Goal: Task Accomplishment & Management: Manage account settings

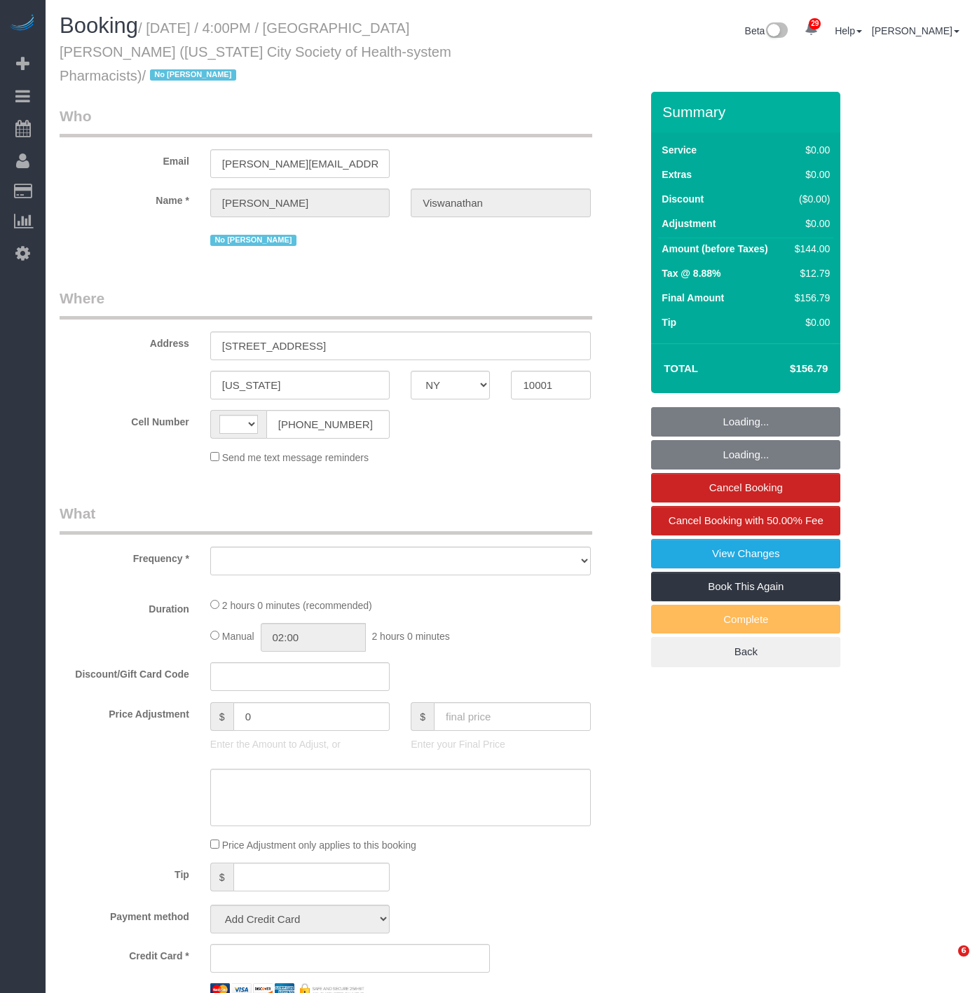
select select "NY"
select select "number:89"
select select "number:90"
select select "number:15"
select select "number:5"
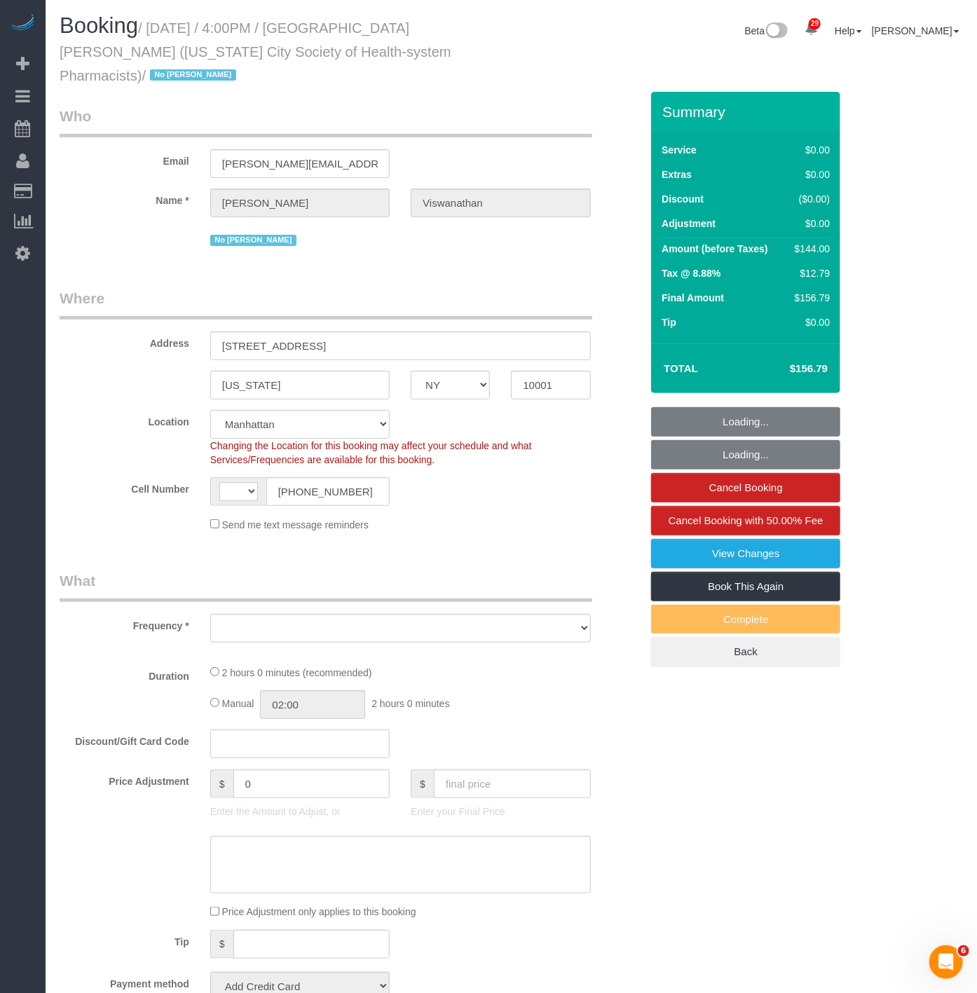
select select "1"
select select "spot1"
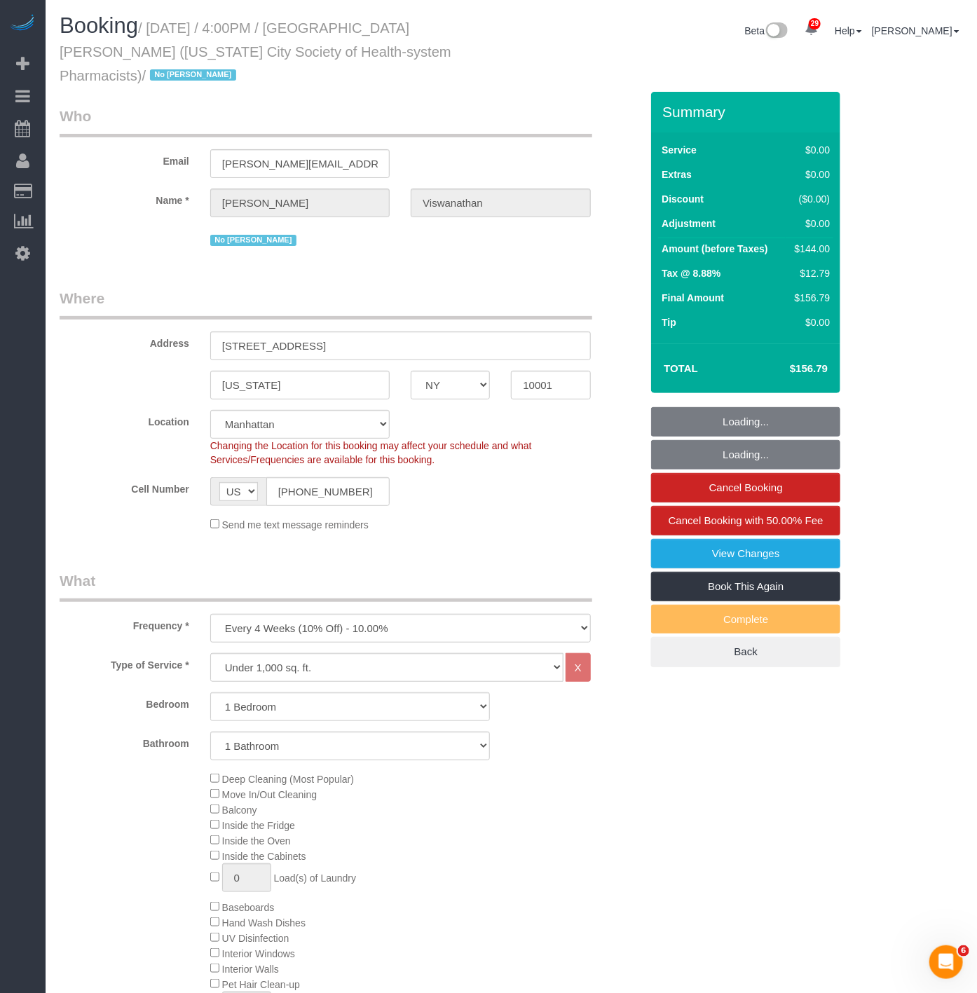
select select "string:[GEOGRAPHIC_DATA]"
select select "object:4225"
select select "string:stripe-pm_1PH4ys4VGloSiKo7AWBBUlHu"
select select "1"
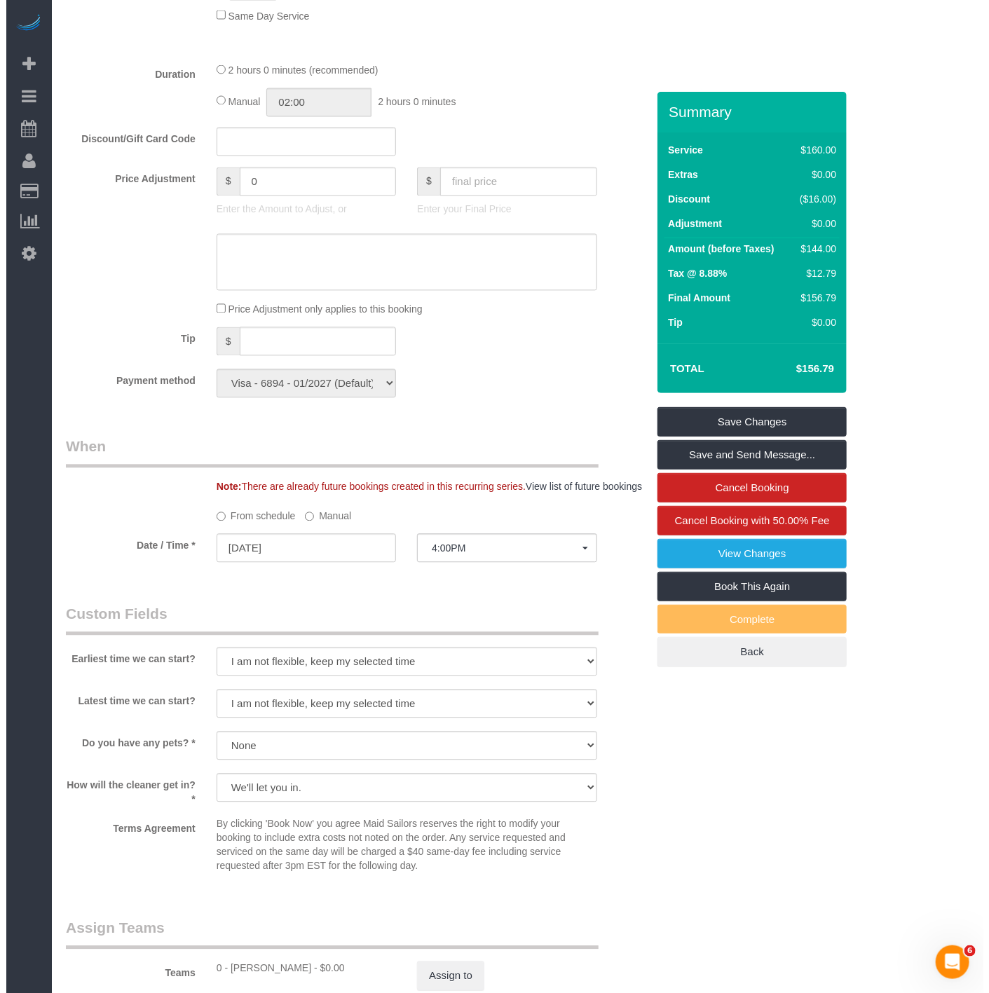
scroll to position [1156, 0]
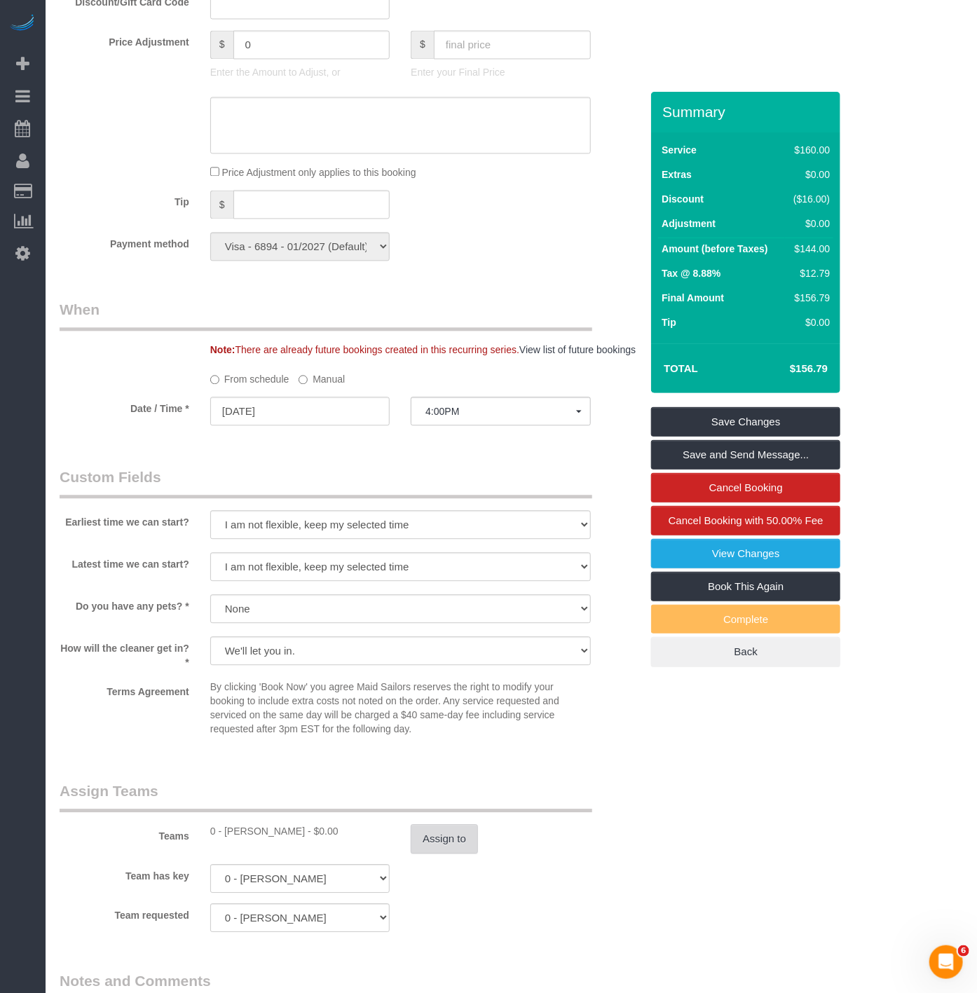
click at [449, 841] on button "Assign to" at bounding box center [444, 838] width 67 height 29
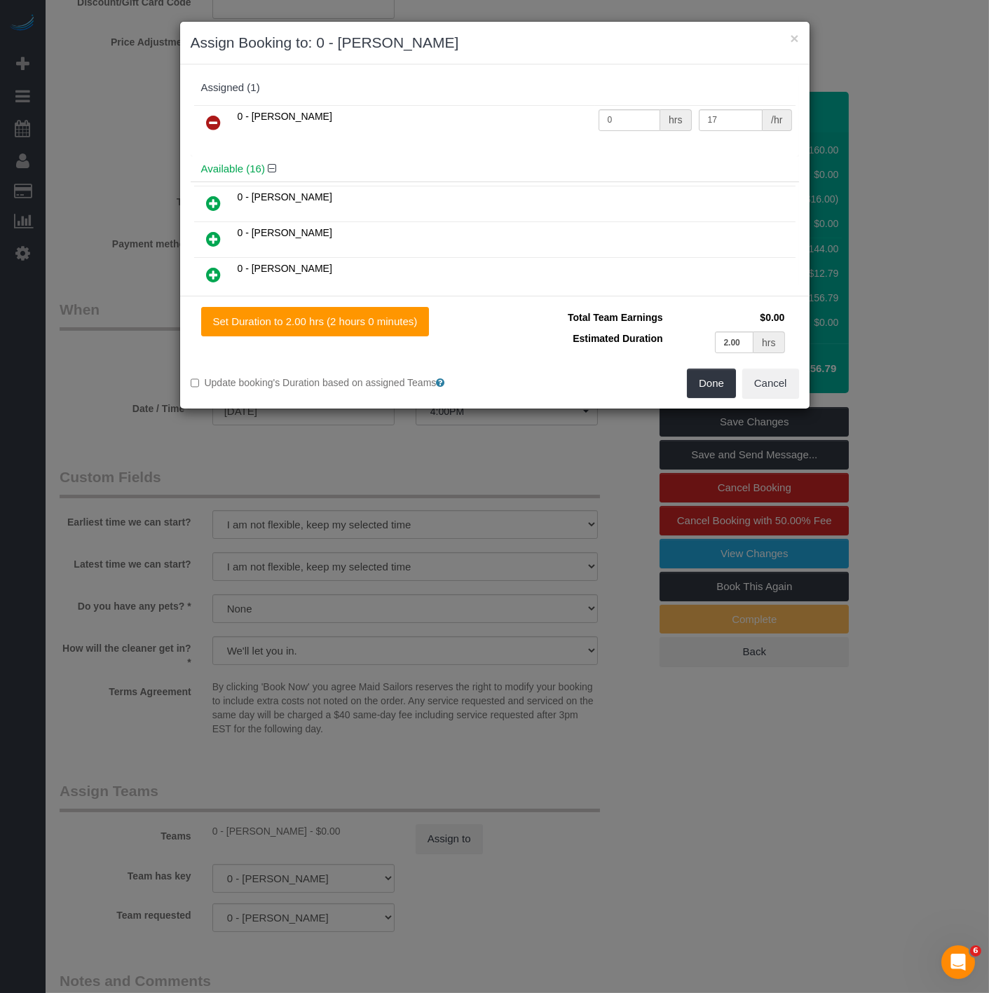
click at [203, 117] on link at bounding box center [214, 123] width 33 height 28
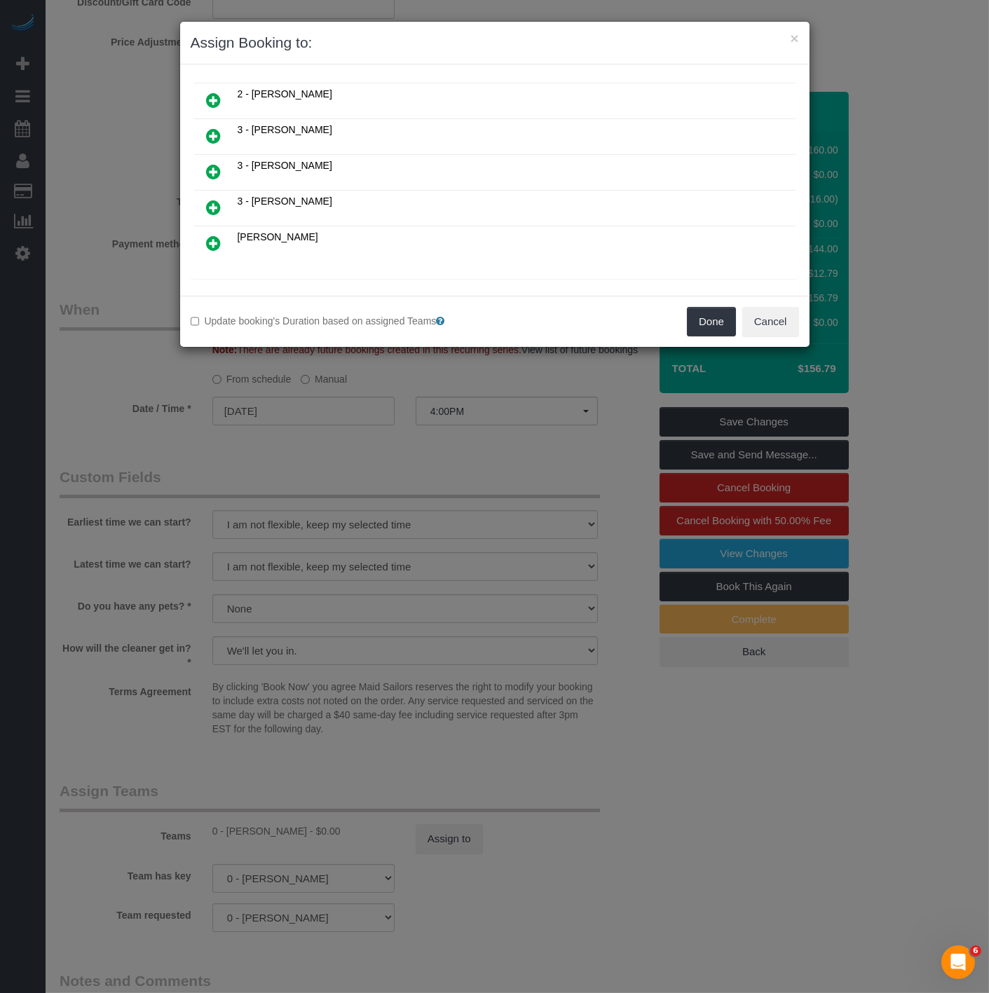
scroll to position [526, 0]
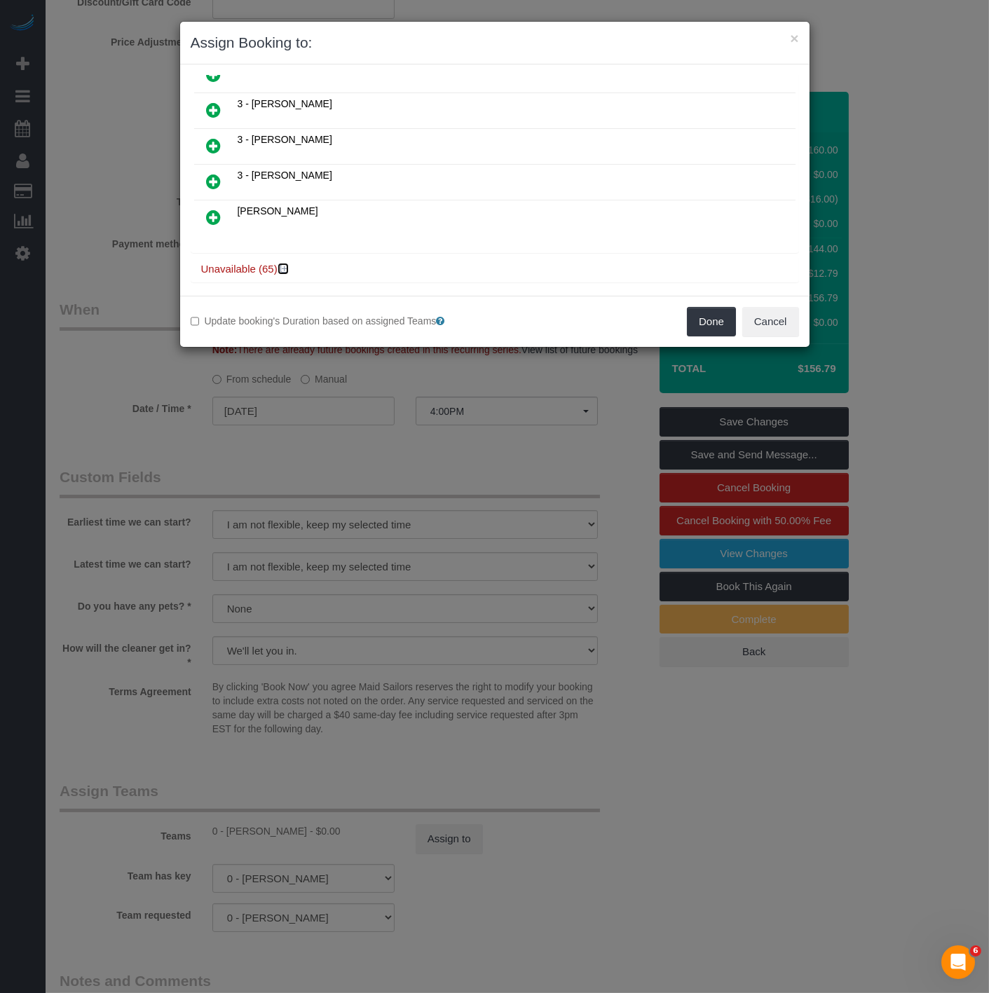
click at [288, 264] on icon at bounding box center [284, 269] width 8 height 11
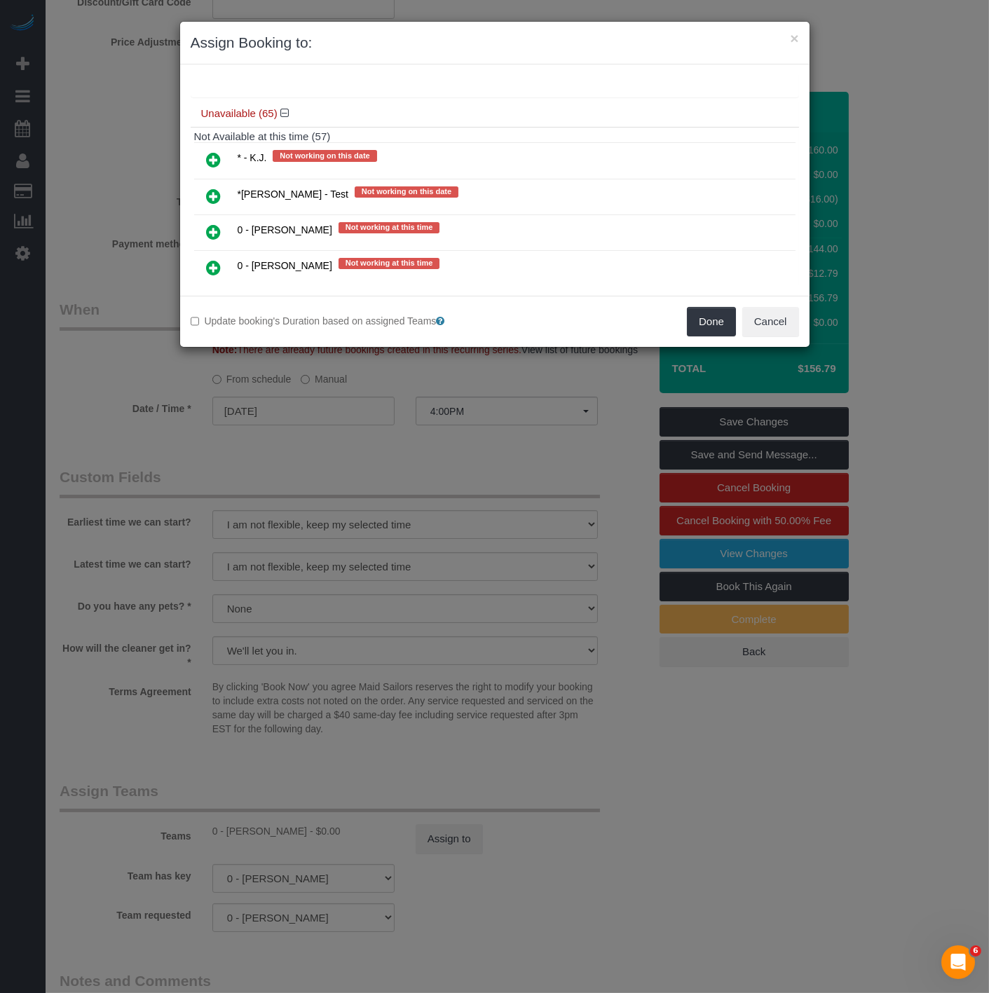
click at [220, 151] on icon at bounding box center [214, 159] width 15 height 17
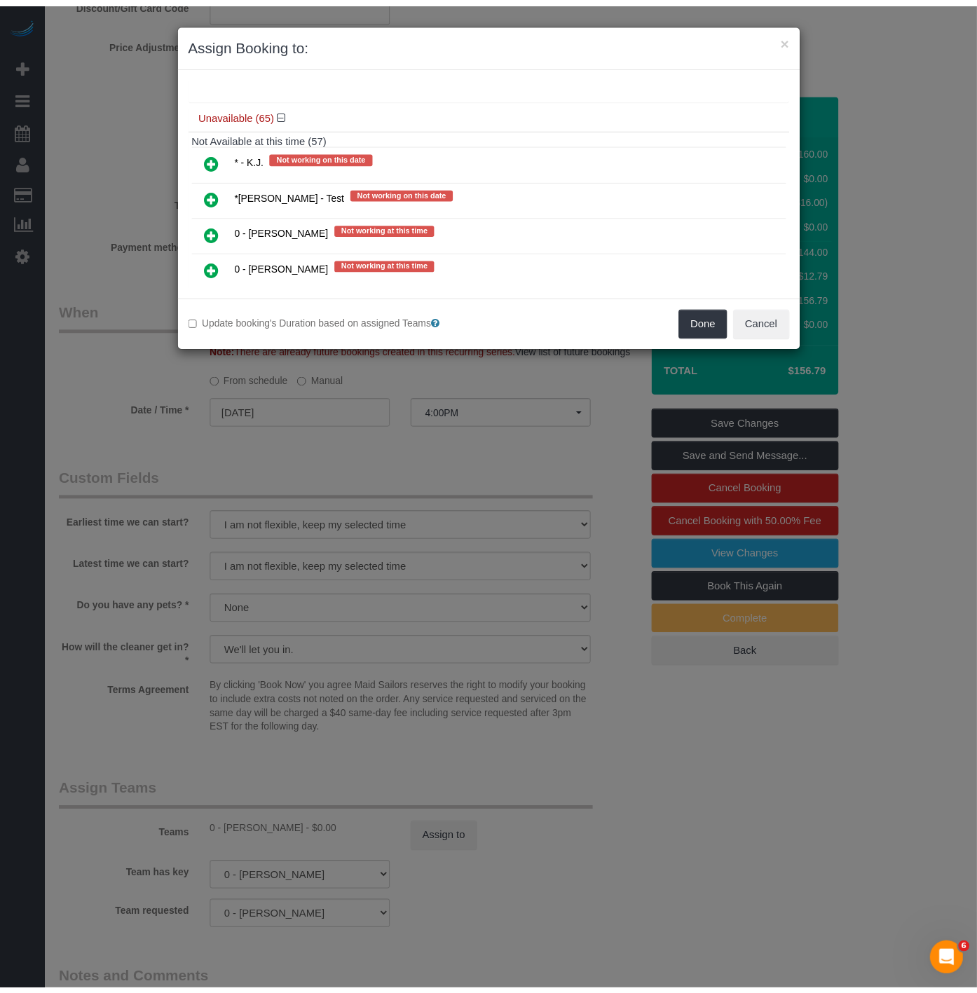
scroll to position [713, 0]
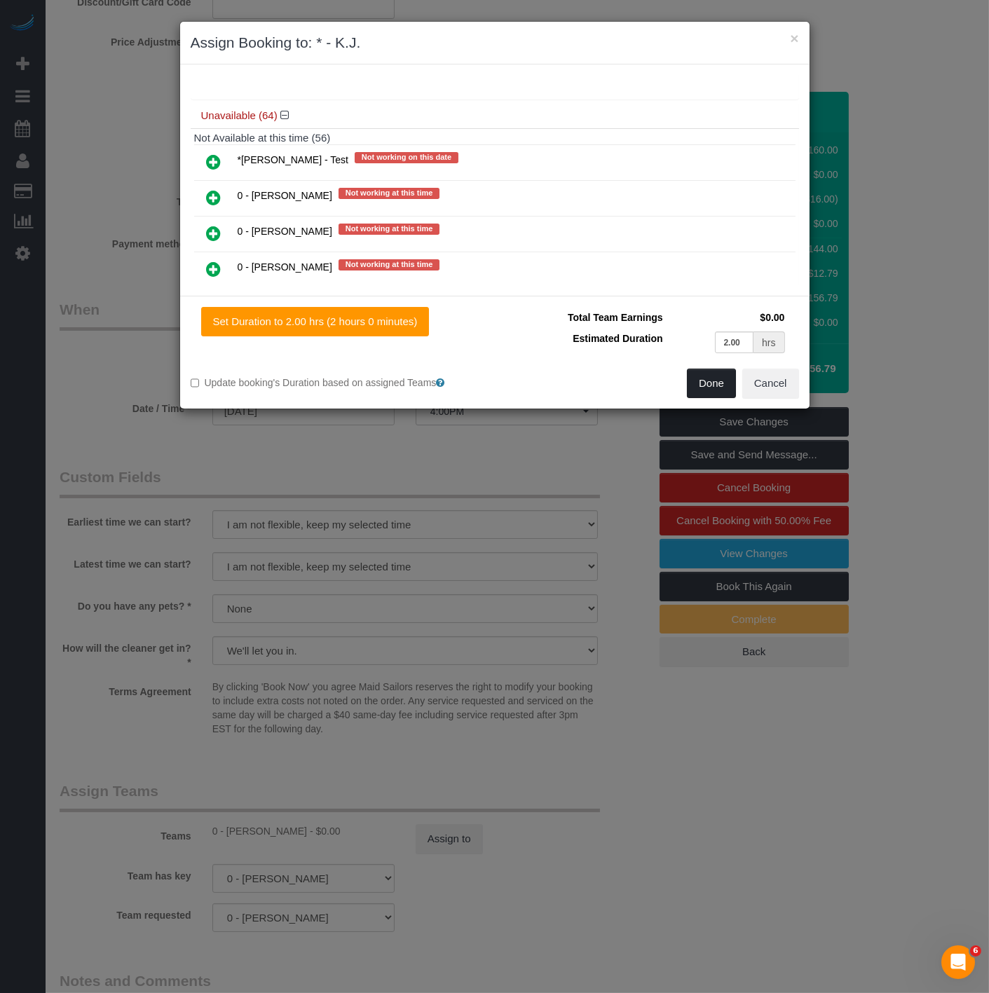
click at [703, 373] on button "Done" at bounding box center [711, 383] width 49 height 29
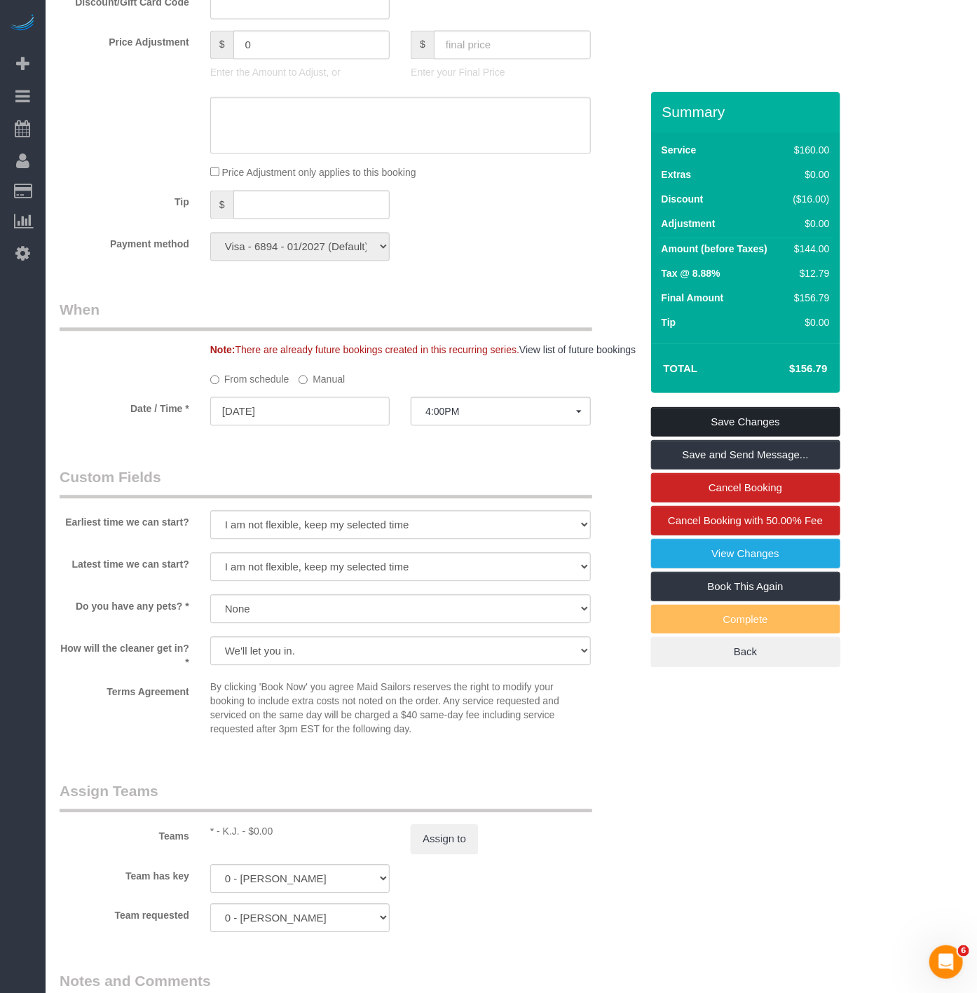
click at [704, 407] on link "Save Changes" at bounding box center [745, 421] width 189 height 29
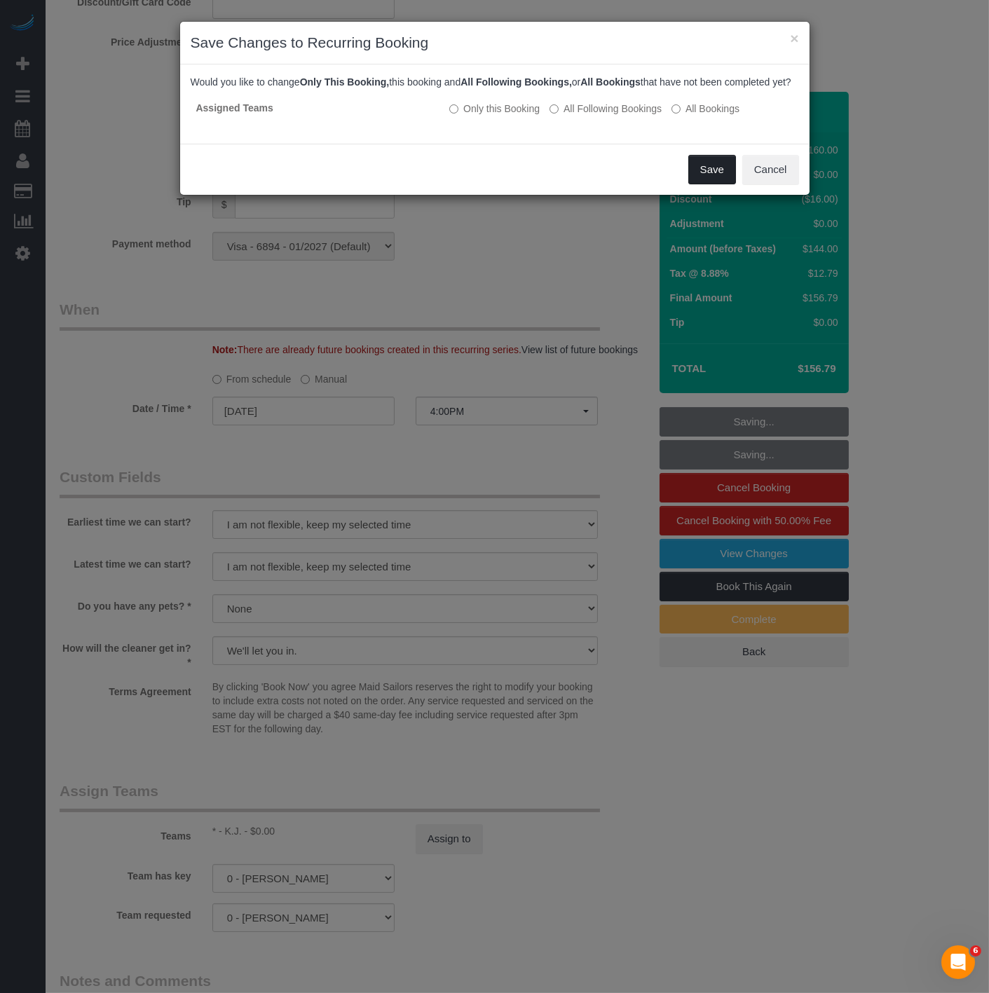
click at [703, 184] on button "Save" at bounding box center [712, 169] width 48 height 29
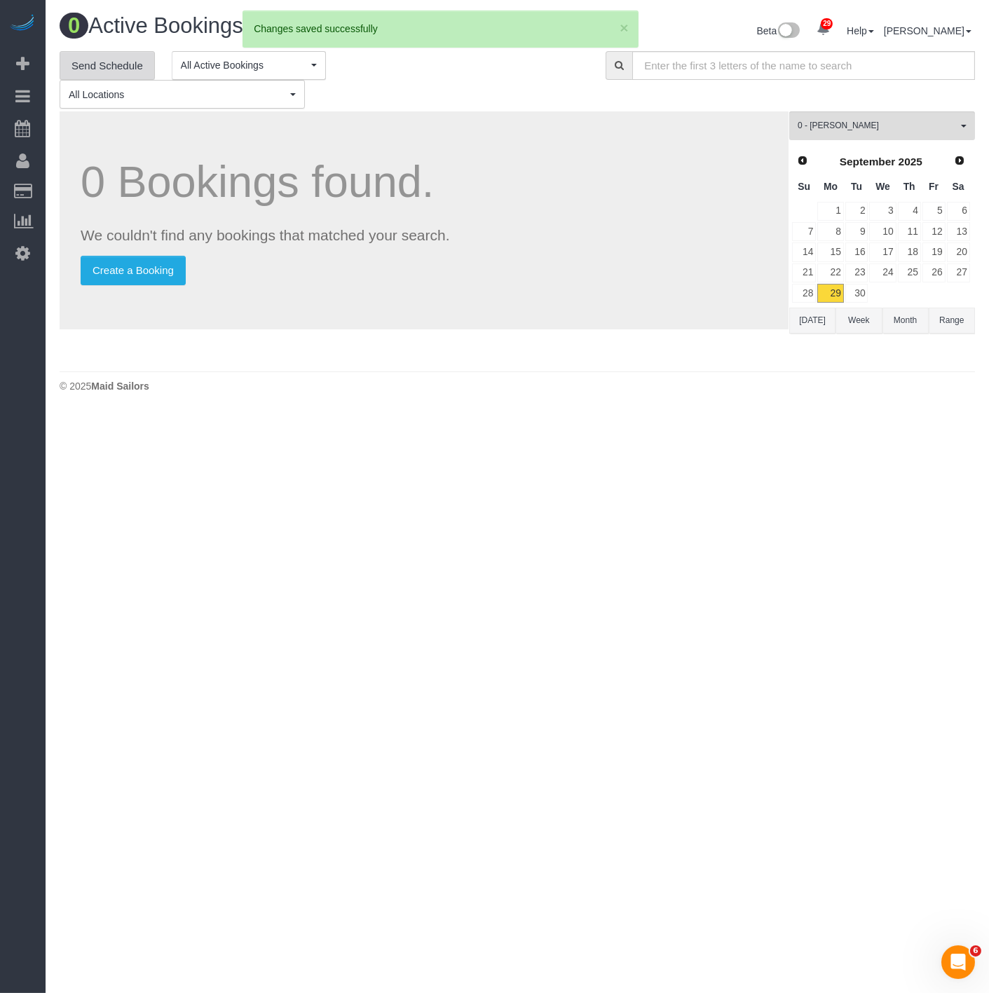
click at [107, 78] on link "Send Schedule" at bounding box center [107, 65] width 95 height 29
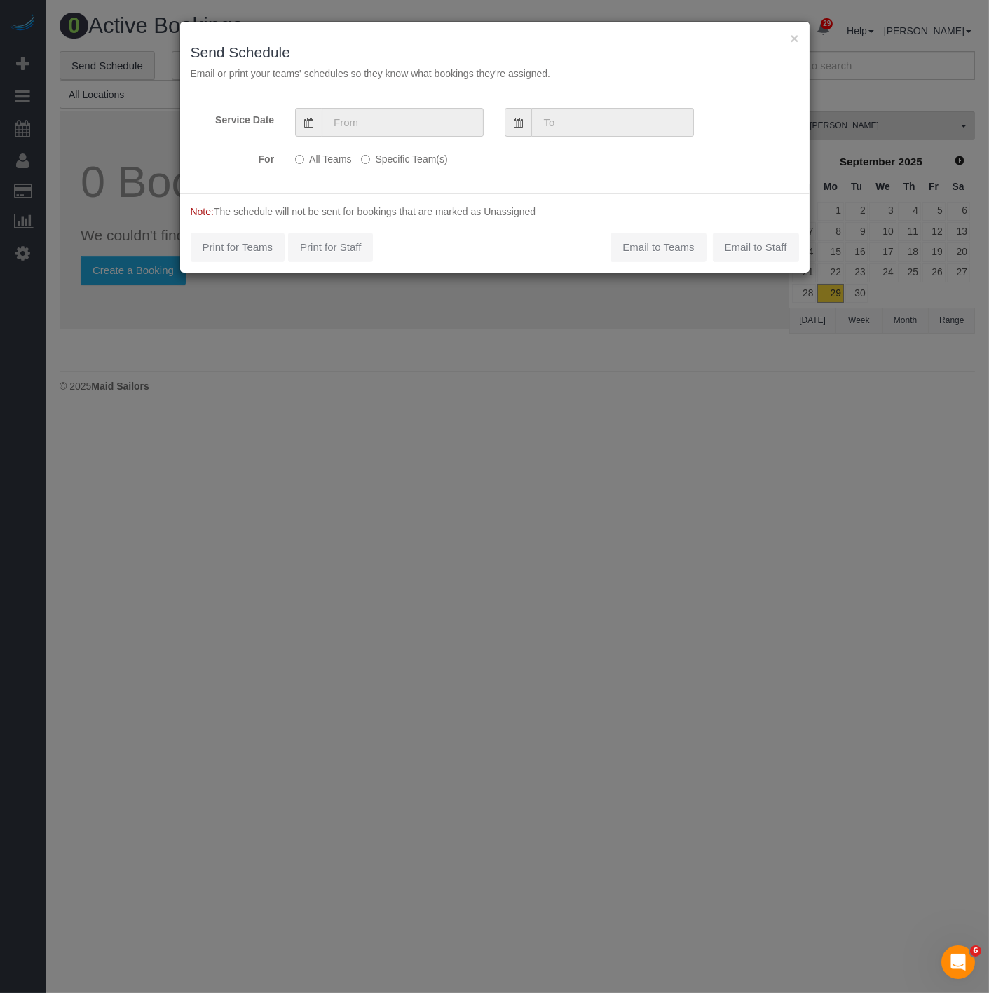
click at [375, 143] on div "Service Date For All Teams Specific Team(s) 0 - Inez Jackson Choose Team(s) * -…" at bounding box center [494, 145] width 629 height 96
click at [396, 120] on input "text" at bounding box center [403, 122] width 162 height 29
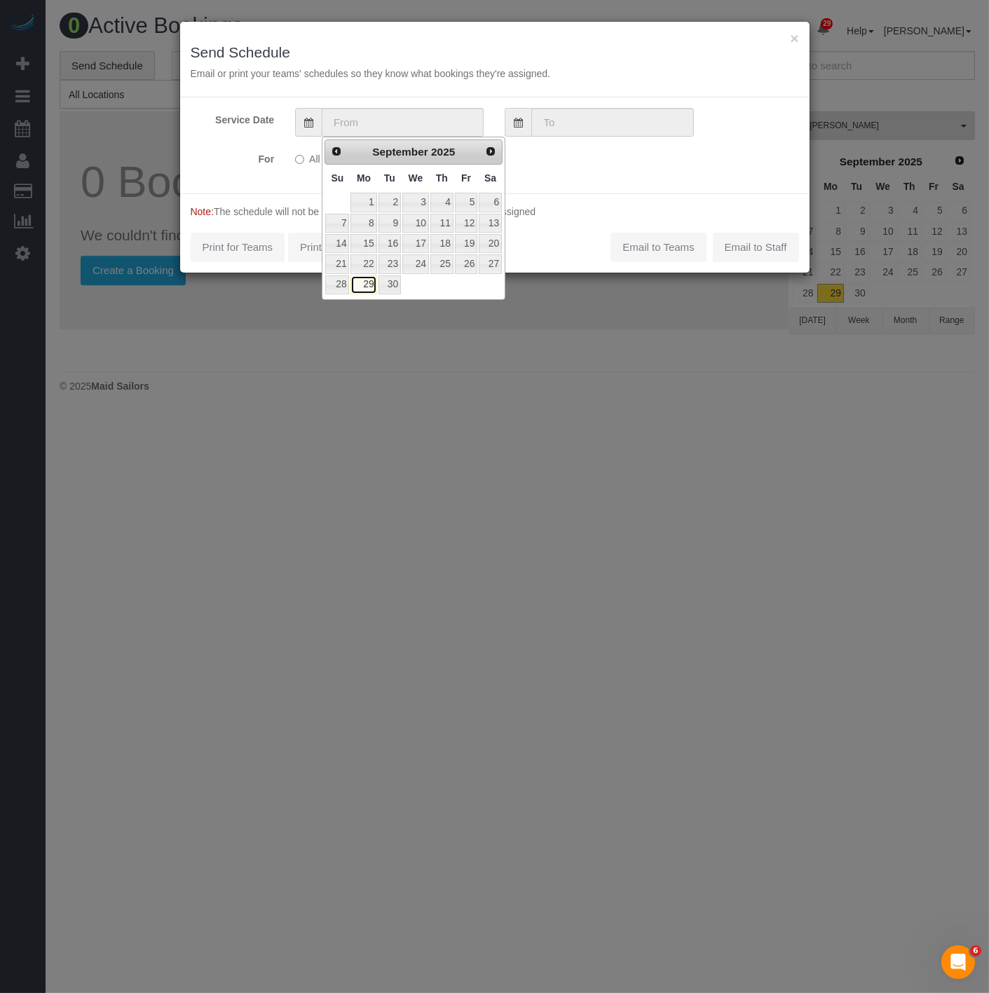
click at [369, 282] on link "29" at bounding box center [363, 284] width 26 height 19
type input "09/29/2025"
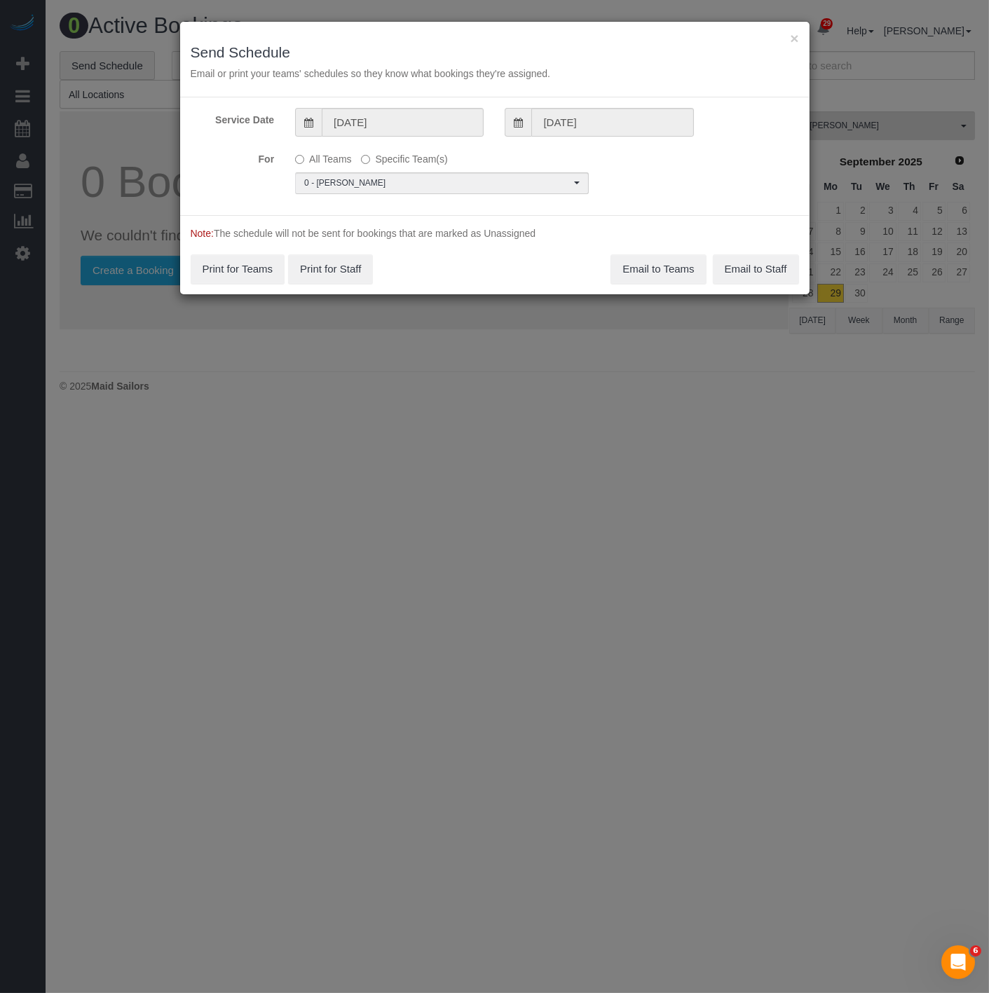
click at [354, 195] on div "Service Date 09/29/2025 09/29/2025 For All Teams Specific Team(s) 0 - Inez Jack…" at bounding box center [494, 156] width 629 height 118
click at [355, 185] on span "0 - [PERSON_NAME]" at bounding box center [437, 183] width 266 height 12
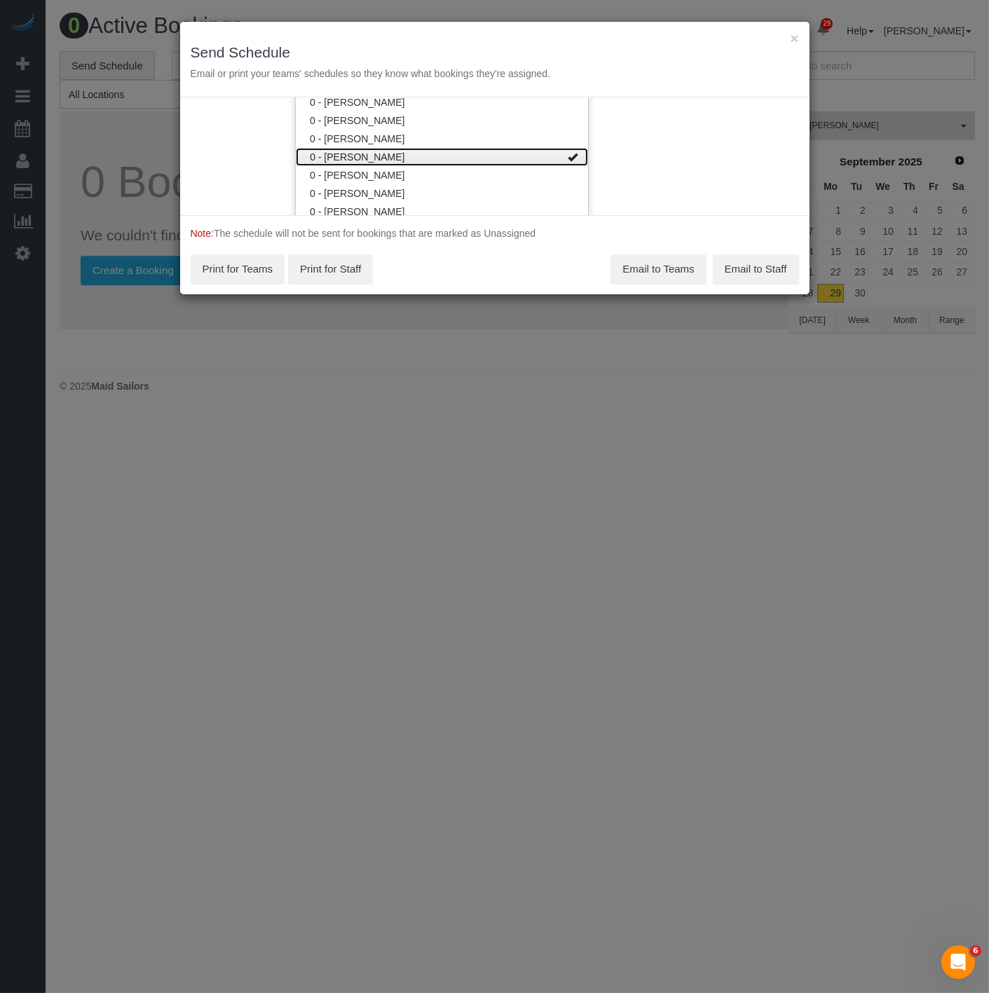
click at [362, 150] on link "0 - [PERSON_NAME]" at bounding box center [442, 157] width 292 height 18
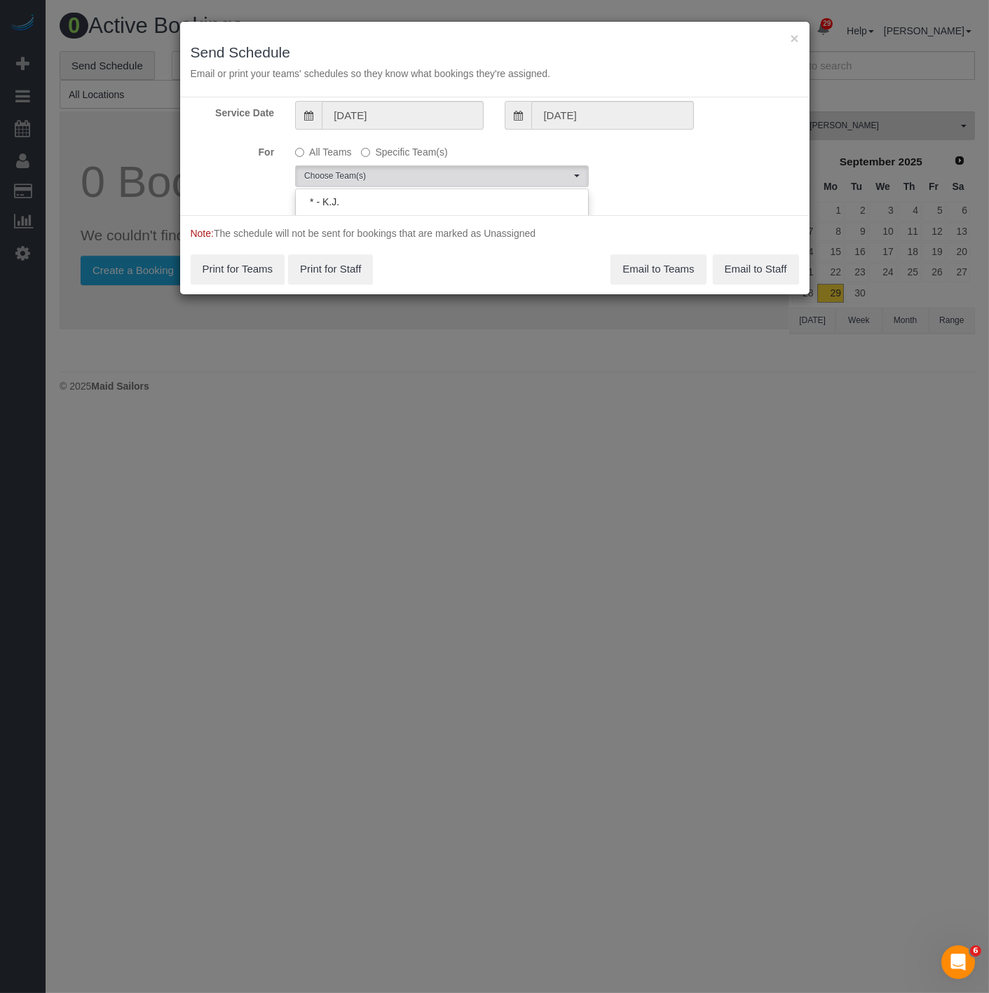
scroll to position [0, 0]
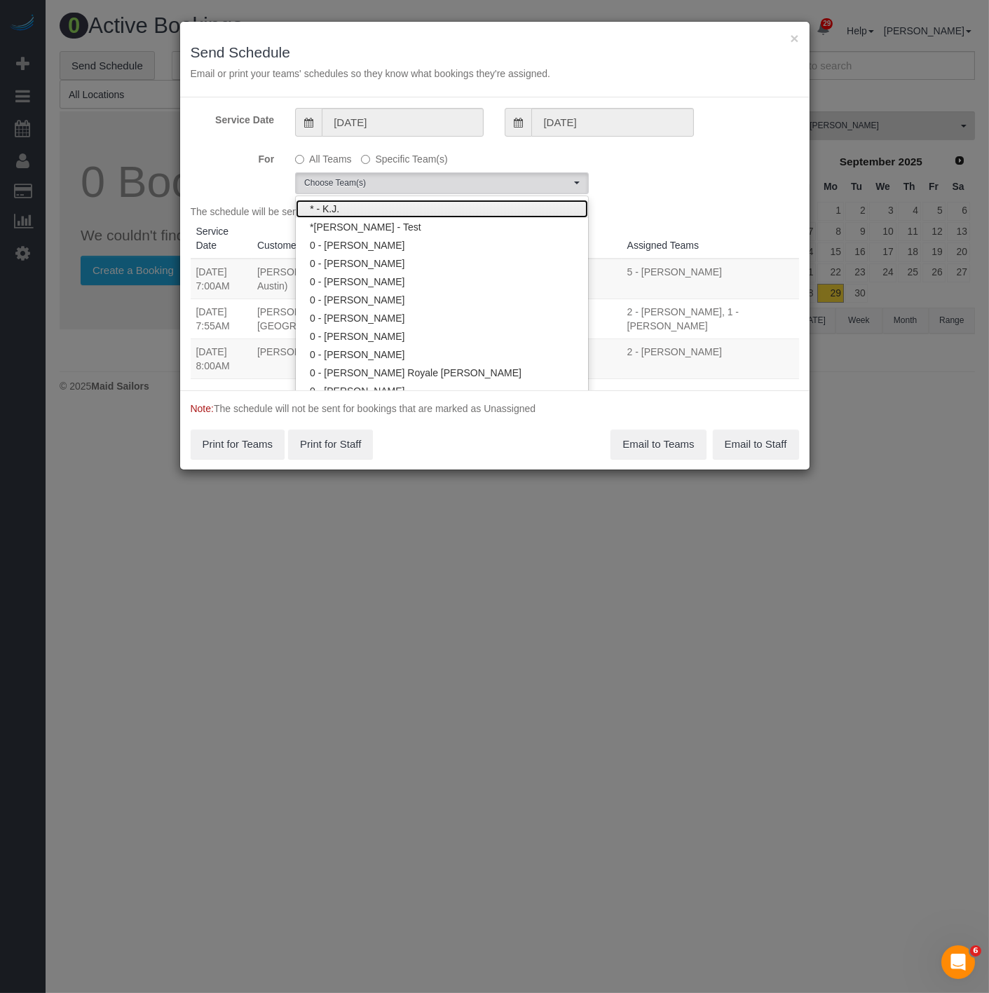
click at [346, 207] on link "* - K.J." at bounding box center [442, 209] width 292 height 18
click at [222, 167] on div "For All Teams Specific Team(s) * - K.J. Choose Team(s) * - K.J. *Irene Flores -…" at bounding box center [494, 170] width 629 height 47
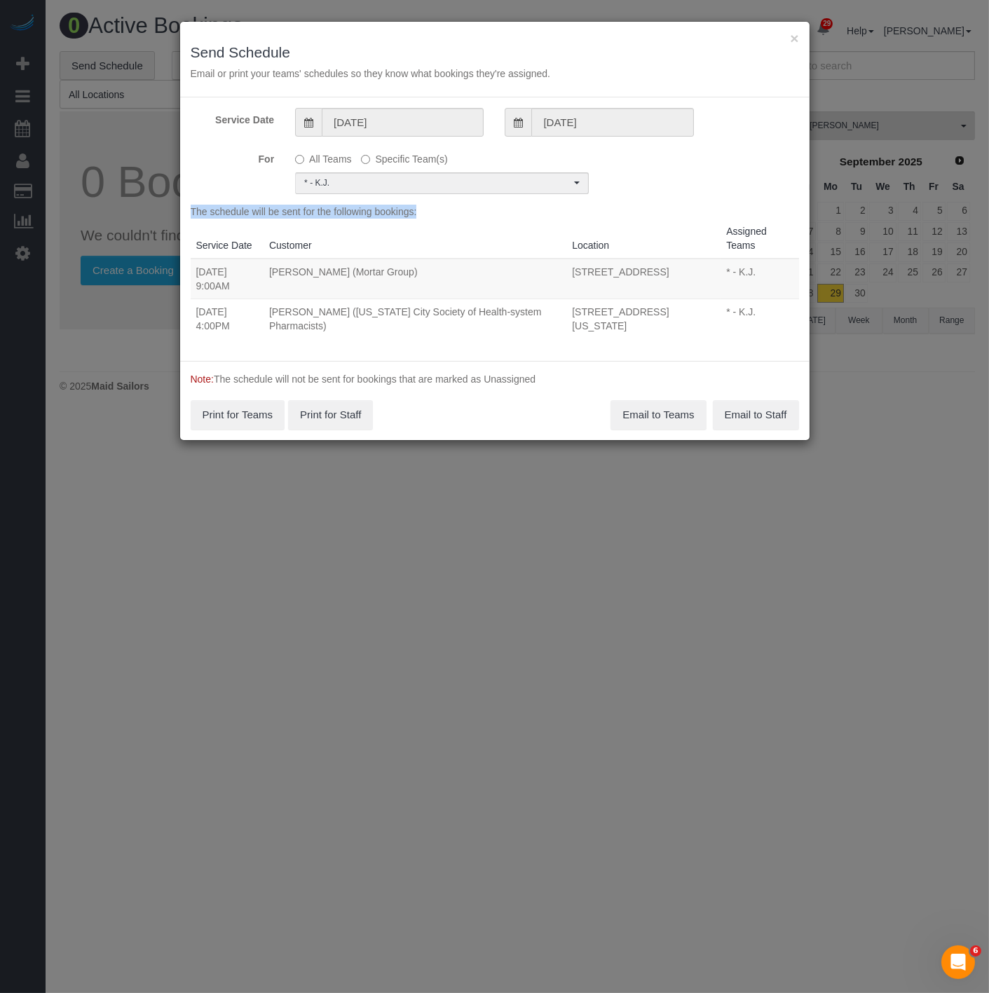
drag, startPoint x: 194, startPoint y: 309, endPoint x: 579, endPoint y: 341, distance: 386.1
click at [579, 341] on div "Service Date 09/29/2025 09/29/2025 For All Teams Specific Team(s) * - K.J. Choo…" at bounding box center [494, 229] width 629 height 264
click at [599, 326] on td "200 West 26th Street, Apt. 1108, New York, NY 10001" at bounding box center [643, 319] width 154 height 40
drag, startPoint x: 613, startPoint y: 326, endPoint x: 198, endPoint y: 314, distance: 415.1
click at [198, 314] on tr "09/29/2025 4:00PM Harsha Viswanathan (New York City Society of Health-system Ph…" at bounding box center [495, 319] width 608 height 40
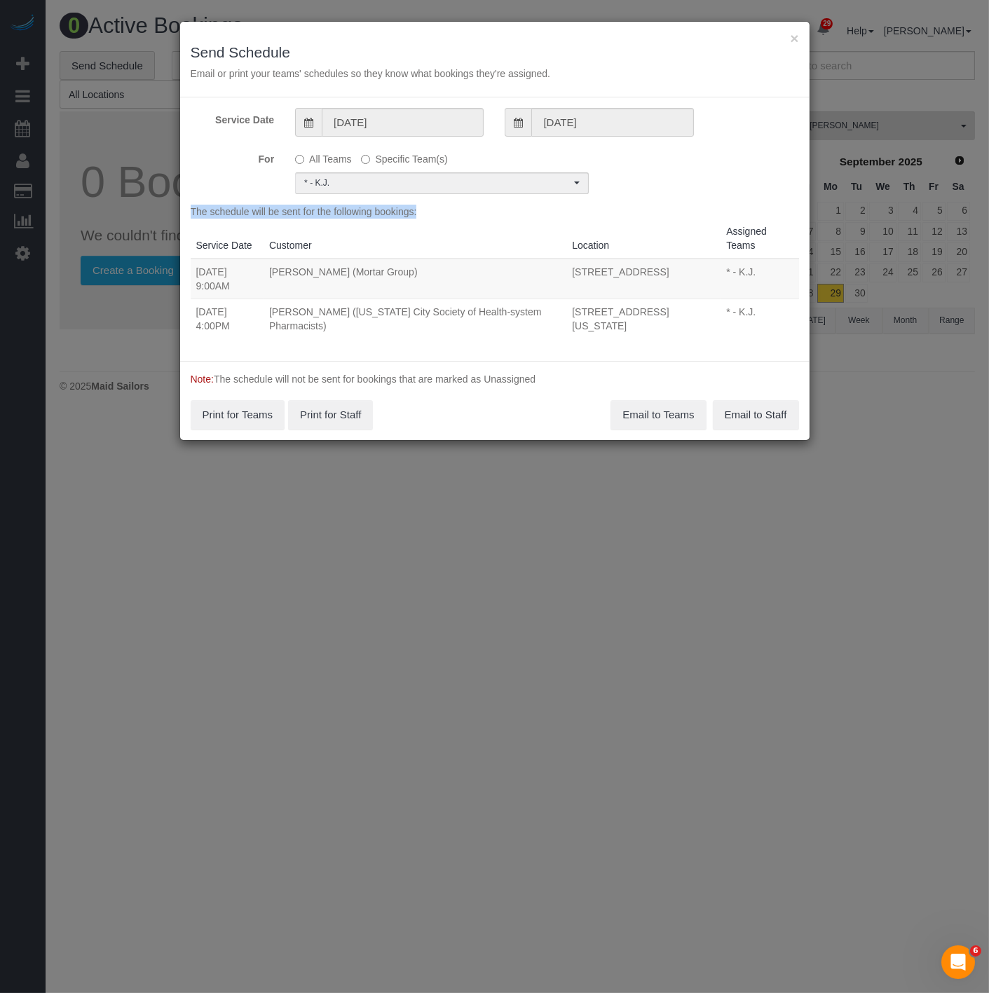
copy tr "09/29/2025 4:00PM Harsha Viswanathan (New York City Society of Health-system Ph…"
click at [646, 424] on button "Email to Teams" at bounding box center [657, 414] width 95 height 29
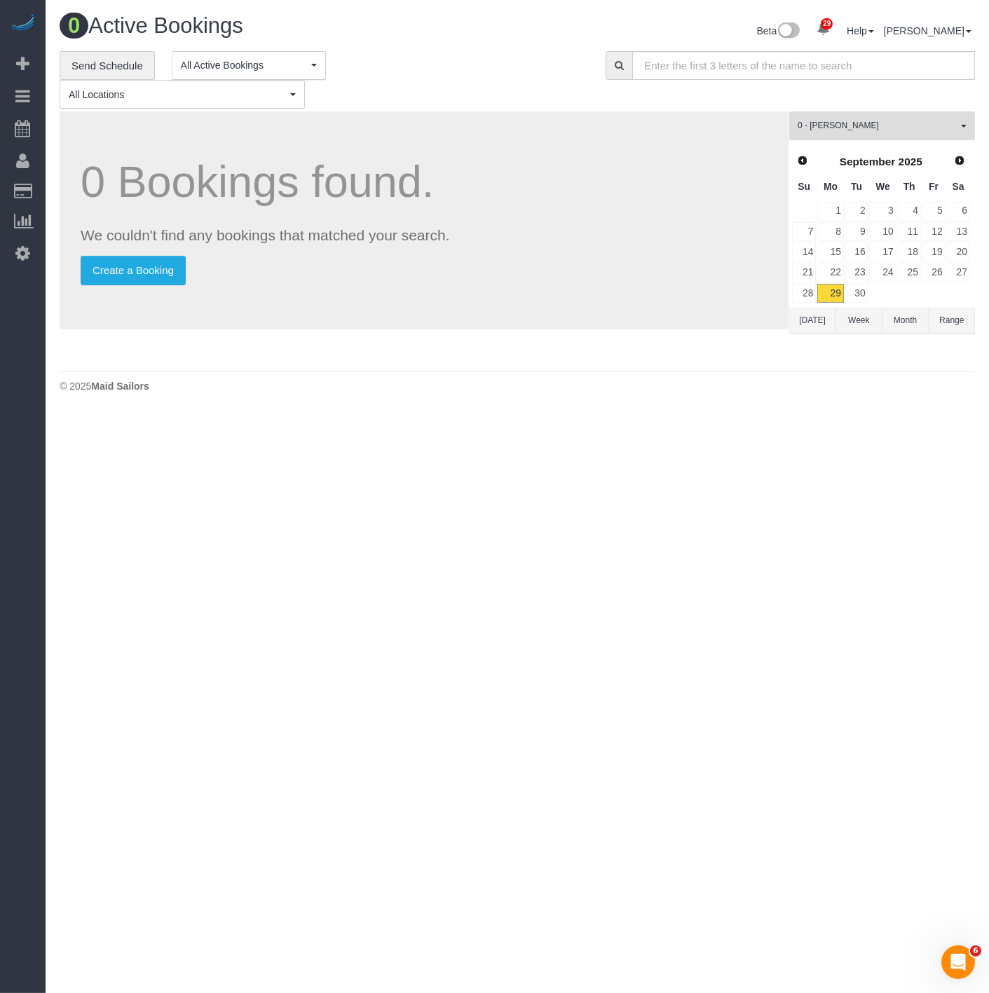
click at [807, 128] on span "0 - [PERSON_NAME]" at bounding box center [878, 126] width 160 height 12
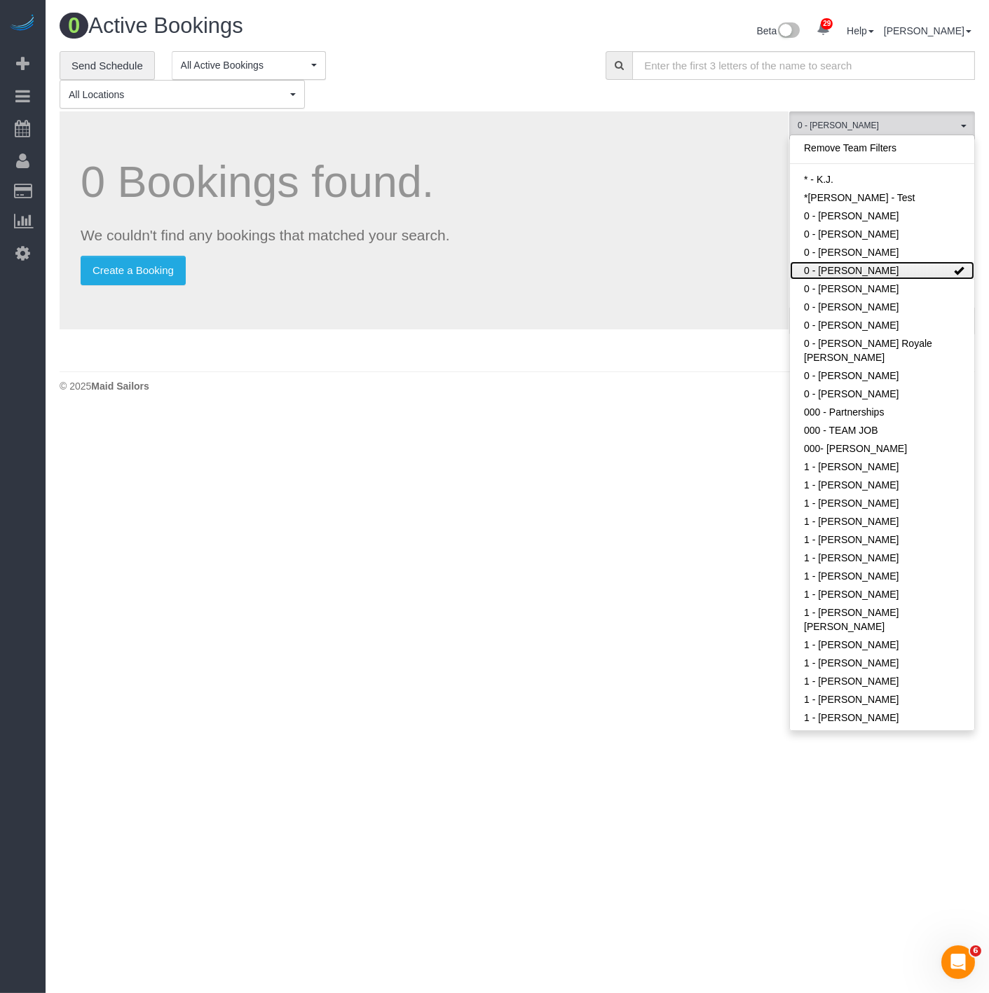
click at [833, 271] on link "0 - [PERSON_NAME]" at bounding box center [882, 270] width 184 height 18
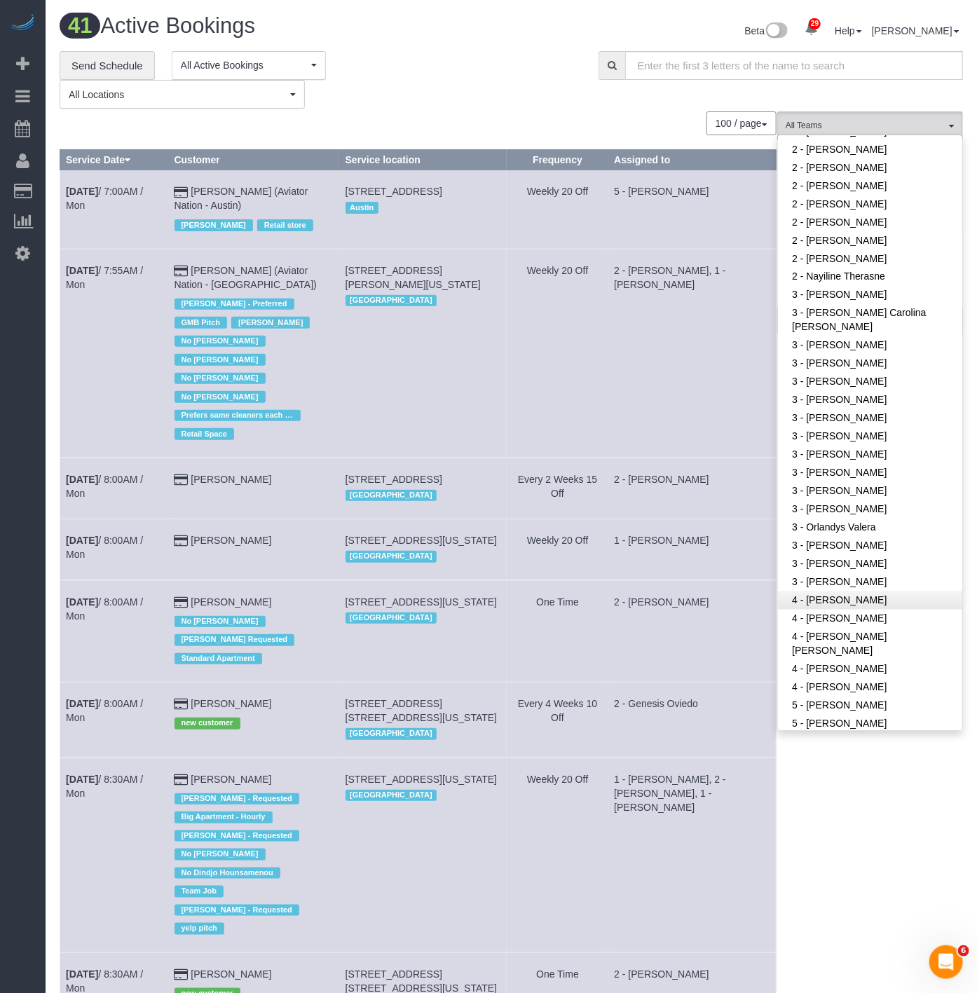
scroll to position [934, 0]
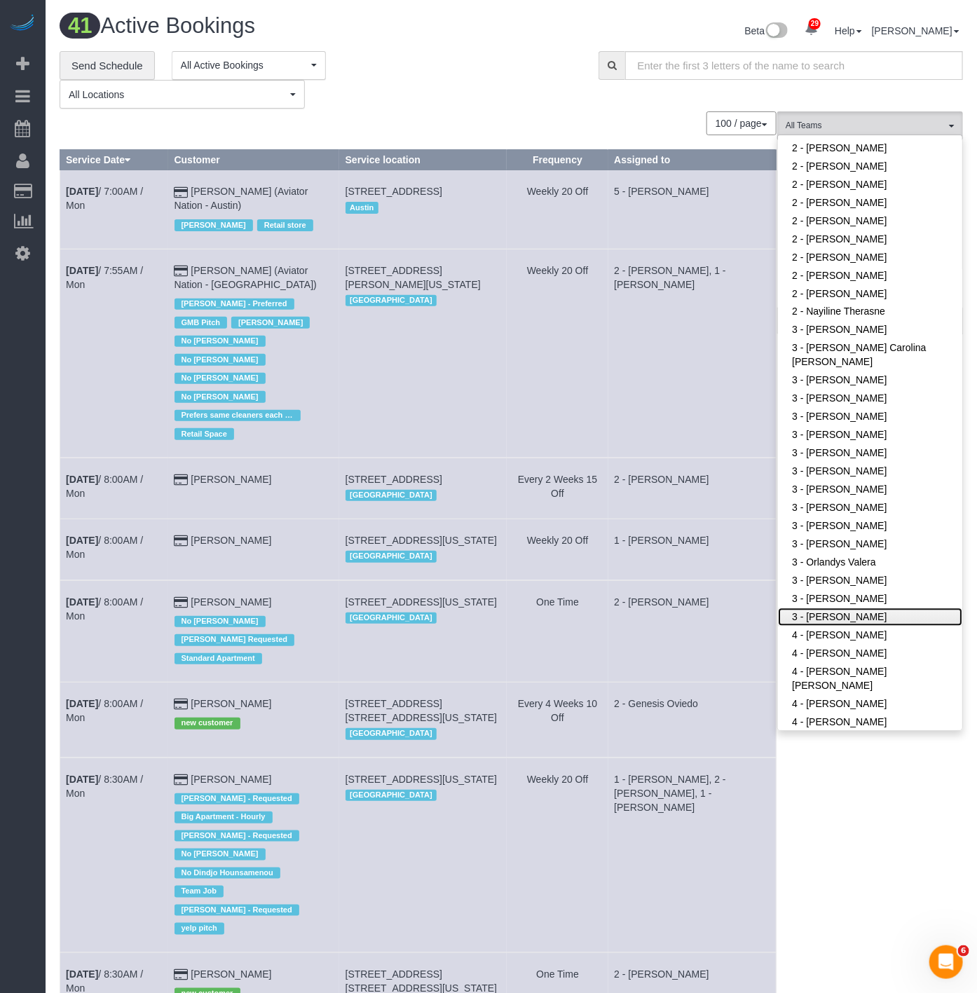
click at [847, 608] on link "3 - [PERSON_NAME]" at bounding box center [870, 617] width 184 height 18
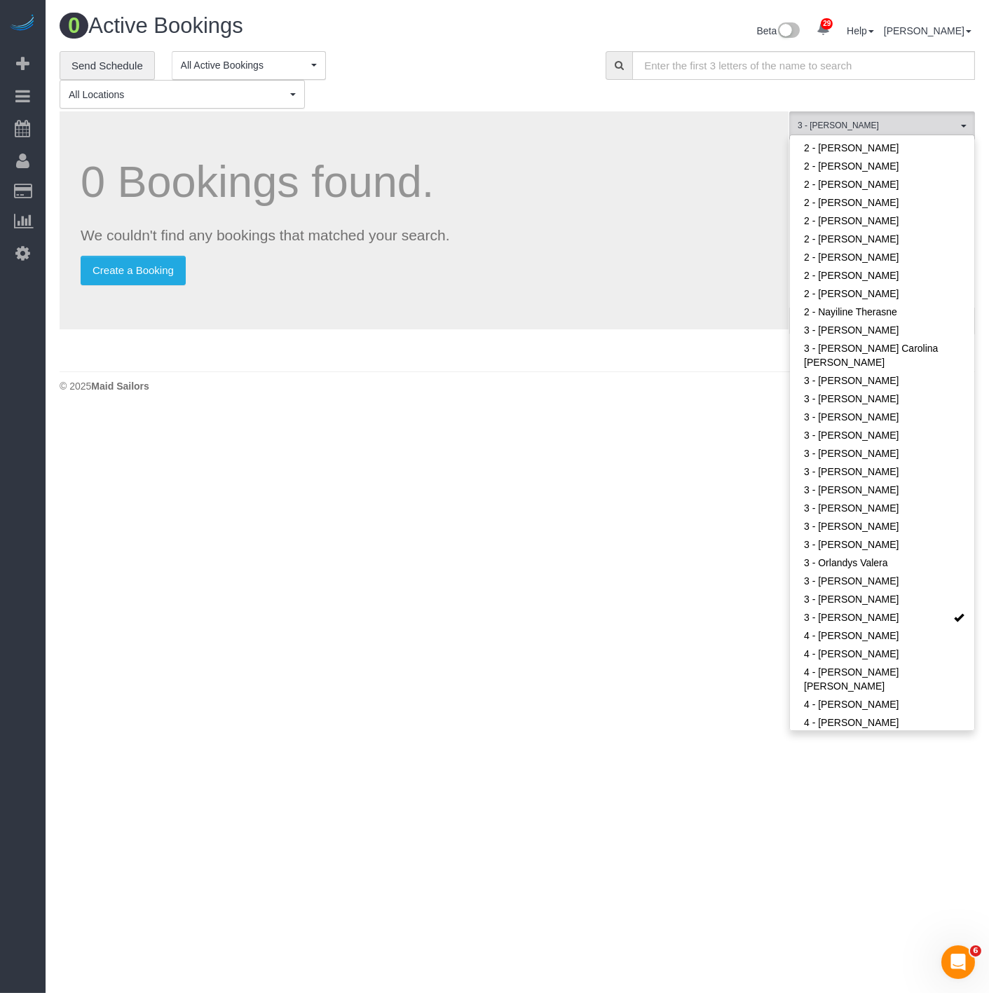
drag, startPoint x: 591, startPoint y: 552, endPoint x: 600, endPoint y: 551, distance: 8.4
click at [592, 552] on body "29 Beta Your Notifications You have 0 alerts × You have 5 to charge for [DATE] …" at bounding box center [494, 496] width 989 height 993
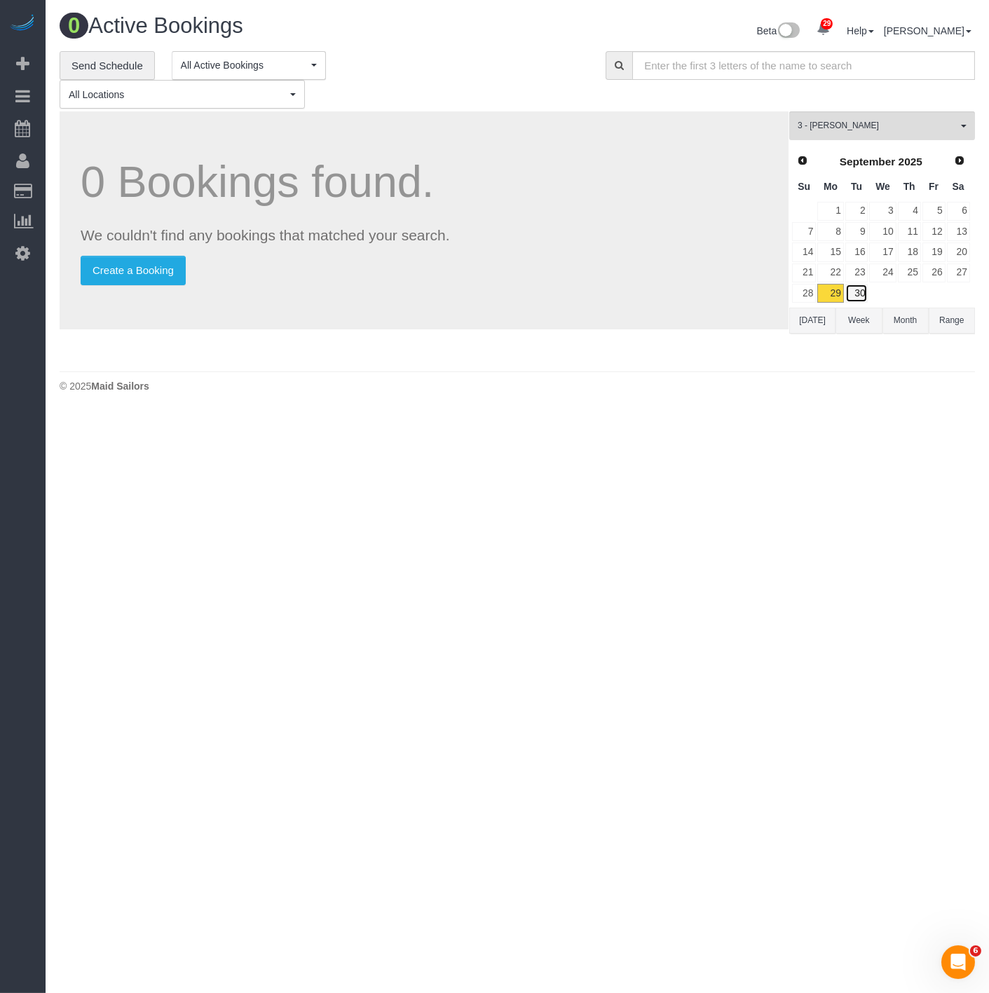
click at [862, 295] on link "30" at bounding box center [856, 293] width 23 height 19
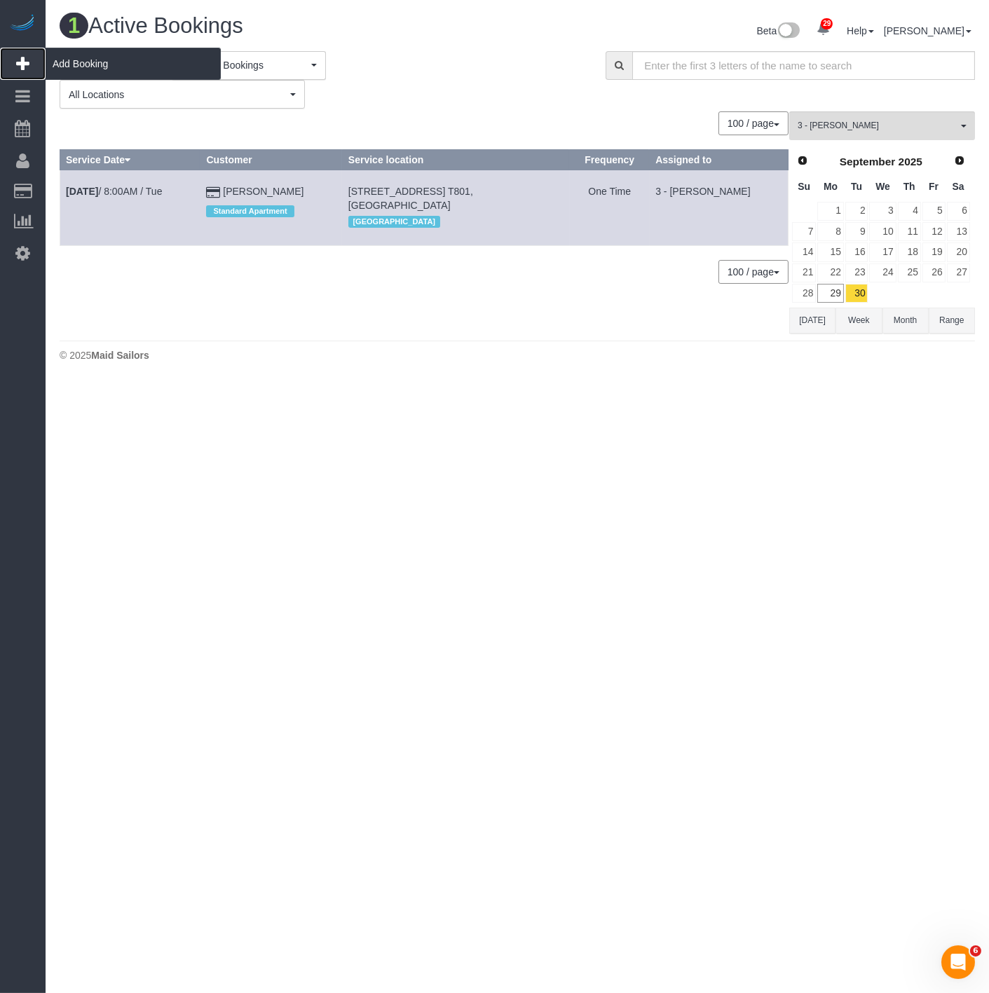
click at [74, 69] on span "Add Booking" at bounding box center [133, 64] width 175 height 32
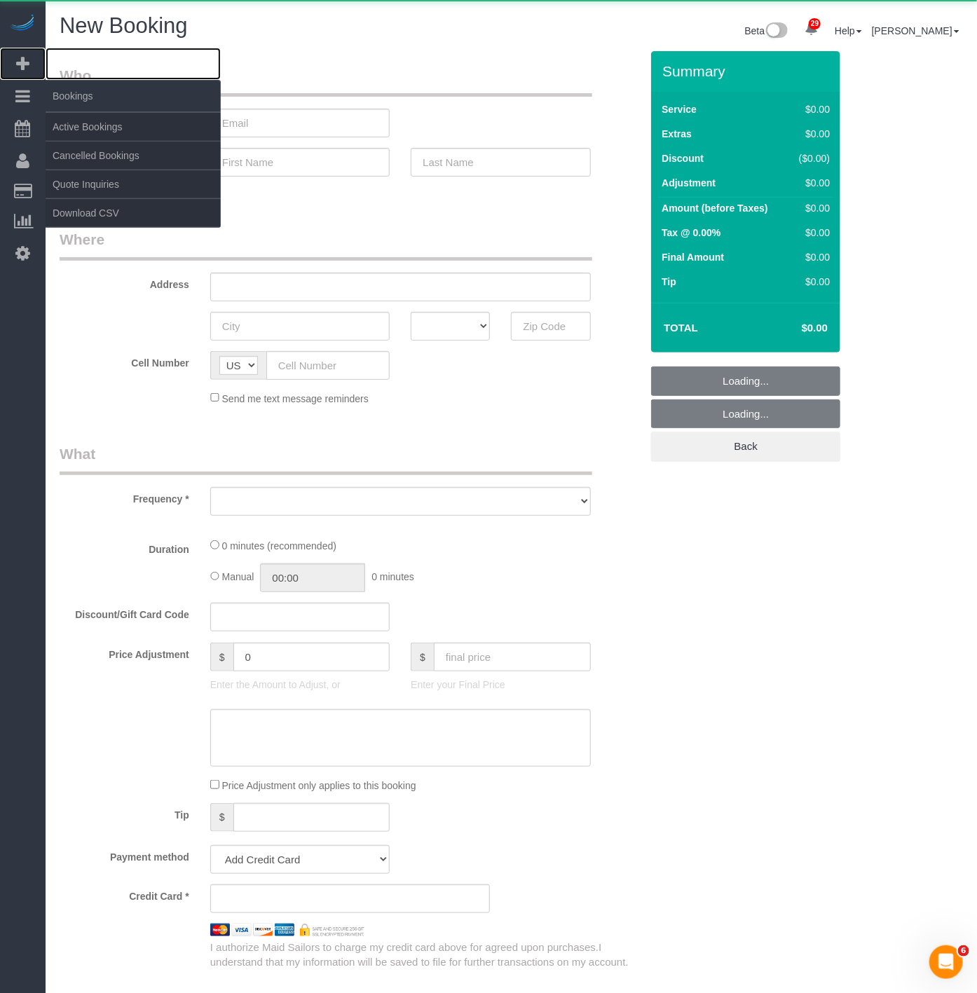
select select "object:8157"
select select "number:89"
select select "number:90"
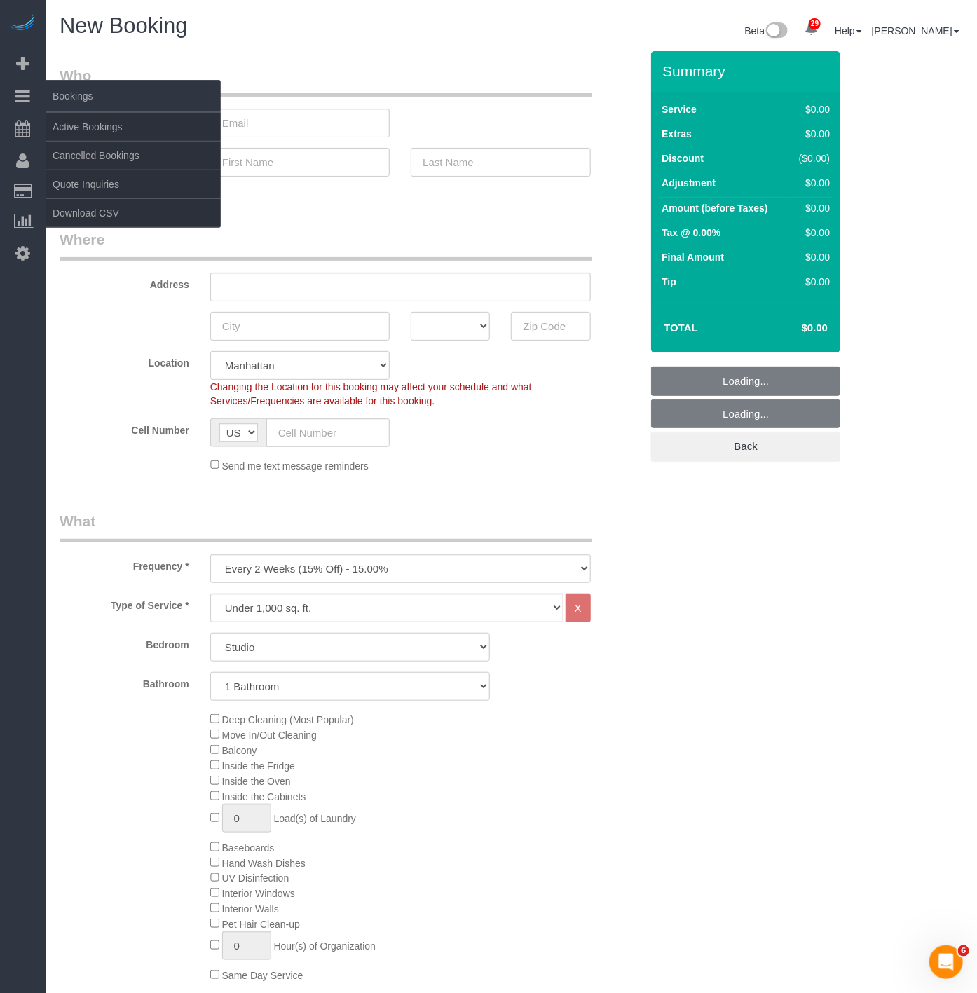
select select "object:8827"
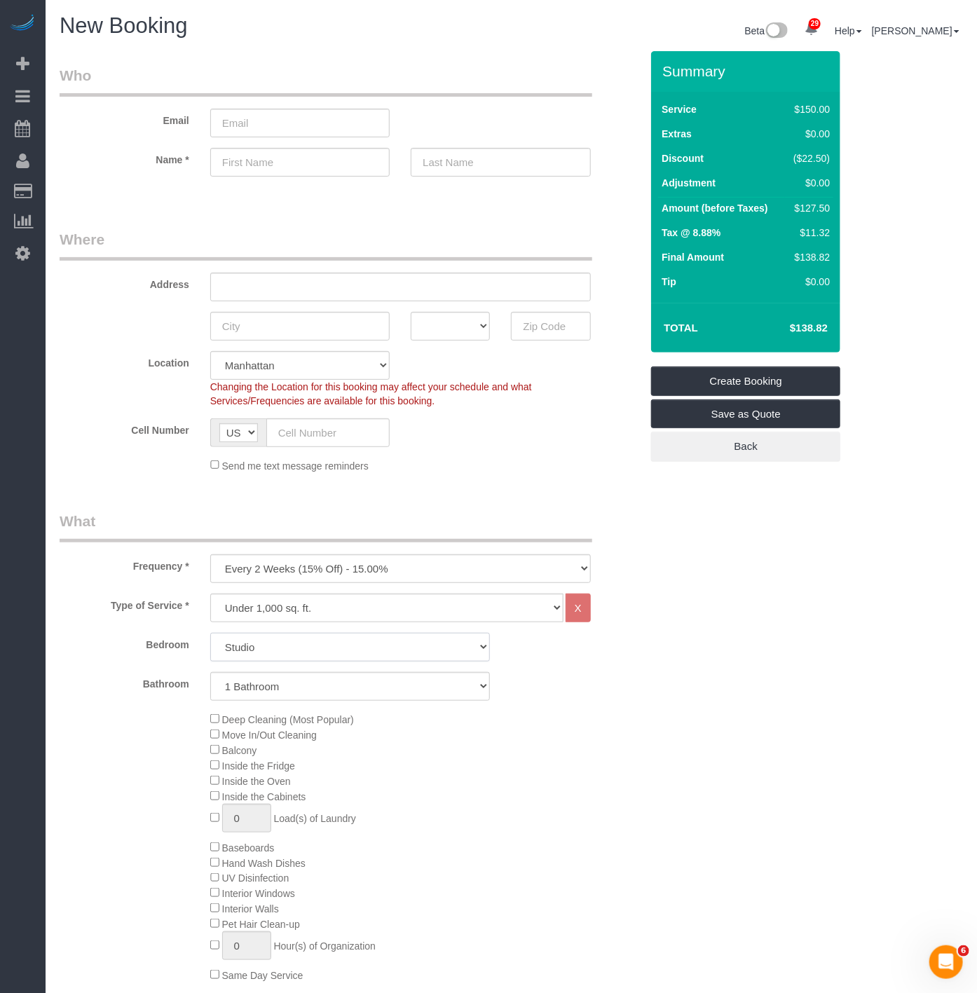
click at [261, 642] on select "Studio 1 Bedroom 2 Bedrooms 3 Bedrooms" at bounding box center [350, 647] width 280 height 29
select select "2"
click at [210, 634] on select "Studio 1 Bedroom 2 Bedrooms 3 Bedrooms" at bounding box center [350, 647] width 280 height 29
click at [171, 713] on div "Deep Cleaning (Most Popular) Move In/Out Cleaning Balcony Inside the Fridge Ins…" at bounding box center [350, 846] width 602 height 271
click at [266, 571] on select "One Time Weekly (20% Off) - 20.00% Every 2 Weeks (15% Off) - 15.00% Every 4 Wee…" at bounding box center [400, 568] width 381 height 29
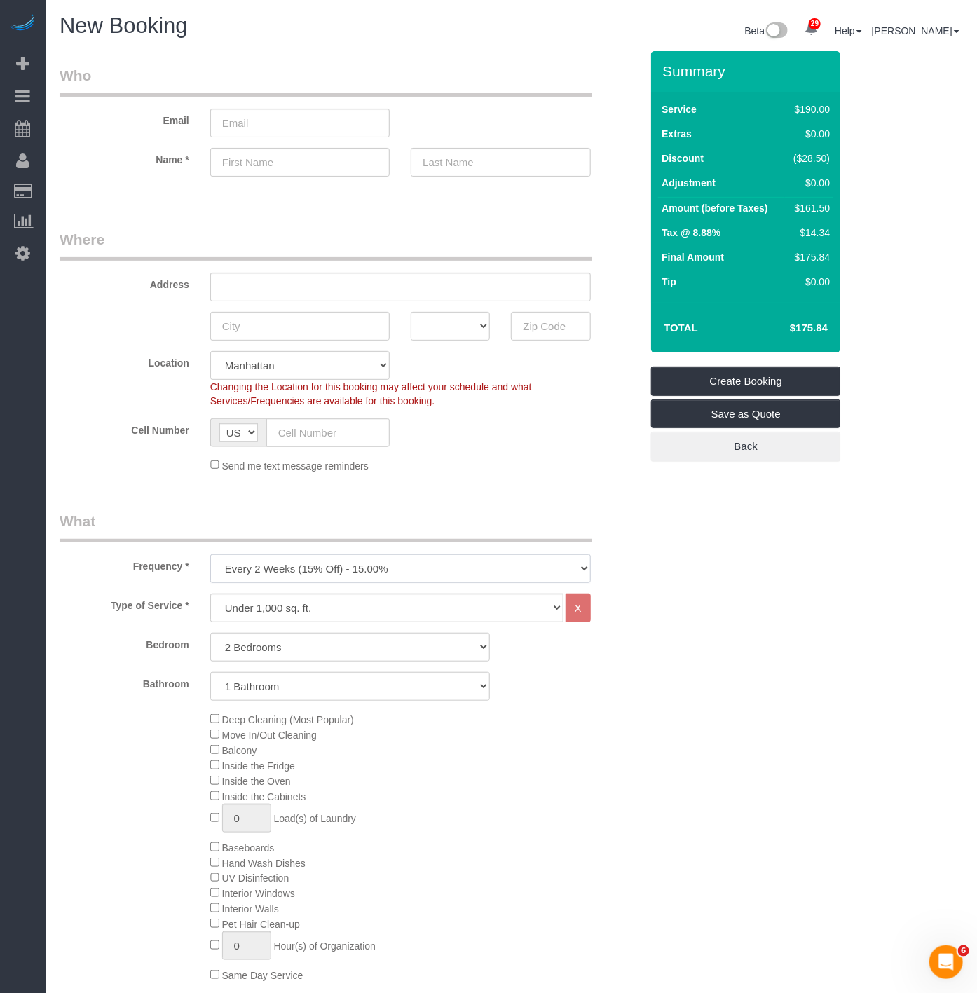
select select "object:8828"
click at [210, 556] on select "One Time Weekly (20% Off) - 20.00% Every 2 Weeks (15% Off) - 15.00% Every 4 Wee…" at bounding box center [400, 568] width 381 height 29
click at [177, 755] on div "Deep Cleaning (Most Popular) Move In/Out Cleaning Balcony Inside the Fridge Ins…" at bounding box center [350, 846] width 602 height 271
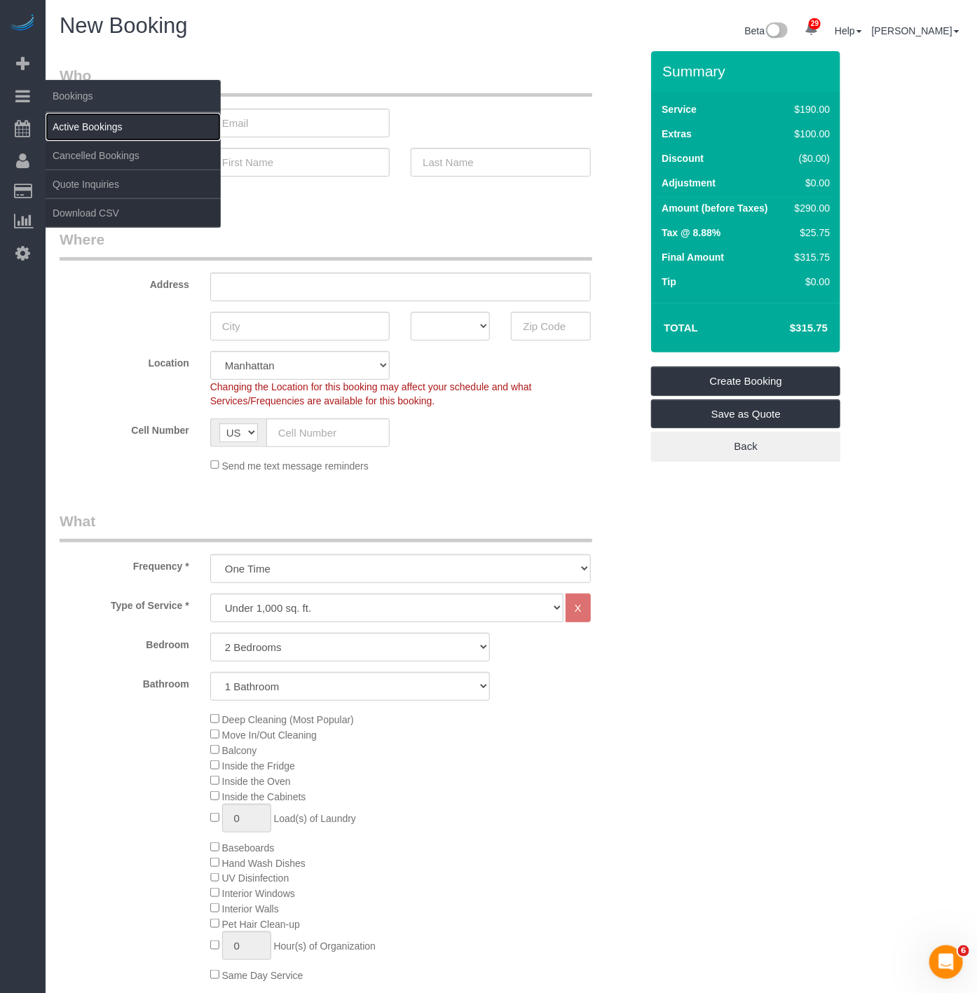
click at [130, 123] on link "Active Bookings" at bounding box center [133, 127] width 175 height 28
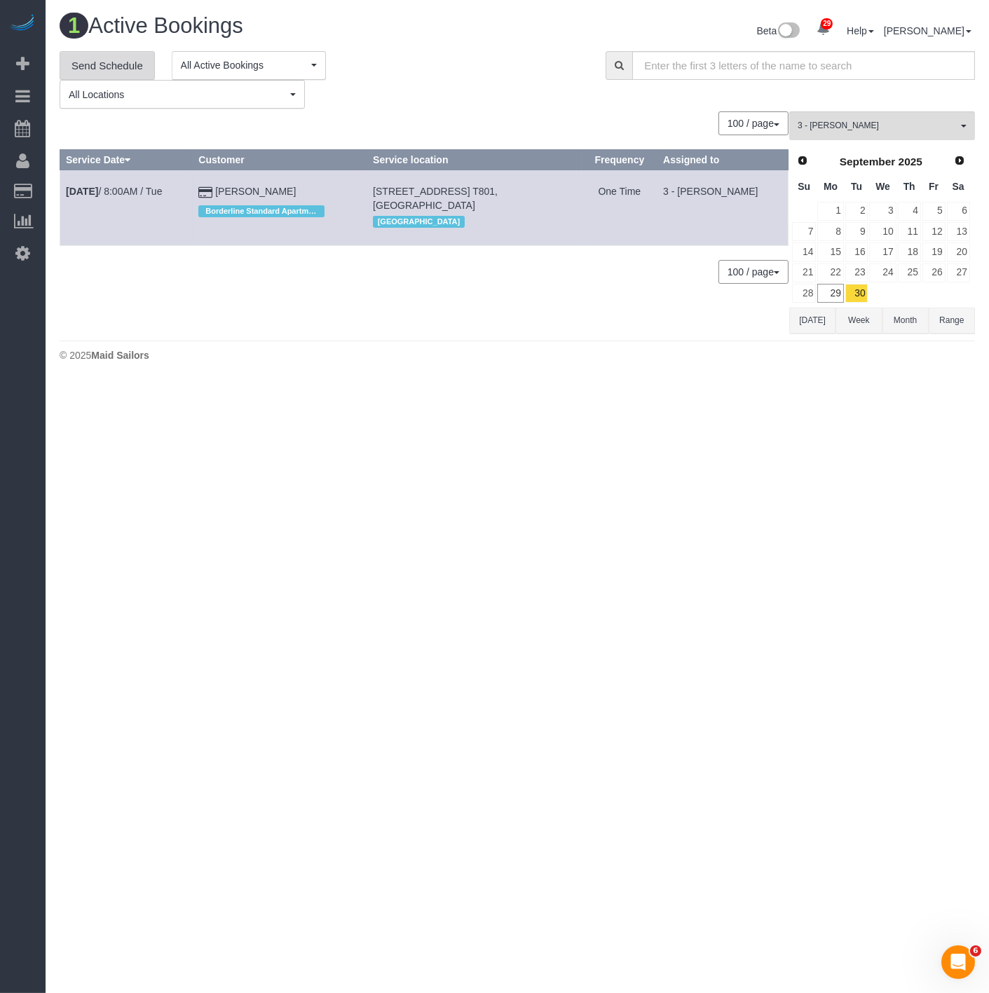
click at [95, 67] on link "Send Schedule" at bounding box center [107, 65] width 95 height 29
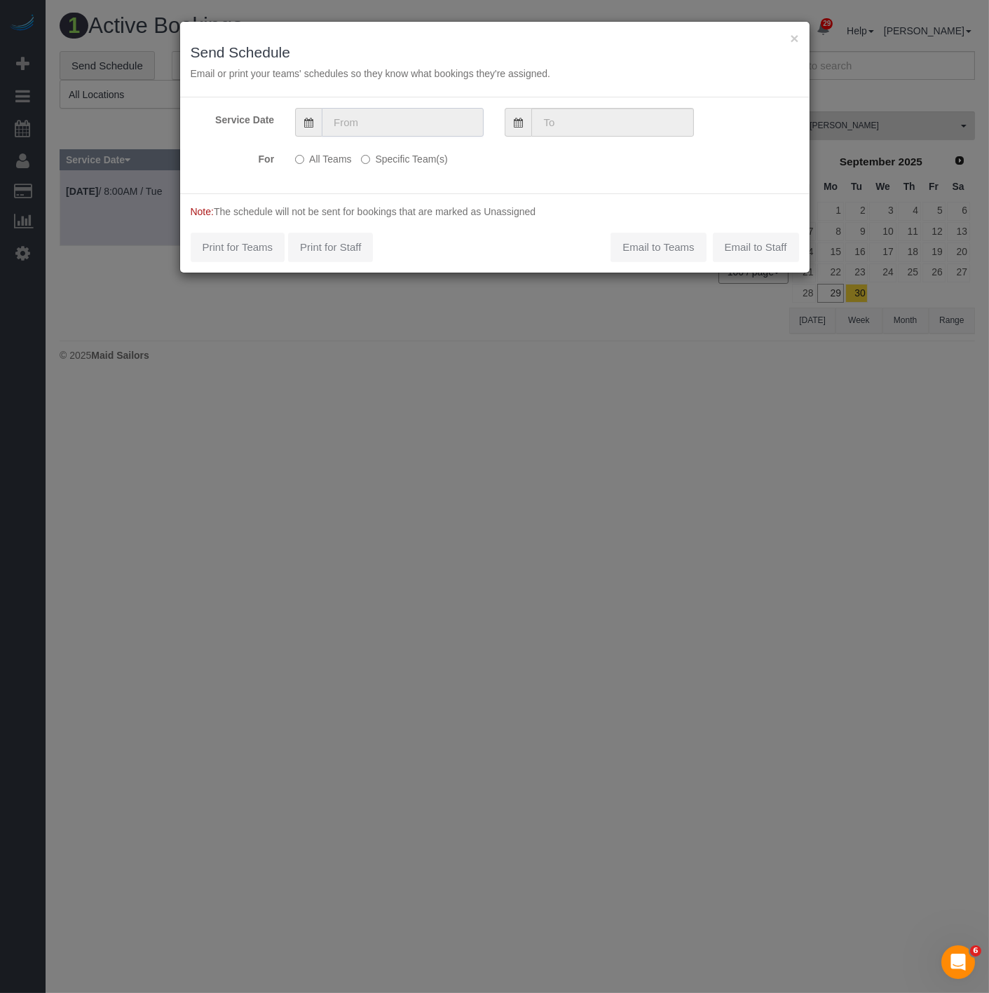
click at [333, 130] on input "text" at bounding box center [403, 122] width 162 height 29
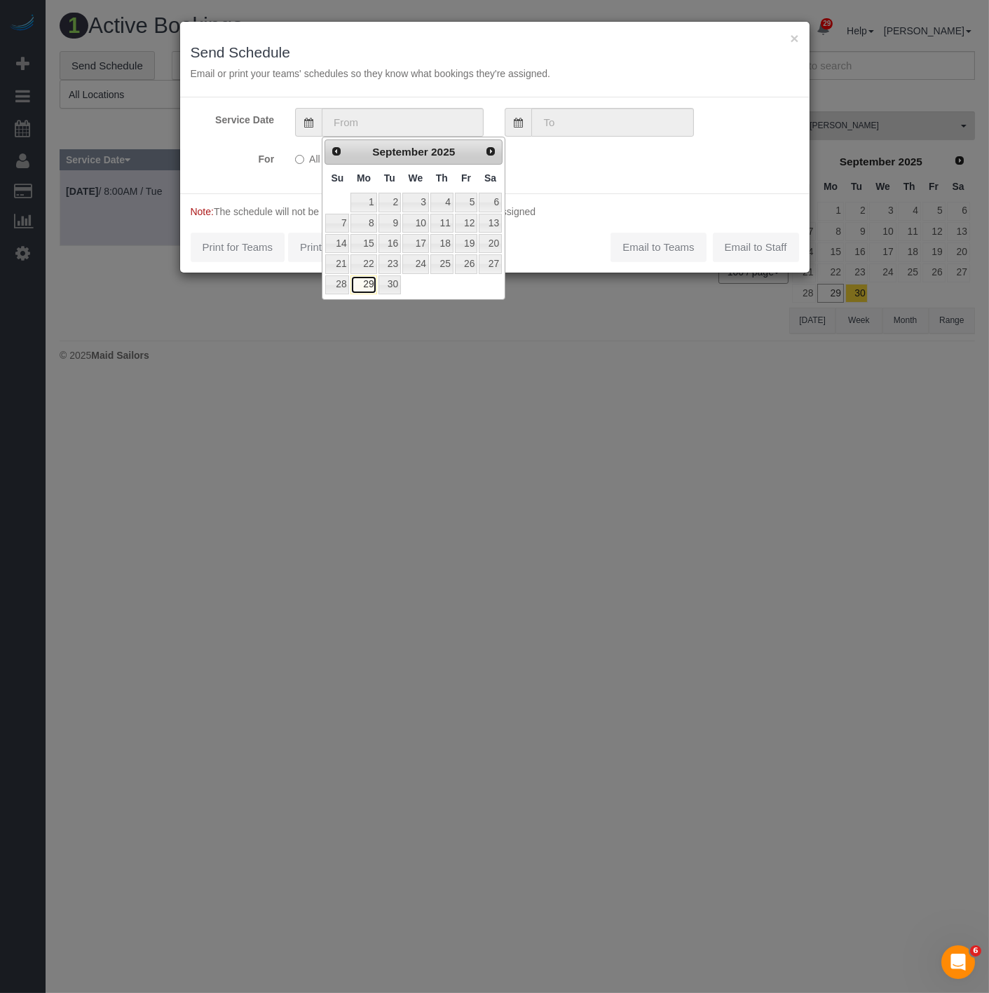
click at [361, 289] on link "29" at bounding box center [363, 284] width 26 height 19
type input "[DATE]"
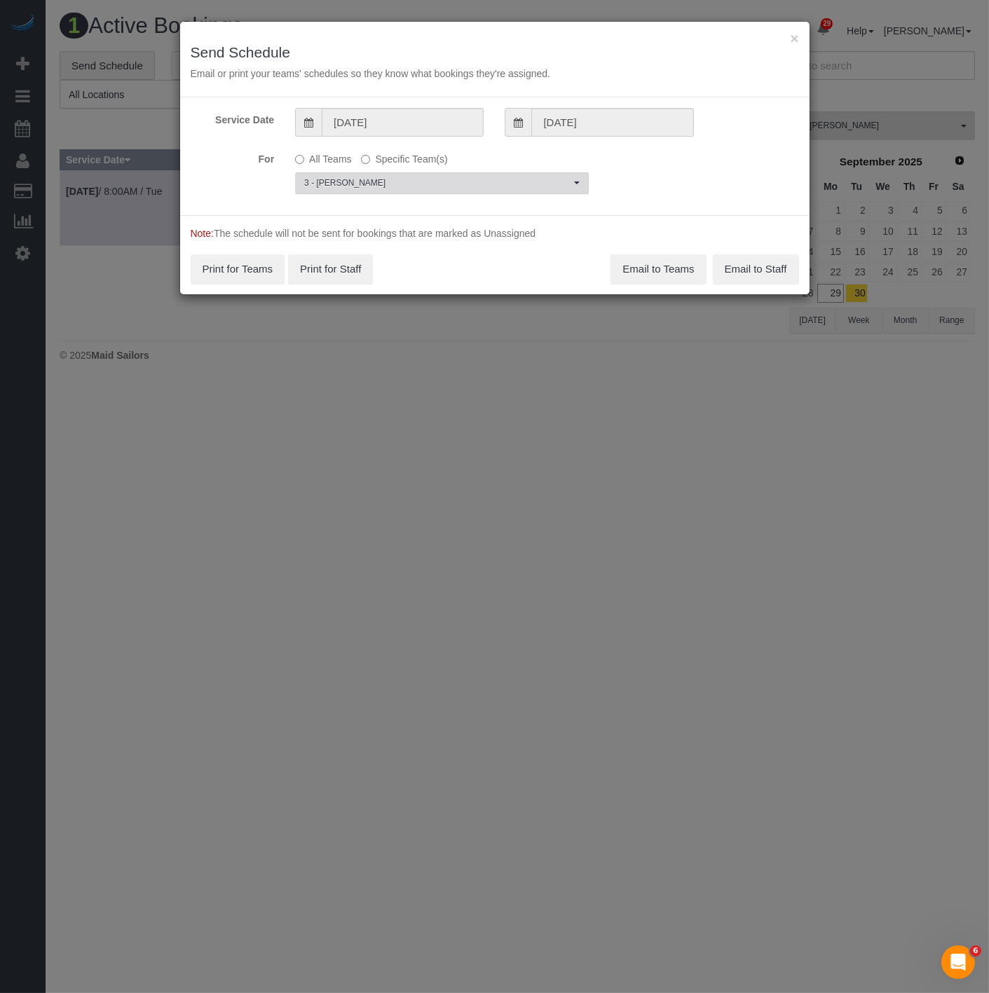
click at [374, 188] on span "3 - [PERSON_NAME]" at bounding box center [437, 183] width 266 height 12
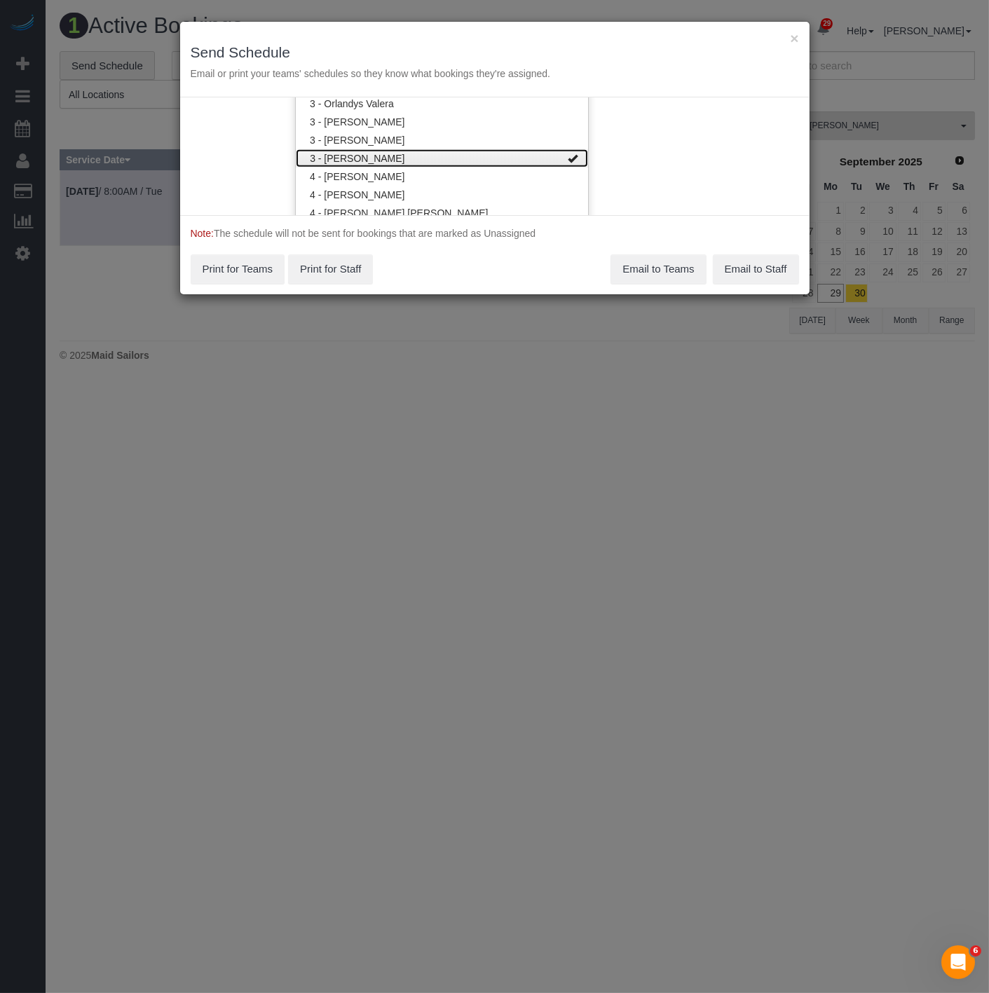
click at [371, 159] on link "3 - [PERSON_NAME]" at bounding box center [442, 158] width 292 height 18
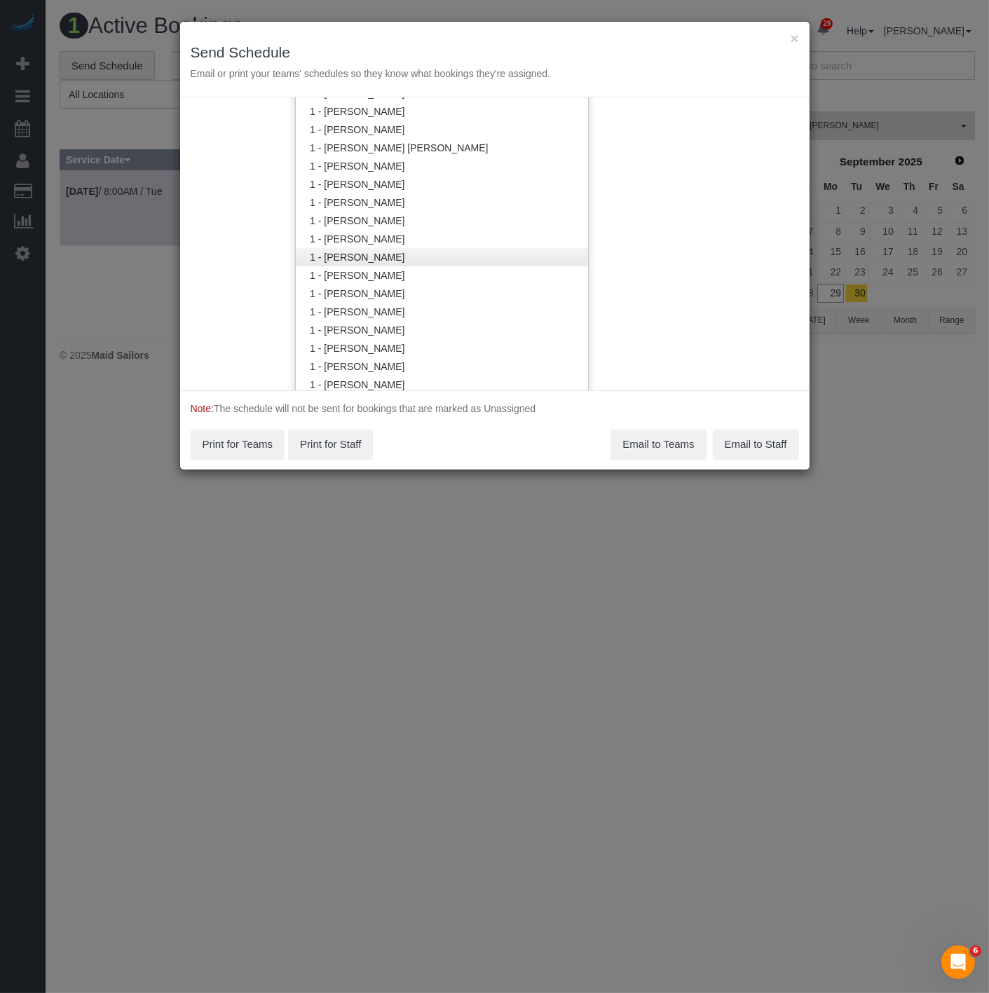
scroll to position [524, 0]
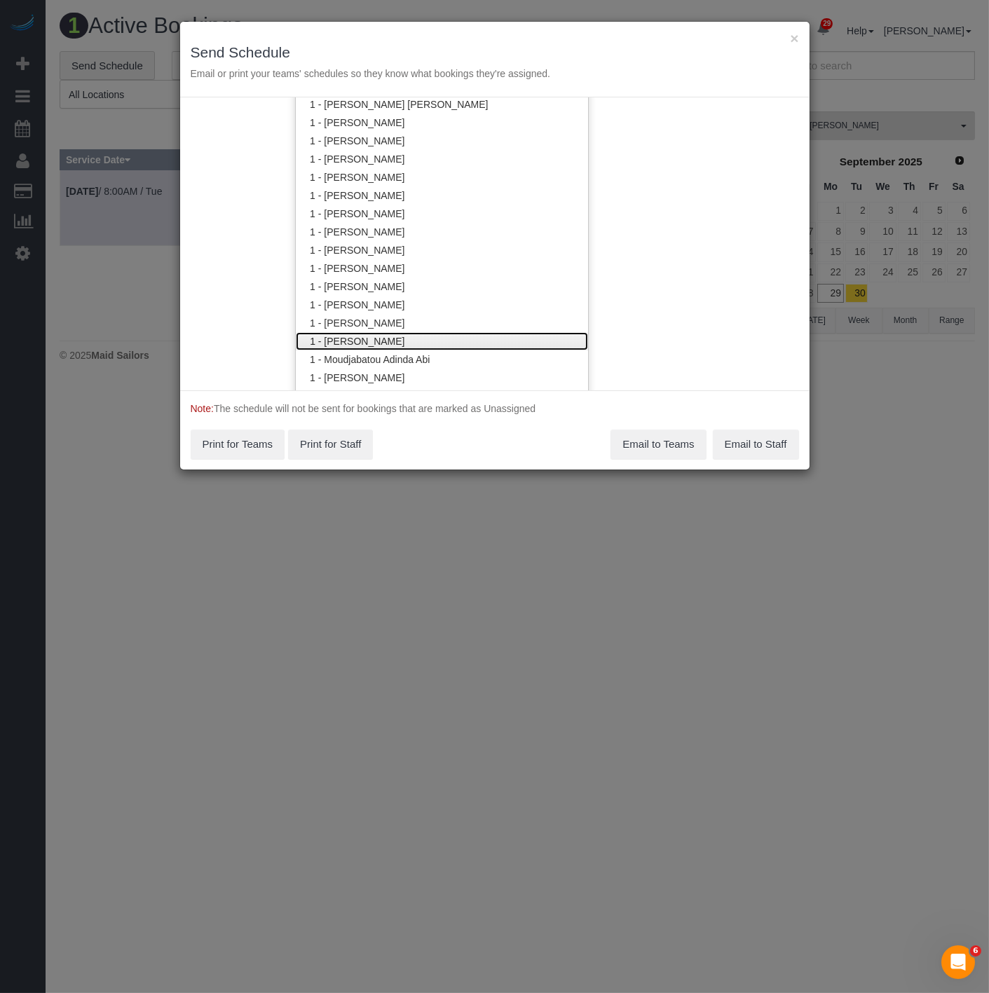
click at [362, 338] on link "1 - Marlenyn Robles" at bounding box center [442, 341] width 292 height 18
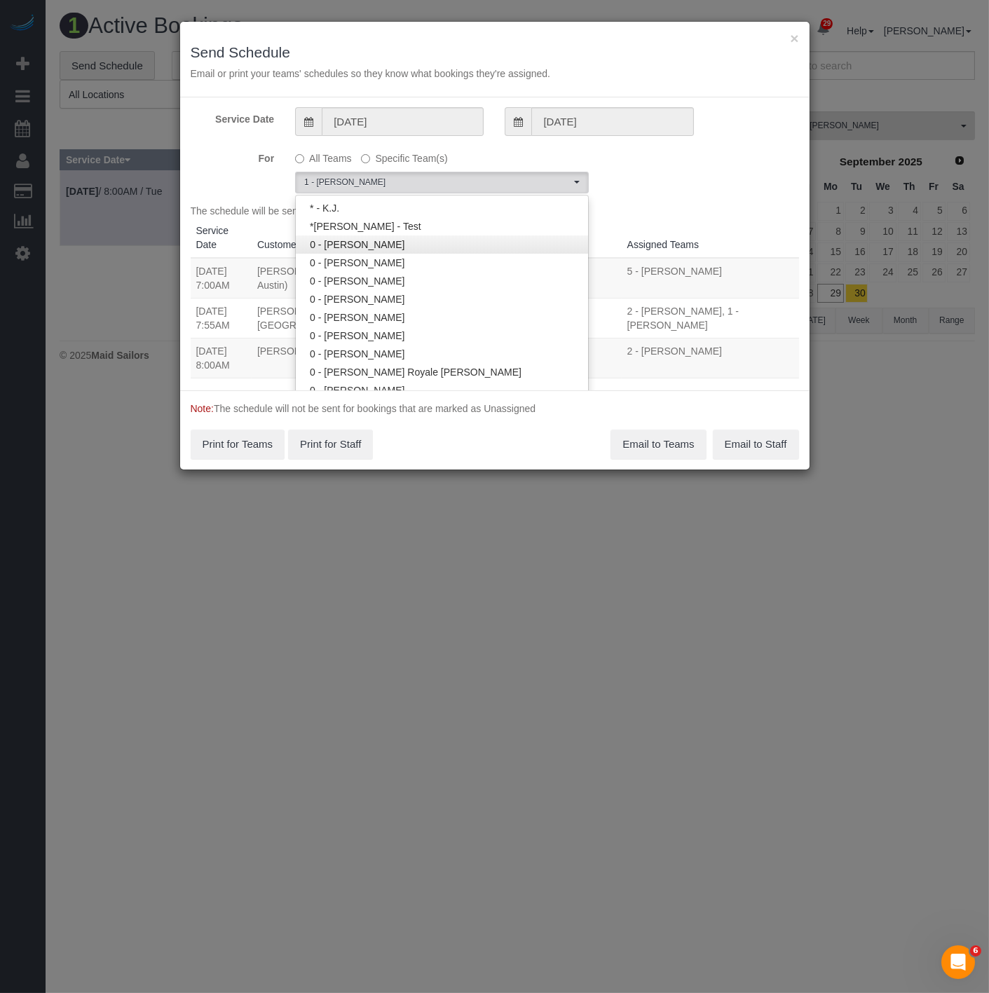
scroll to position [0, 0]
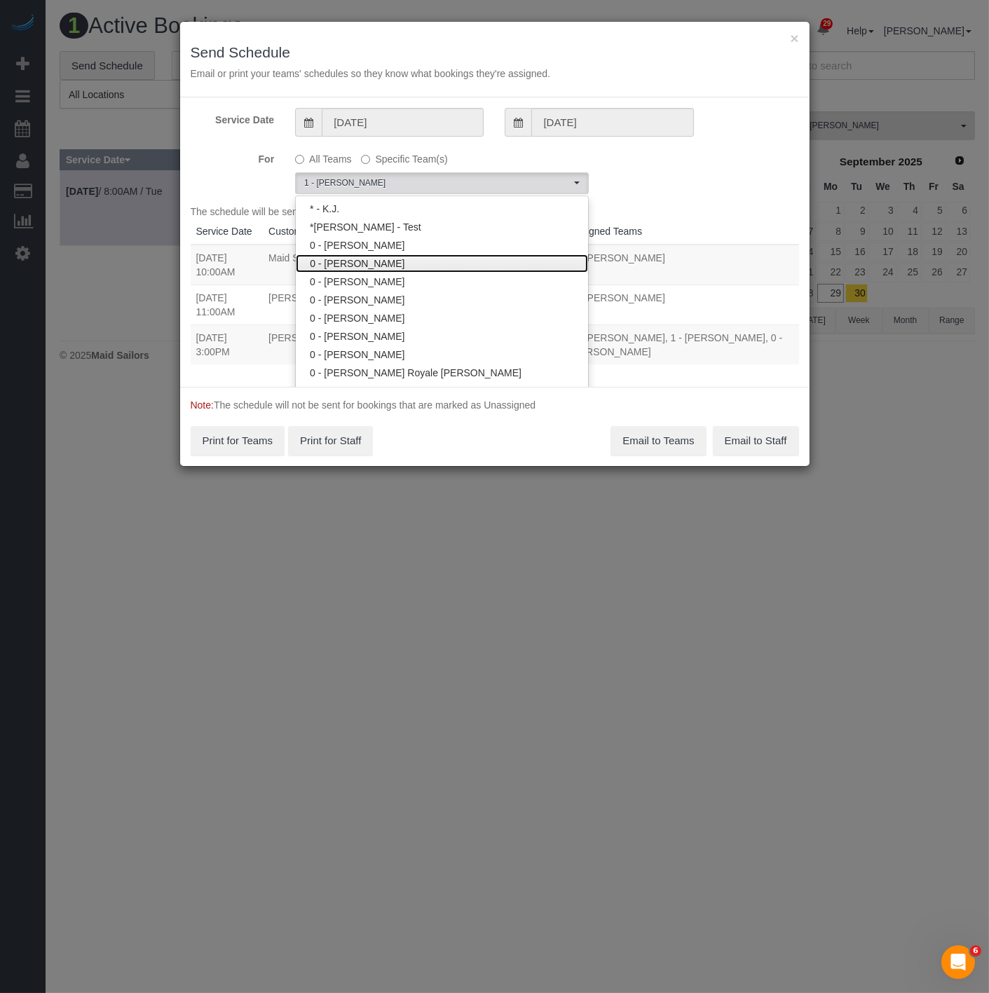
click at [367, 268] on link "0 - [PERSON_NAME]" at bounding box center [442, 263] width 292 height 18
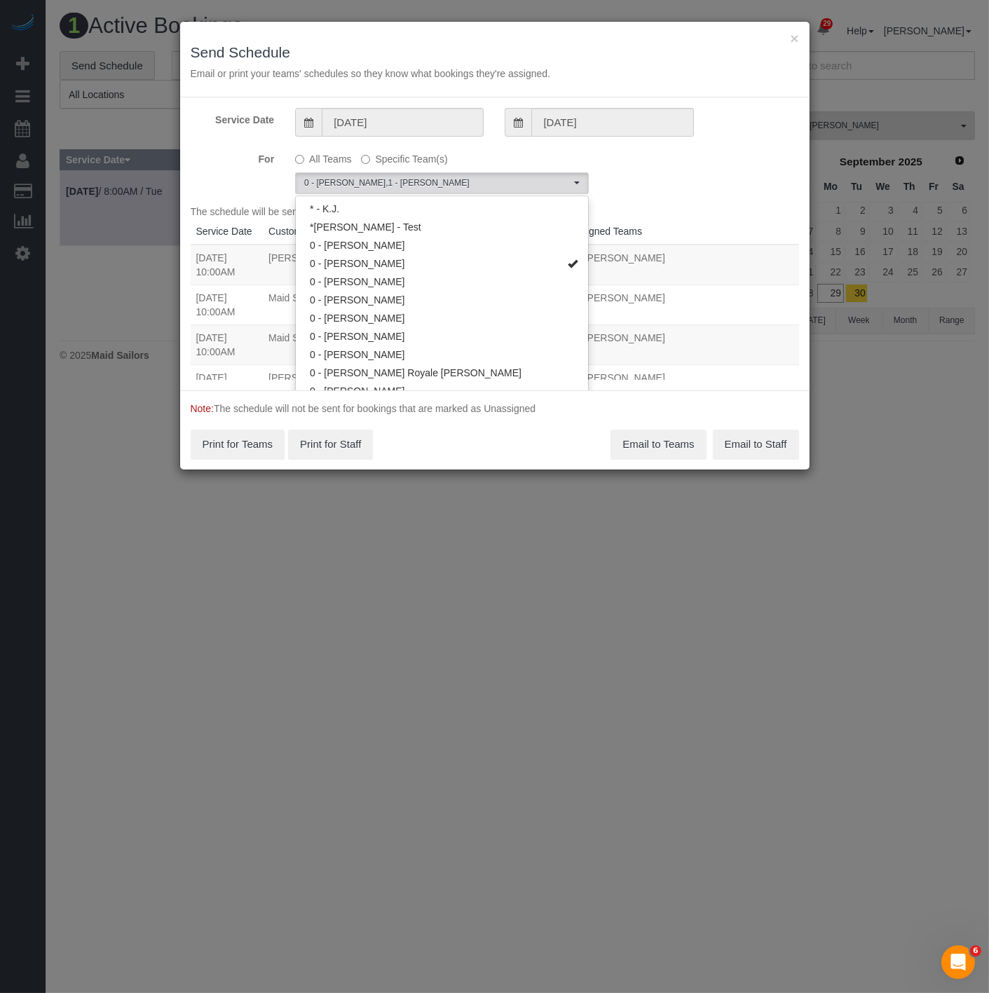
click at [446, 418] on div "Note: The schedule will not be sent for bookings that are marked as Unassigned …" at bounding box center [494, 429] width 629 height 79
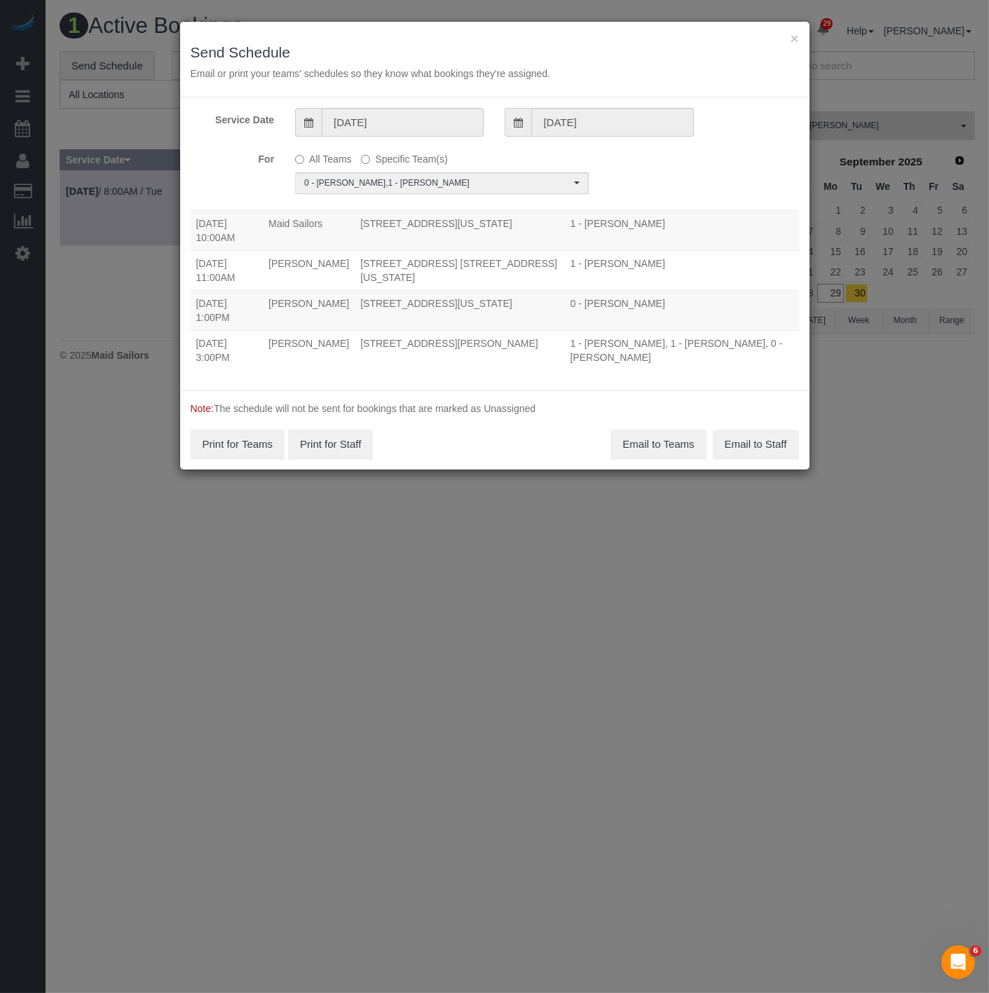
scroll to position [115, 0]
click at [646, 445] on button "Email to Teams" at bounding box center [657, 444] width 95 height 29
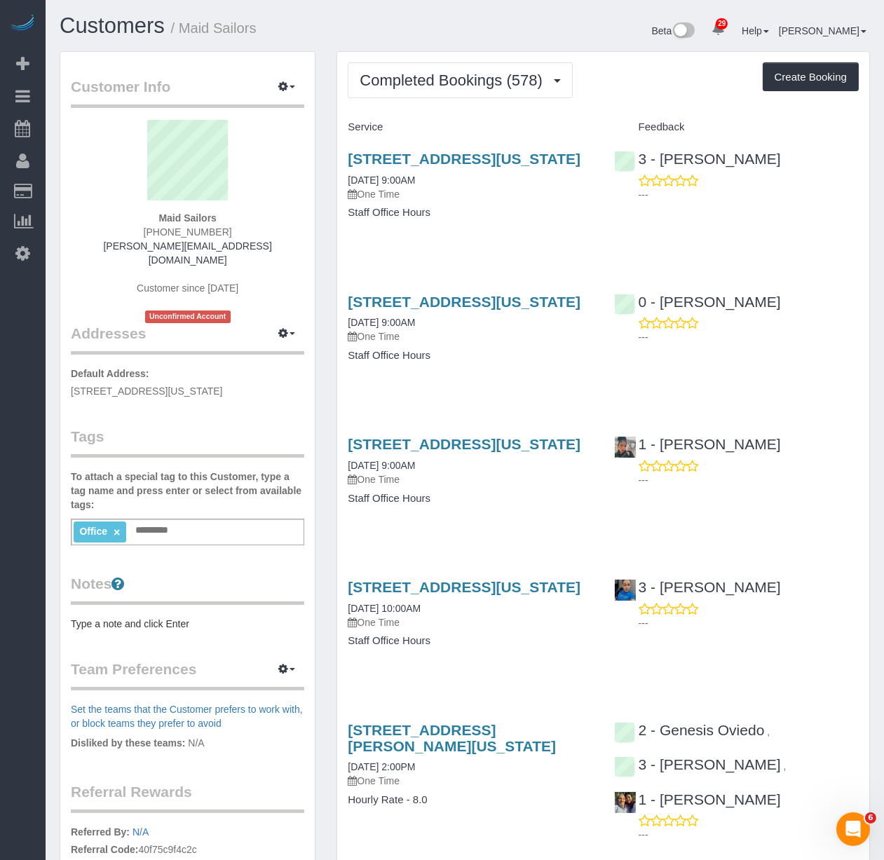
drag, startPoint x: 507, startPoint y: 181, endPoint x: 342, endPoint y: 151, distance: 167.4
click at [342, 151] on div "333 West 39th Street, Suite. 405, New York, NY 10018 09/18/2025 9:00AM One Time…" at bounding box center [470, 193] width 266 height 108
copy link "333 West 39th Street, Suite. 405, New York, NY 10018"
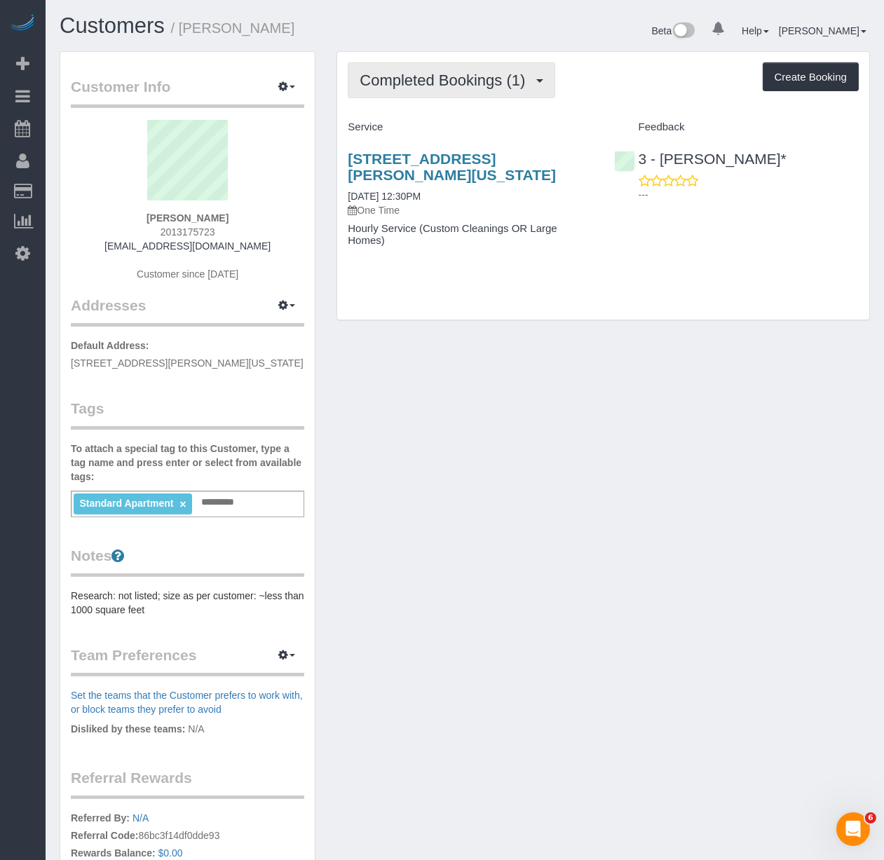
click at [475, 86] on span "Completed Bookings (1)" at bounding box center [446, 80] width 172 height 18
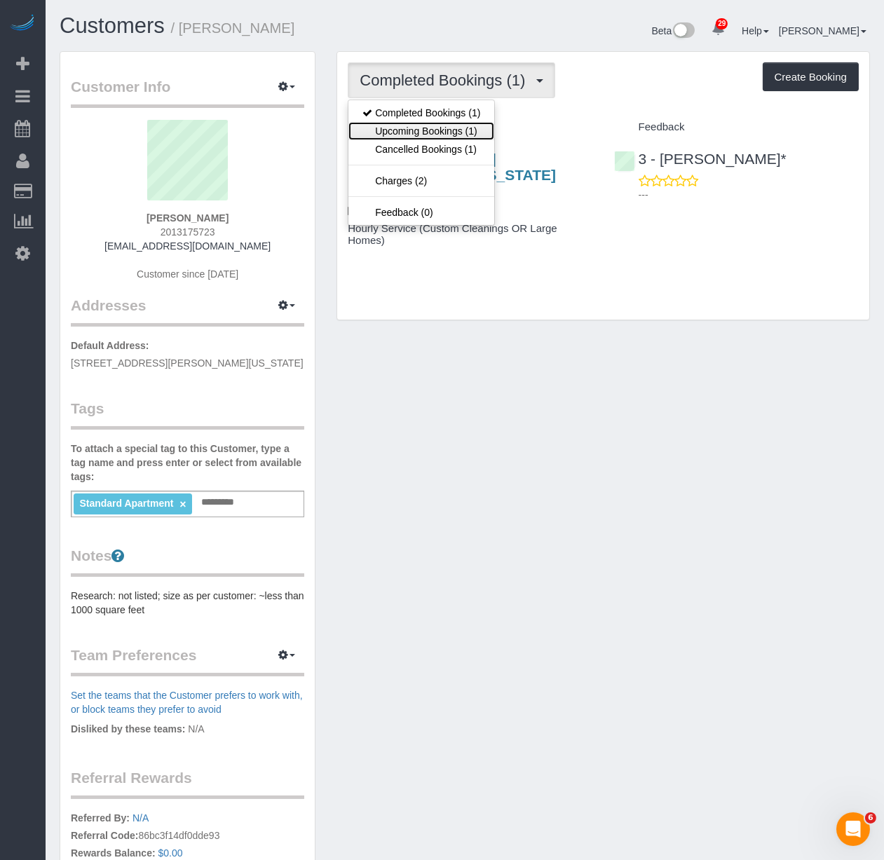
click at [465, 125] on link "Upcoming Bookings (1)" at bounding box center [421, 131] width 146 height 18
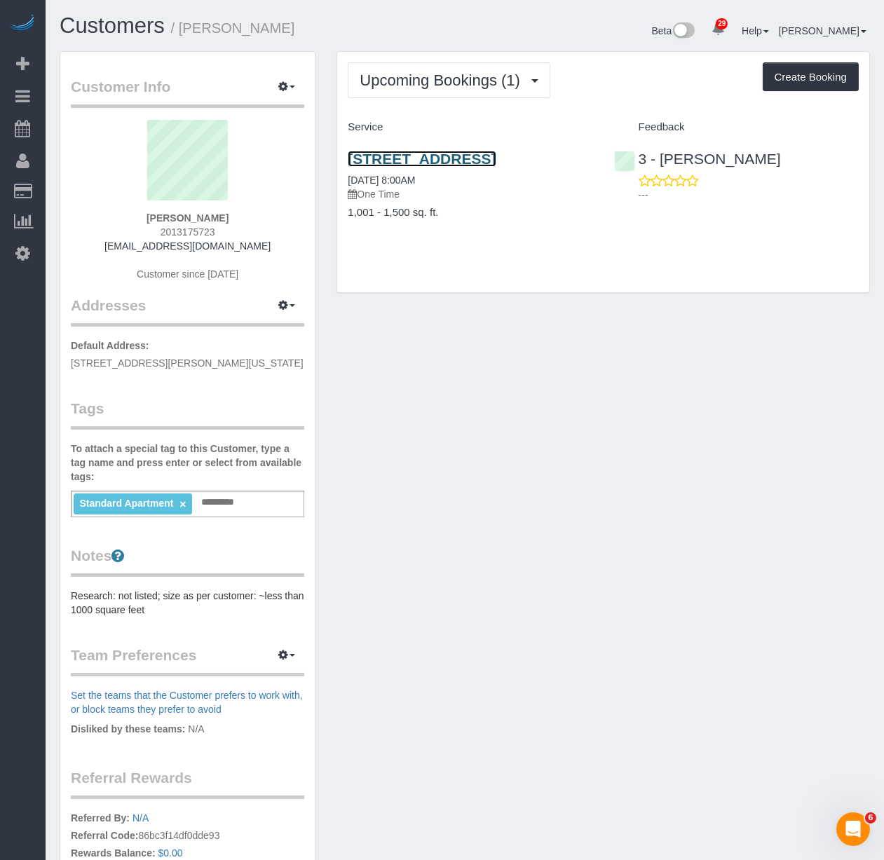
click at [437, 152] on link "21 India Street, T801, Brooklyn, NY 11222" at bounding box center [422, 159] width 148 height 16
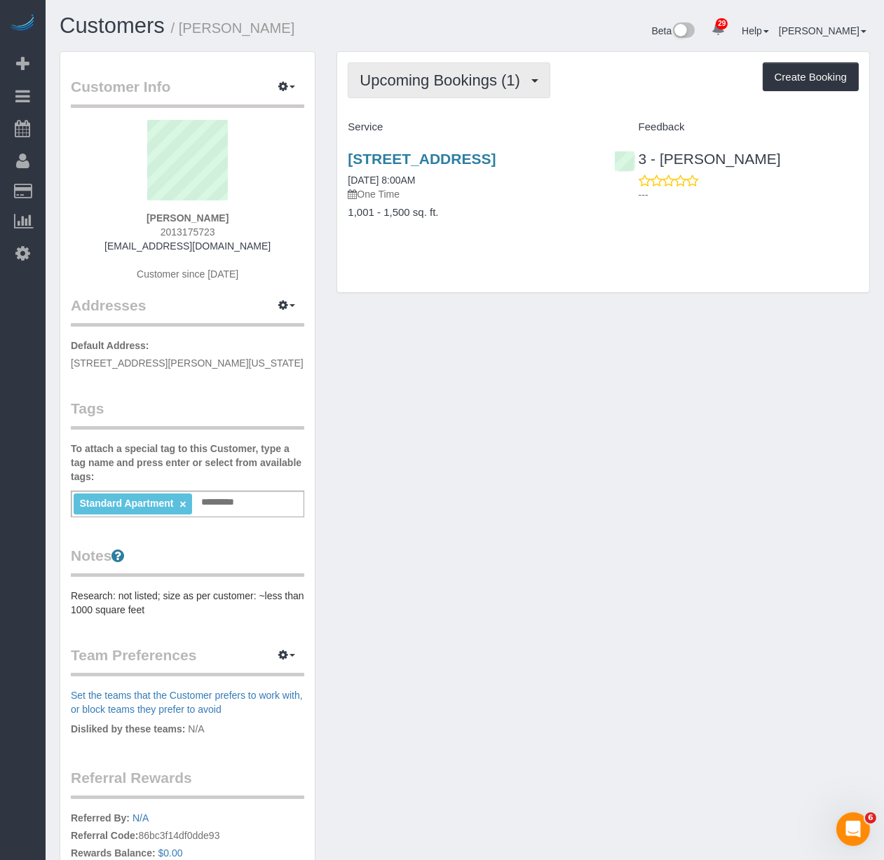
click at [498, 72] on span "Upcoming Bookings (1)" at bounding box center [443, 80] width 167 height 18
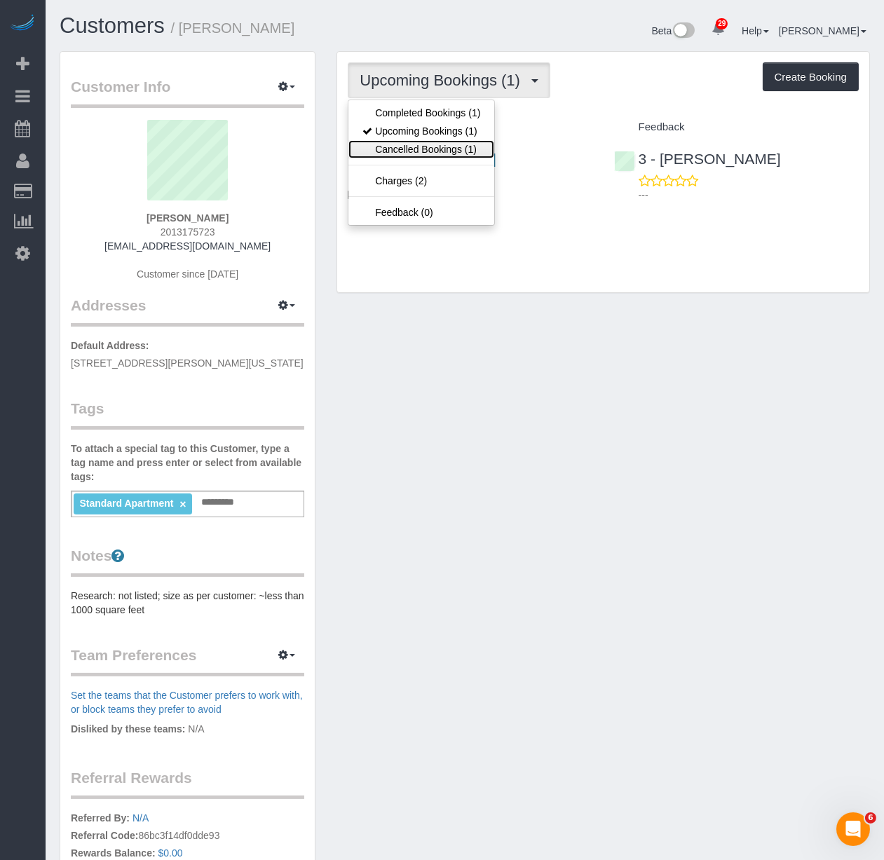
click at [442, 153] on link "Cancelled Bookings (1)" at bounding box center [421, 149] width 146 height 18
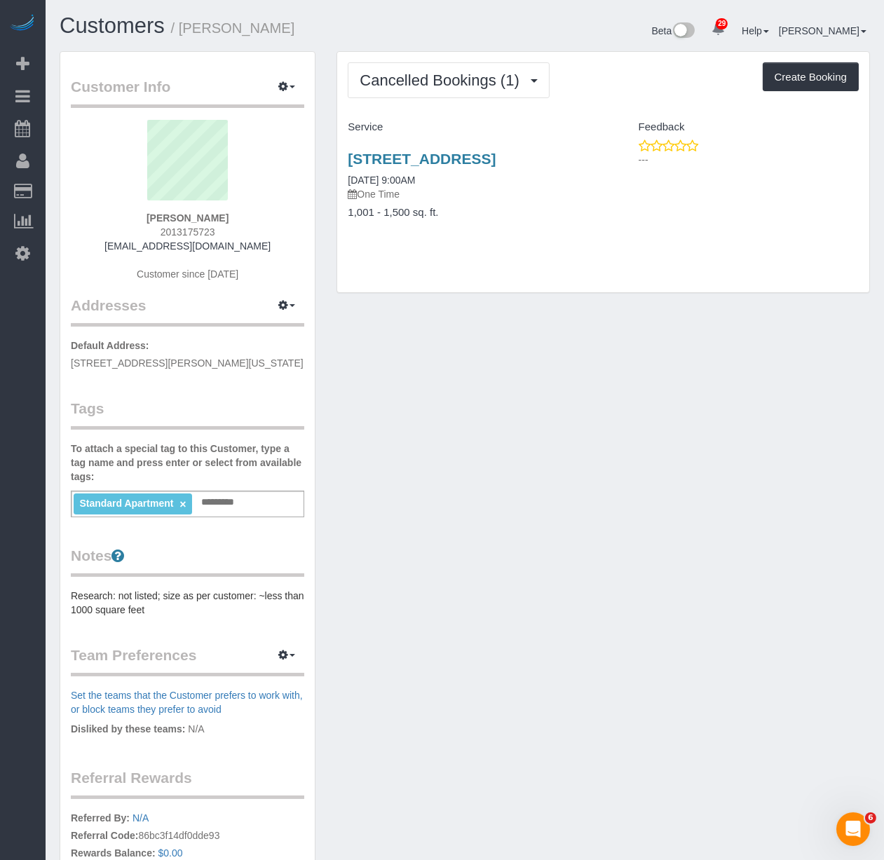
click at [186, 502] on ti-tag-item "Standard Apartment ×" at bounding box center [132, 503] width 107 height 11
click at [181, 502] on link "×" at bounding box center [182, 504] width 6 height 12
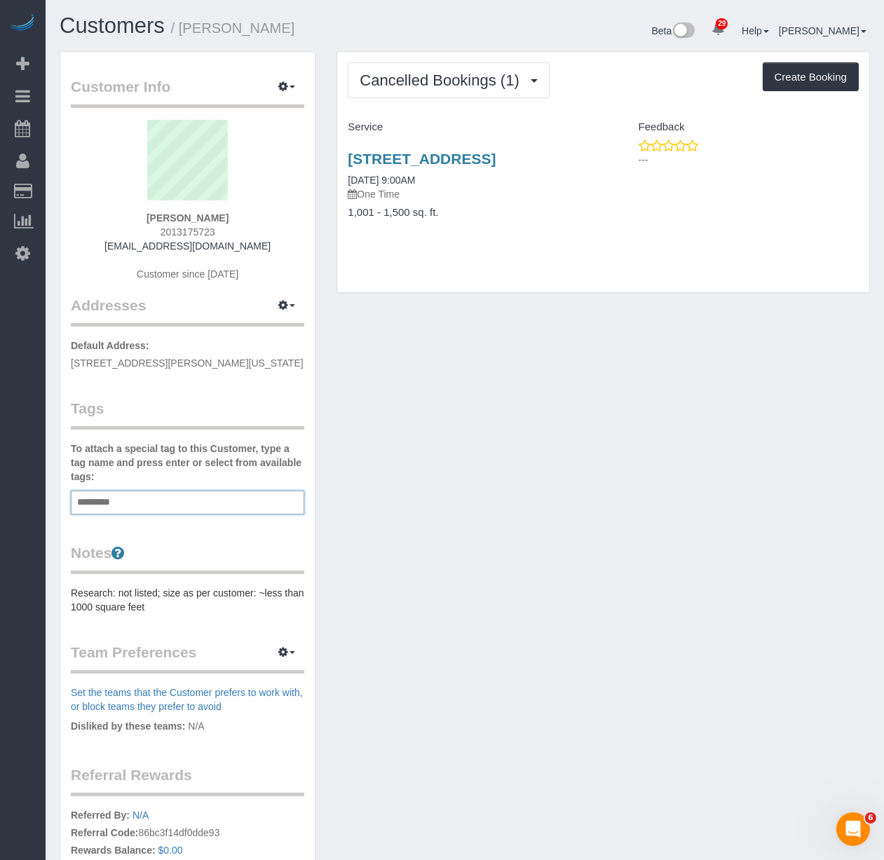
click at [181, 502] on div "Add a tag" at bounding box center [187, 503] width 233 height 24
type input "**********"
click at [181, 526] on li "Borderline Standard Apartment" at bounding box center [187, 532] width 232 height 20
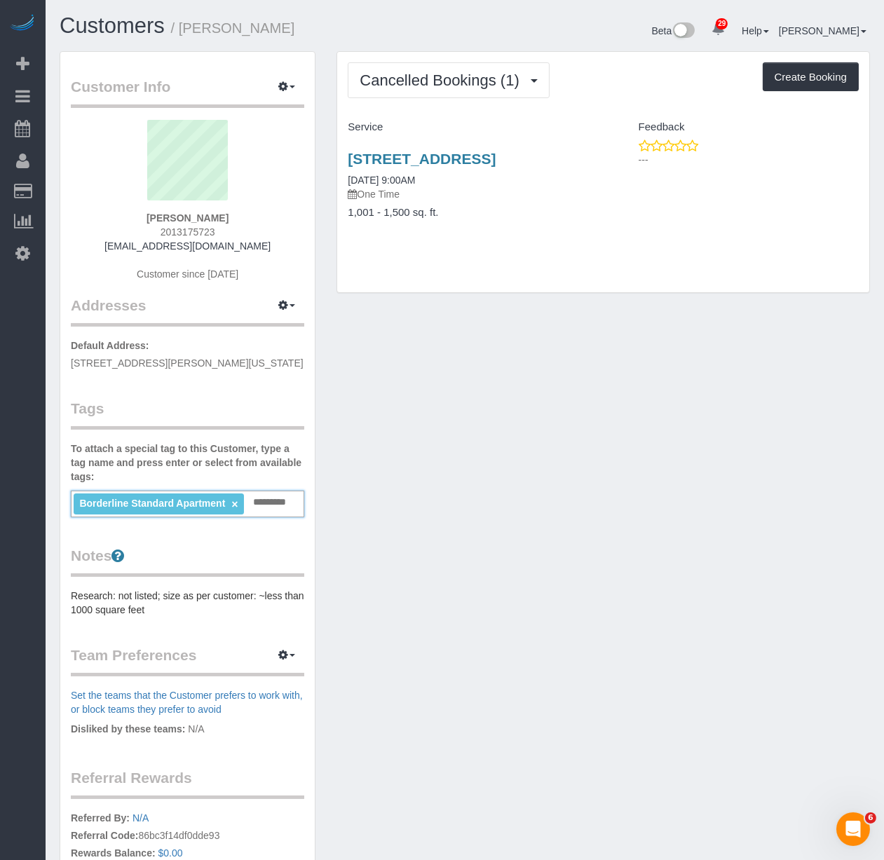
click at [416, 521] on div "Customer Info Edit Contact Info Send Message Email Preferences Special Sales Ta…" at bounding box center [464, 550] width 831 height 998
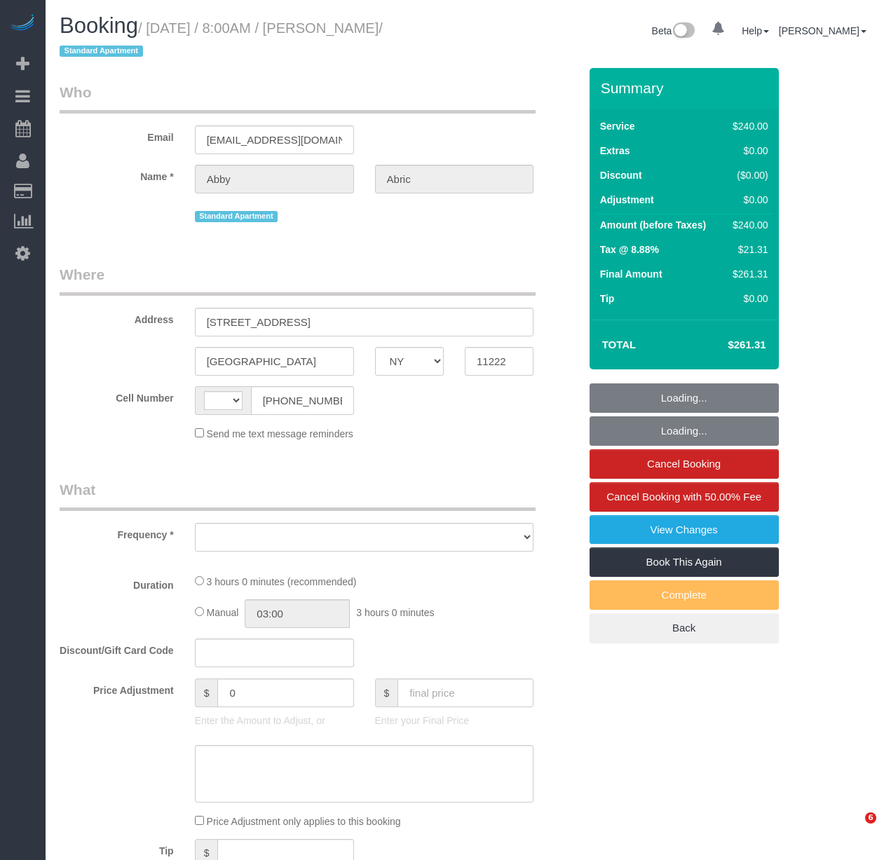
select select "NY"
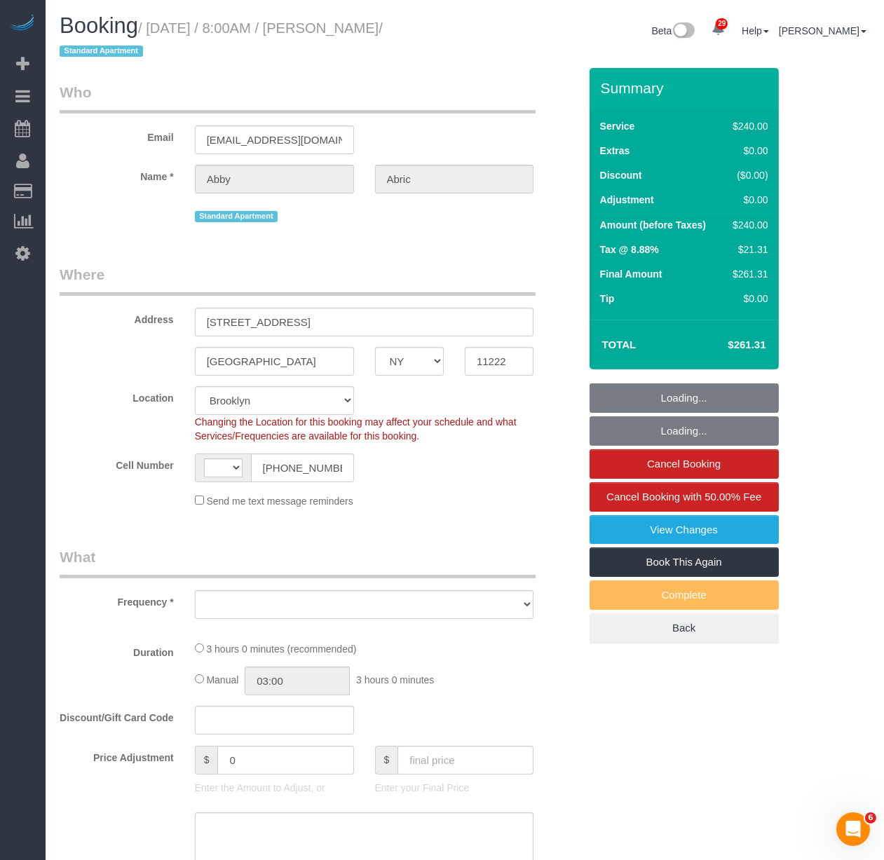
select select "string:stripe-pm_1SCW294VGloSiKo7TH4ja96U"
select select "string:[GEOGRAPHIC_DATA]"
select select "object:821"
select select "spot1"
select select "object:1439"
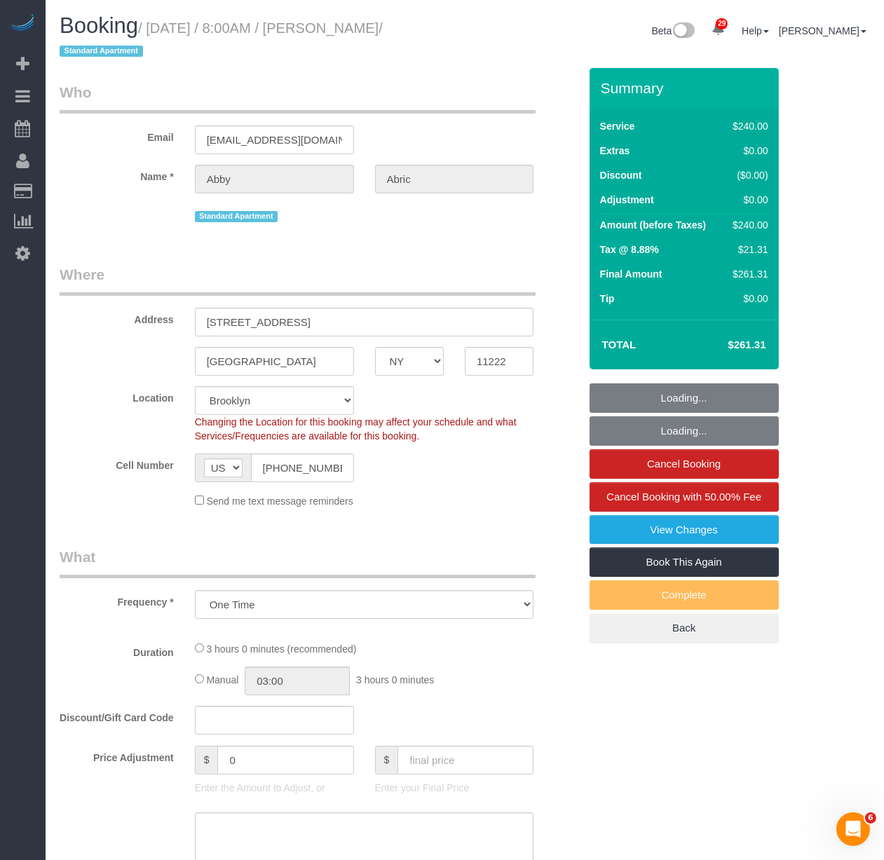
select select "180"
select select "number:56"
select select "number:72"
select select "number:15"
select select "number:5"
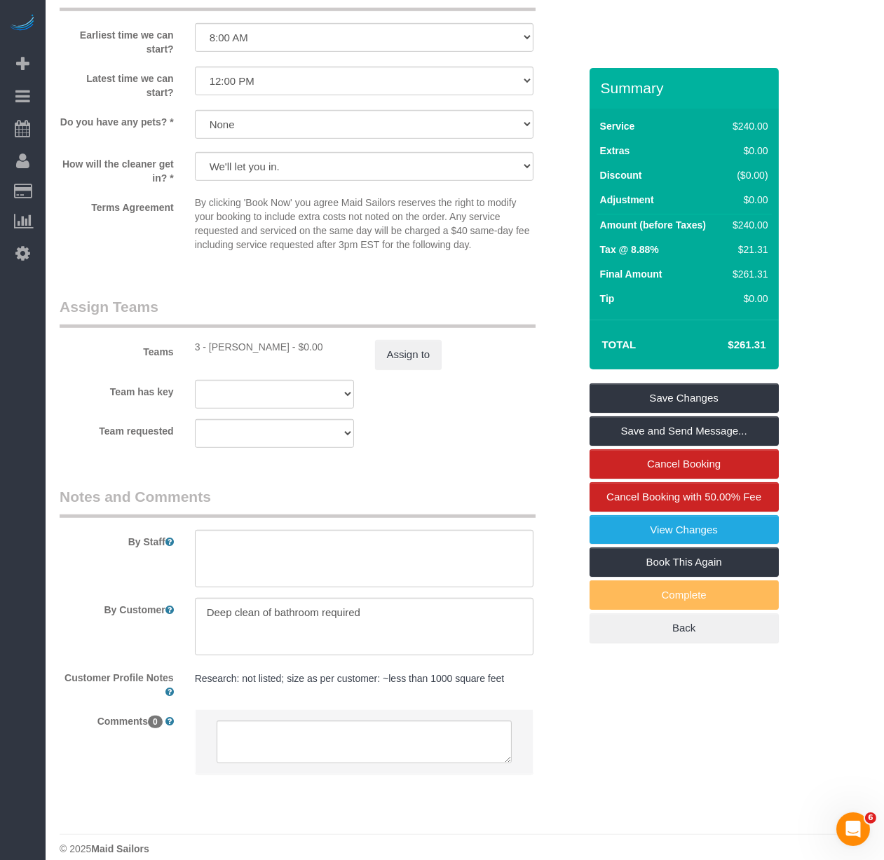
scroll to position [1336, 0]
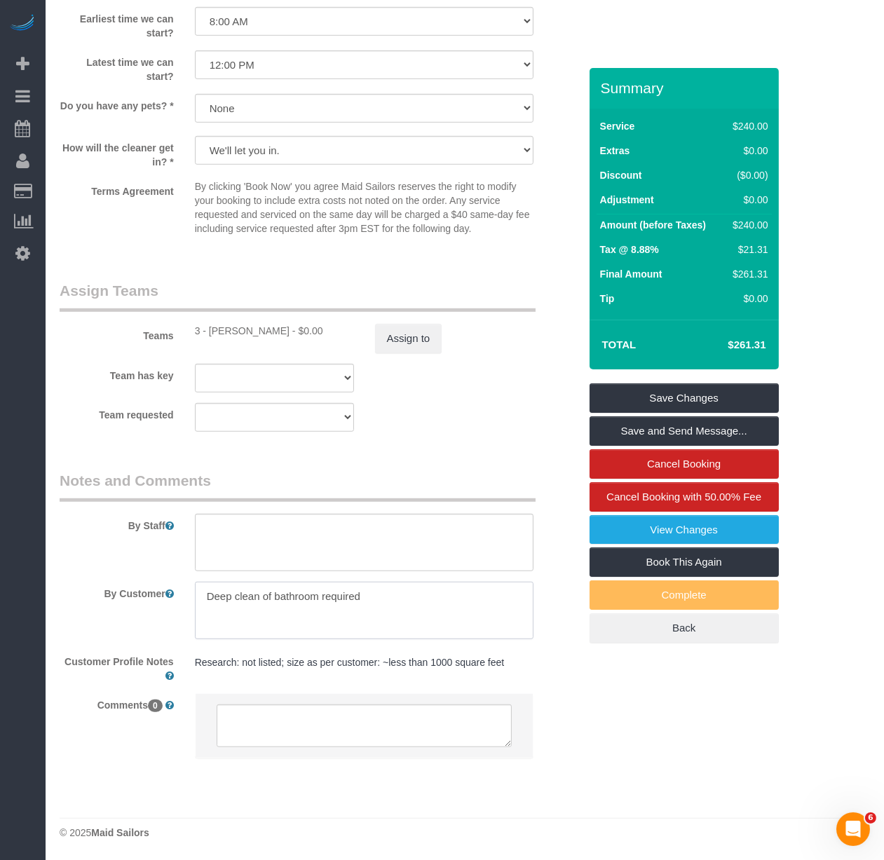
click at [377, 599] on textarea at bounding box center [364, 610] width 339 height 57
click at [373, 598] on textarea at bounding box center [364, 610] width 339 height 57
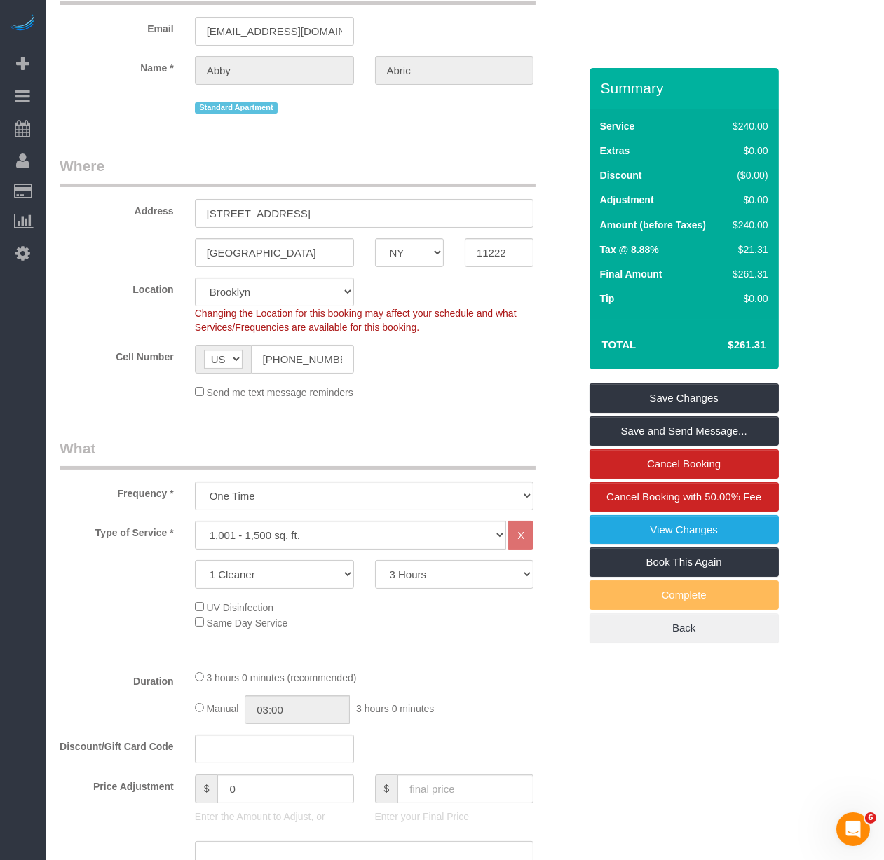
scroll to position [91, 0]
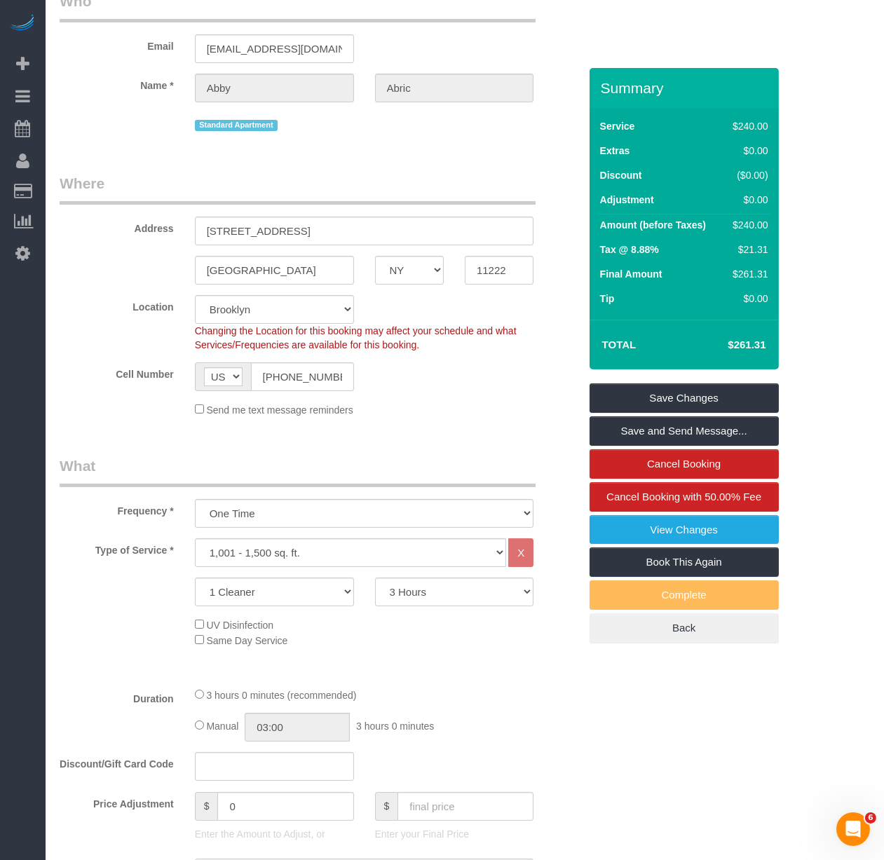
click at [383, 388] on div "Cell Number AF AL DZ AD AO AI AQ AG AR AM AW AU AT AZ BS BH BD BB BY BE BZ BJ B…" at bounding box center [319, 376] width 540 height 29
click at [366, 547] on select "Under 1,000 sq. ft. 1,001 - 1,500 sq. ft. 1,500+ sq. ft. Custom Cleaning Office…" at bounding box center [351, 552] width 312 height 29
select select "216"
click at [195, 539] on select "Under 1,000 sq. ft. 1,001 - 1,500 sq. ft. 1,500+ sq. ft. Custom Cleaning Office…" at bounding box center [351, 552] width 312 height 29
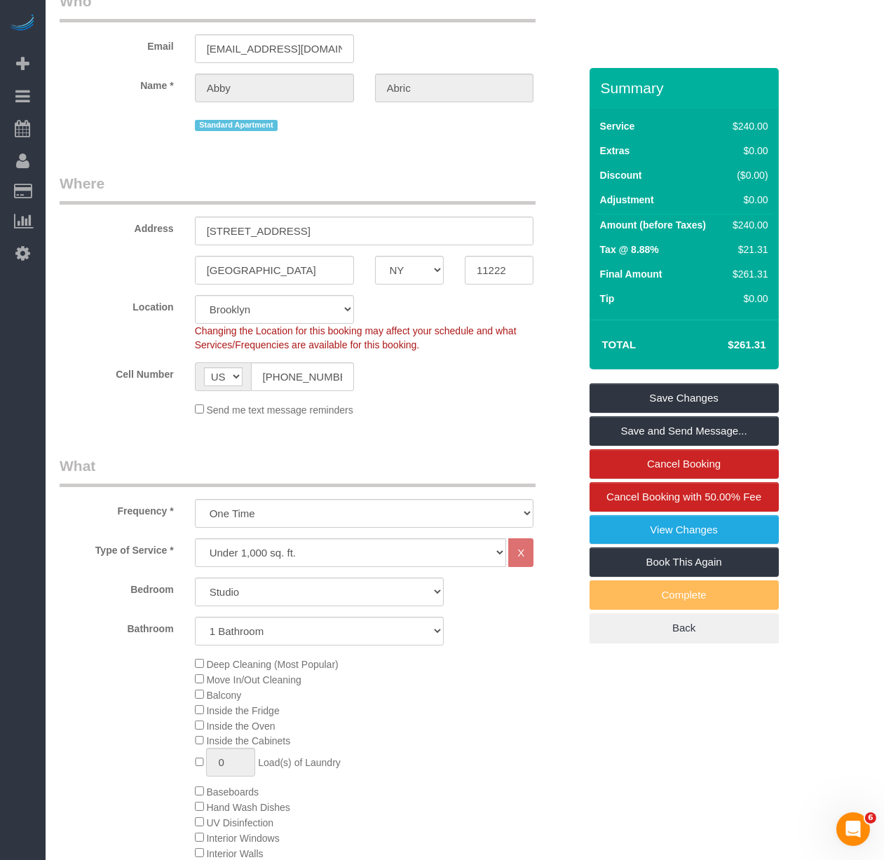
click at [362, 594] on select "Studio 1 Bedroom 2 Bedrooms 3 Bedrooms" at bounding box center [319, 591] width 249 height 29
select select "spot61"
click at [580, 710] on div "Deep Cleaning (Most Popular) Move In/Out Cleaning Balcony Inside the Fridge Ins…" at bounding box center [386, 791] width 405 height 271
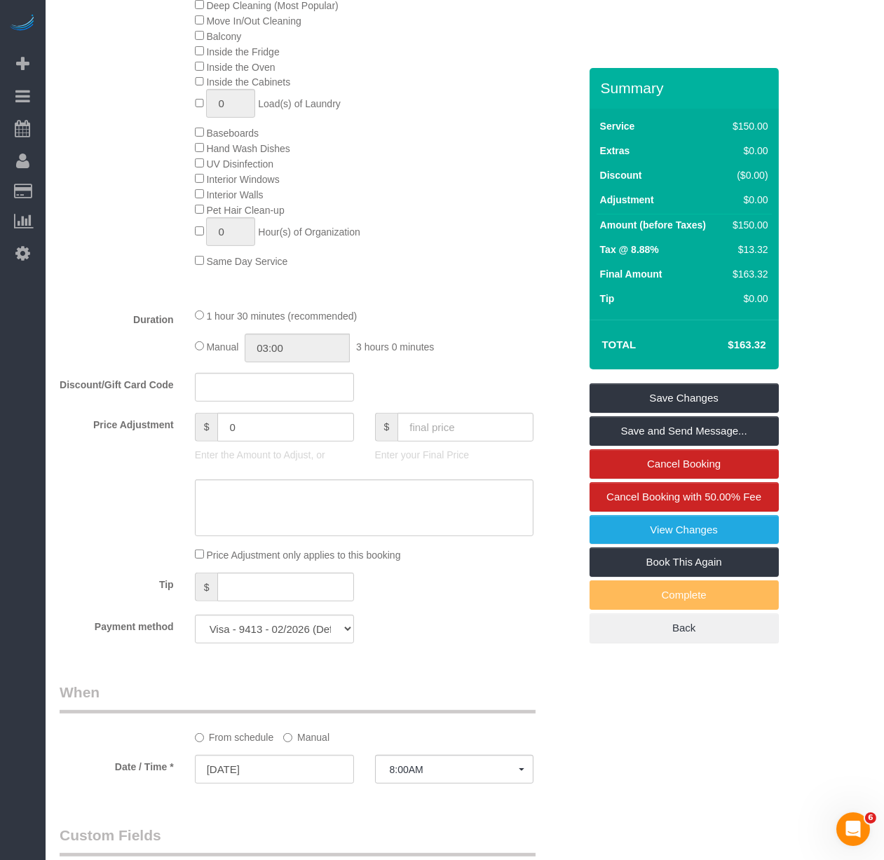
scroll to position [540, 0]
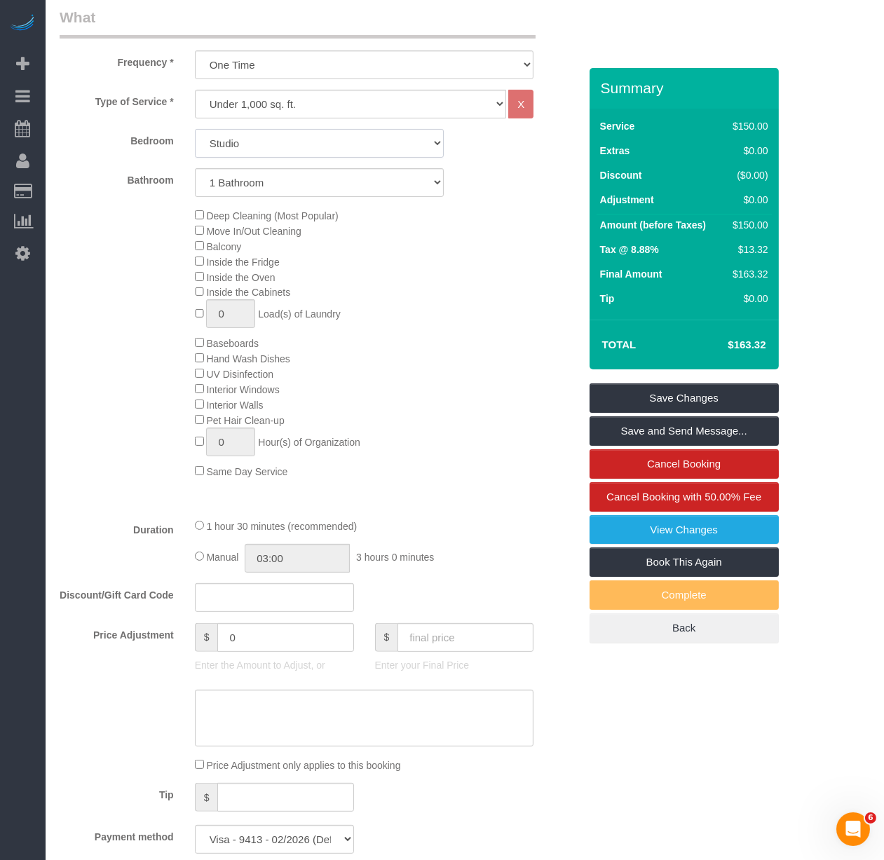
click at [247, 147] on select "Studio 1 Bedroom 2 Bedrooms 3 Bedrooms" at bounding box center [319, 143] width 249 height 29
select select "3"
click at [195, 130] on select "Studio 1 Bedroom 2 Bedrooms 3 Bedrooms" at bounding box center [319, 143] width 249 height 29
click at [247, 180] on select "1 Bathroom 2 Bathrooms" at bounding box center [319, 182] width 249 height 29
select select "2"
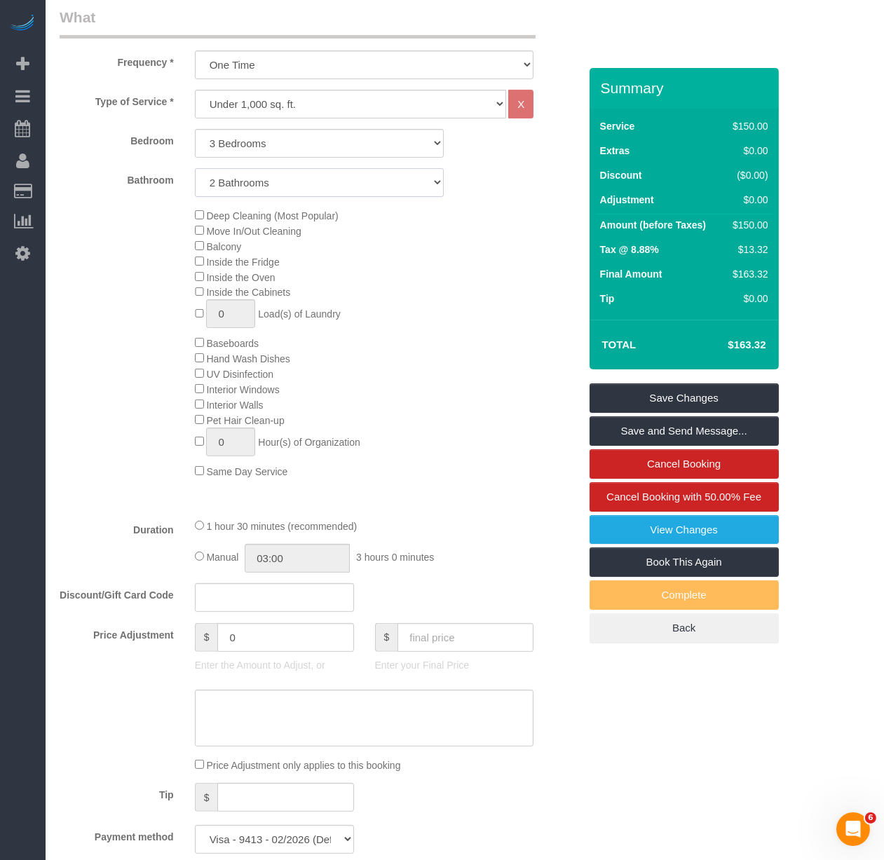
click at [195, 170] on select "1 Bathroom 2 Bathrooms" at bounding box center [319, 182] width 249 height 29
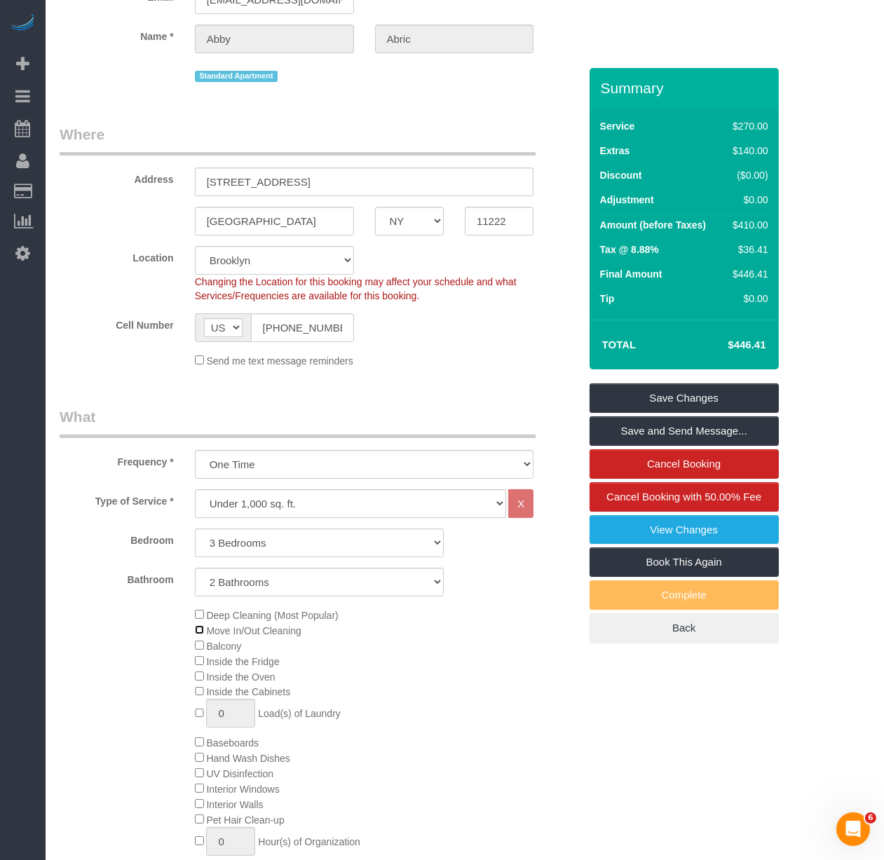
scroll to position [389, 0]
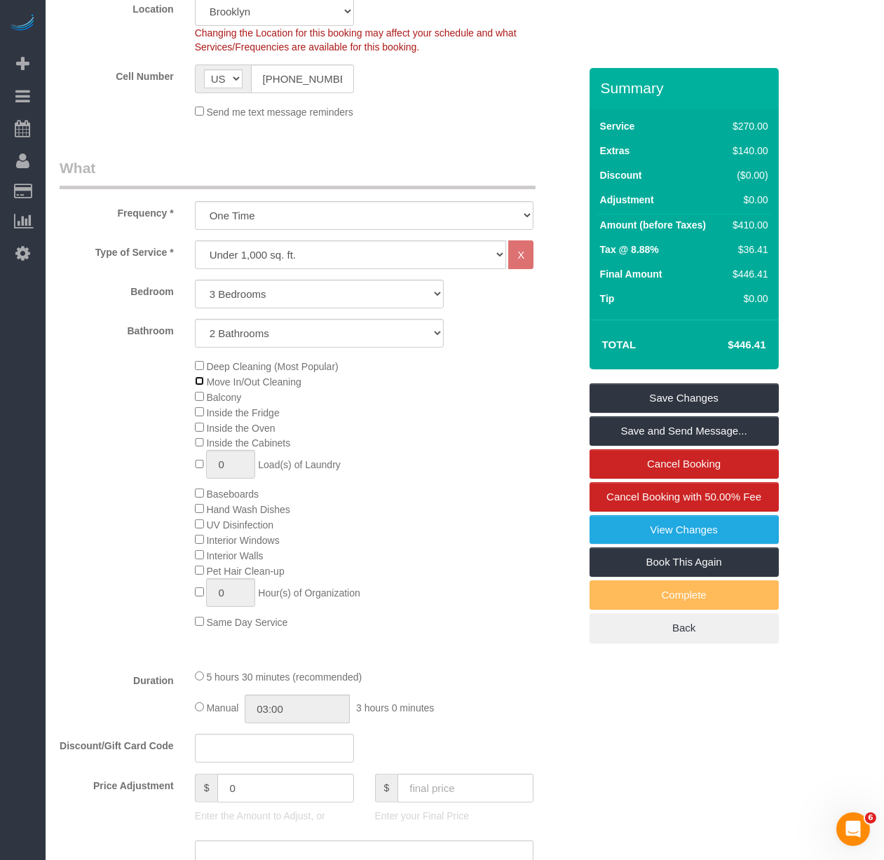
select select "spot121"
click at [711, 341] on h4 "$446.41" at bounding box center [725, 345] width 80 height 12
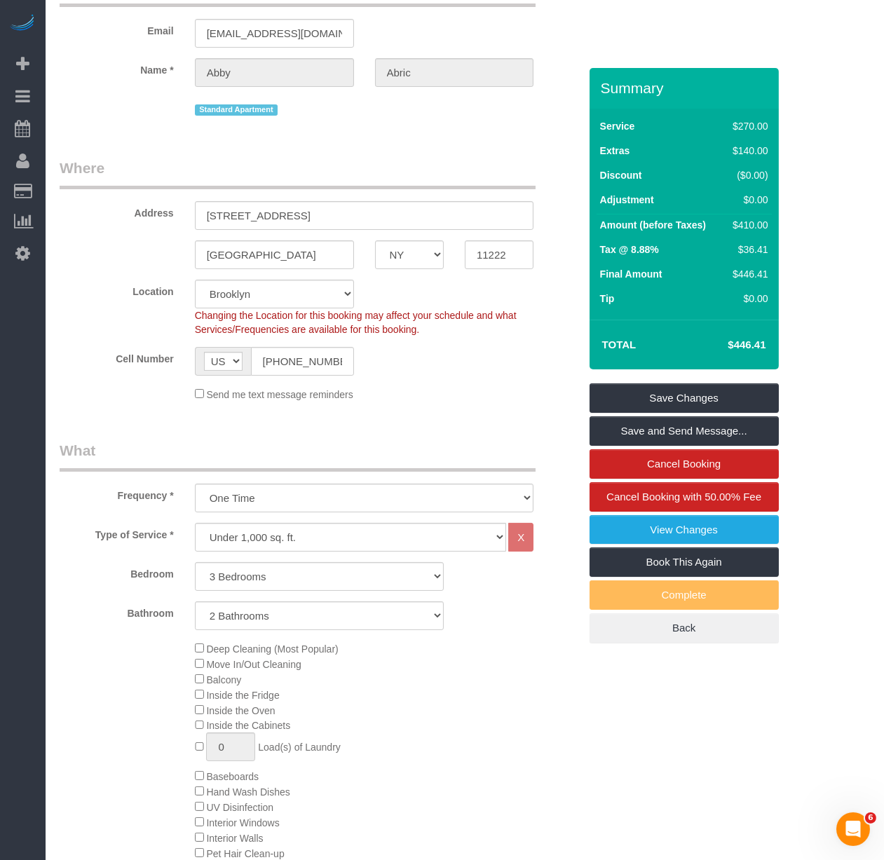
scroll to position [78, 0]
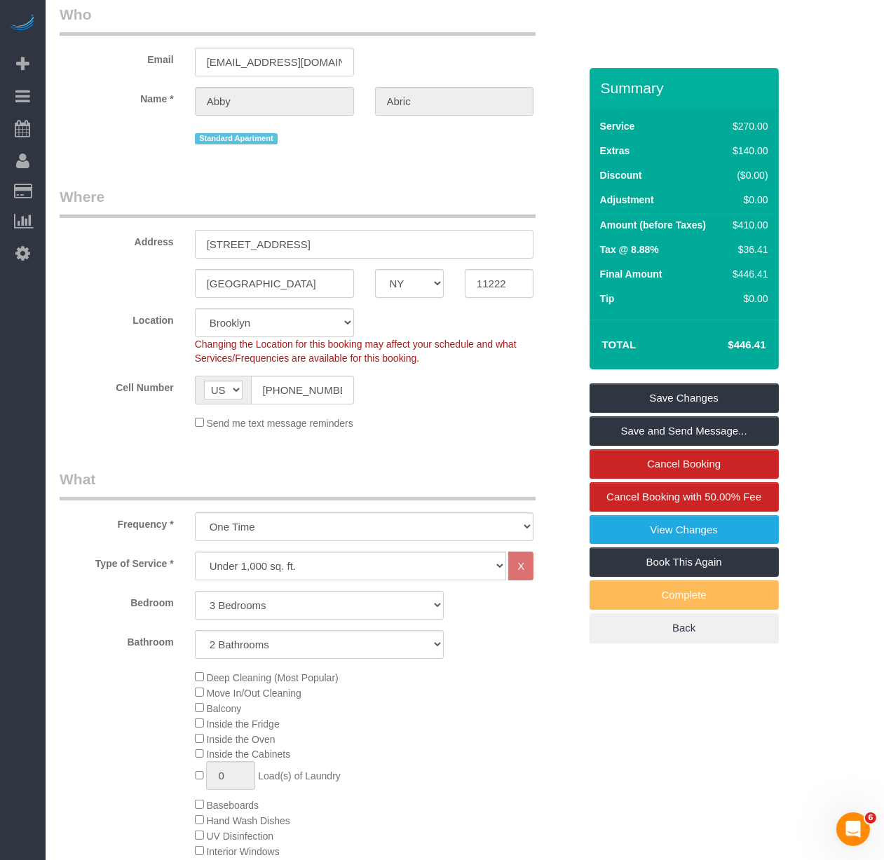
click at [276, 249] on input "21 India Street, T801" at bounding box center [364, 244] width 339 height 29
click at [276, 247] on input "21 India Street, T801" at bounding box center [364, 244] width 339 height 29
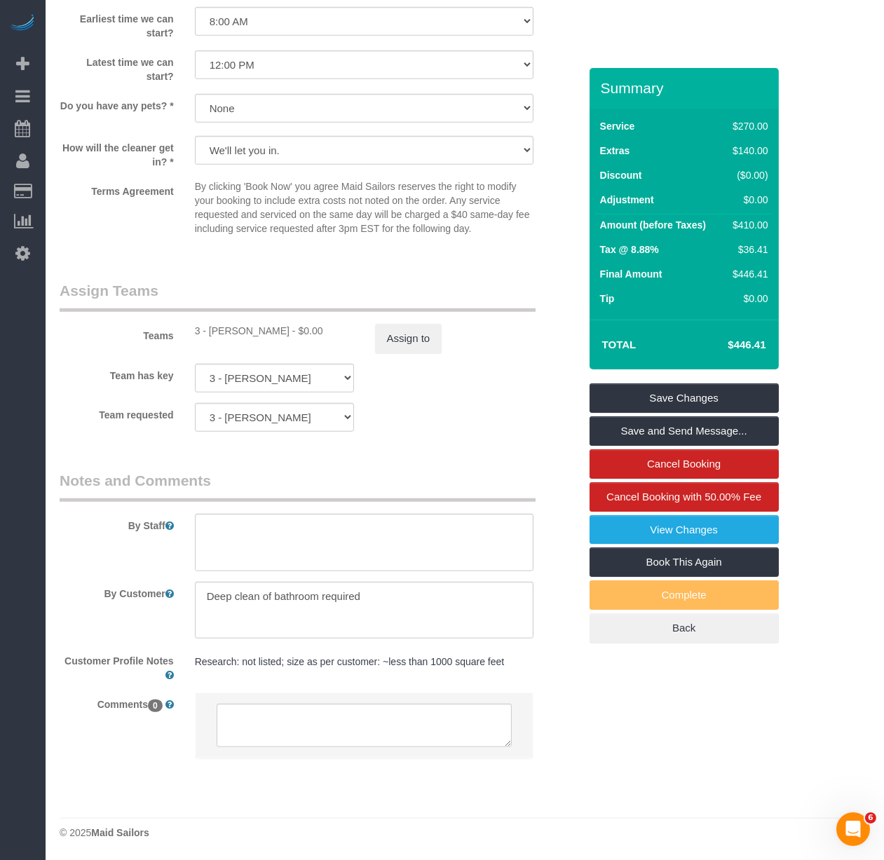
scroll to position [1656, 0]
type input "21 India Street, Apt. T801"
click at [383, 593] on textarea at bounding box center [364, 610] width 339 height 57
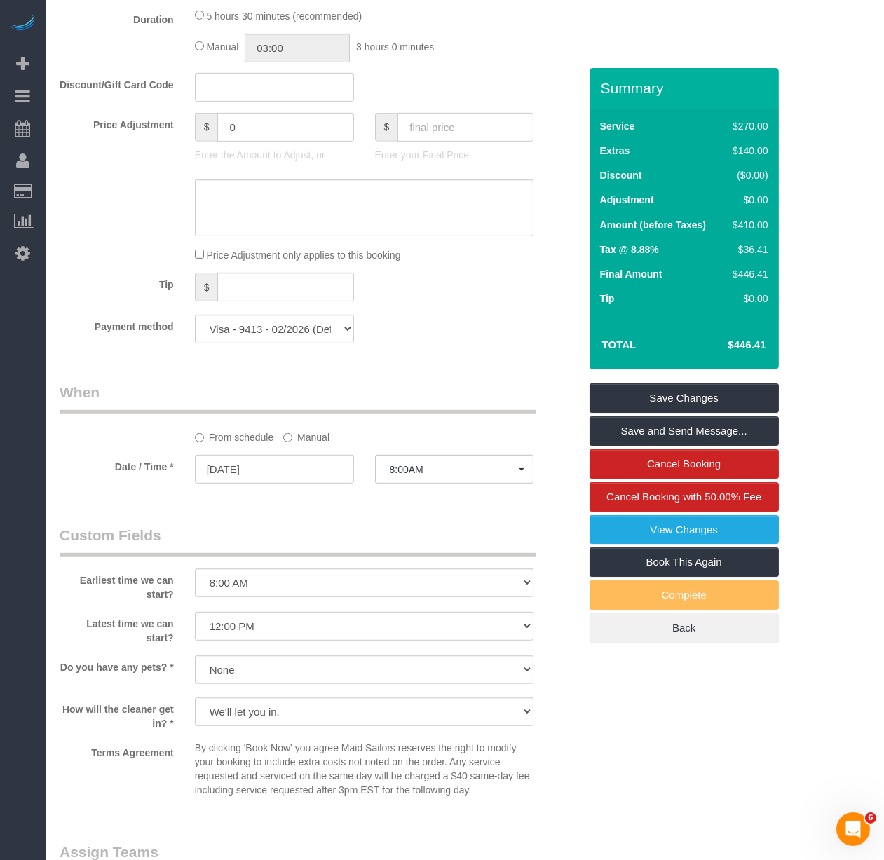
scroll to position [1090, 0]
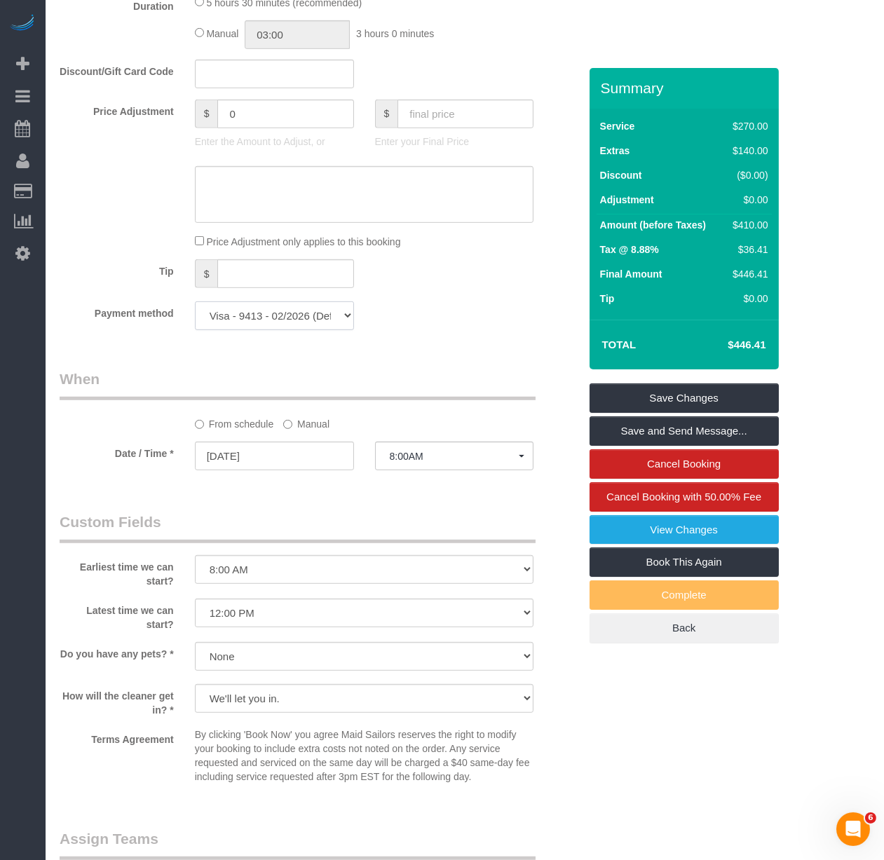
click at [221, 325] on select "Visa - 1564 - 04/2022 Visa - 2023 - 11/2022 Visa - 9413 - 02/2026 Visa - 9413 -…" at bounding box center [274, 315] width 159 height 29
click at [109, 393] on legend "When" at bounding box center [298, 385] width 476 height 32
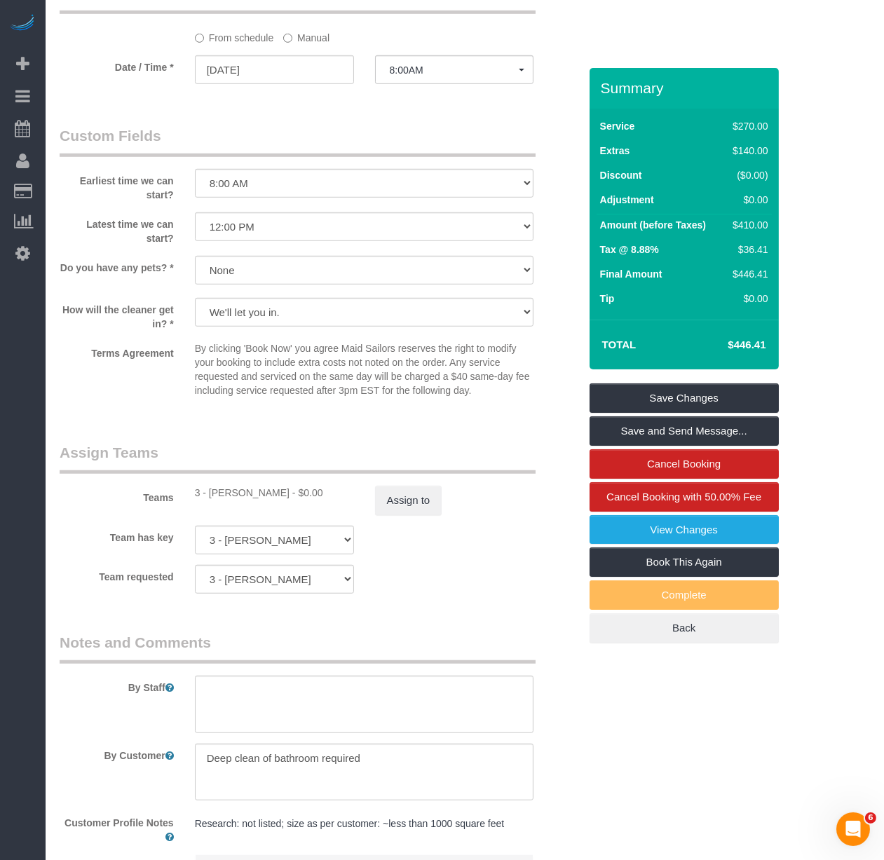
scroll to position [1479, 0]
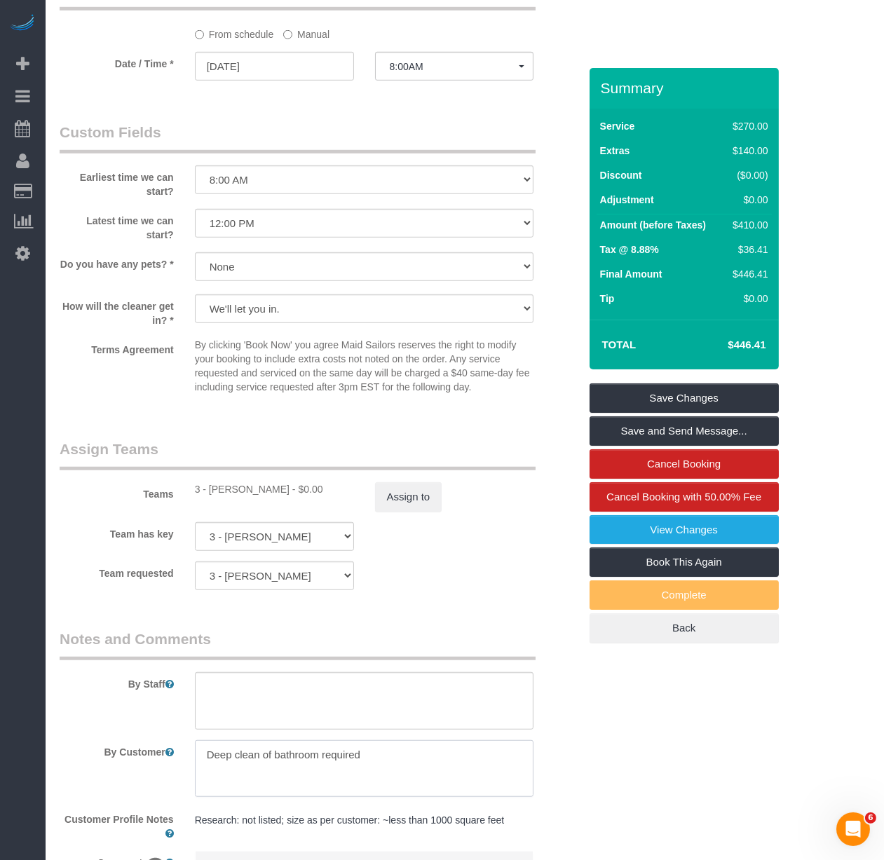
drag, startPoint x: 425, startPoint y: 764, endPoint x: 137, endPoint y: 730, distance: 290.0
click at [137, 730] on sui-booking-comments "By Staff By Customer Customer Profile Notes Research: not listed; size as per c…" at bounding box center [319, 780] width 519 height 303
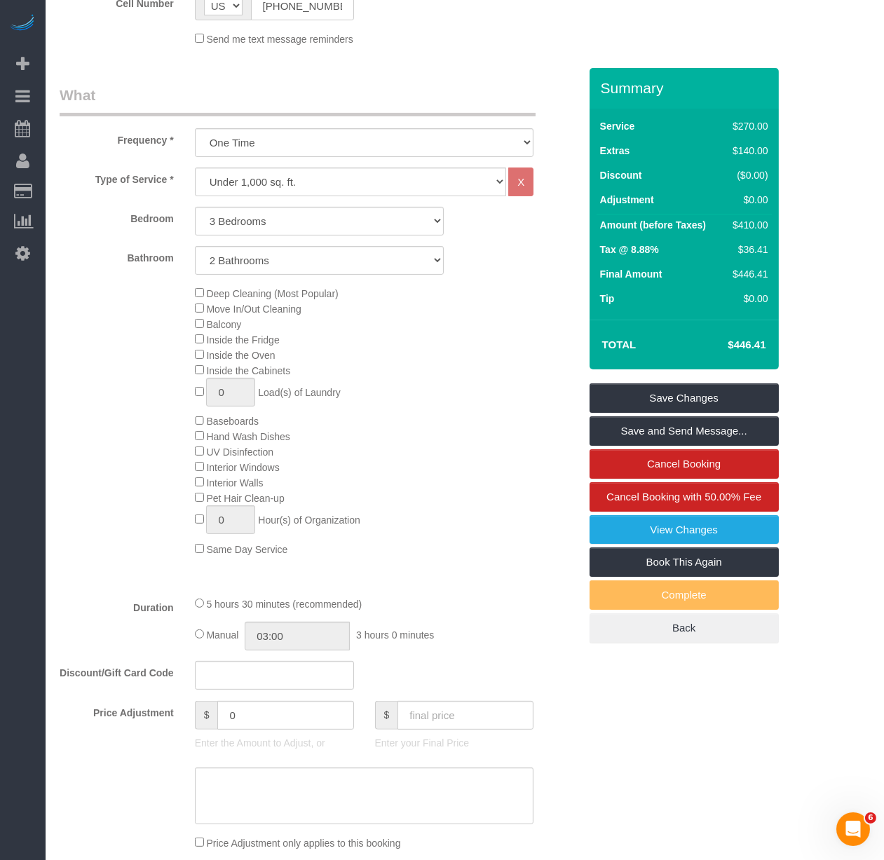
scroll to position [389, 0]
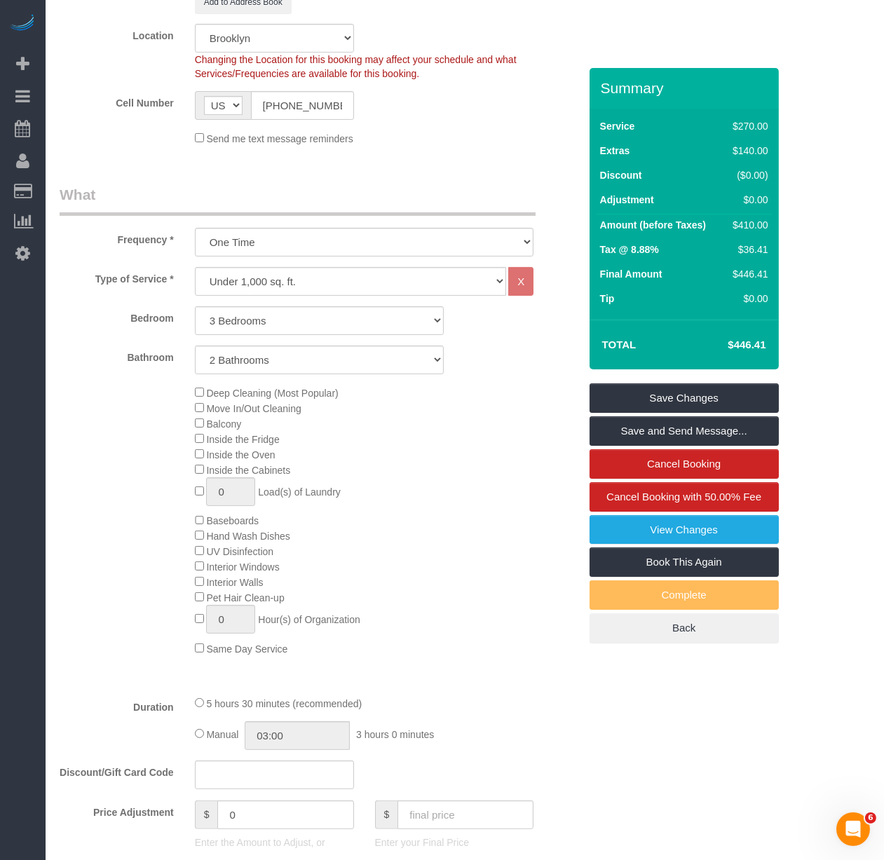
click at [425, 153] on fieldset "Where Address 21 India Street, Apt. T801 Brooklyn AK AL AR AZ CA CO CT DC DE FL…" at bounding box center [319, 15] width 519 height 281
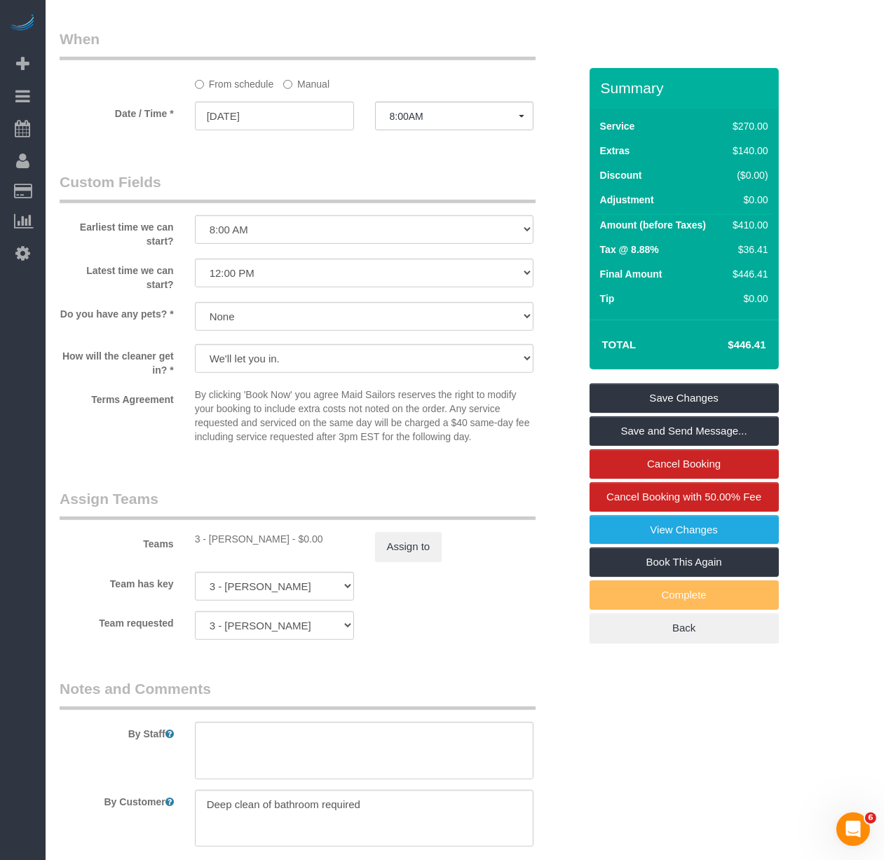
scroll to position [1635, 0]
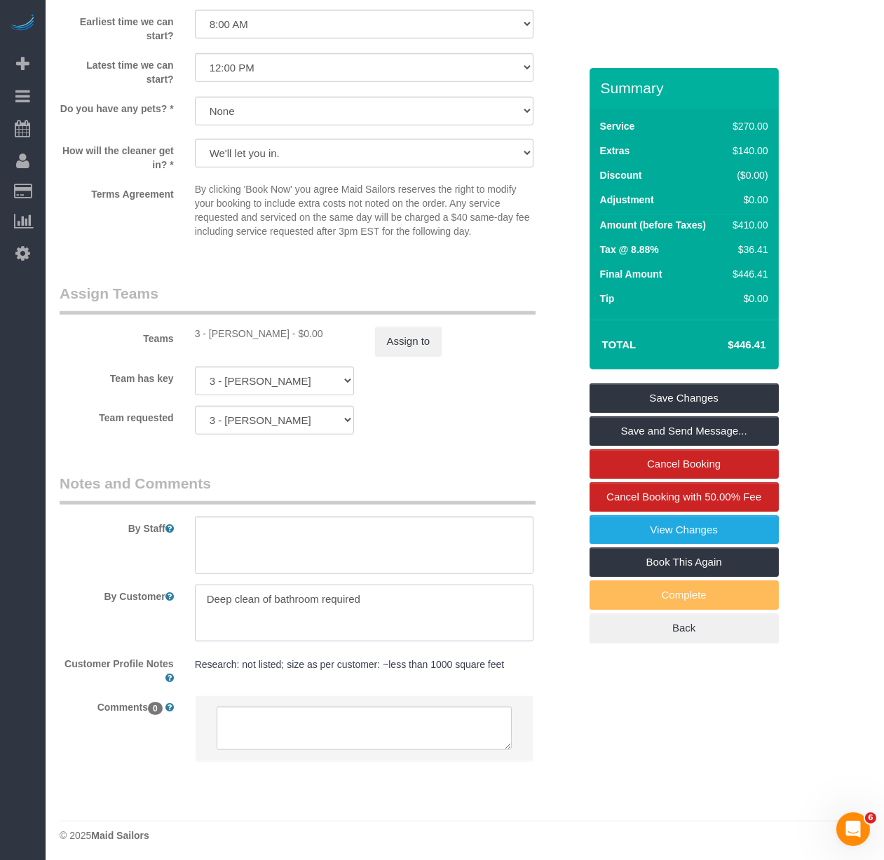
drag, startPoint x: 383, startPoint y: 615, endPoint x: 137, endPoint y: 611, distance: 246.7
click at [137, 611] on div "By Customer" at bounding box center [319, 612] width 540 height 57
click at [299, 639] on textarea at bounding box center [364, 612] width 339 height 57
paste textarea "?br/?ba Move Service Whole unit deep cleaning including: Dusting and wiping dow…"
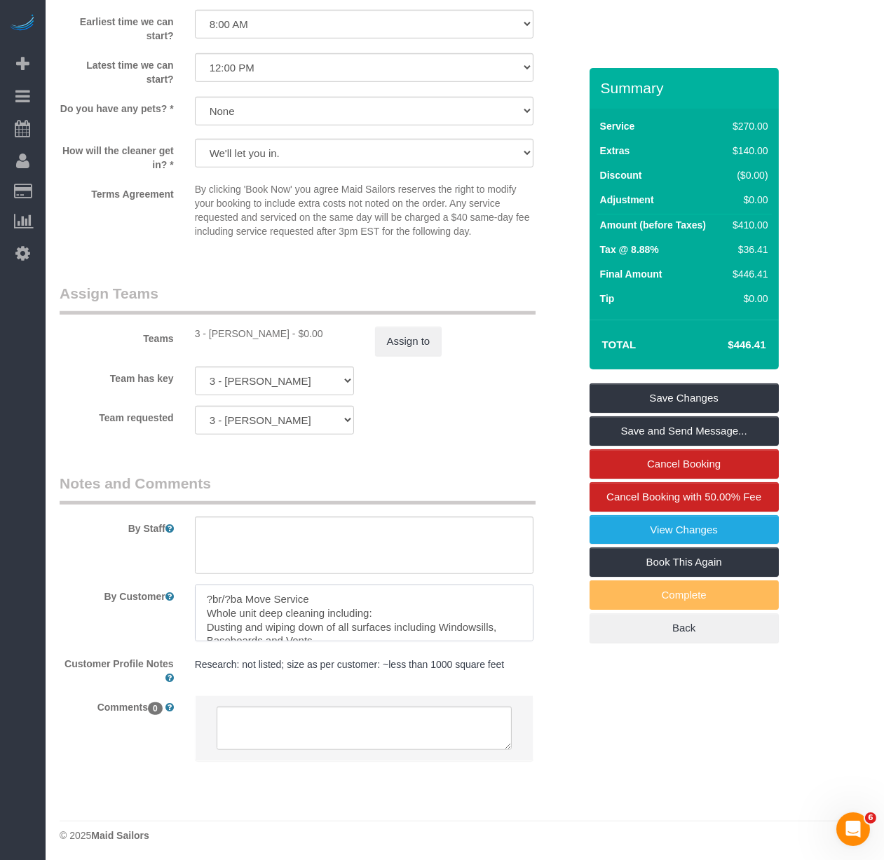
click at [210, 611] on textarea at bounding box center [364, 612] width 339 height 57
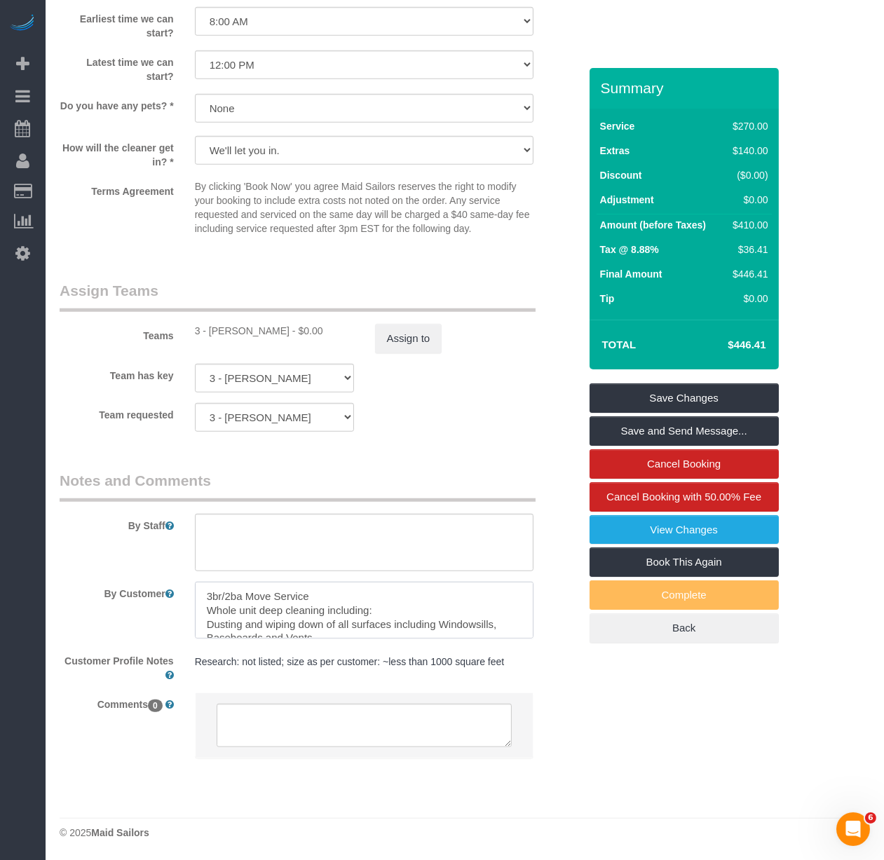
click at [418, 628] on textarea at bounding box center [364, 610] width 339 height 57
type textarea "3br/2ba Move Service Whole unit deep cleaning including: Dusting and wiping dow…"
click at [605, 435] on link "Save and Send Message..." at bounding box center [683, 430] width 189 height 29
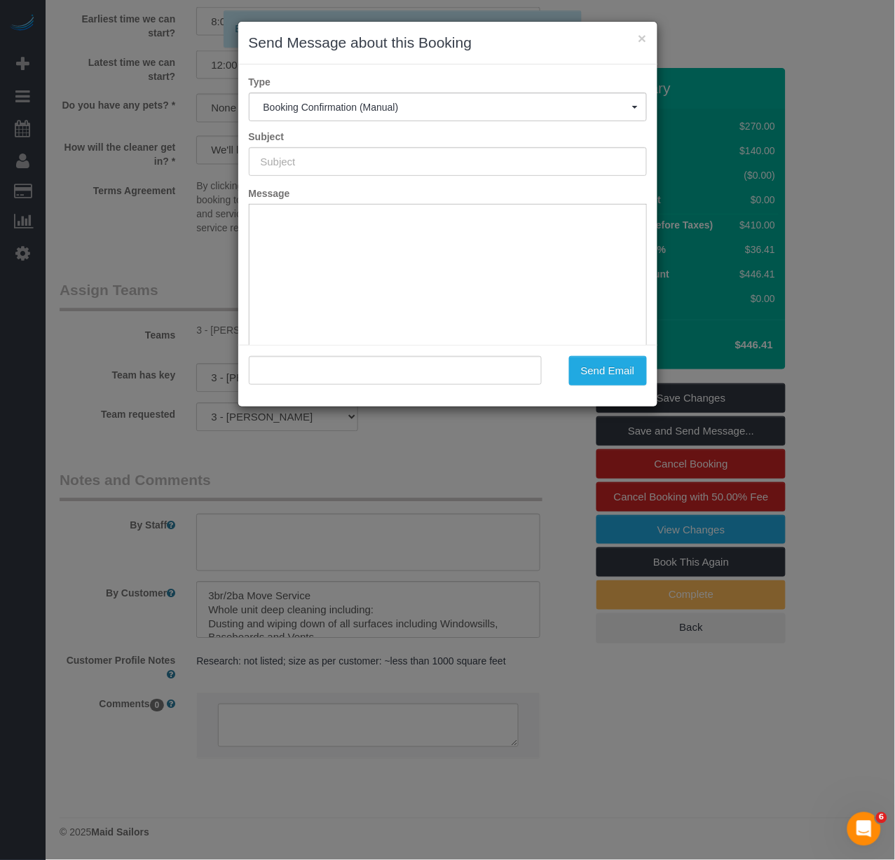
type input "Cleaning Confirmed for 09/30/2025 at 8:00am"
type input ""Abby Abric" <abbyabric@gmail.com>"
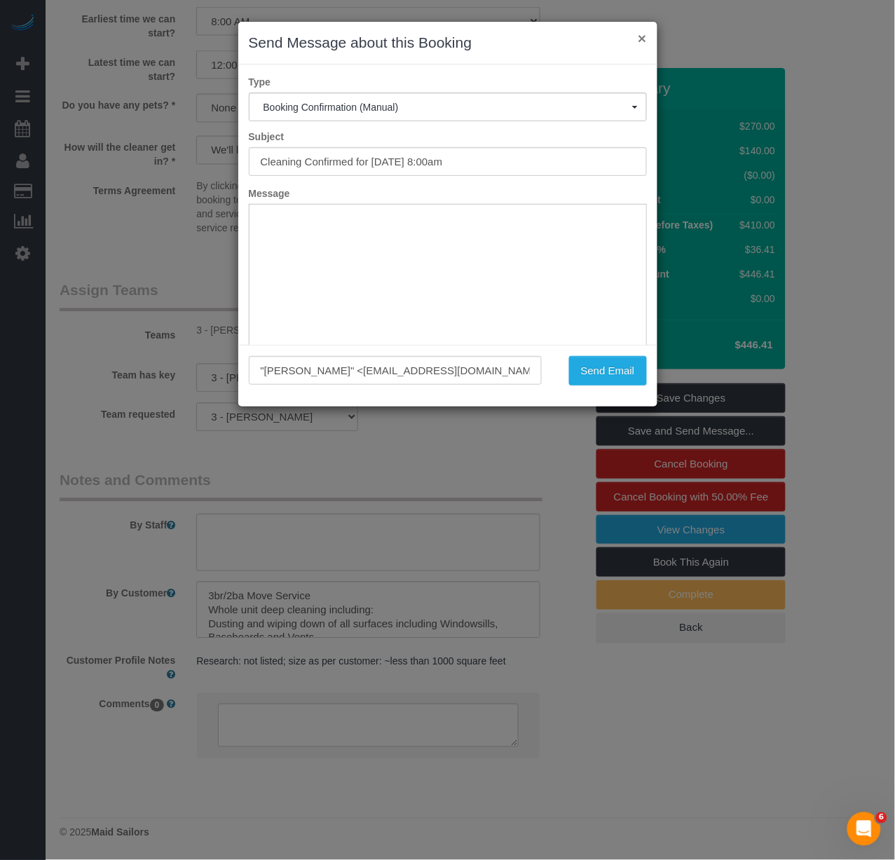
click at [642, 33] on button "×" at bounding box center [642, 38] width 8 height 15
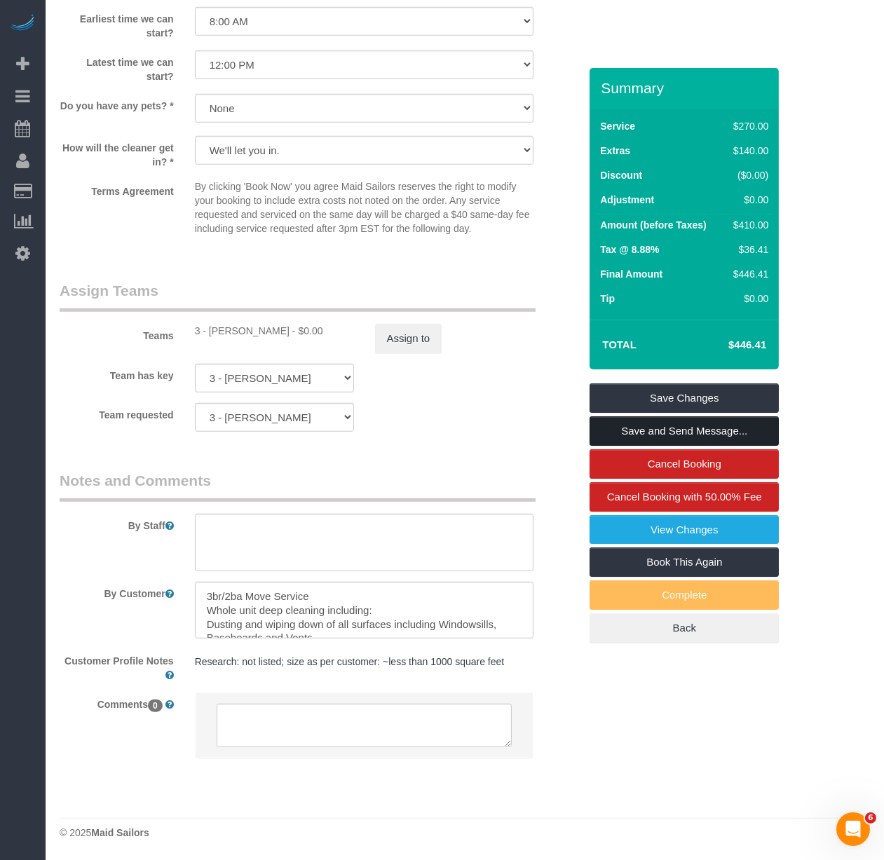
click at [659, 425] on link "Save and Send Message..." at bounding box center [683, 430] width 189 height 29
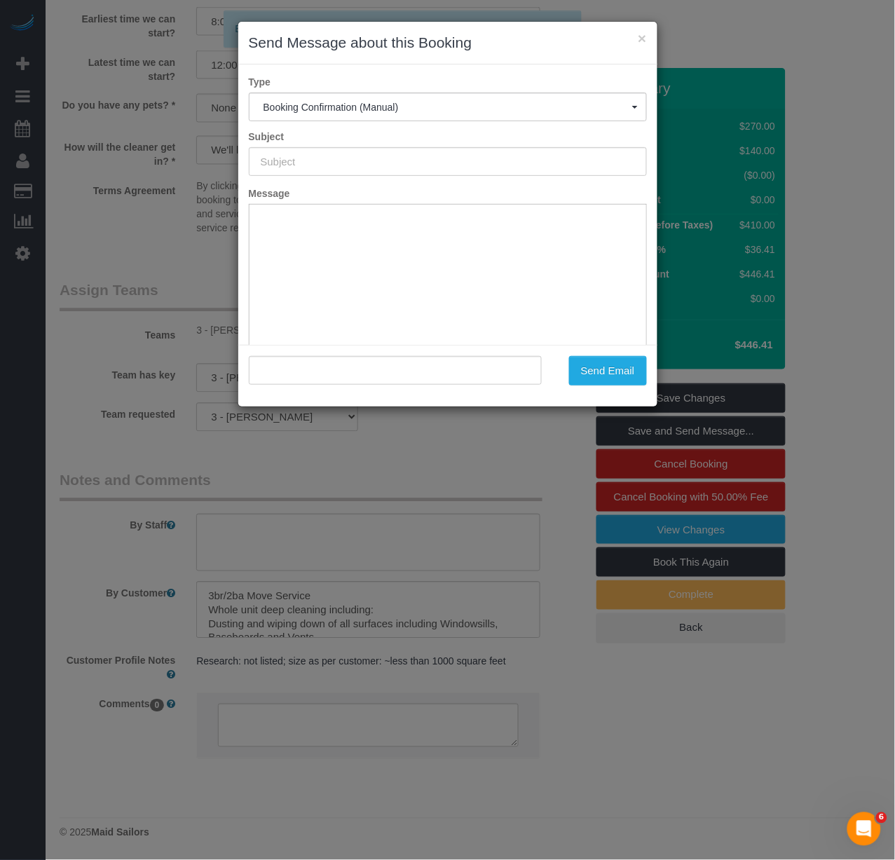
type input "Cleaning Confirmed for 09/30/2025 at 8:00am"
type input ""Abby Abric" <abbyabric@gmail.com>"
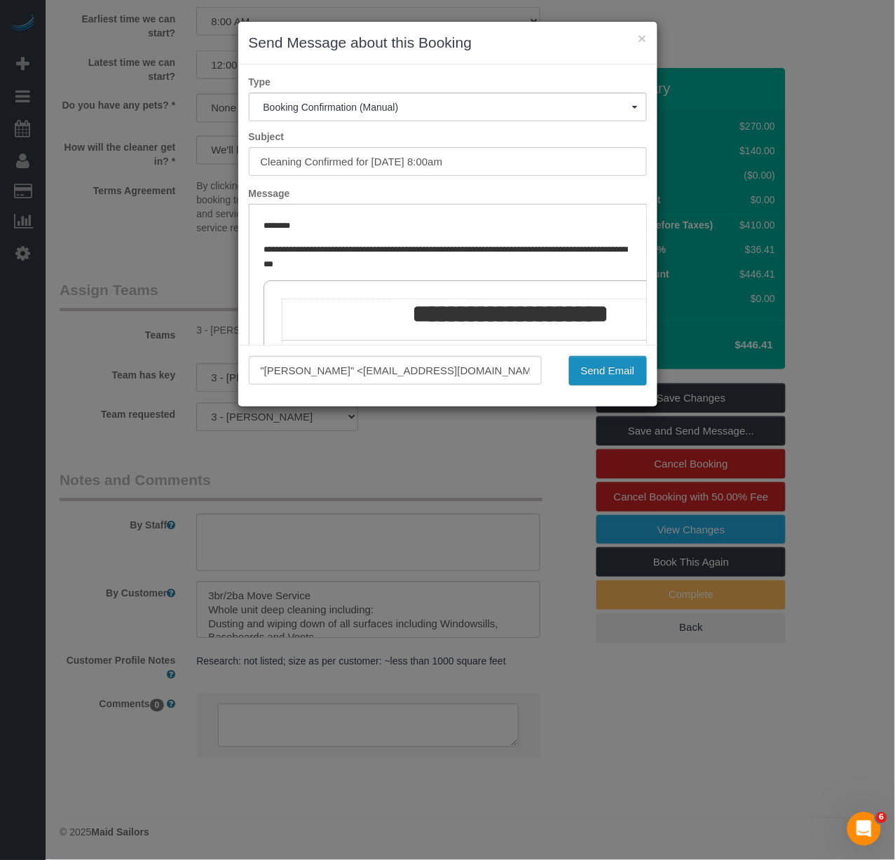
click at [606, 374] on button "Send Email" at bounding box center [608, 370] width 78 height 29
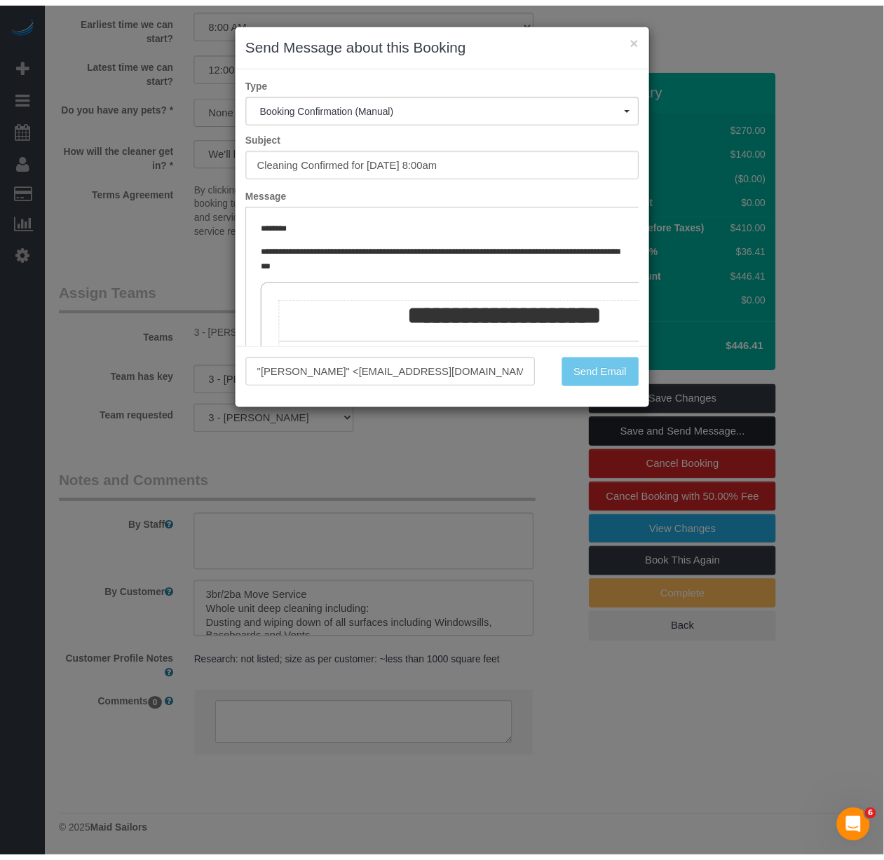
scroll to position [1707, 0]
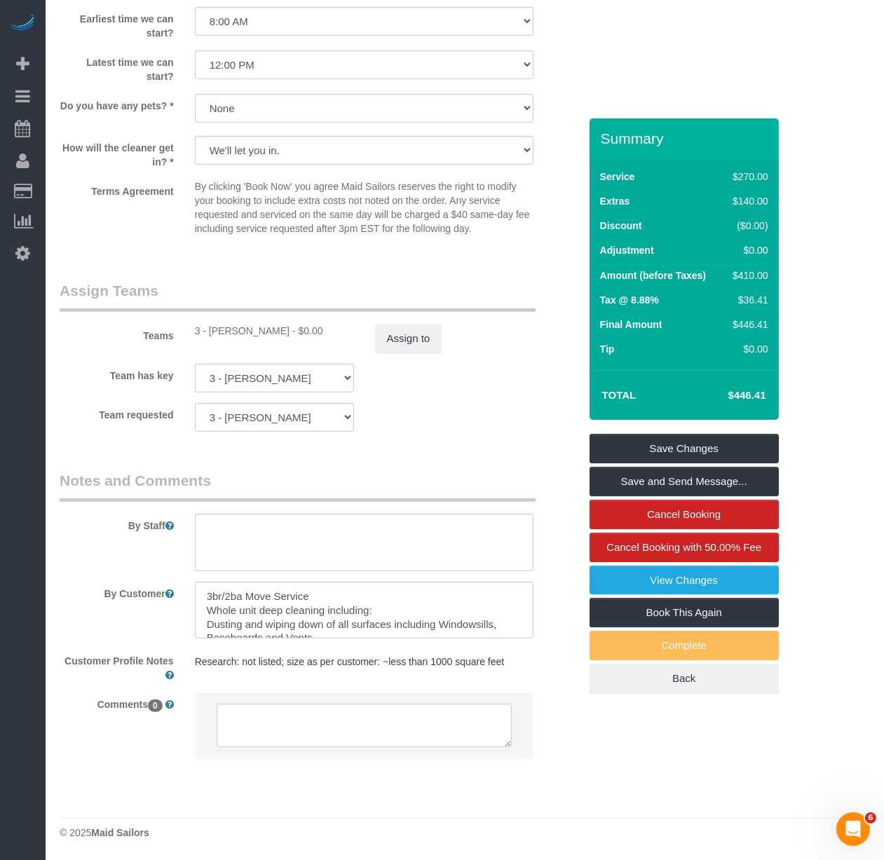
drag, startPoint x: 232, startPoint y: 263, endPoint x: 242, endPoint y: 263, distance: 10.5
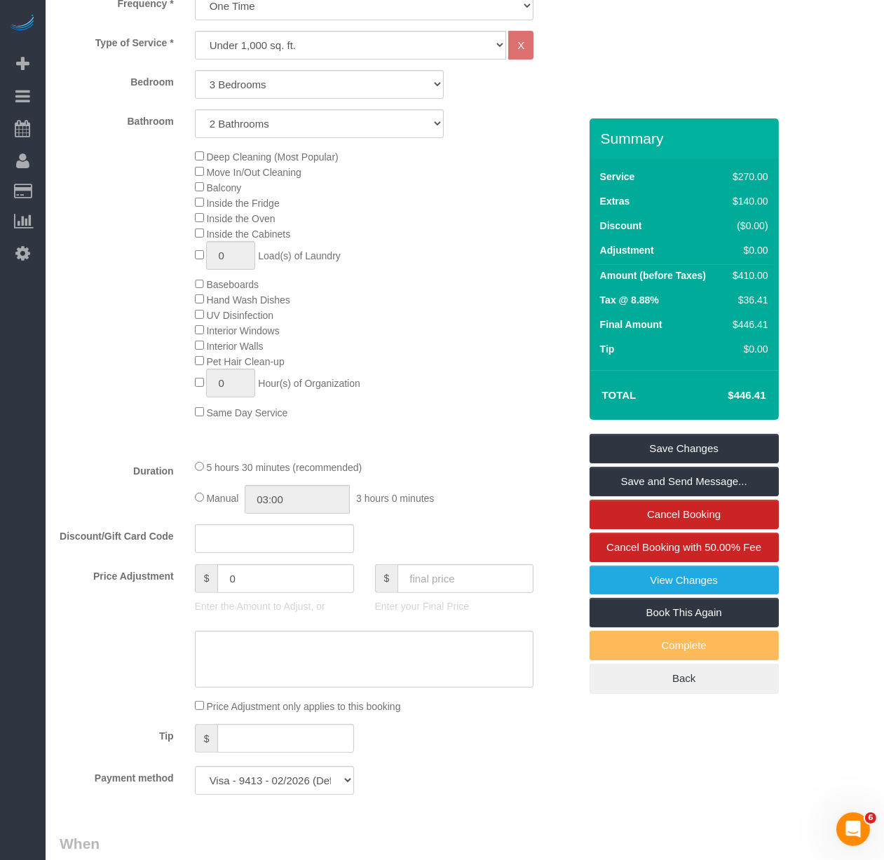
scroll to position [622, 0]
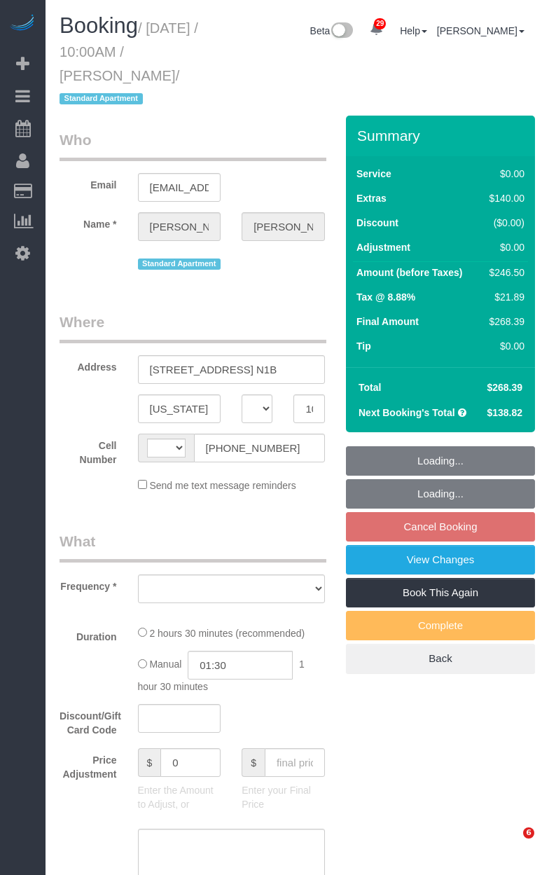
select select "NY"
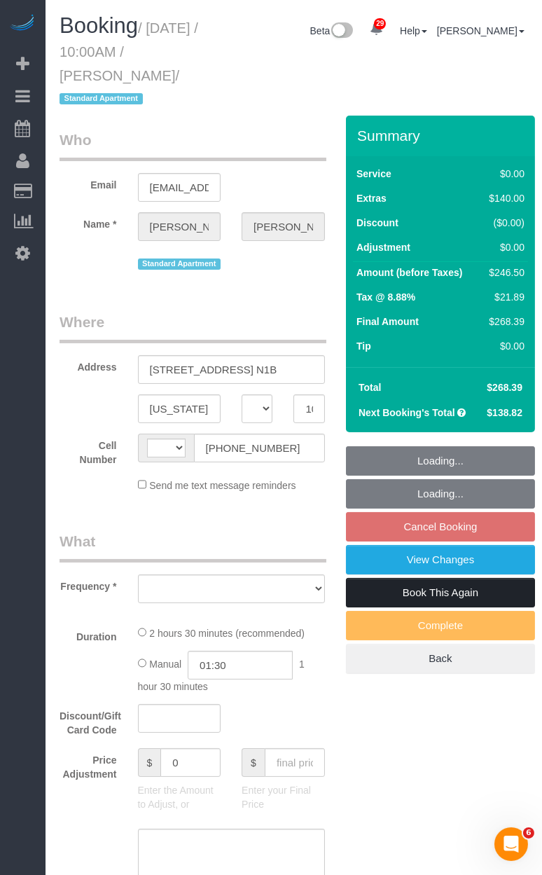
select select "object:490"
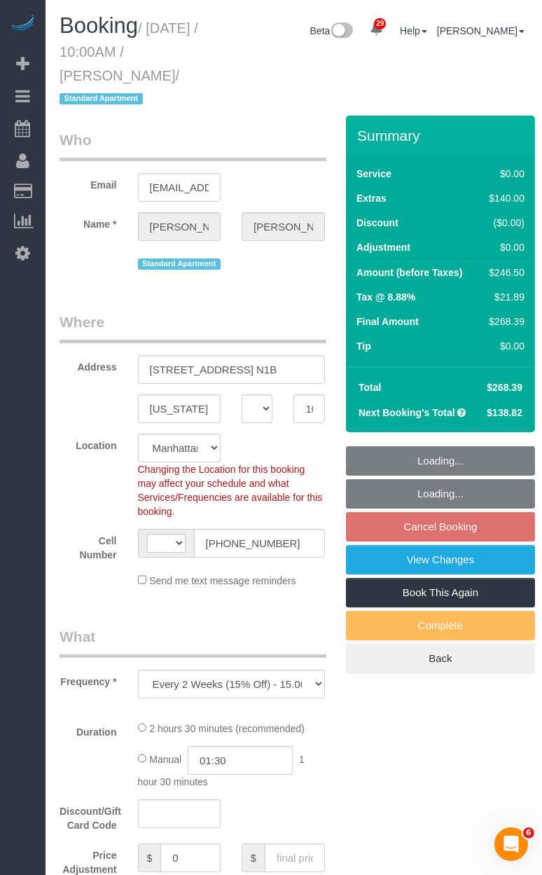
select select "string:[GEOGRAPHIC_DATA]"
select select "string:stripe-pm_1PUBUs4VGloSiKo7nc75Xg8n"
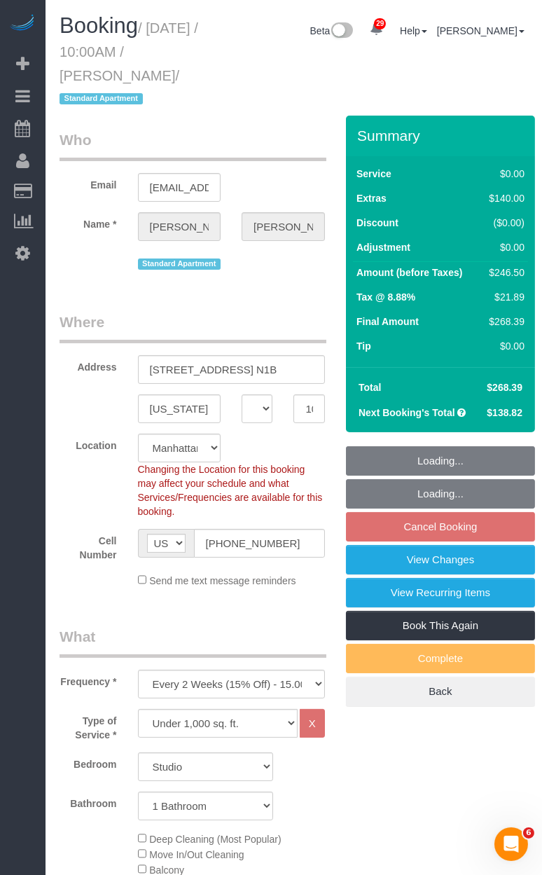
select select "object:926"
select select "number:58"
select select "number:77"
select select "number:15"
select select "number:6"
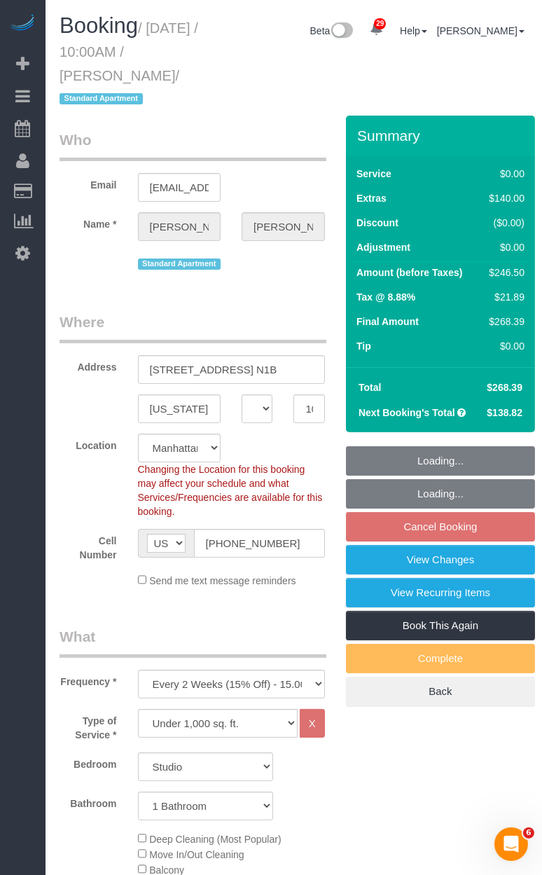
select select "spot2"
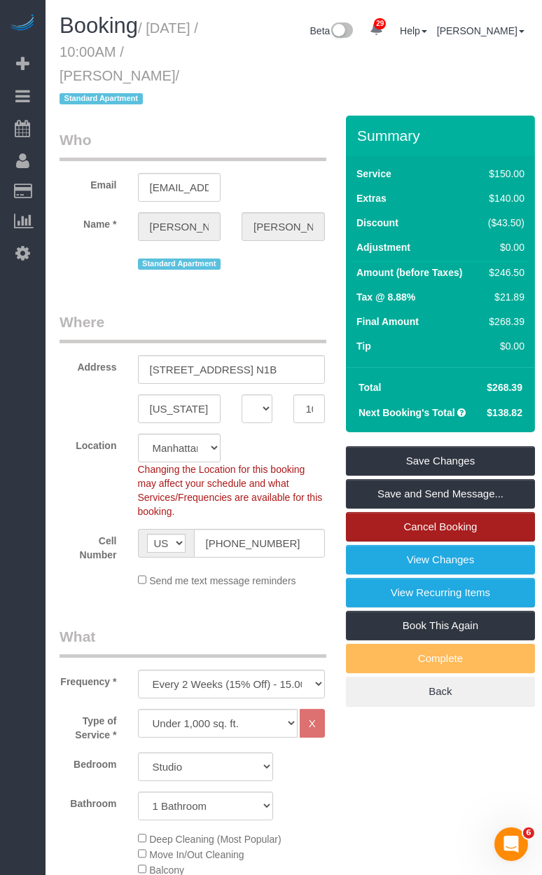
click at [452, 512] on link "Cancel Booking" at bounding box center [440, 526] width 189 height 29
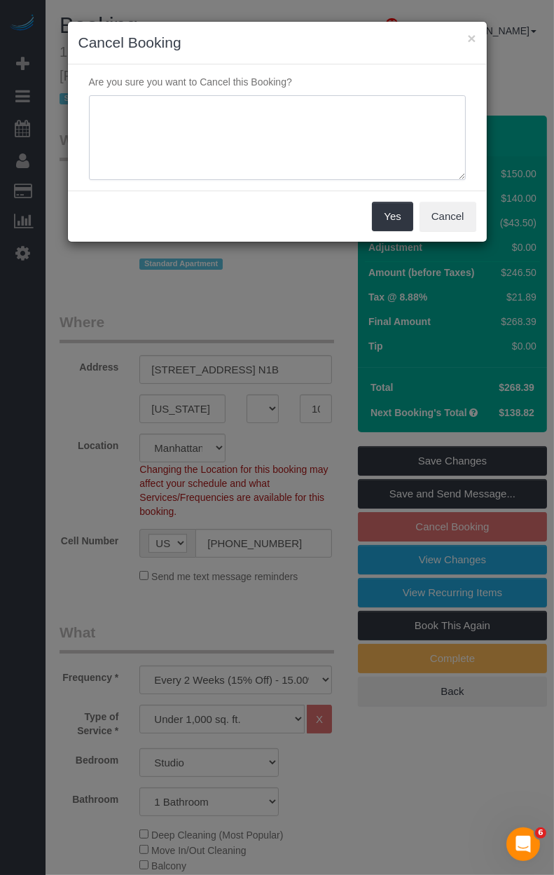
click at [286, 134] on textarea at bounding box center [277, 138] width 377 height 86
type textarea "Customer Requested"
click at [406, 214] on button "Yes" at bounding box center [392, 216] width 41 height 29
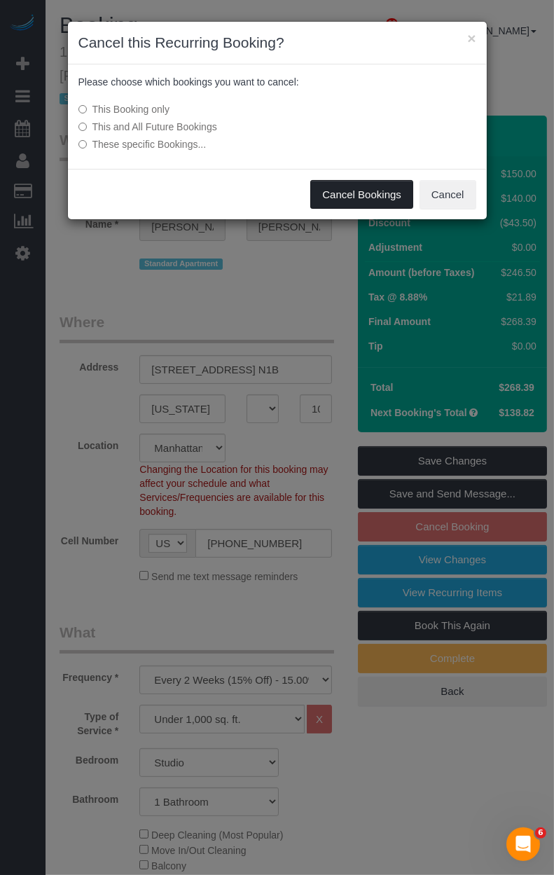
click at [332, 192] on button "Cancel Bookings" at bounding box center [361, 194] width 103 height 29
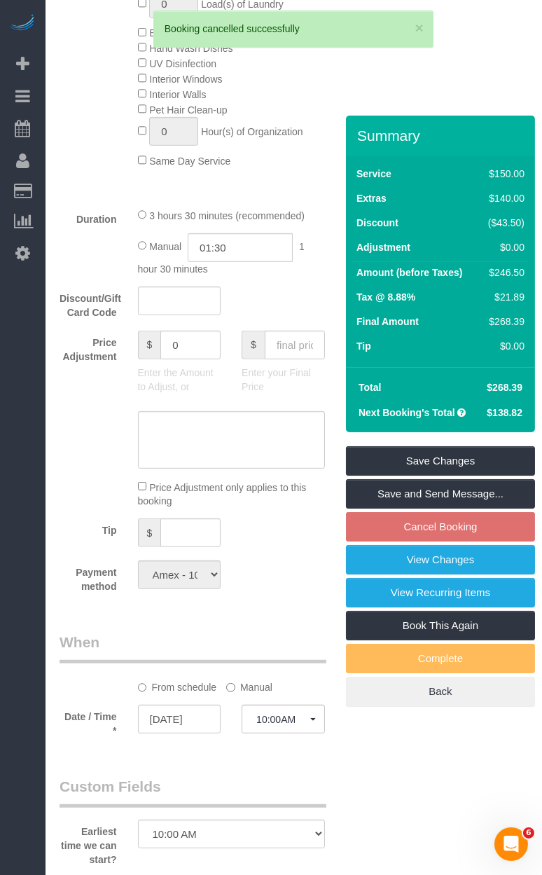
scroll to position [1323, 0]
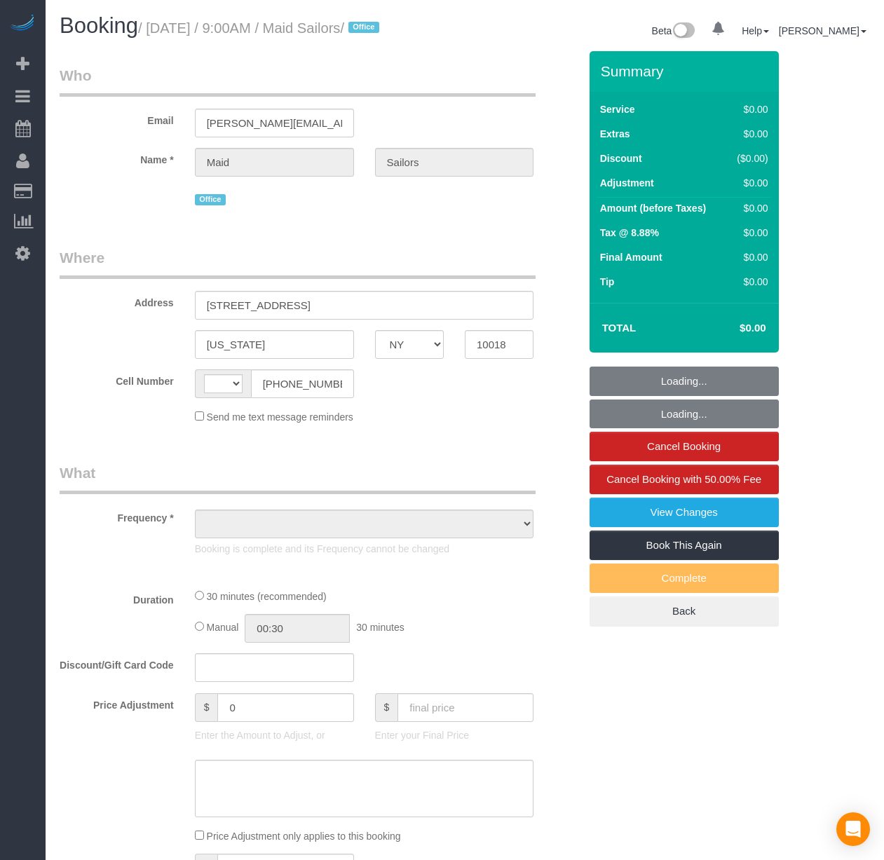
select select "NY"
select select "string:[GEOGRAPHIC_DATA]"
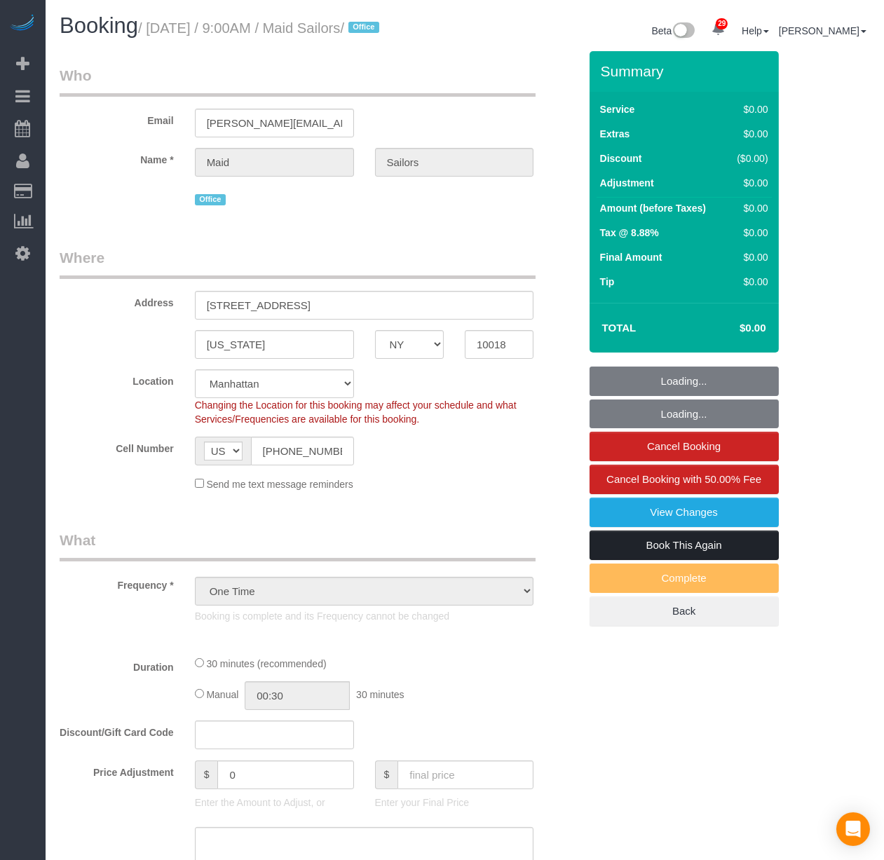
select select "object:954"
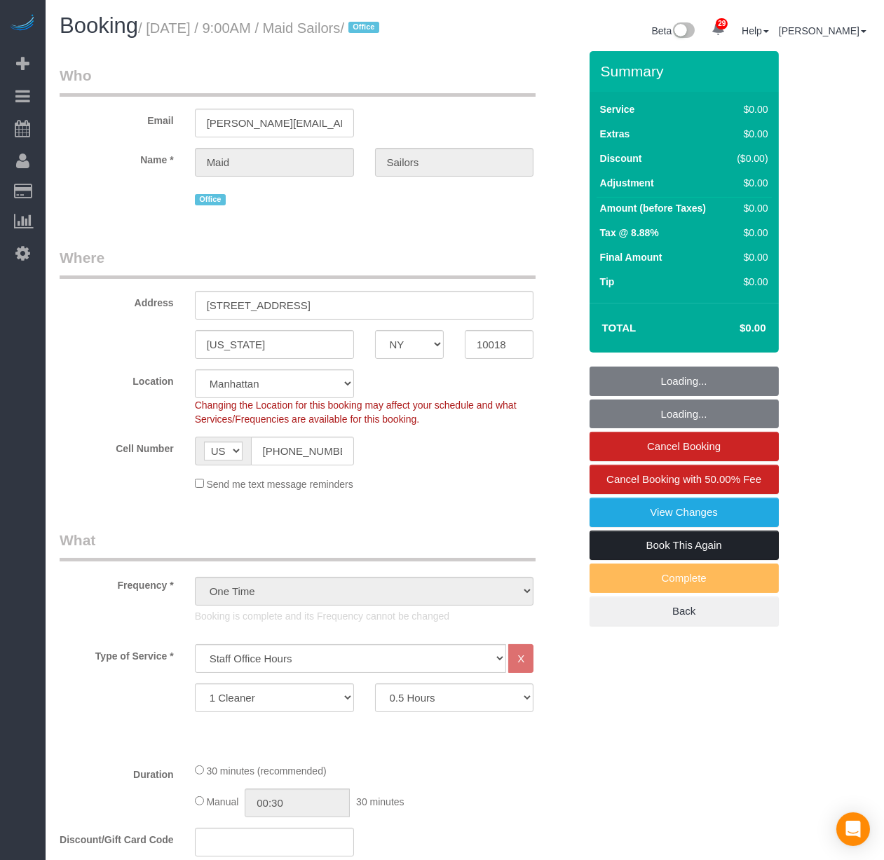
select select "spot1"
select select "number:89"
select select "number:90"
select select "number:15"
select select "number:5"
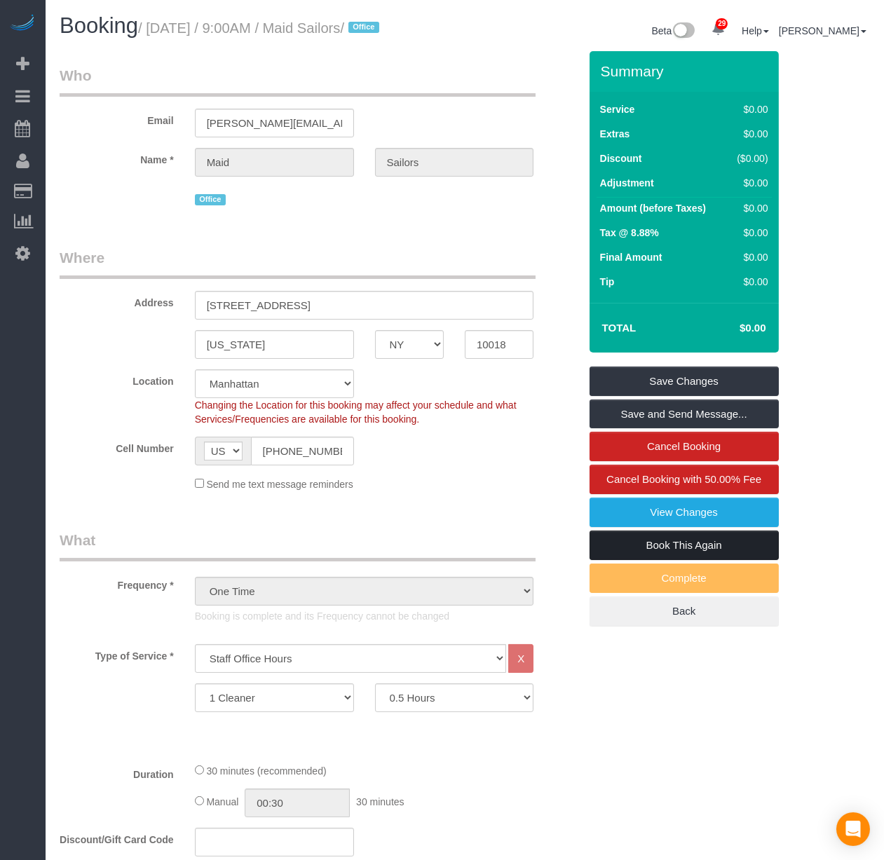
click at [724, 560] on link "Book This Again" at bounding box center [683, 545] width 189 height 29
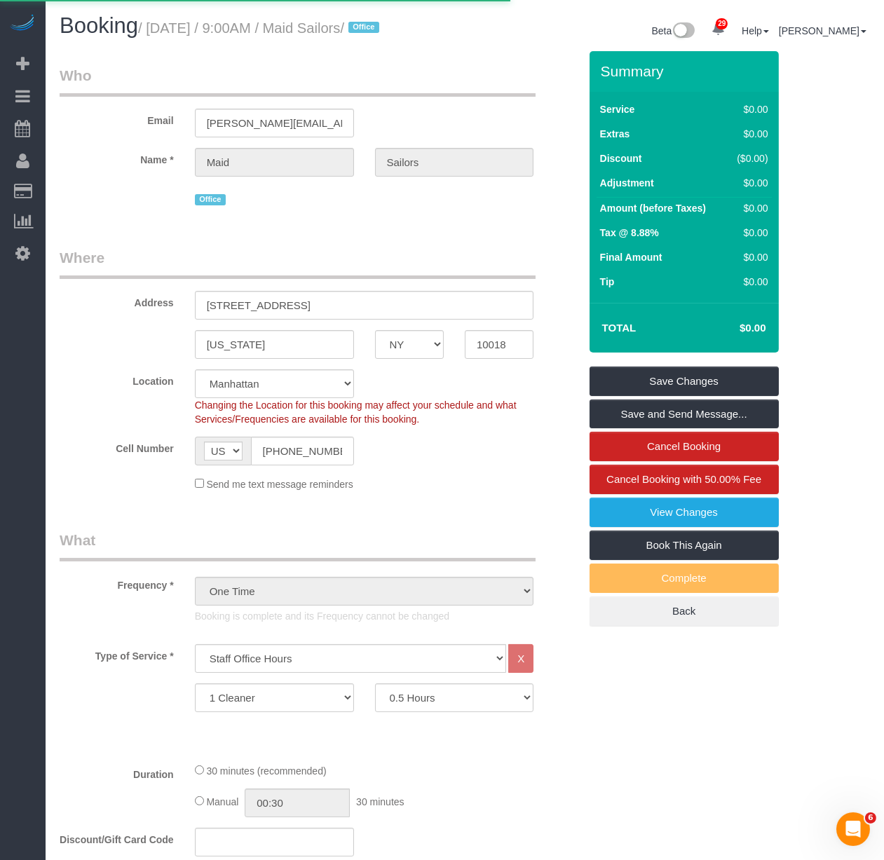
select select "NY"
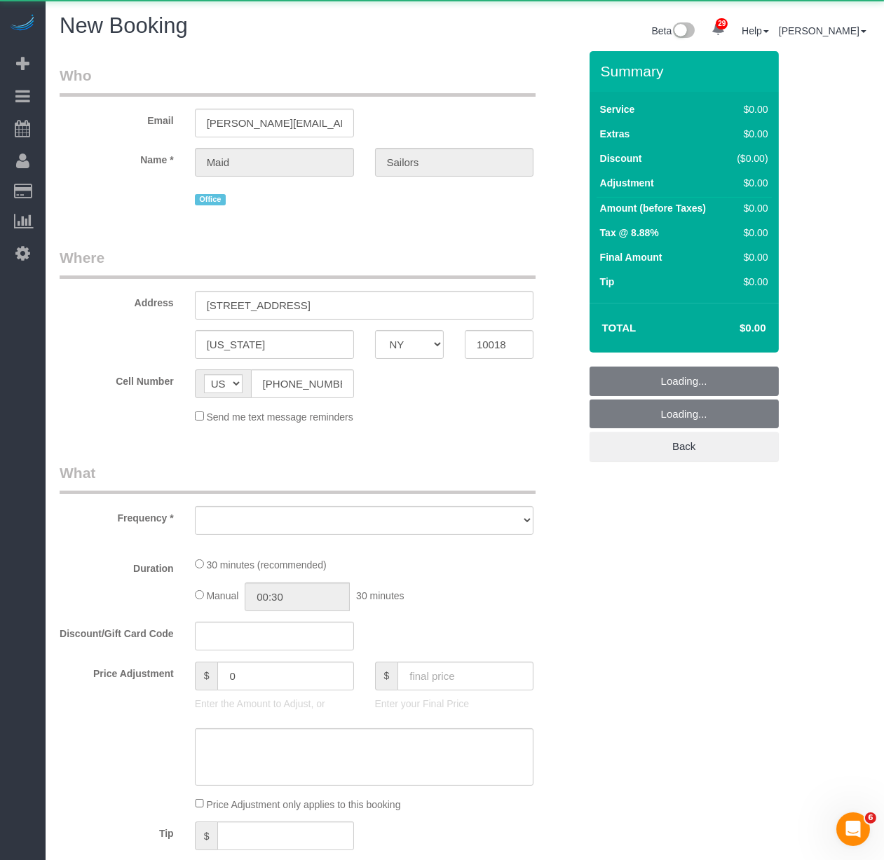
select select "object:2325"
select select "number:89"
select select "number:90"
select select "number:15"
select select "number:5"
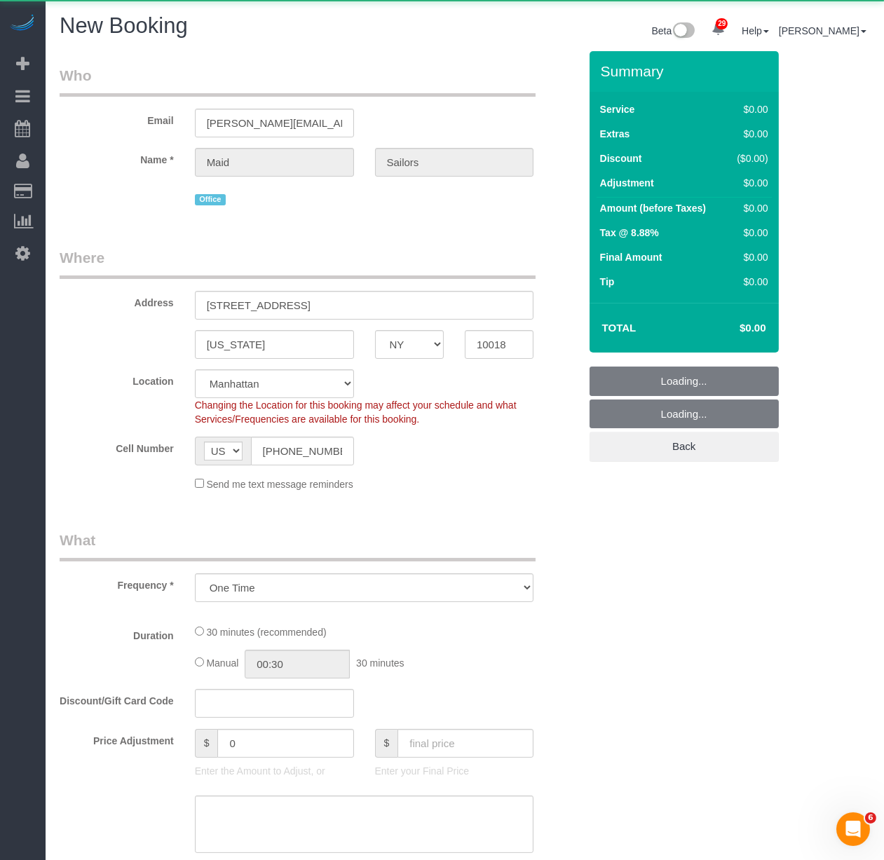
select select "object:2747"
select select "string:stripe"
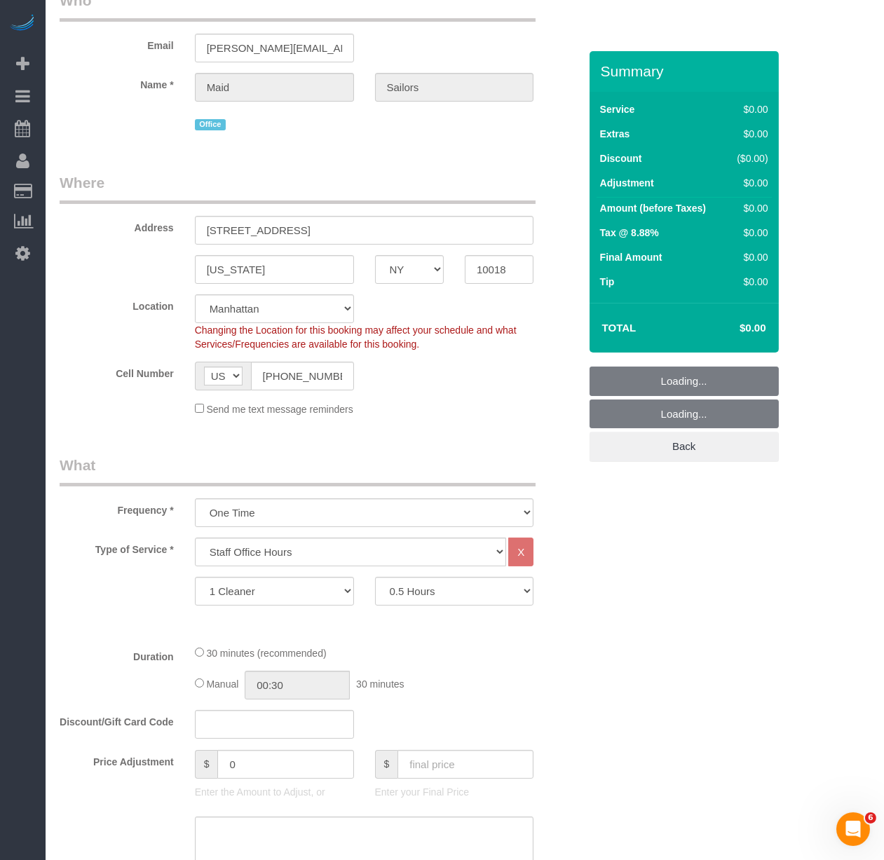
scroll to position [78, 0]
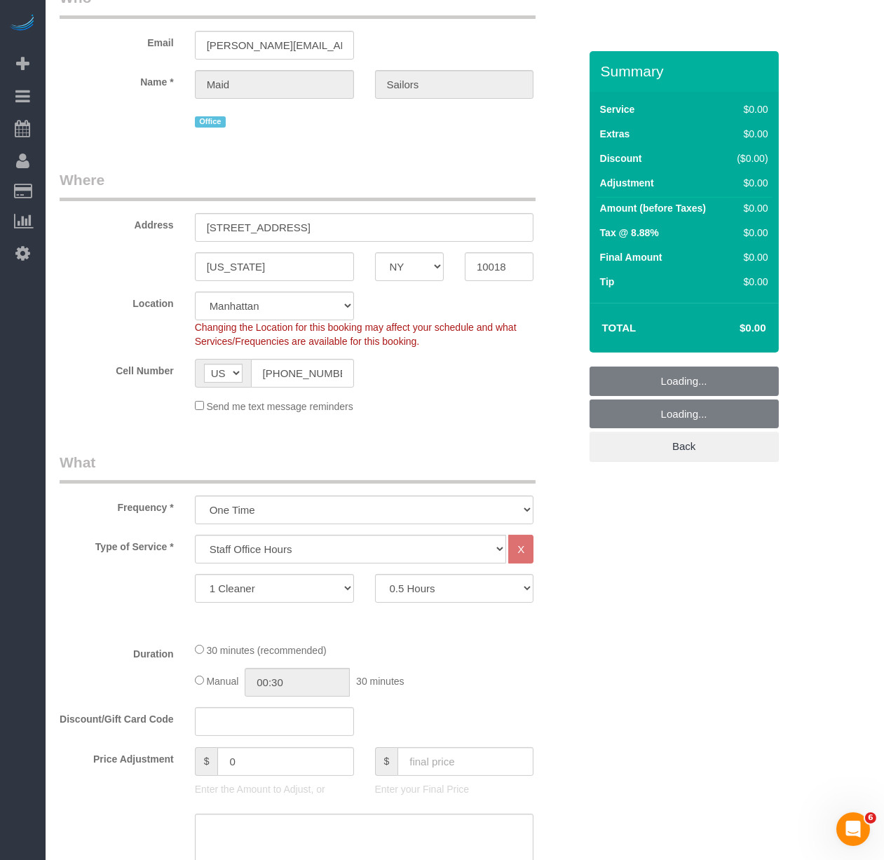
select select "object:2904"
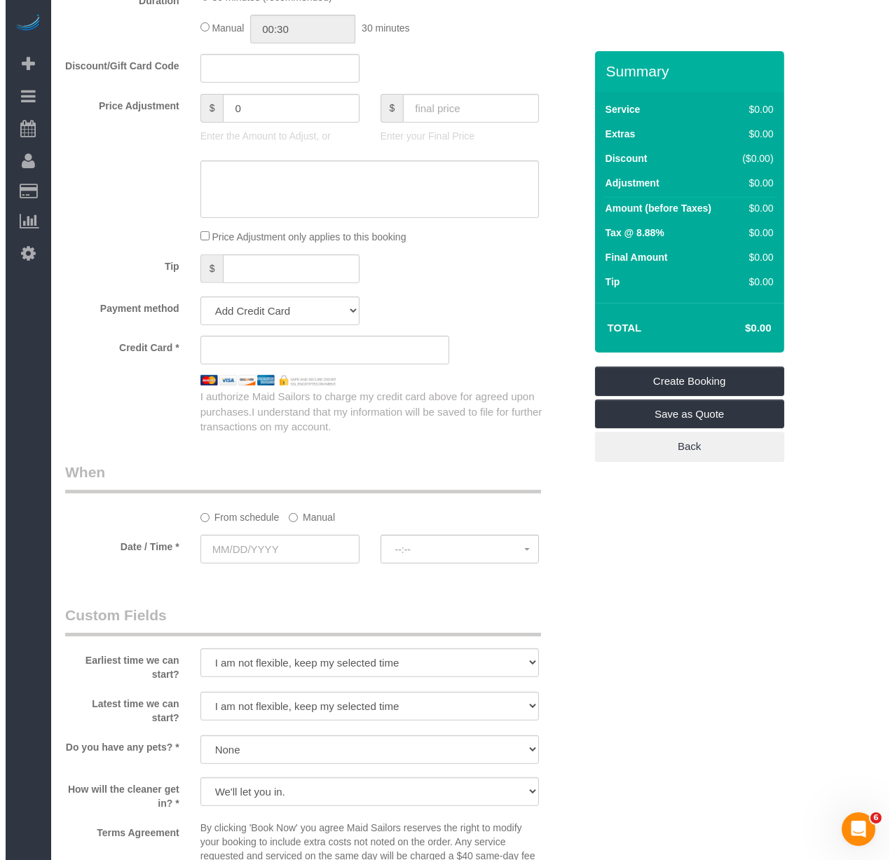
scroll to position [1012, 0]
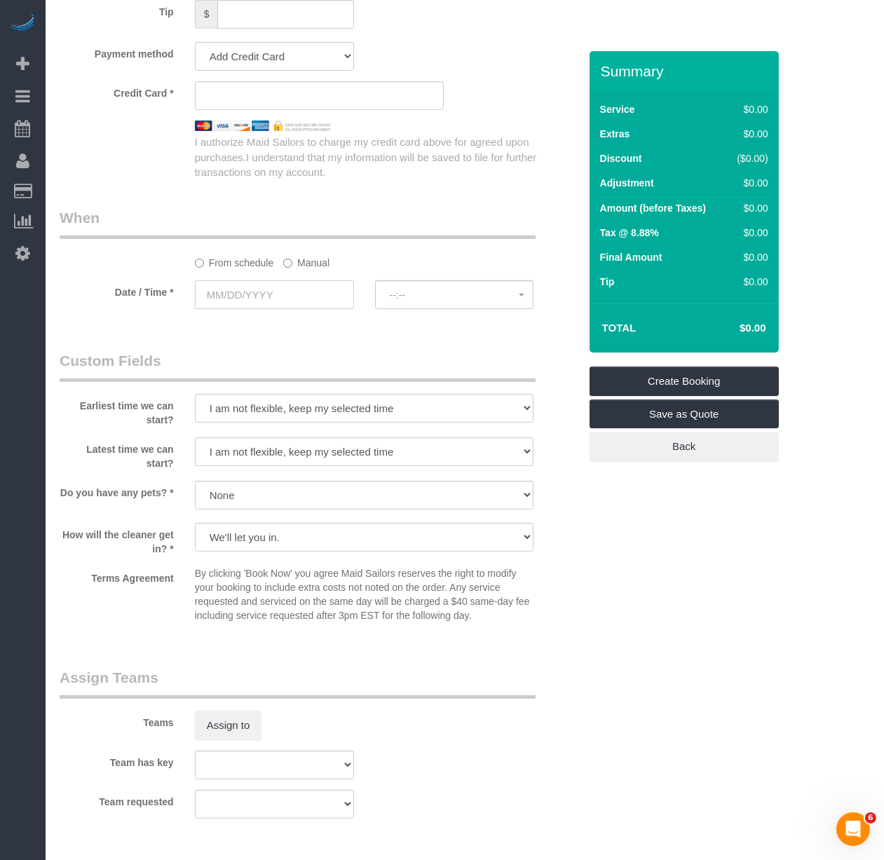
click at [252, 295] on input "text" at bounding box center [274, 294] width 159 height 29
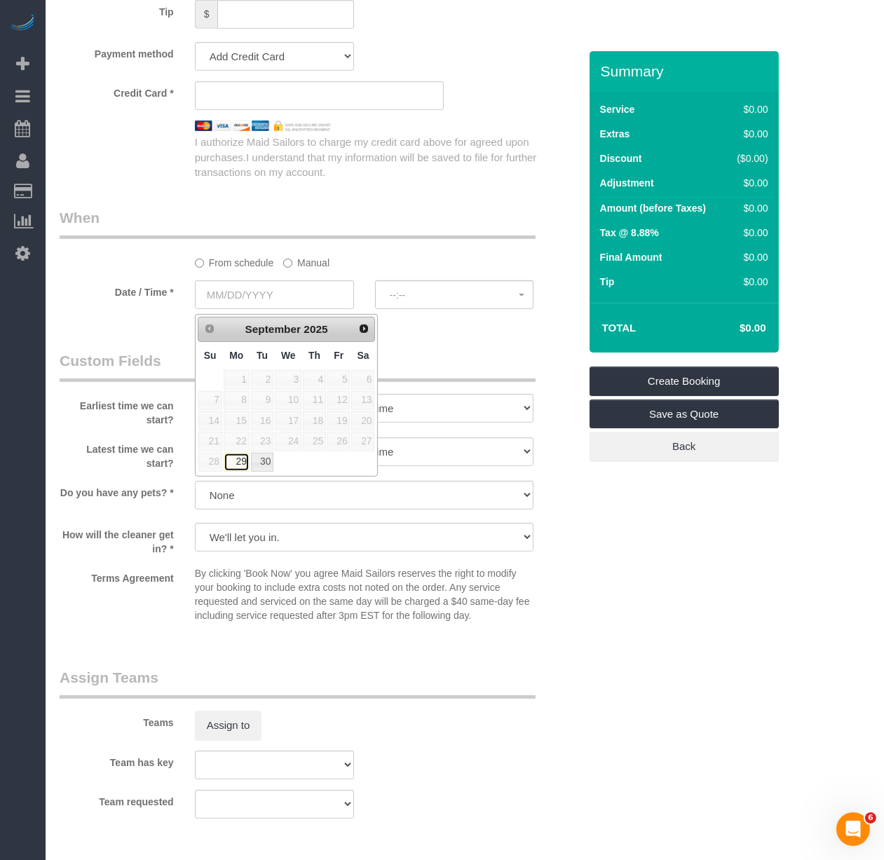
click at [244, 464] on link "29" at bounding box center [237, 462] width 26 height 19
type input "[DATE]"
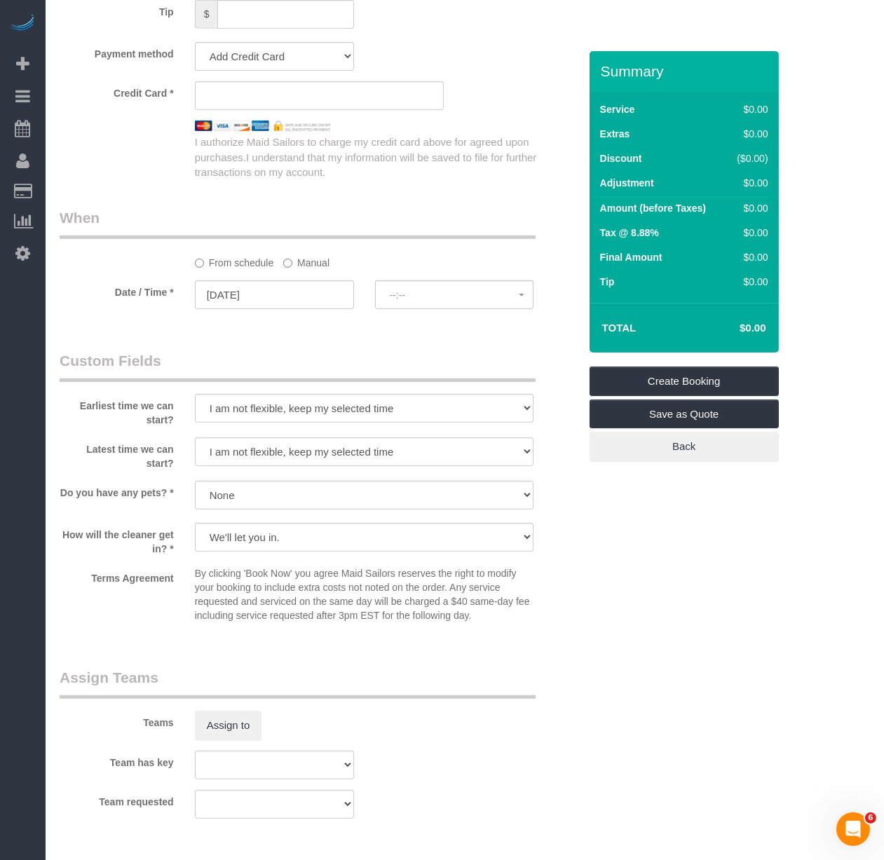
select select "spot11"
click at [405, 301] on span "12:00PM" at bounding box center [455, 294] width 130 height 11
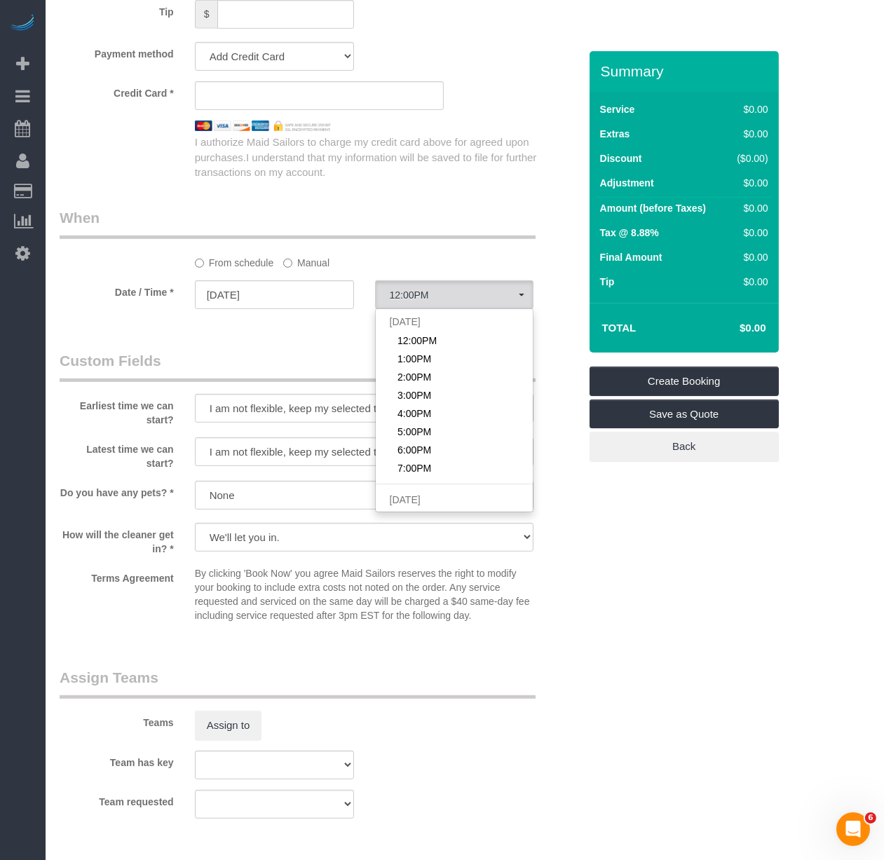
click at [285, 276] on sui-booking-spot "From schedule Manual Date / Time * [DATE] 12:00PM [DATE] 12:00PM 1:00PM 2:00PM …" at bounding box center [319, 259] width 519 height 104
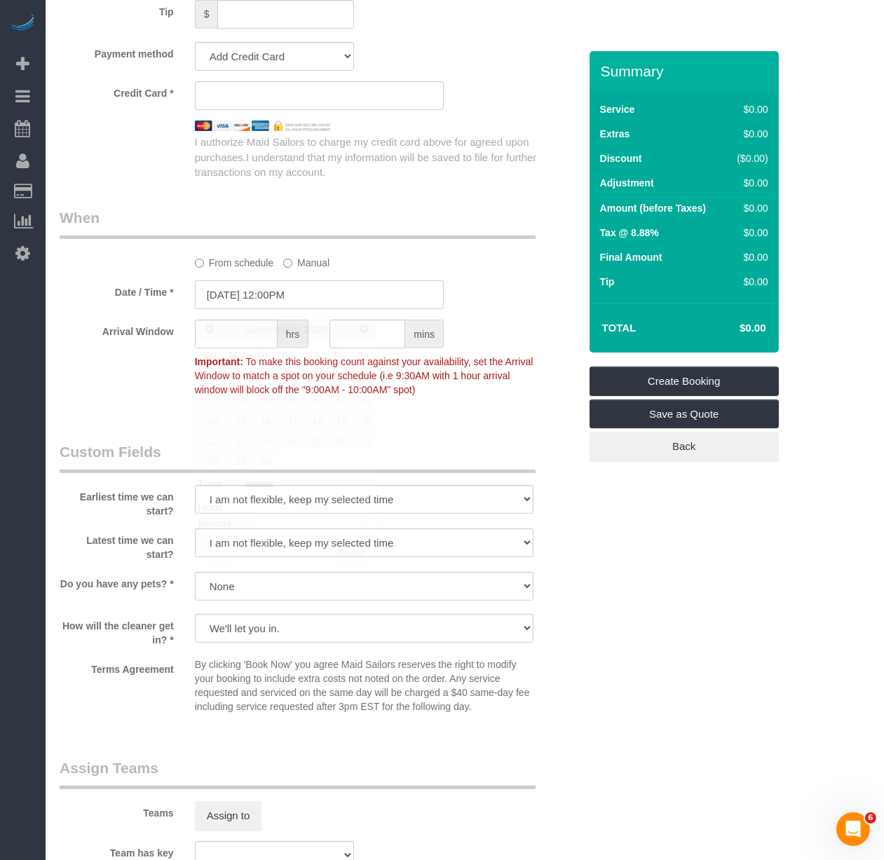
click at [312, 307] on input "[DATE] 12:00PM" at bounding box center [319, 294] width 249 height 29
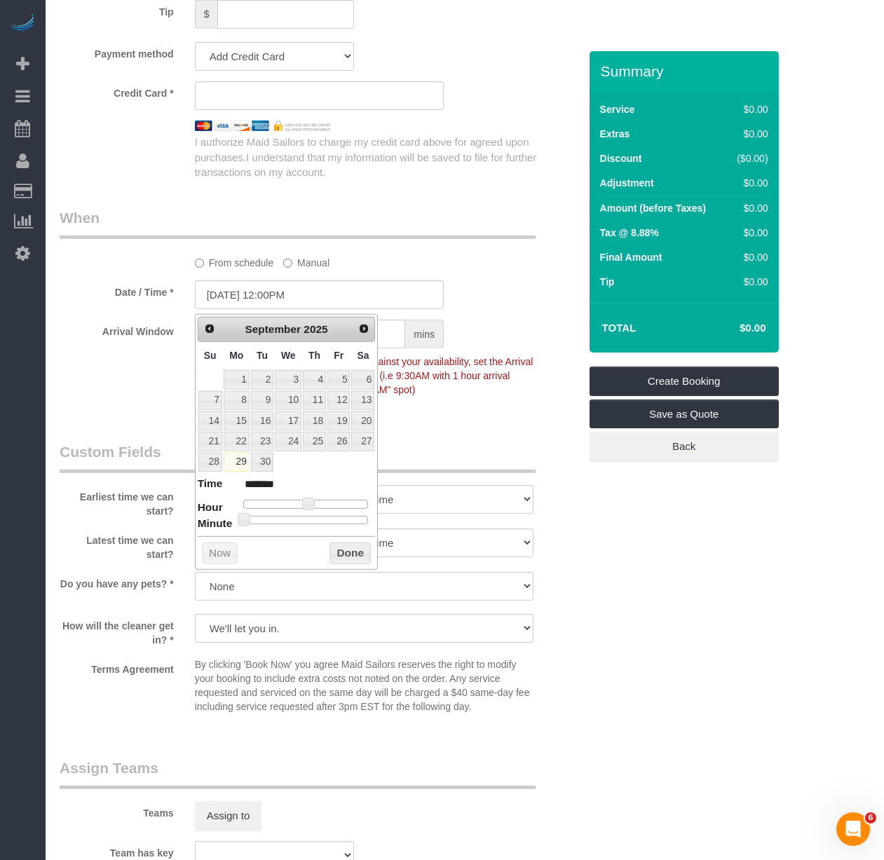
type input "[DATE] 10:00AM"
type input "*******"
click at [299, 500] on div at bounding box center [305, 504] width 125 height 8
click at [352, 563] on button "Done" at bounding box center [349, 553] width 41 height 22
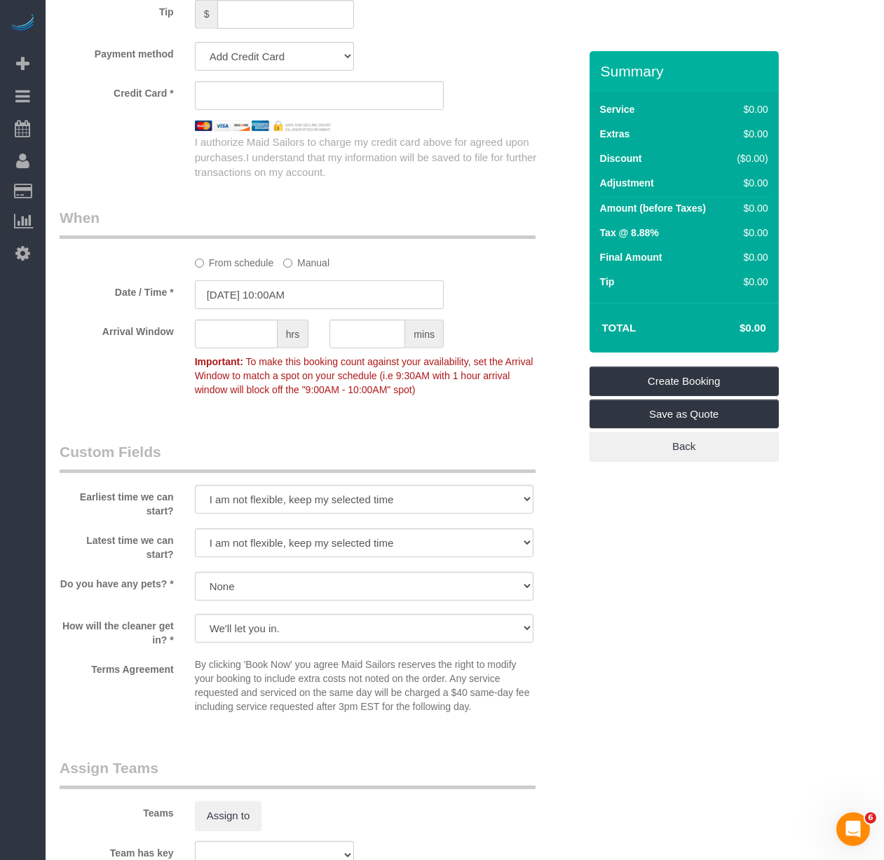
click at [334, 294] on input "[DATE] 10:00AM" at bounding box center [319, 294] width 249 height 29
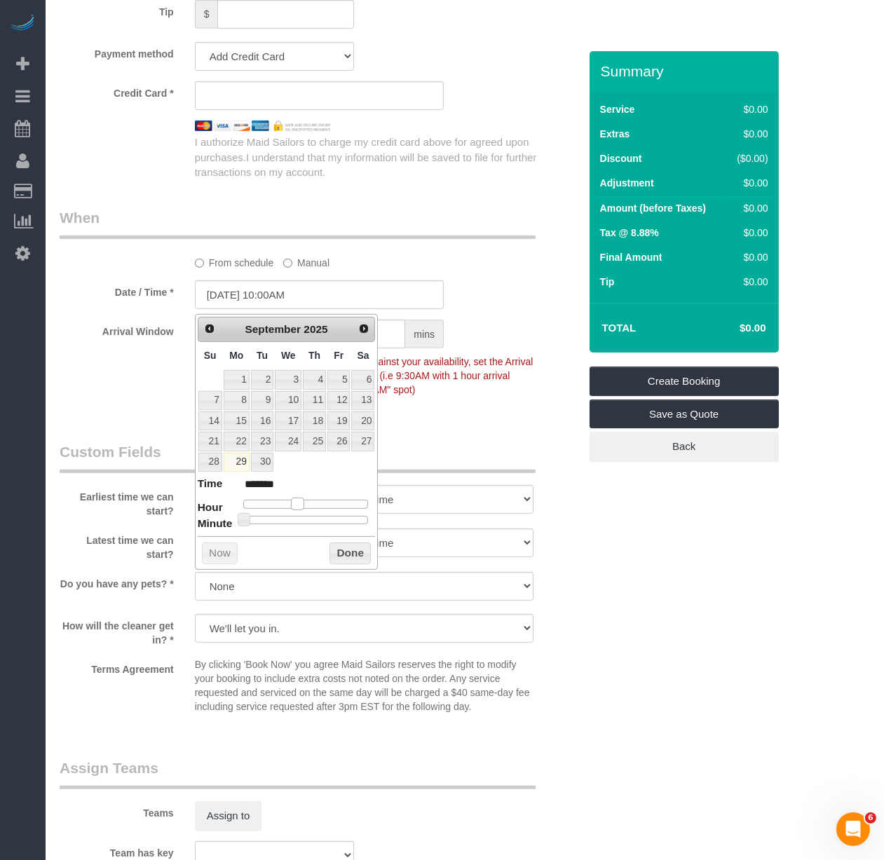
type input "[DATE] 9:00AM"
type input "******"
click at [289, 505] on span at bounding box center [292, 504] width 13 height 13
type input "[DATE] 9:25AM"
type input "******"
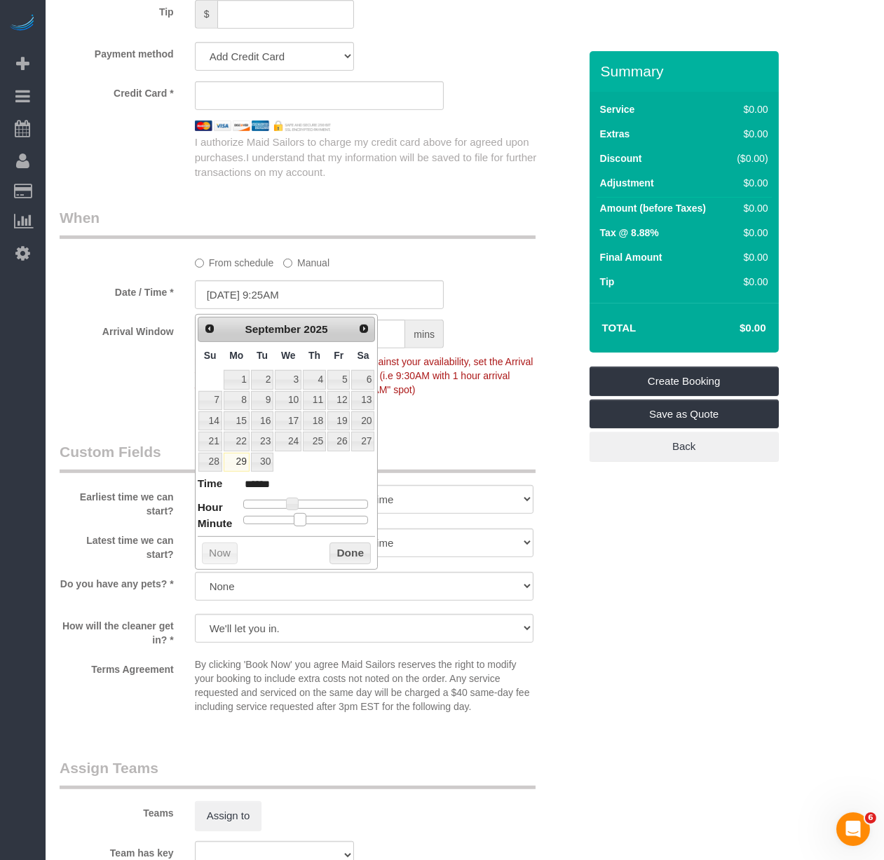
type input "[DATE] 9:30AM"
type input "******"
drag, startPoint x: 302, startPoint y: 521, endPoint x: 310, endPoint y: 521, distance: 8.4
click at [310, 521] on div at bounding box center [305, 520] width 125 height 8
click at [345, 558] on button "Done" at bounding box center [349, 553] width 41 height 22
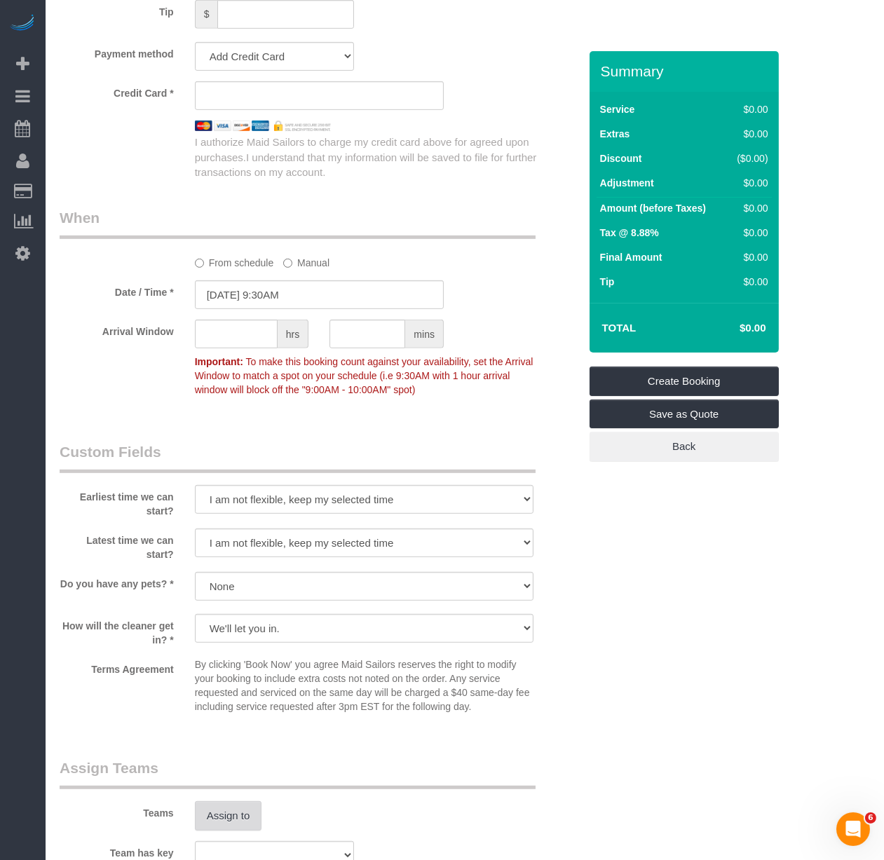
click at [241, 819] on button "Assign to" at bounding box center [228, 815] width 67 height 29
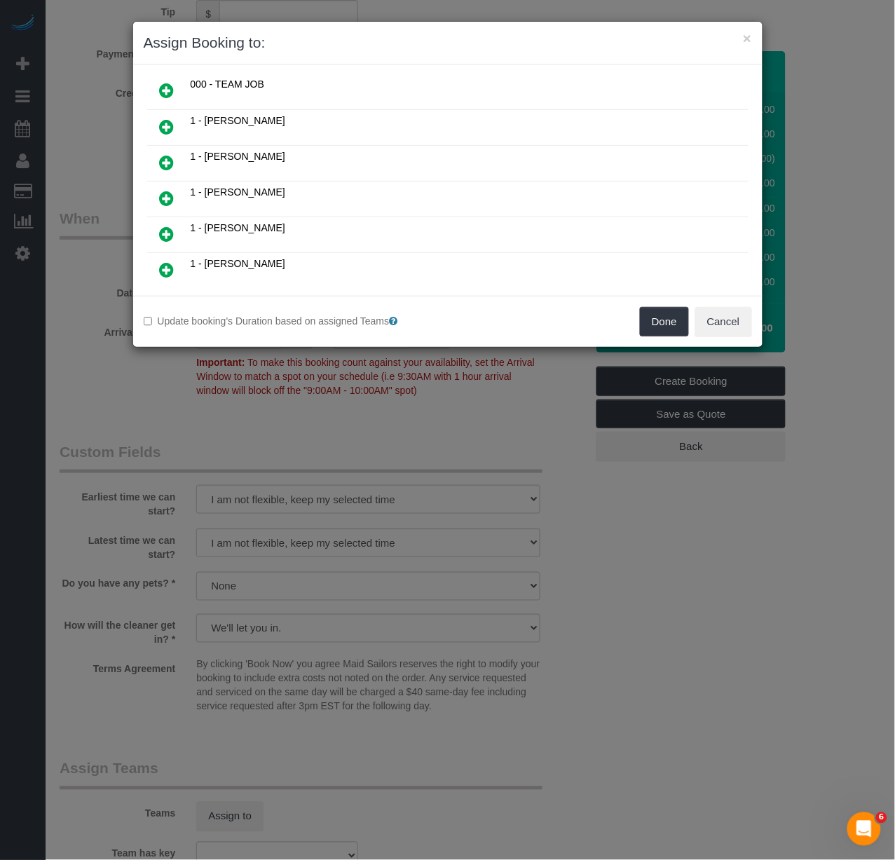
scroll to position [233, 0]
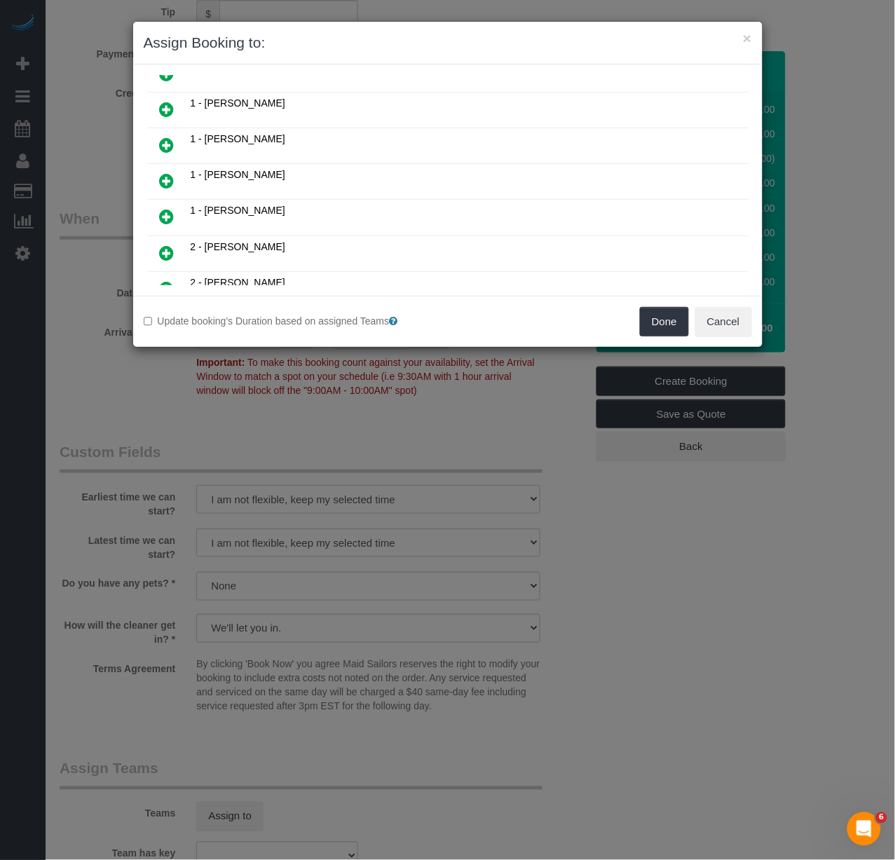
click at [166, 211] on icon at bounding box center [167, 216] width 15 height 17
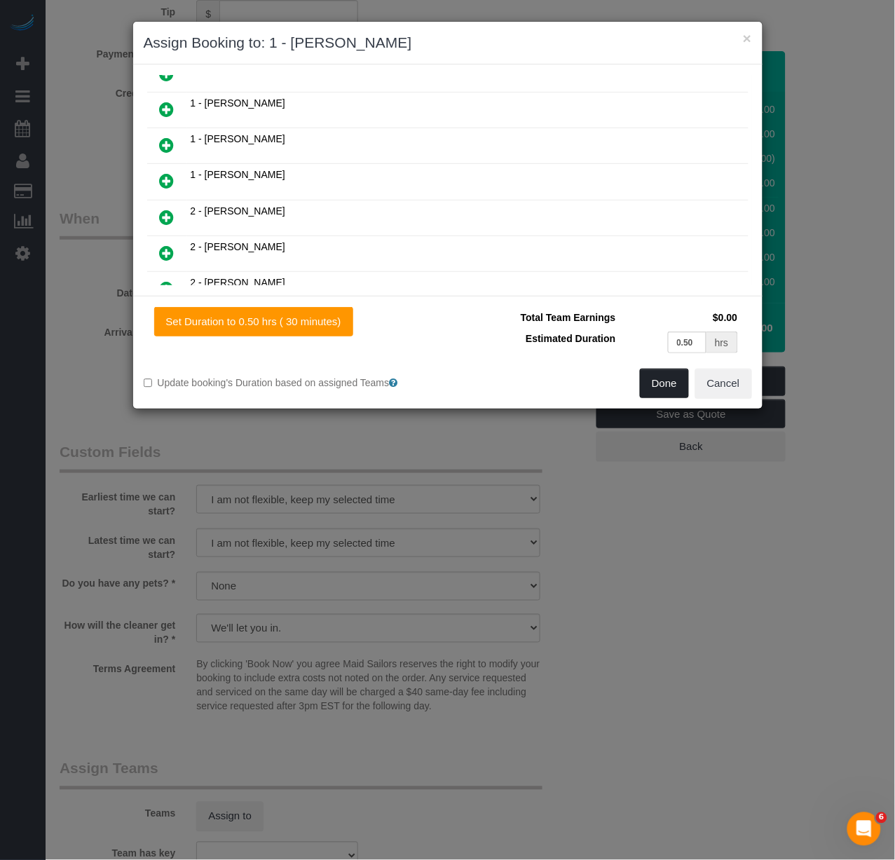
click at [667, 390] on button "Done" at bounding box center [664, 383] width 49 height 29
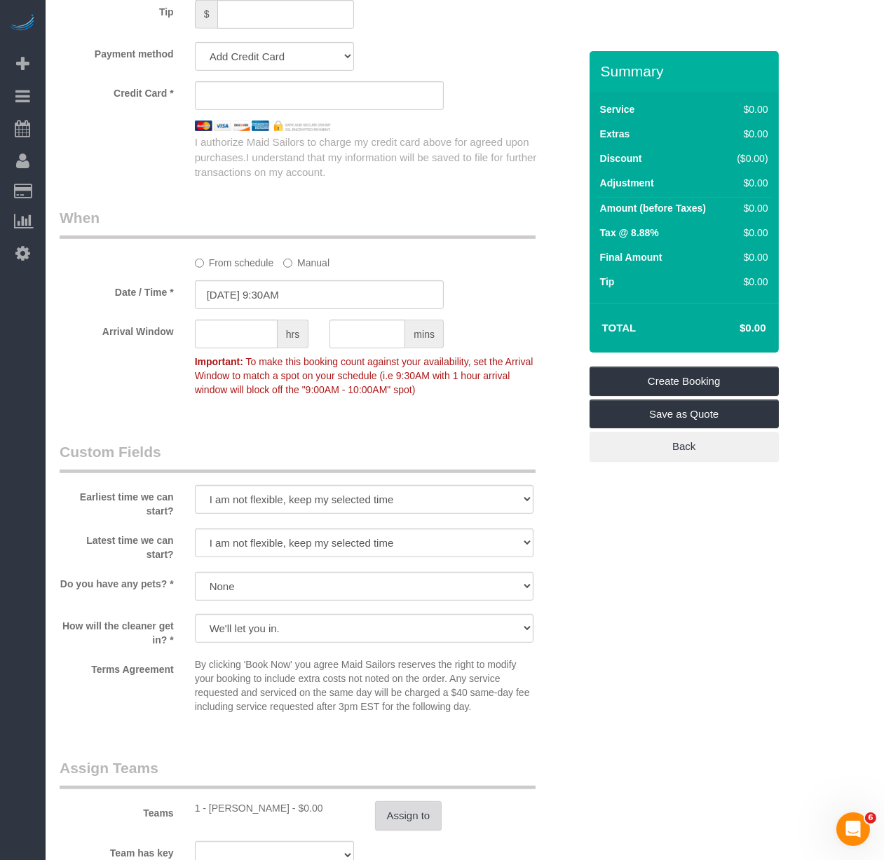
click at [430, 804] on button "Assign to" at bounding box center [408, 815] width 67 height 29
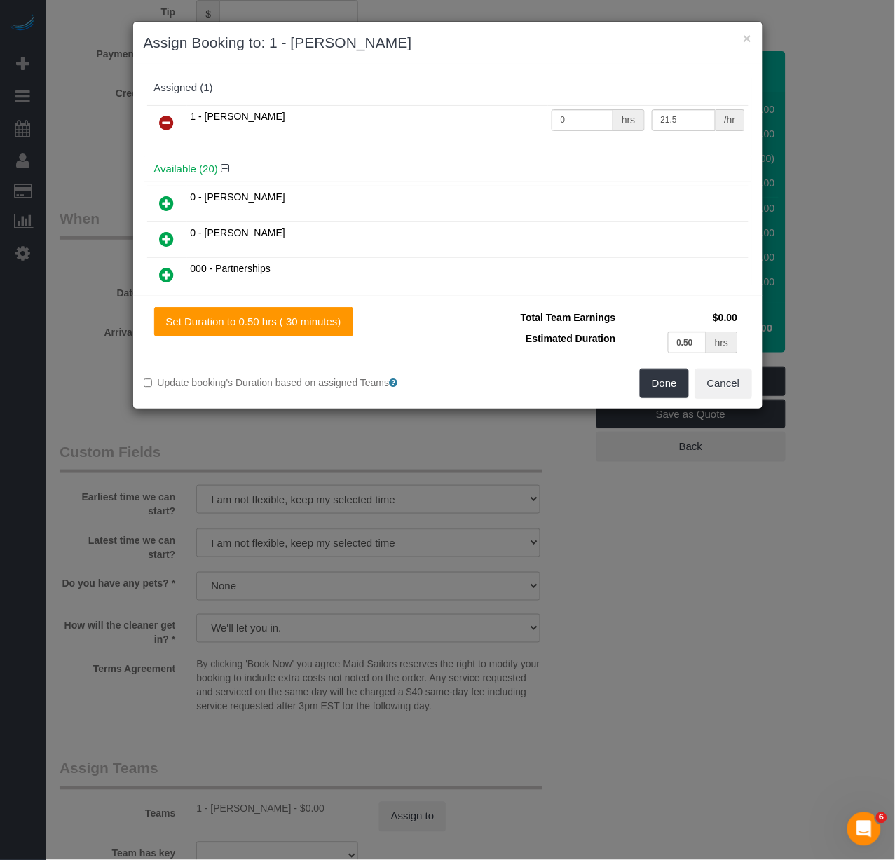
click at [170, 121] on icon at bounding box center [167, 122] width 15 height 17
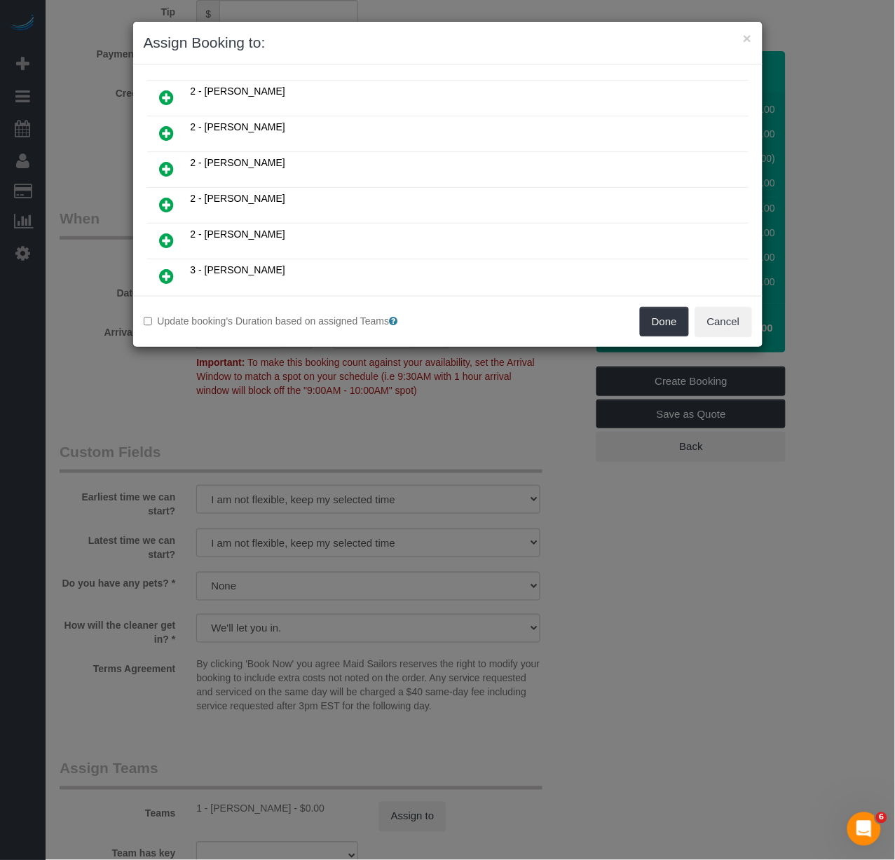
scroll to position [2362, 0]
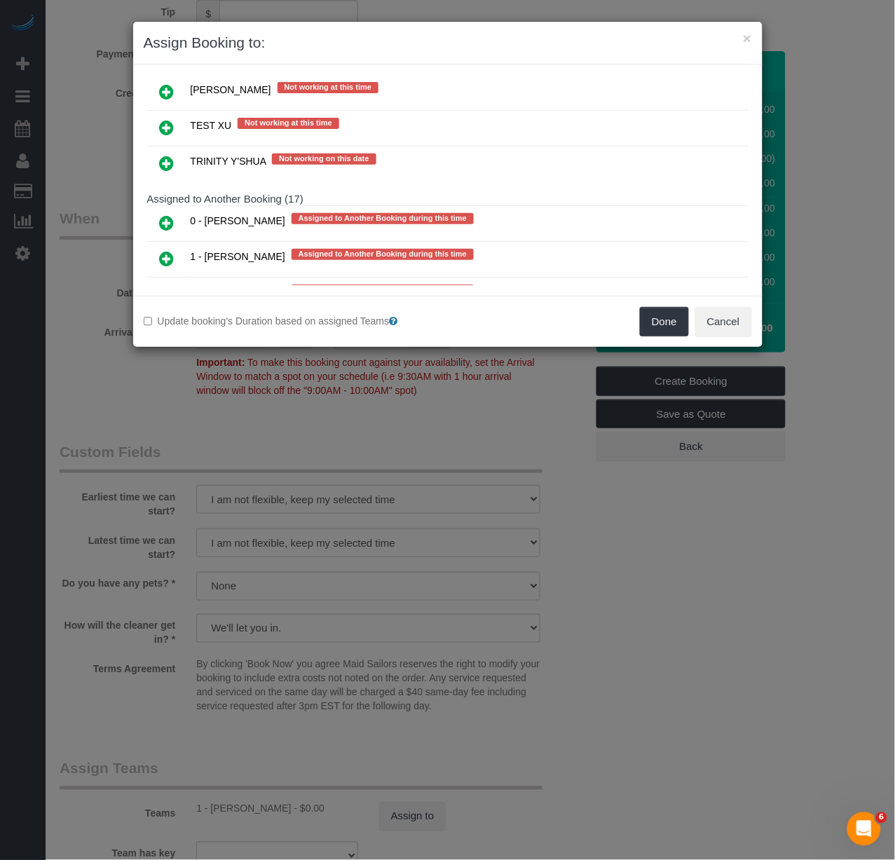
click at [163, 214] on icon at bounding box center [167, 222] width 15 height 17
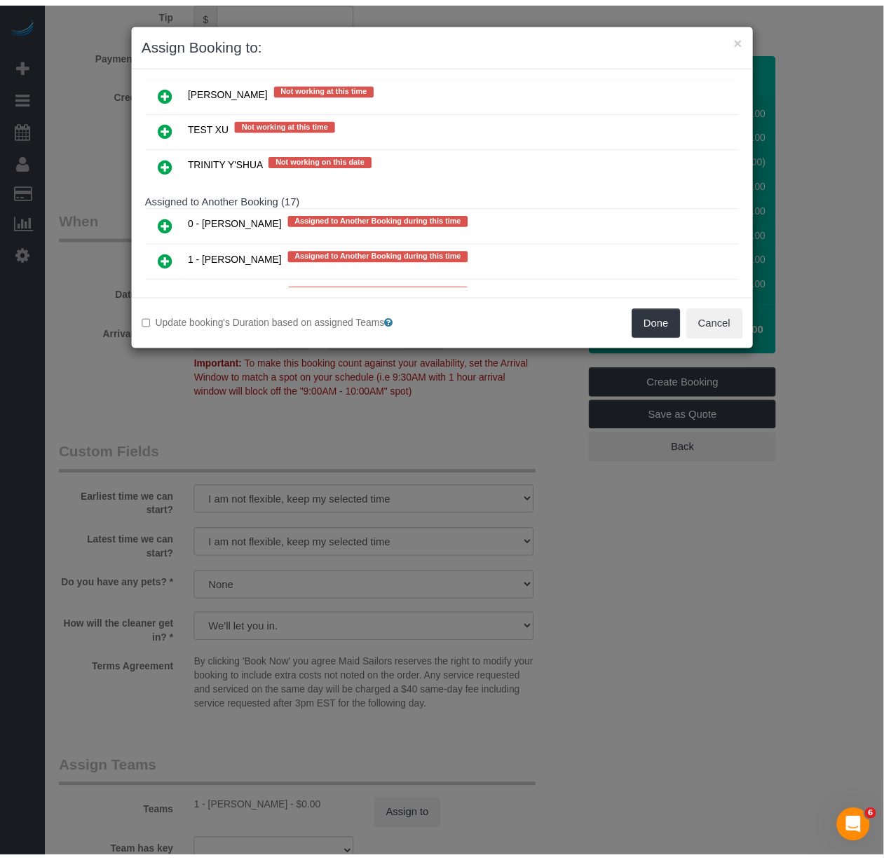
scroll to position [2395, 0]
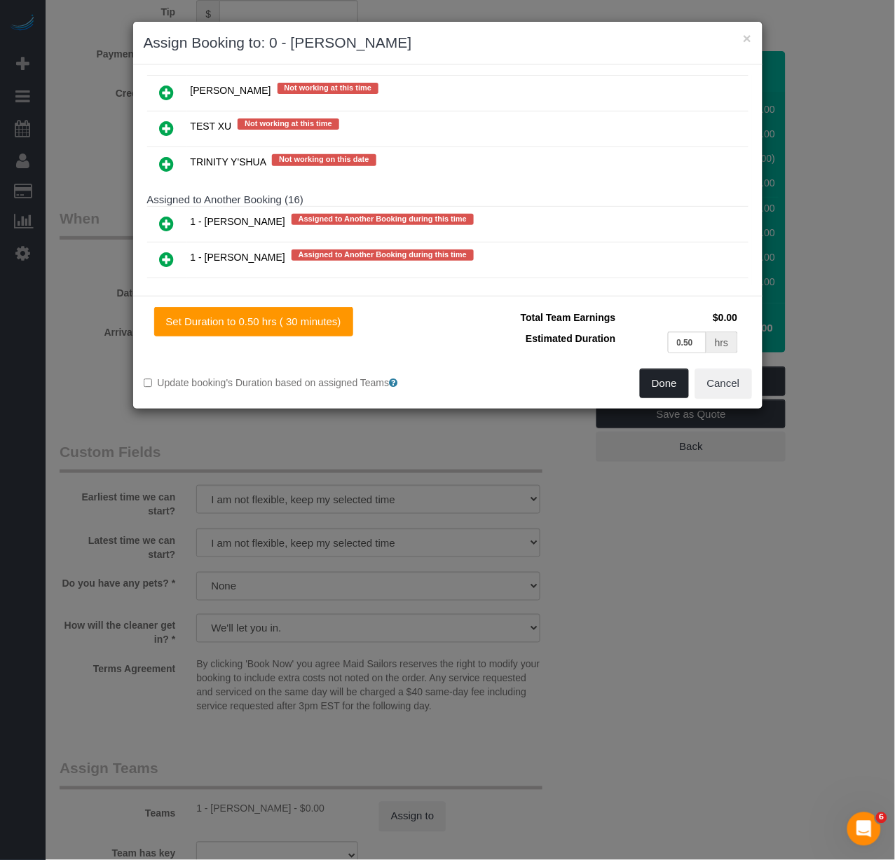
click at [669, 381] on button "Done" at bounding box center [664, 383] width 49 height 29
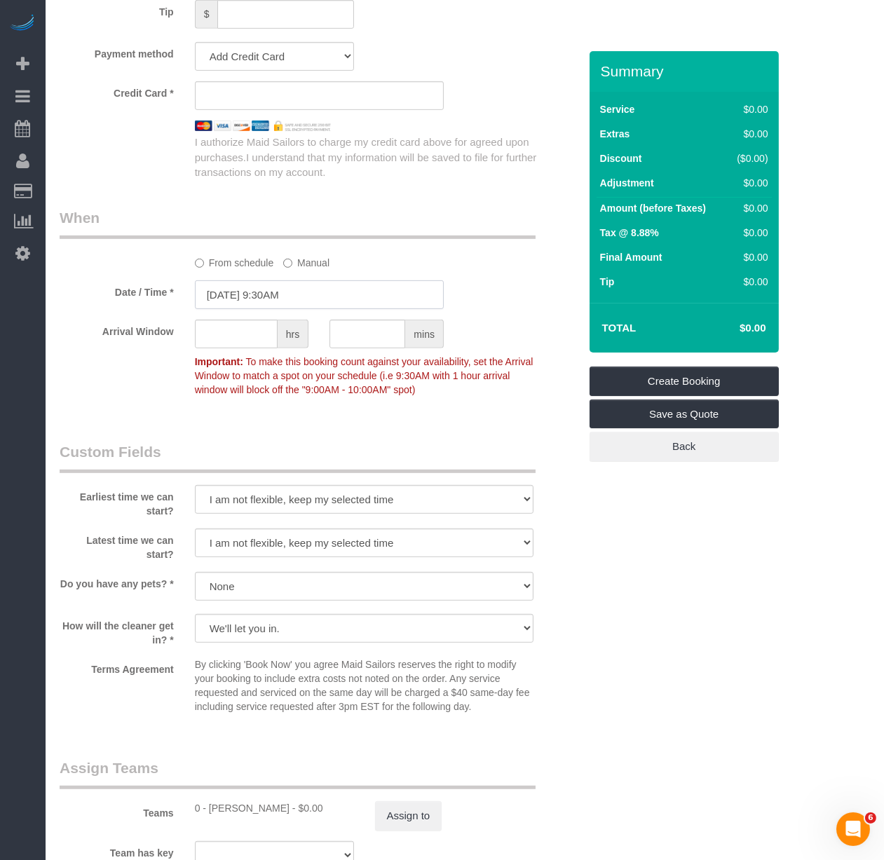
click at [296, 302] on input "[DATE] 9:30AM" at bounding box center [319, 294] width 249 height 29
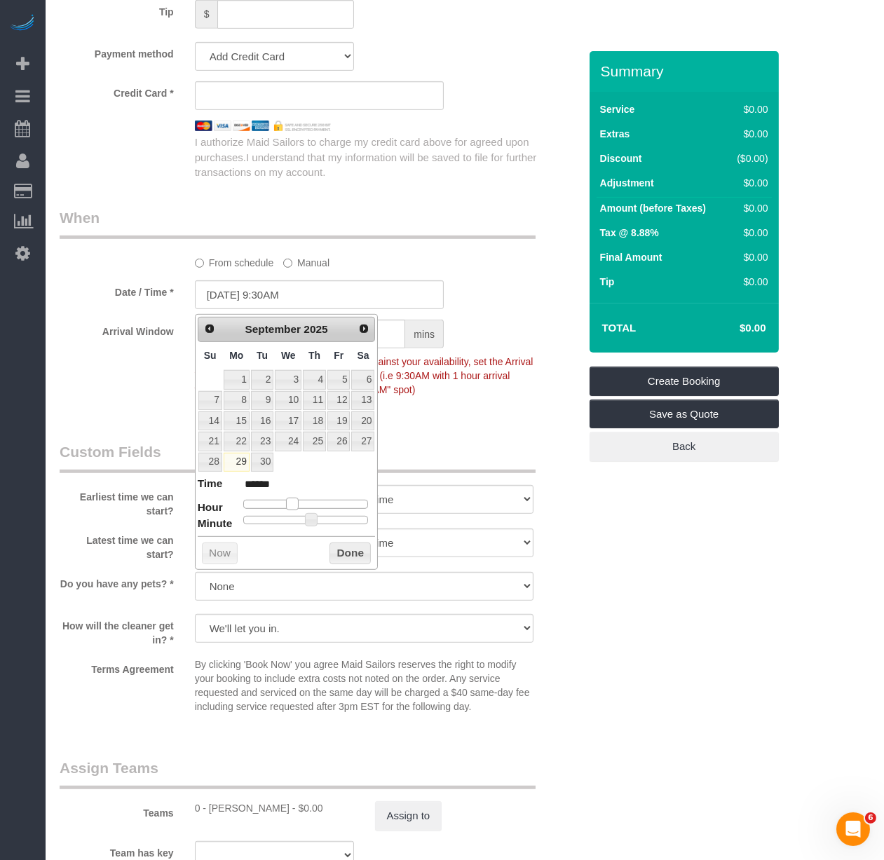
type input "09/29/2025 10:30AM"
type input "*******"
type input "09/29/2025 9:30AM"
type input "******"
type input "09/29/2025 8:30AM"
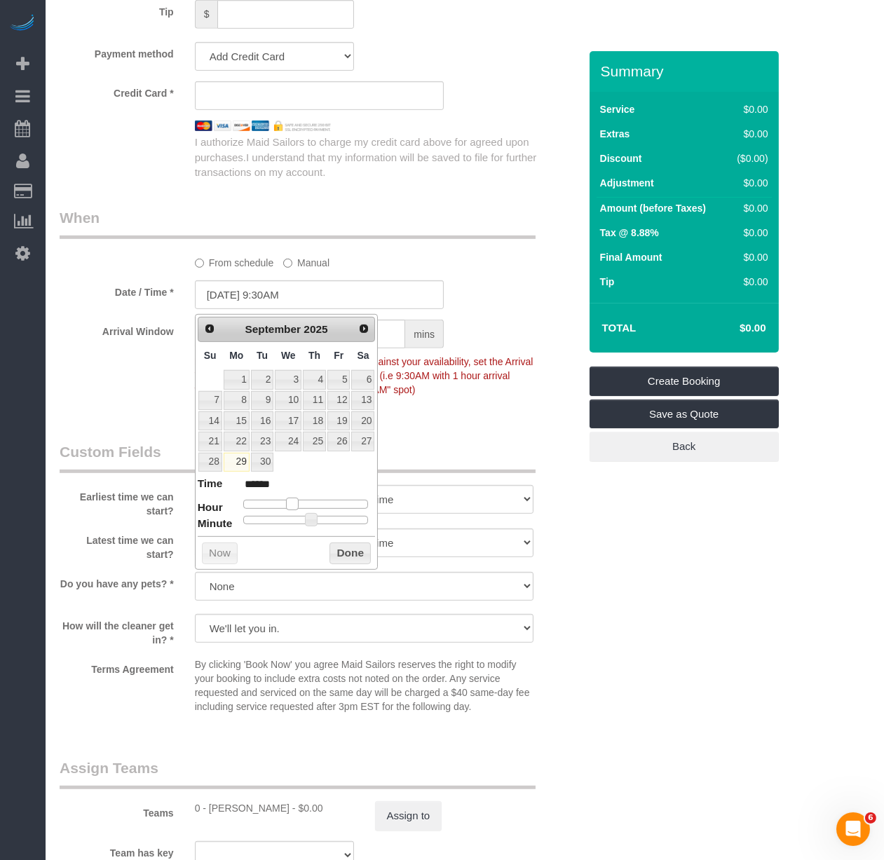
type input "******"
type input "09/29/2025 9:30AM"
type input "******"
type input "09/29/2025 10:30AM"
type input "*******"
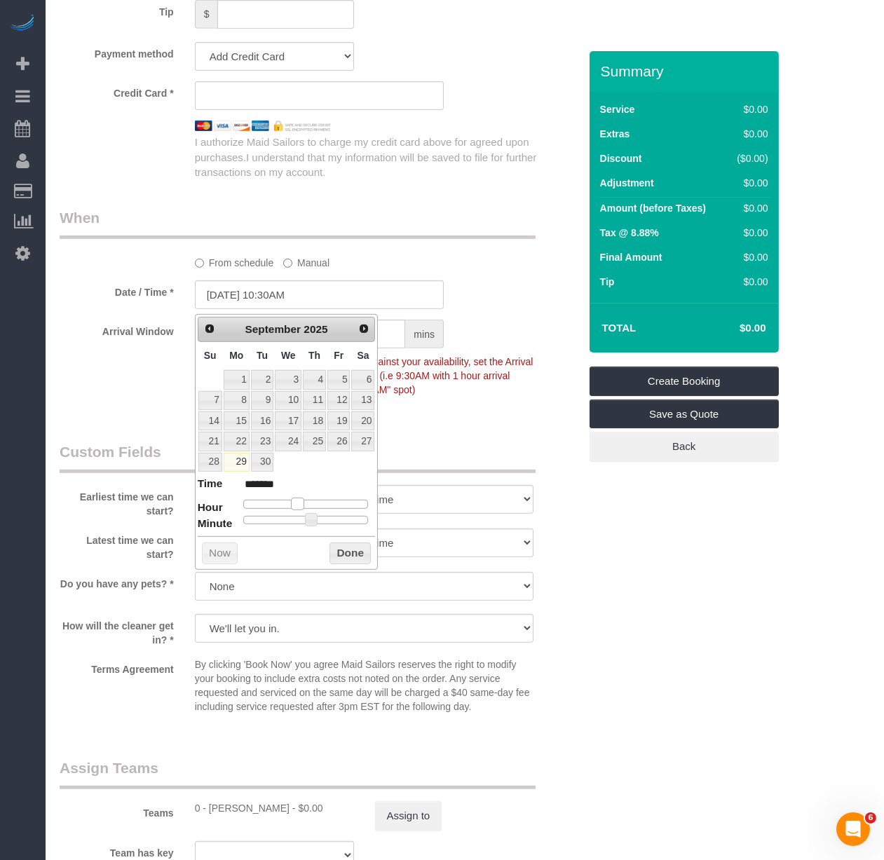
click at [297, 505] on span at bounding box center [297, 504] width 13 height 13
type input "09/29/2025 10:25AM"
type input "*******"
type input "09/29/2025 10:15AM"
type input "*******"
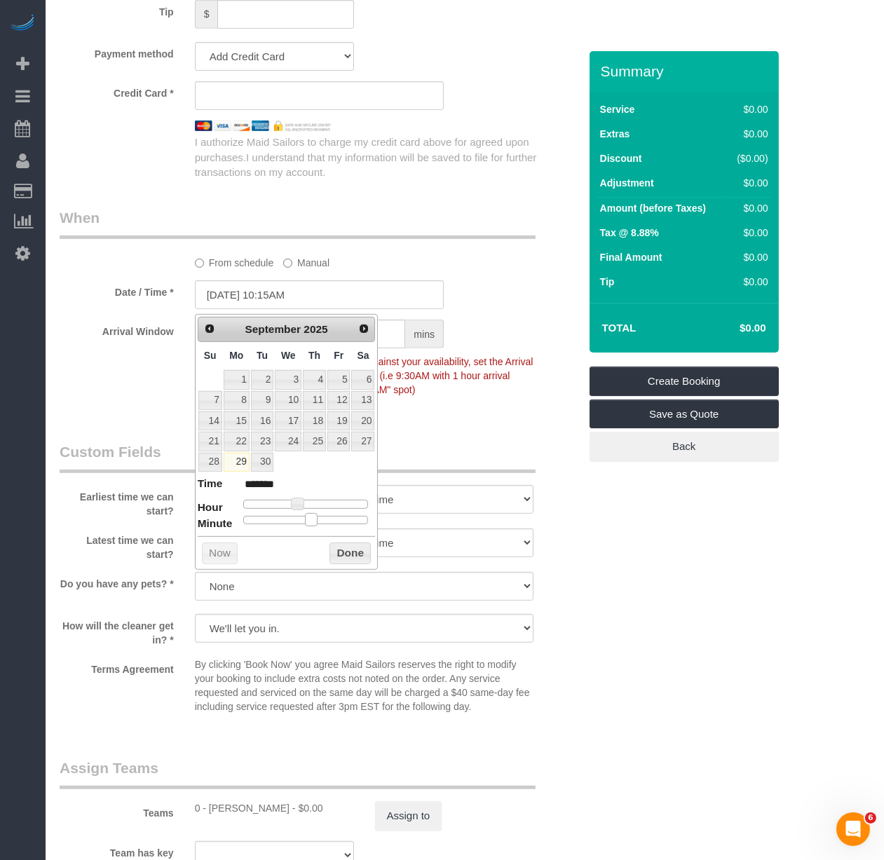
type input "09/29/2025 10:10AM"
type input "*******"
type input "09/29/2025 10:05AM"
type input "*******"
type input "[DATE] 10:00AM"
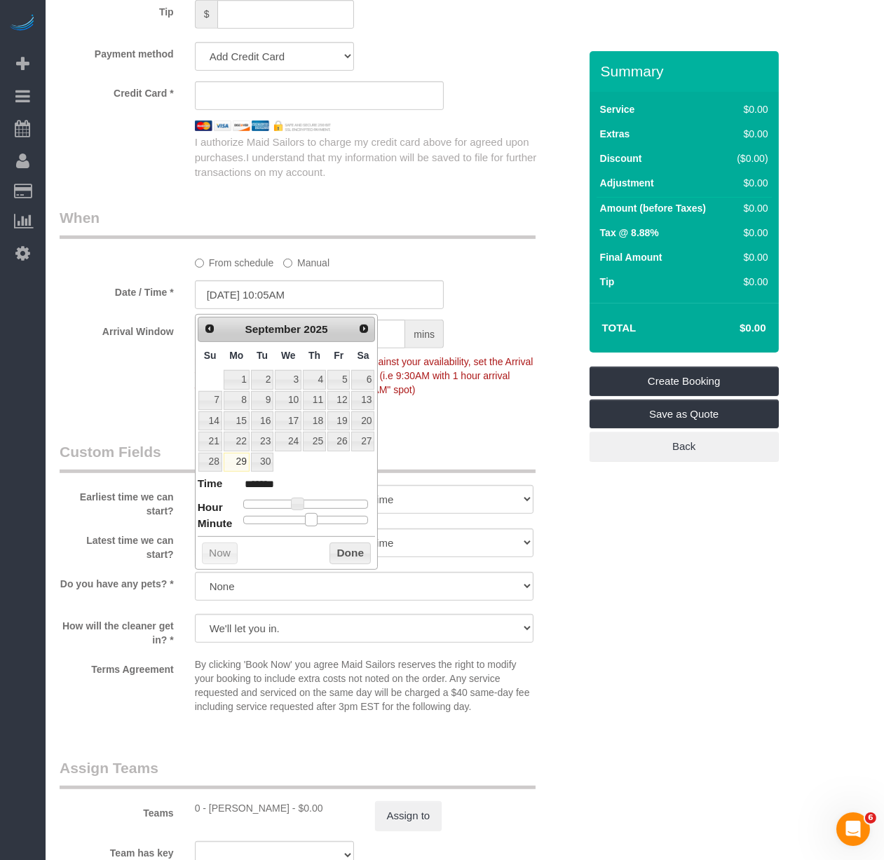
type input "*******"
drag, startPoint x: 306, startPoint y: 519, endPoint x: 232, endPoint y: 524, distance: 73.8
click at [232, 524] on dl "Time ******* Hour Minute Second Millisecond Microsecond Time Zone ***** ***** *…" at bounding box center [287, 500] width 178 height 48
click at [353, 550] on button "Done" at bounding box center [349, 553] width 41 height 22
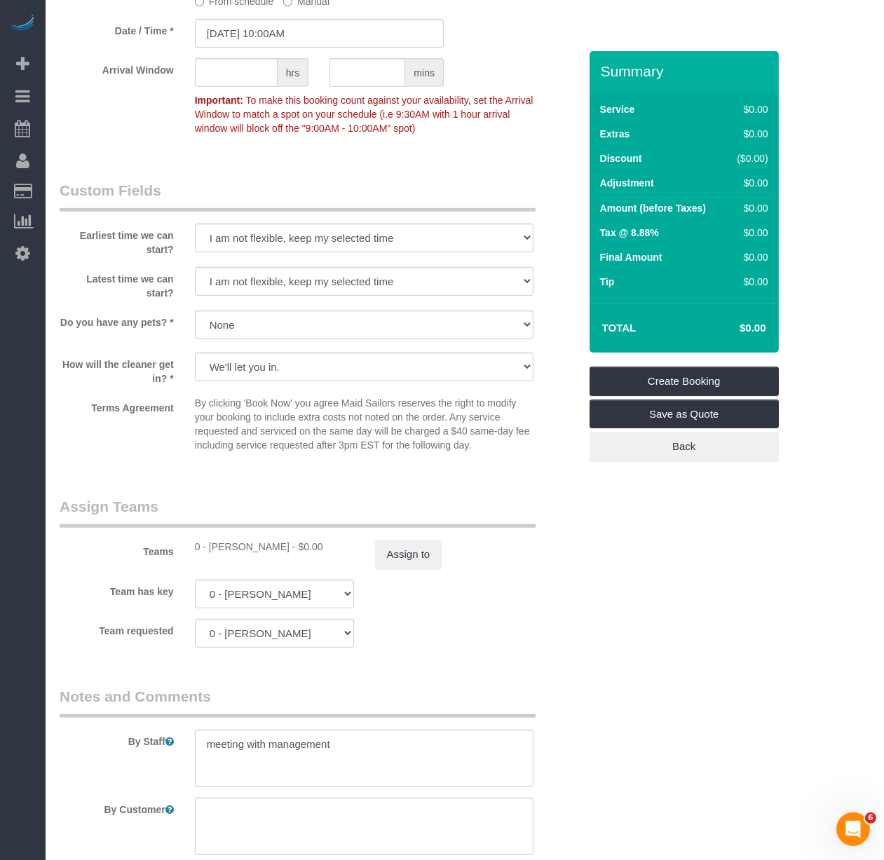
scroll to position [1323, 0]
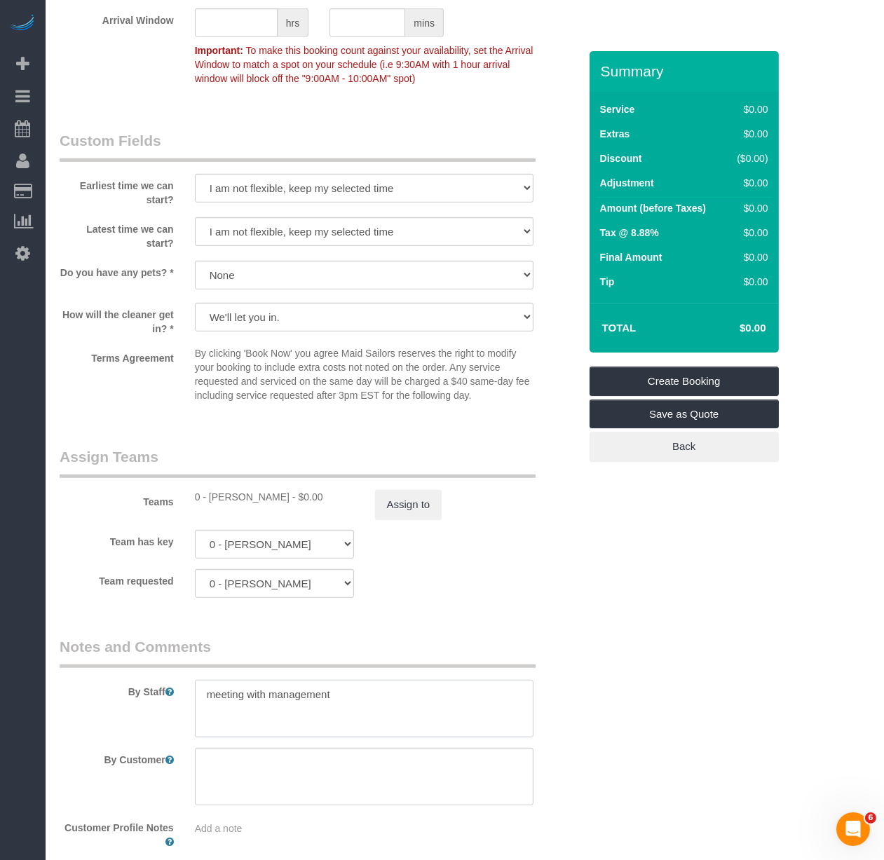
drag, startPoint x: 362, startPoint y: 699, endPoint x: -67, endPoint y: 661, distance: 430.6
type textarea "Pick up gloves, shoe covers and magic eraser from the office"
click at [233, 758] on textarea at bounding box center [364, 776] width 339 height 57
paste textarea "Pick up gloves, shoe covers and magic eraser from the office"
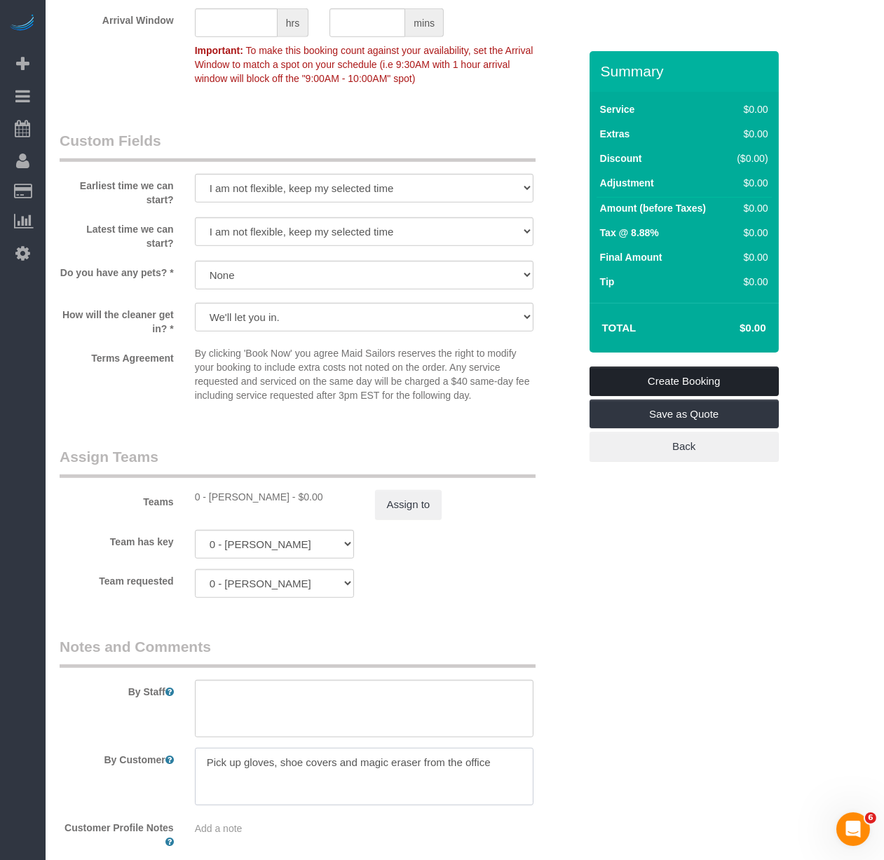
type textarea "Pick up gloves, shoe covers and magic eraser from the office"
click at [747, 383] on link "Create Booking" at bounding box center [683, 381] width 189 height 29
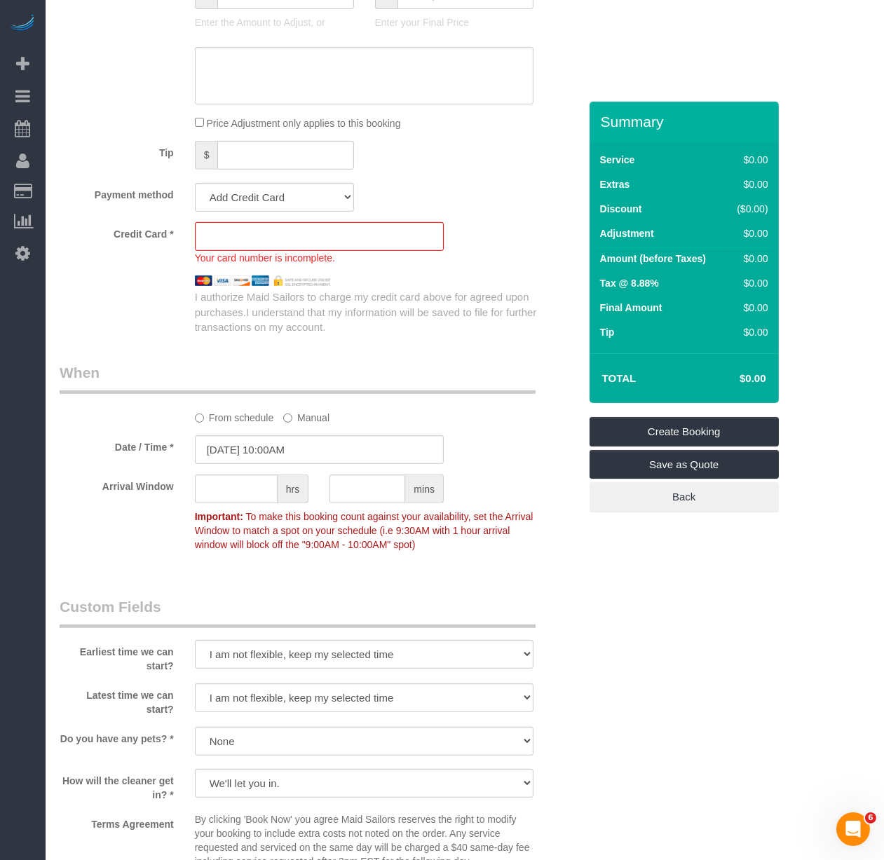
scroll to position [912, 0]
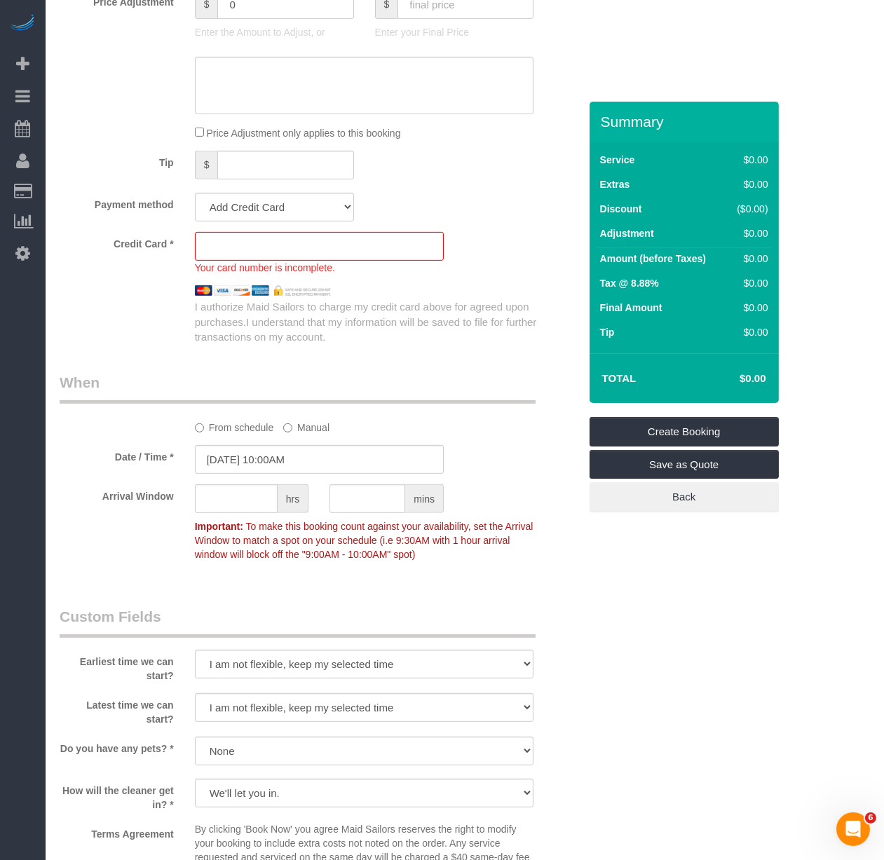
click at [255, 261] on sui-stripe-card at bounding box center [319, 246] width 249 height 29
click at [257, 210] on select "Add Credit Card Cash Check Paypal" at bounding box center [274, 207] width 159 height 29
select select "string:cash"
click at [195, 198] on select "Add Credit Card Cash Check Paypal" at bounding box center [274, 207] width 159 height 29
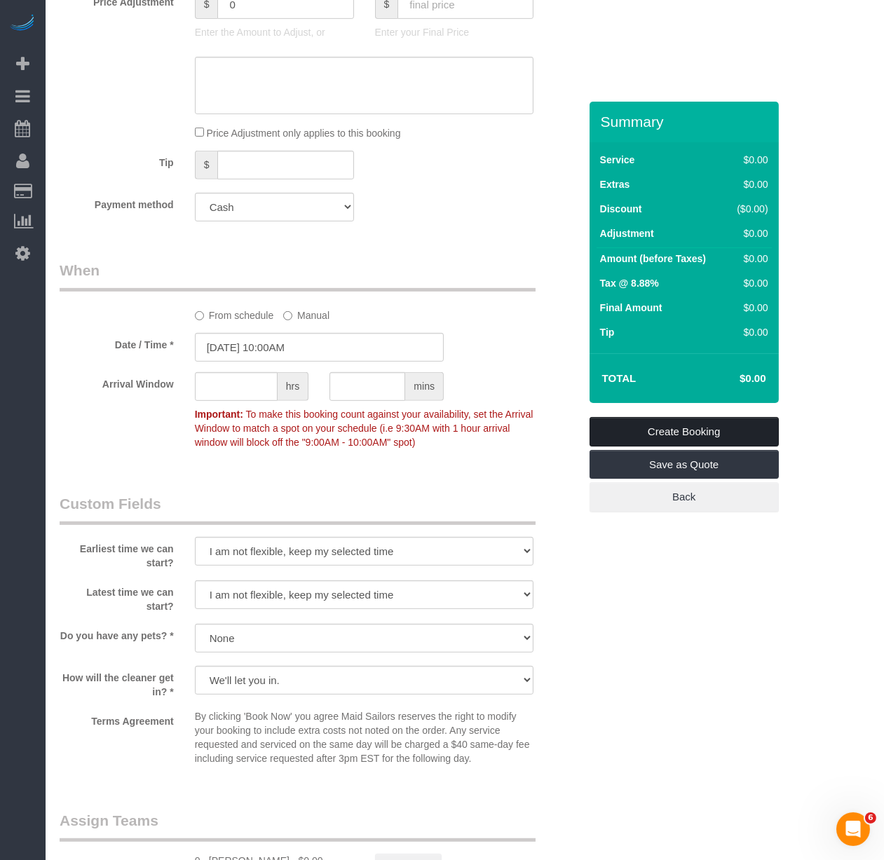
click at [682, 424] on link "Create Booking" at bounding box center [683, 431] width 189 height 29
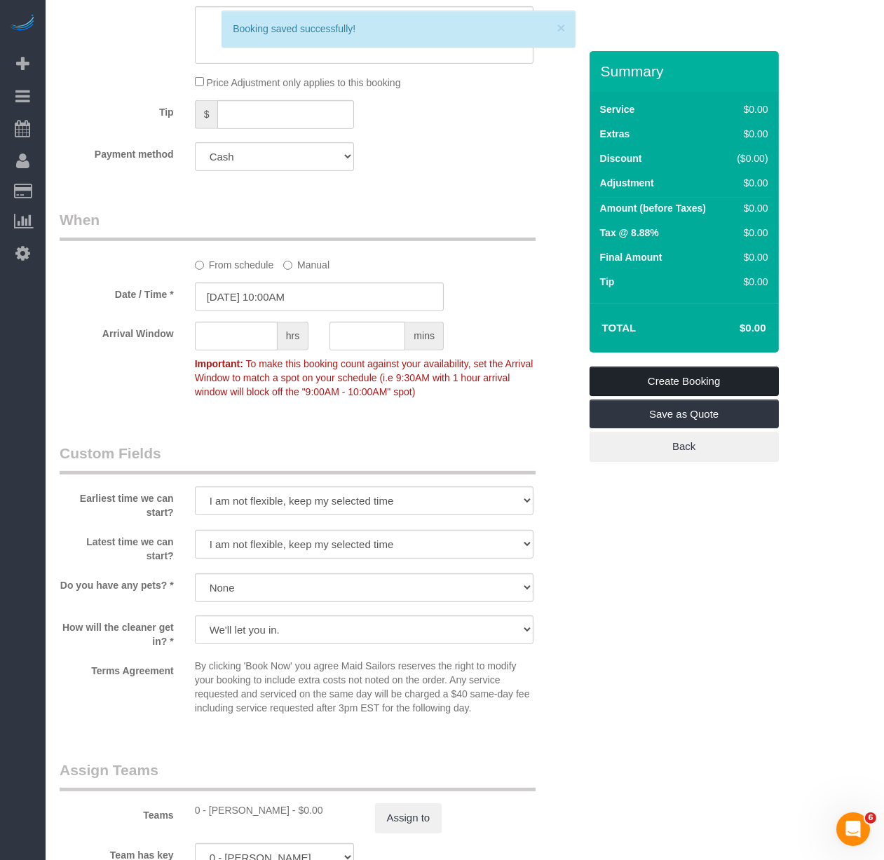
scroll to position [861, 0]
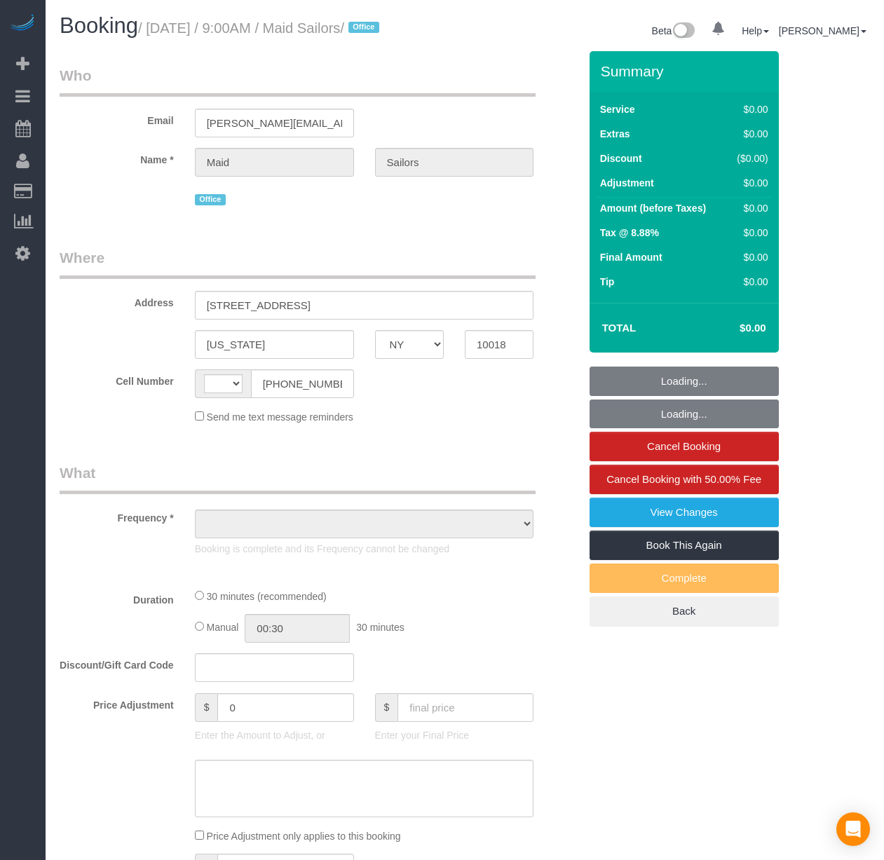
select select "NY"
select select "string:[GEOGRAPHIC_DATA]"
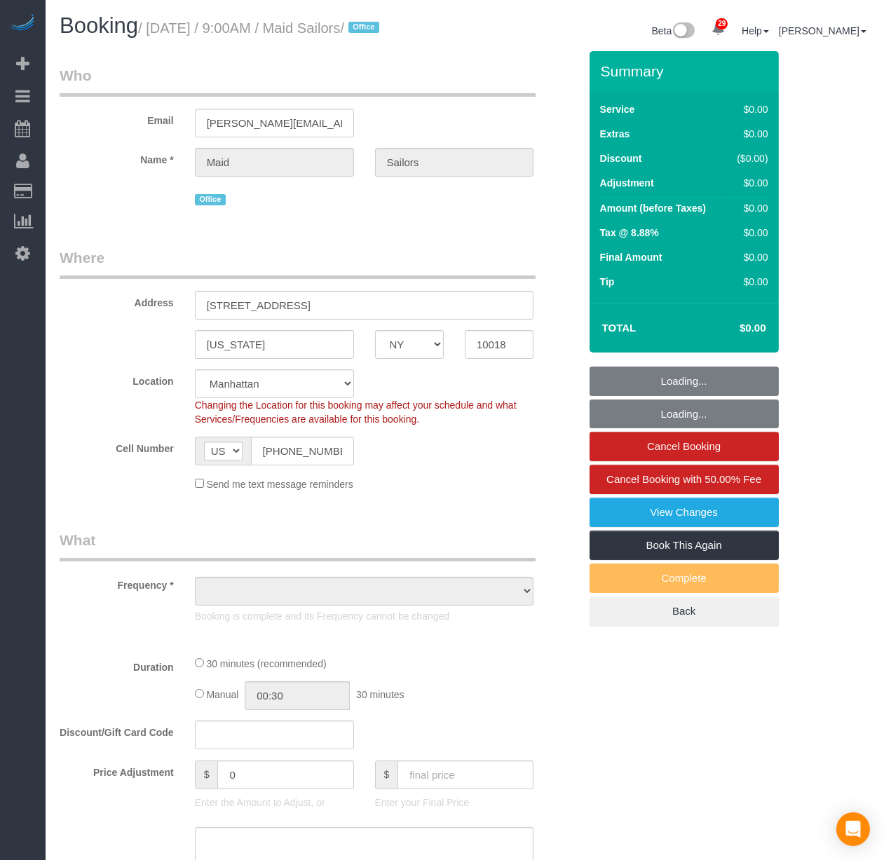
select select "object:810"
select select "spot1"
select select "number:89"
select select "number:90"
select select "number:15"
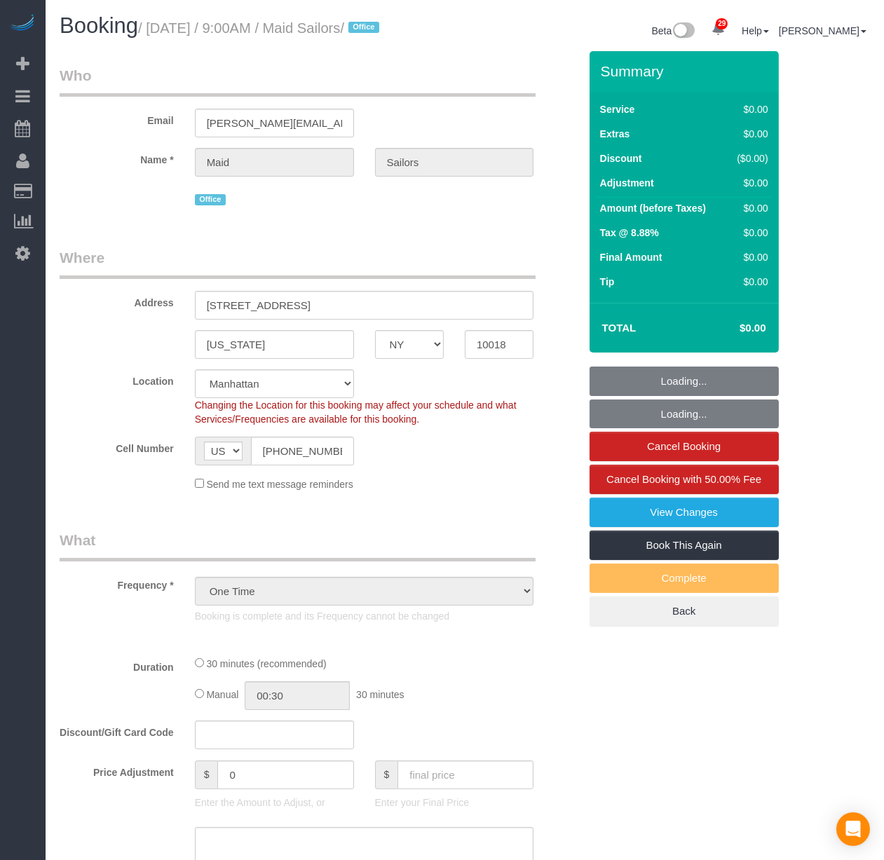
select select "number:5"
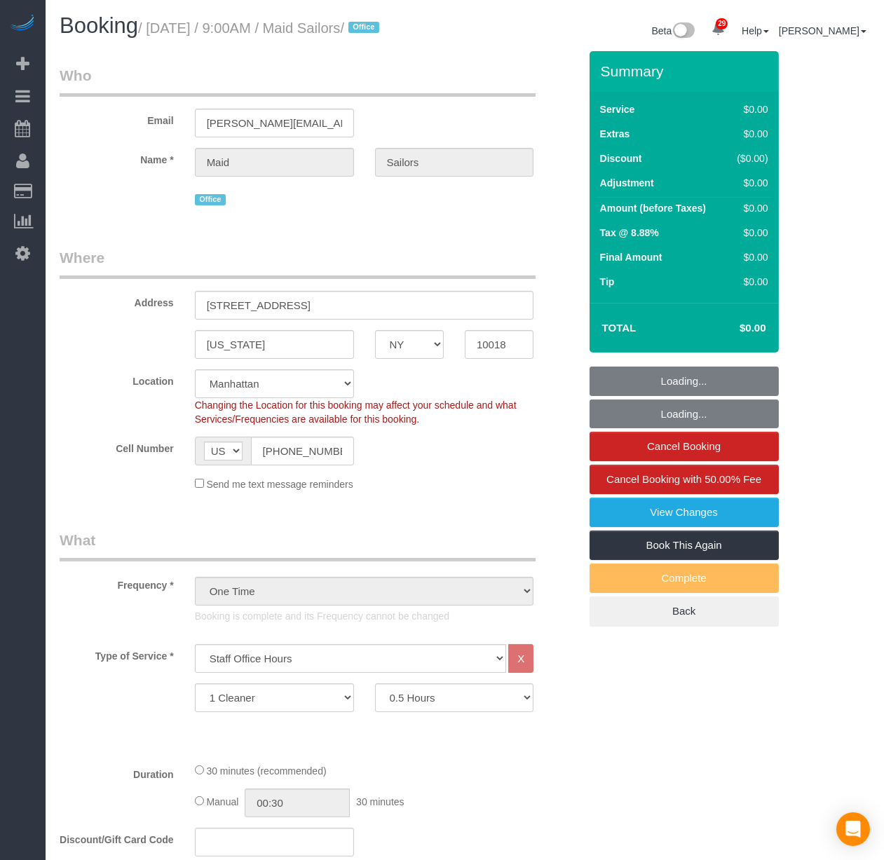
select select "object:1521"
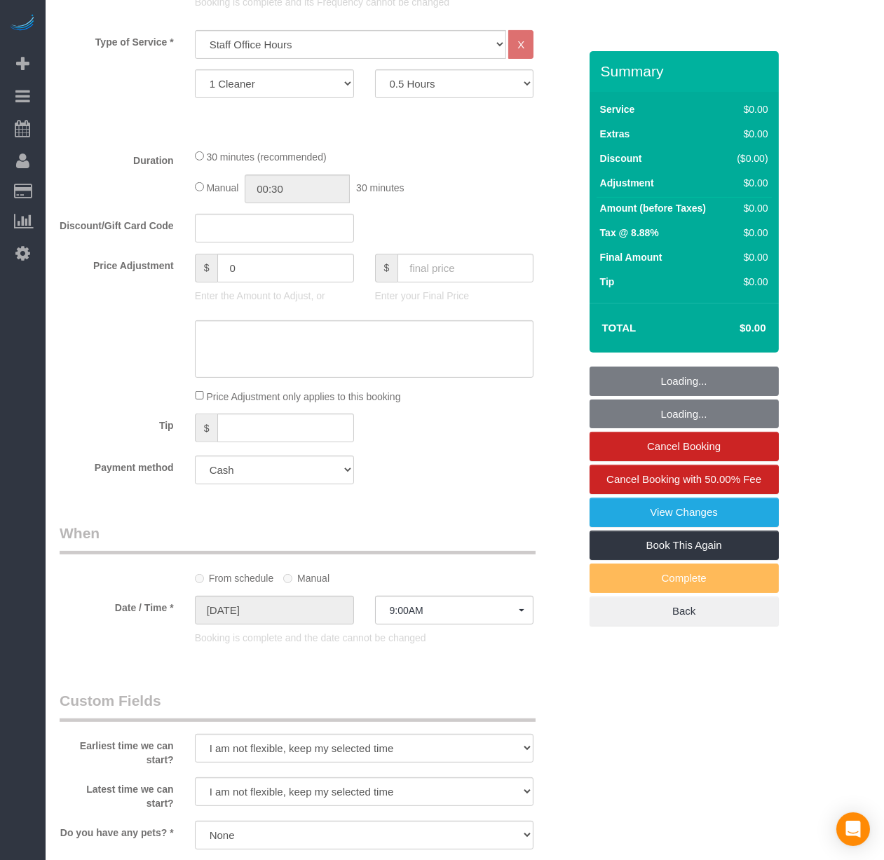
scroll to position [622, 0]
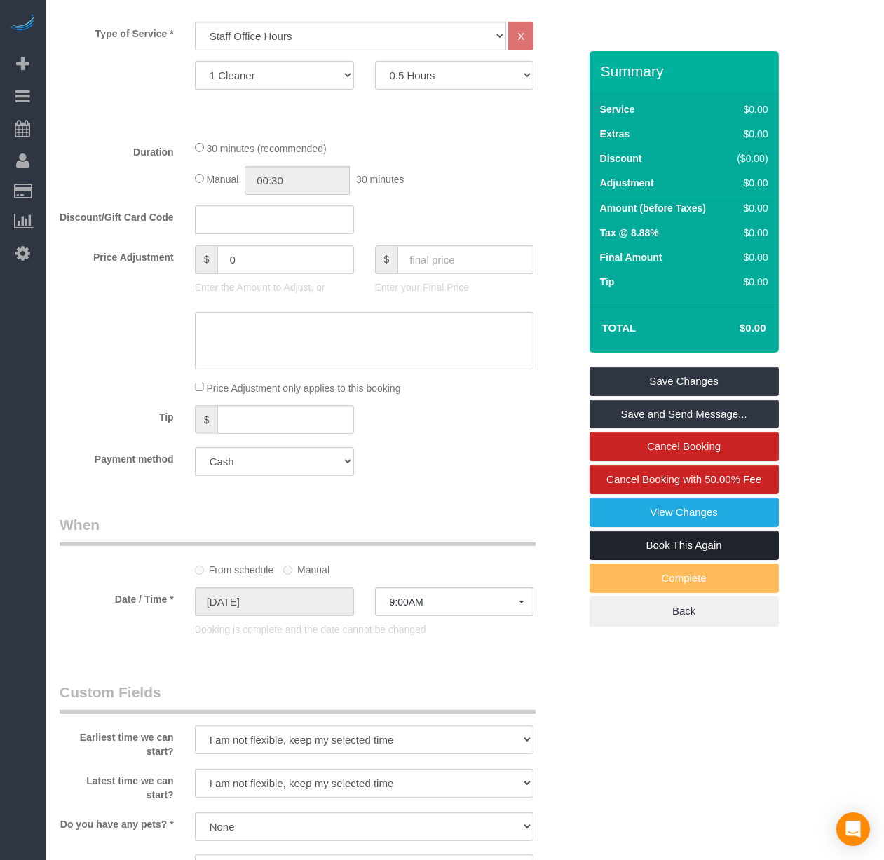
click at [695, 560] on link "Book This Again" at bounding box center [683, 545] width 189 height 29
select select "NY"
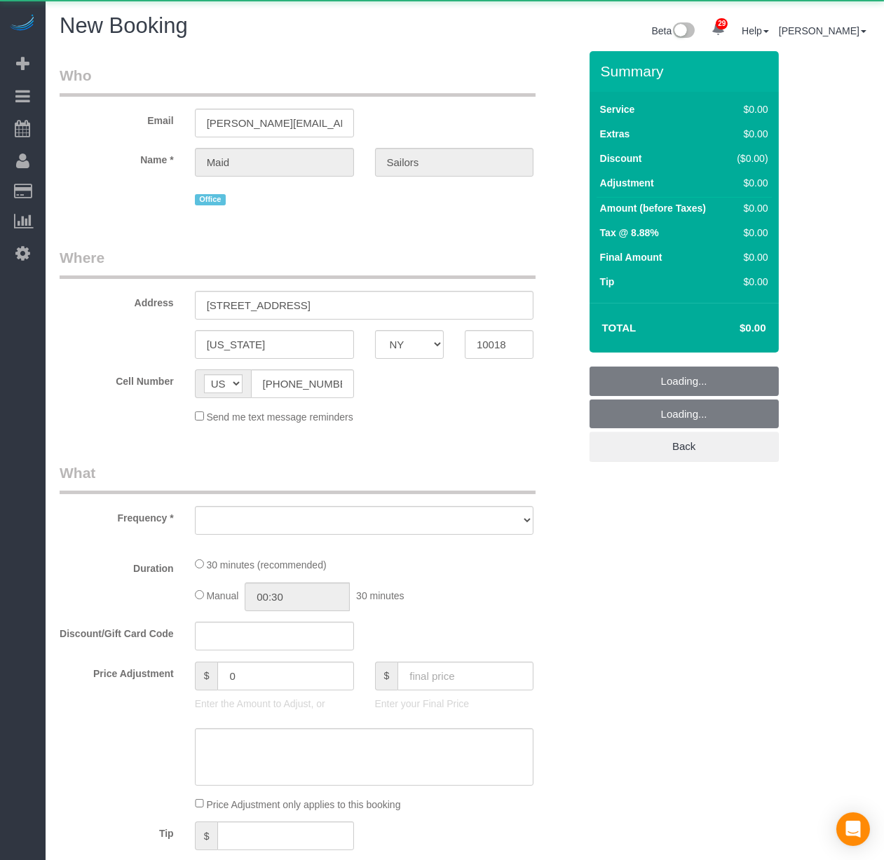
select select "object:2322"
select select "number:89"
select select "number:90"
select select "number:15"
select select "number:5"
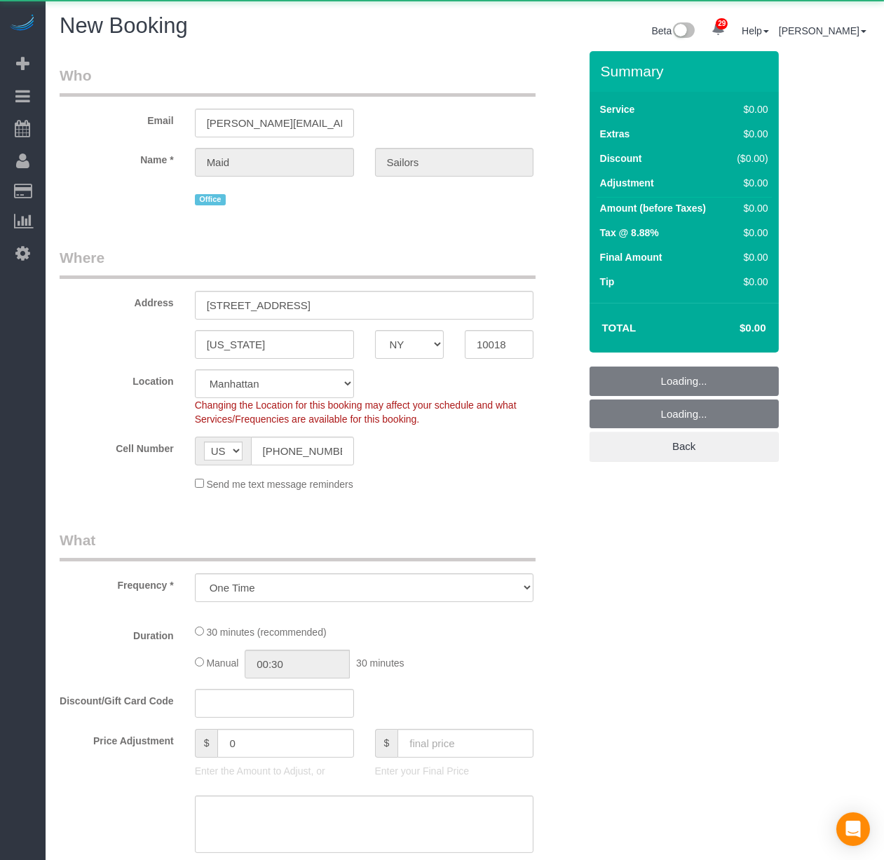
select select "string:stripe"
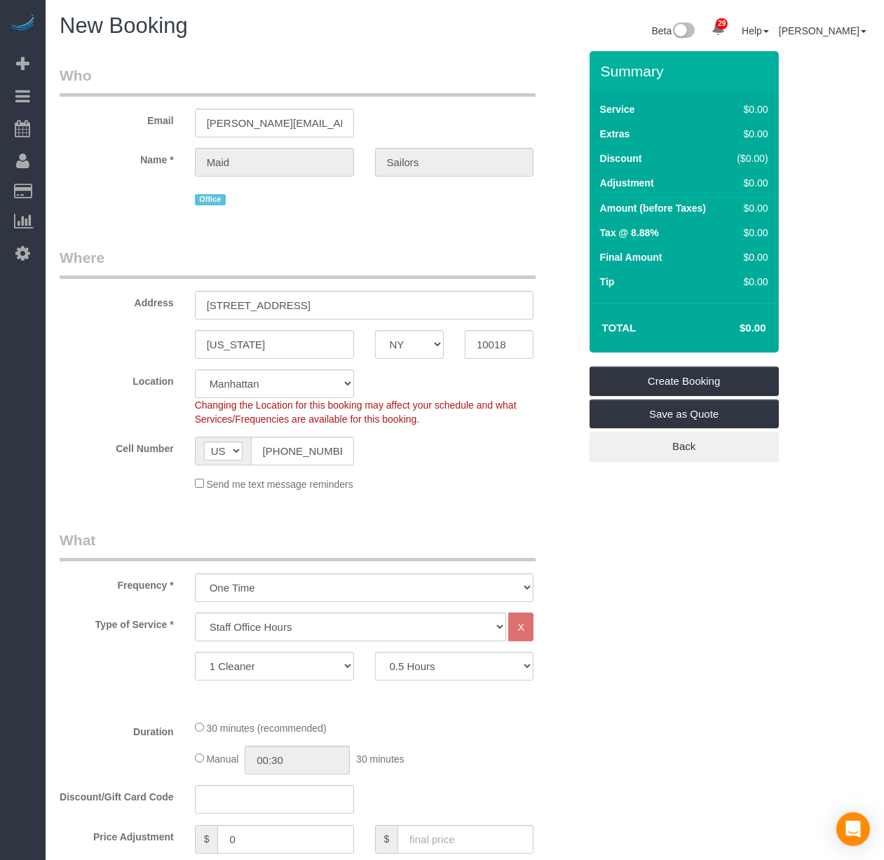
select select "object:2901"
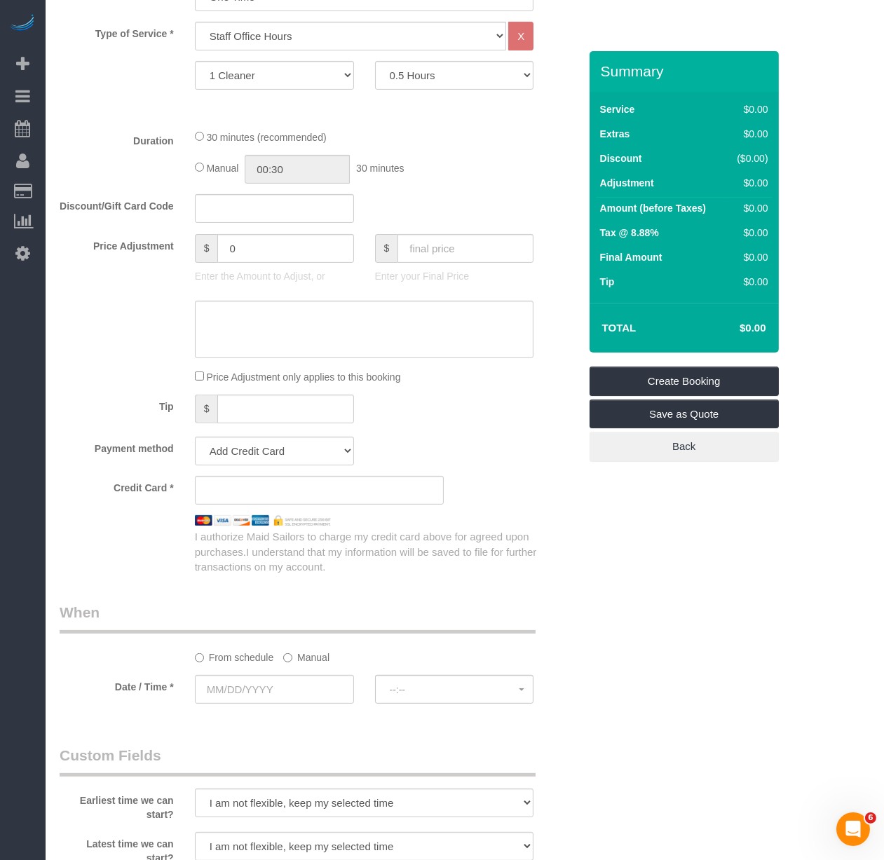
scroll to position [622, 0]
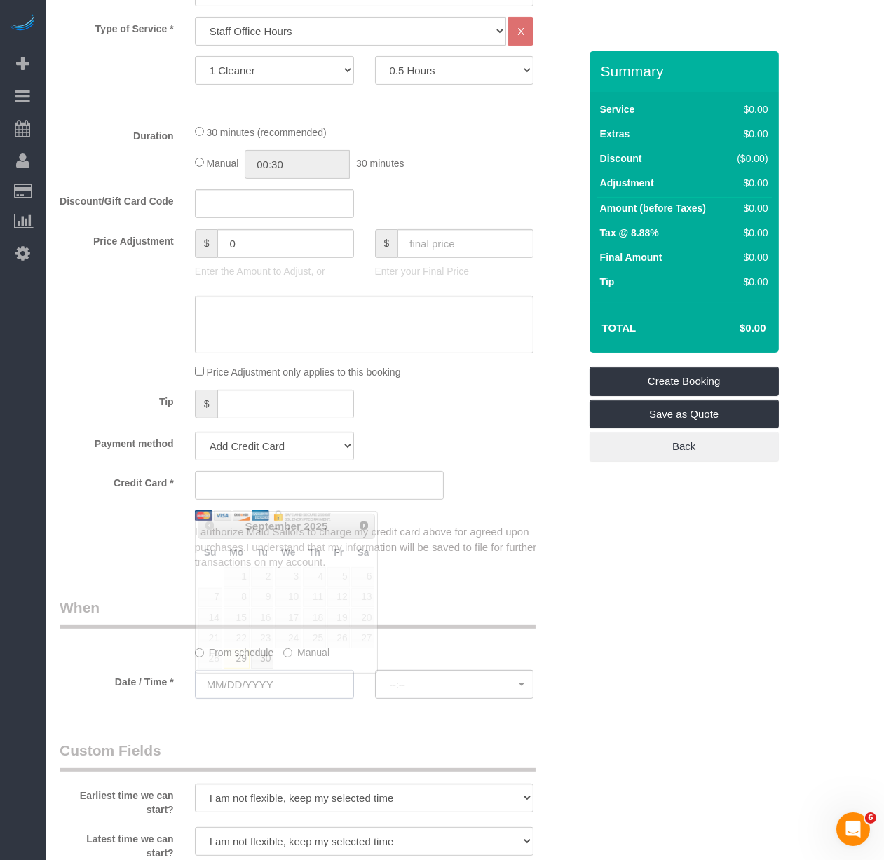
click at [235, 688] on input "text" at bounding box center [274, 684] width 159 height 29
click at [244, 657] on link "29" at bounding box center [237, 659] width 26 height 19
type input "[DATE]"
select select "spot11"
click at [411, 697] on button "1:00PM" at bounding box center [454, 684] width 159 height 29
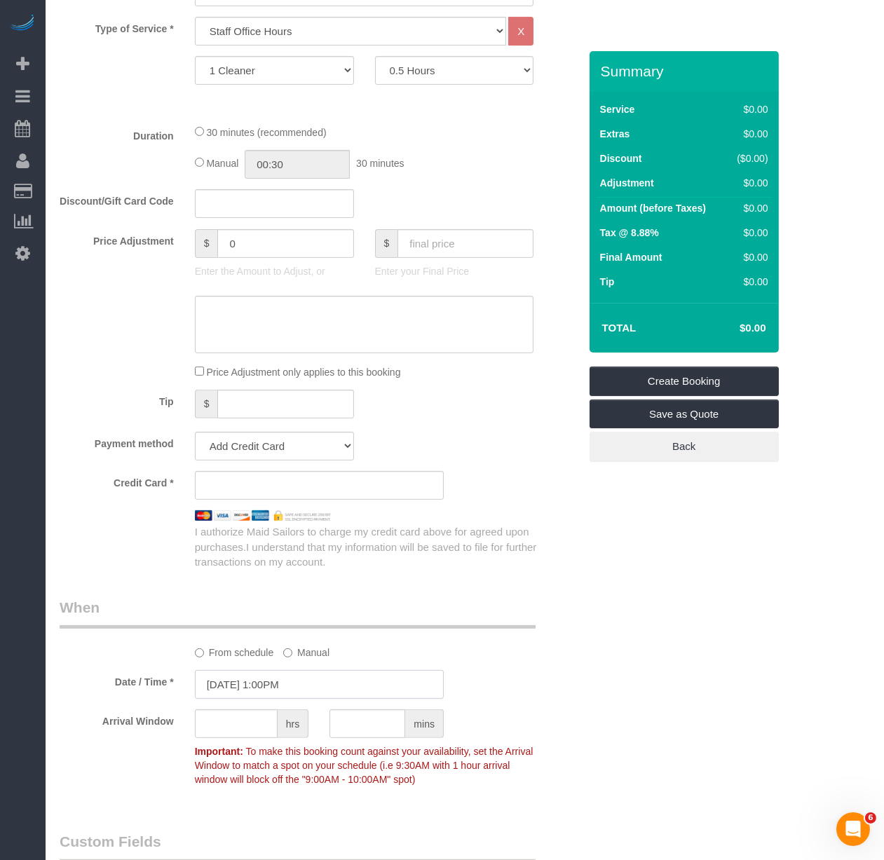
click at [301, 684] on input "[DATE] 1:00PM" at bounding box center [319, 684] width 249 height 29
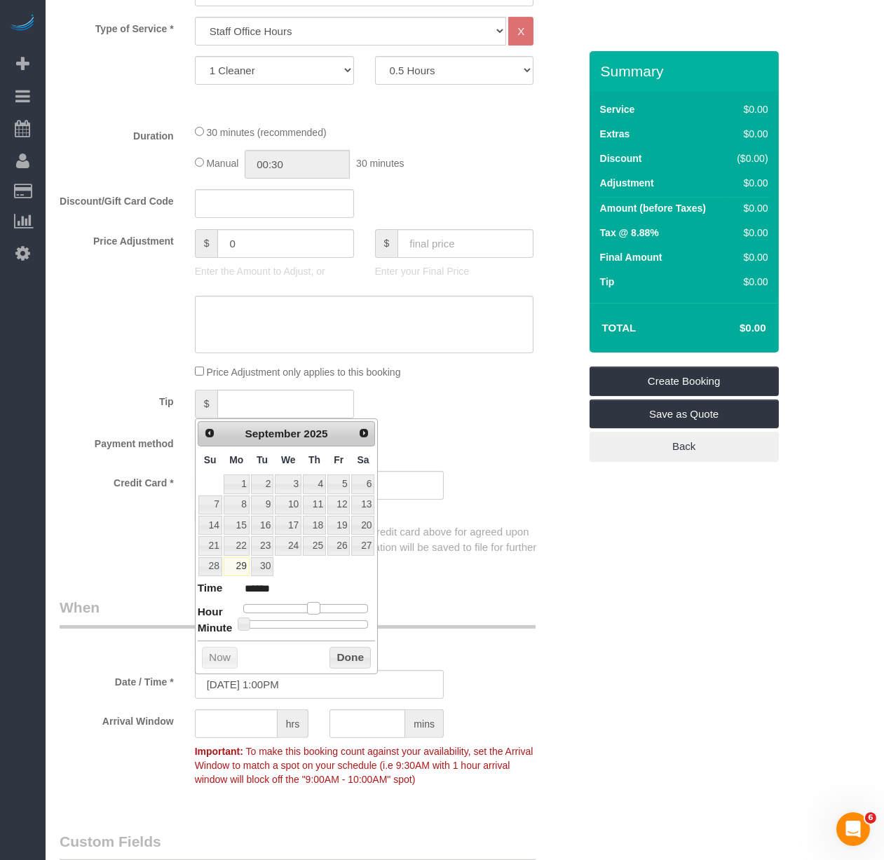
type input "[DATE] 12:00PM"
type input "*******"
type input "[DATE] 11:00AM"
type input "*******"
type input "[DATE] 10:00AM"
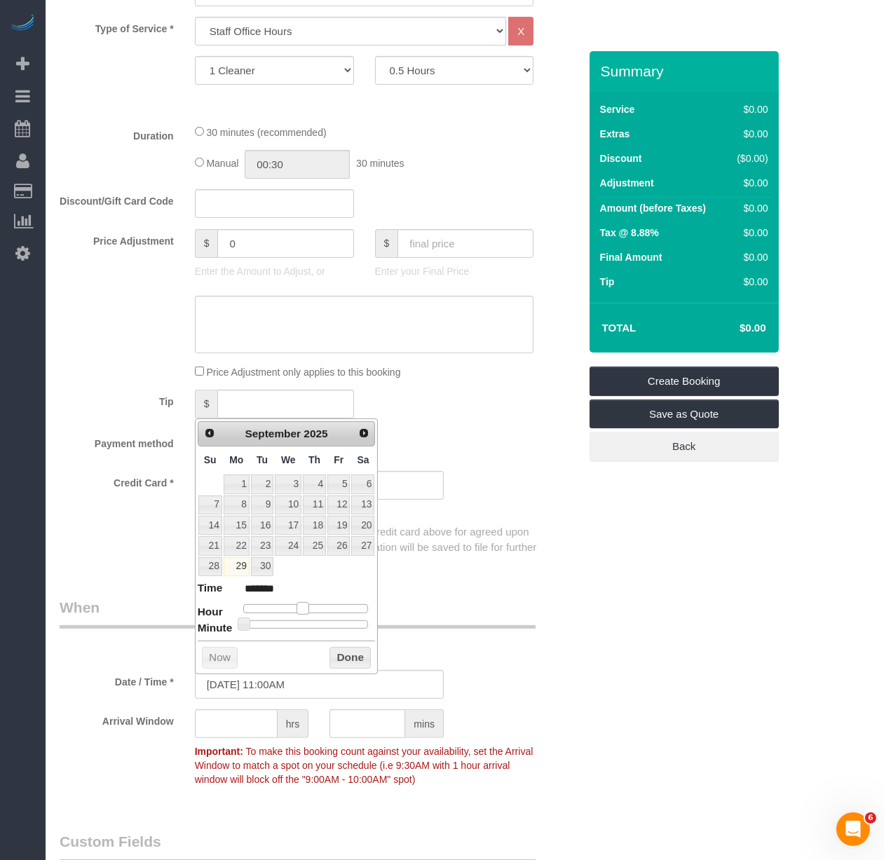
type input "*******"
drag, startPoint x: 315, startPoint y: 603, endPoint x: 302, endPoint y: 604, distance: 13.3
click at [302, 604] on span at bounding box center [297, 608] width 13 height 13
click at [344, 646] on div "Prev Next September 2025 Su Mo Tu We Th Fr Sa 1 2 3 4 5 6 7 8 9 10 11 12 13 14 …" at bounding box center [287, 545] width 184 height 255
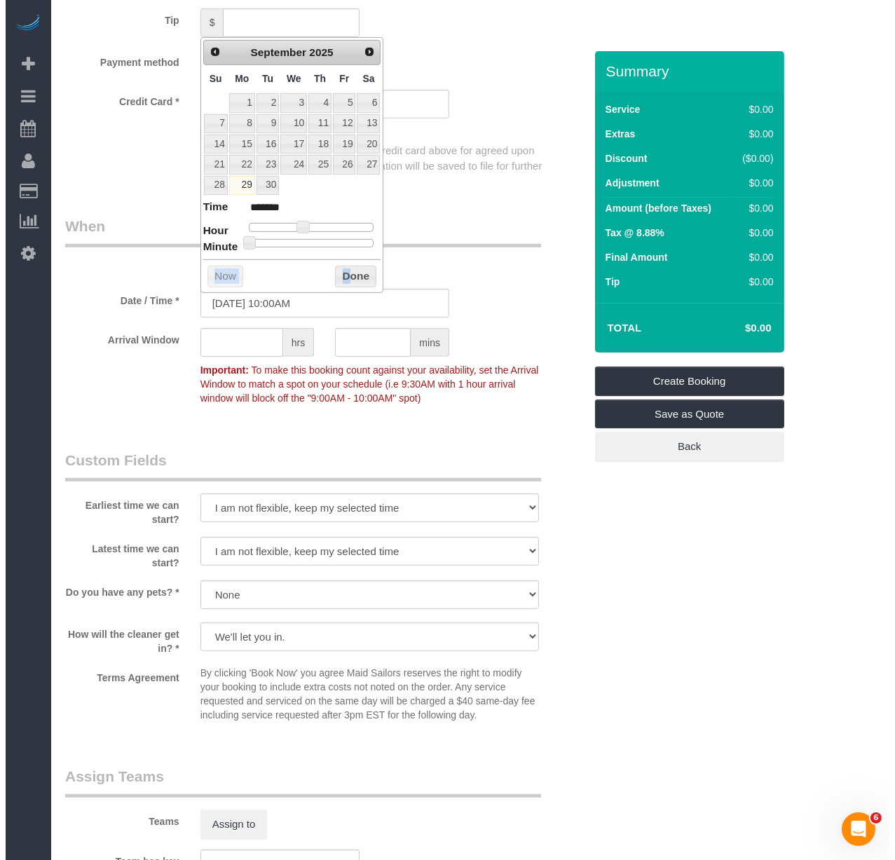
scroll to position [1012, 0]
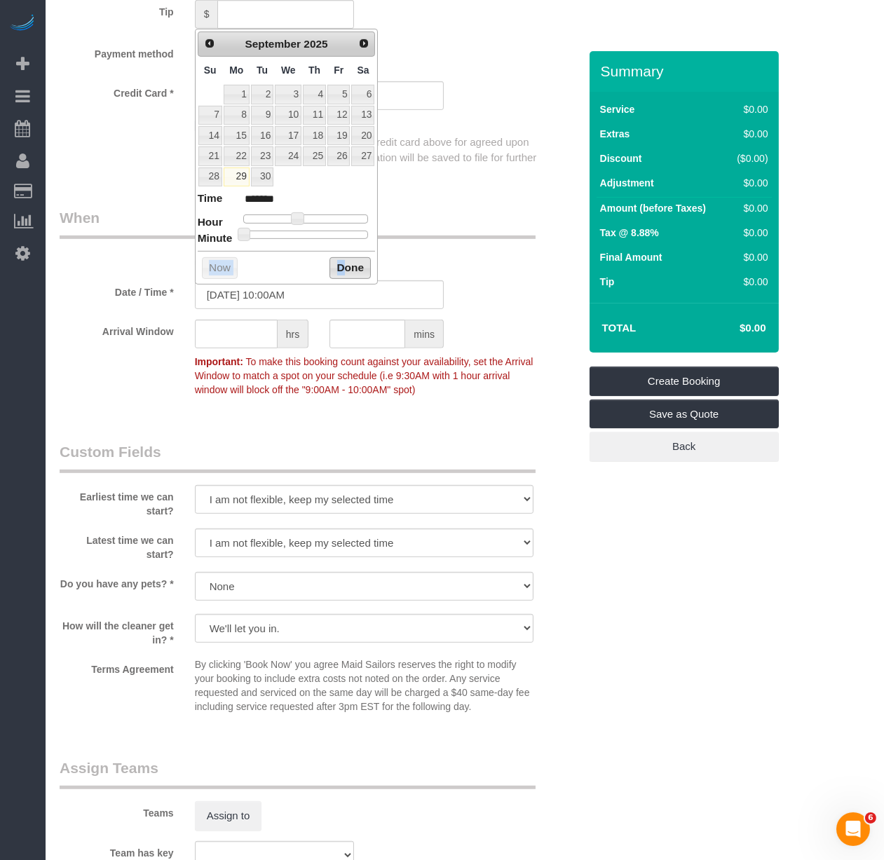
click at [353, 260] on button "Done" at bounding box center [349, 268] width 41 height 22
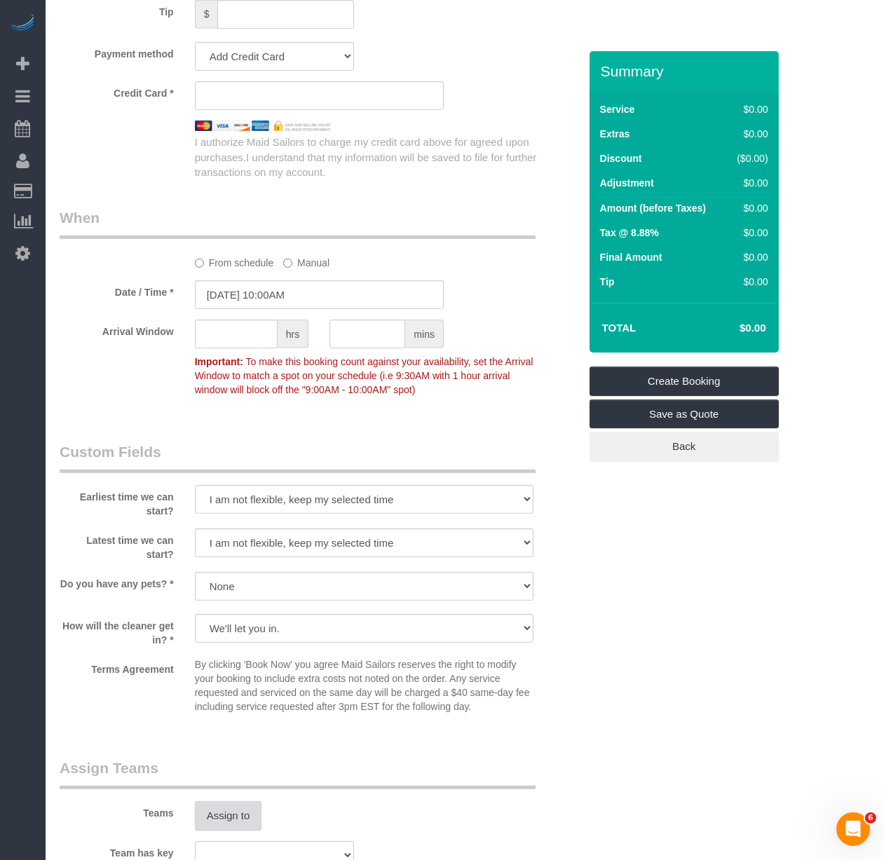
click at [240, 807] on button "Assign to" at bounding box center [228, 815] width 67 height 29
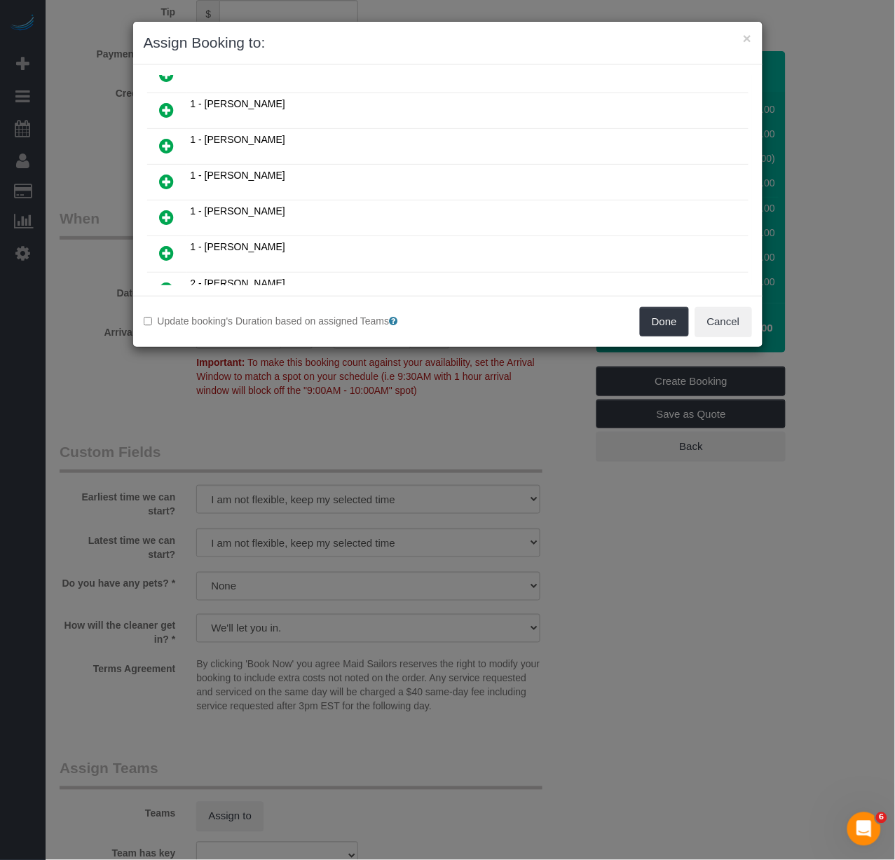
scroll to position [311, 0]
click at [160, 208] on icon at bounding box center [167, 216] width 15 height 17
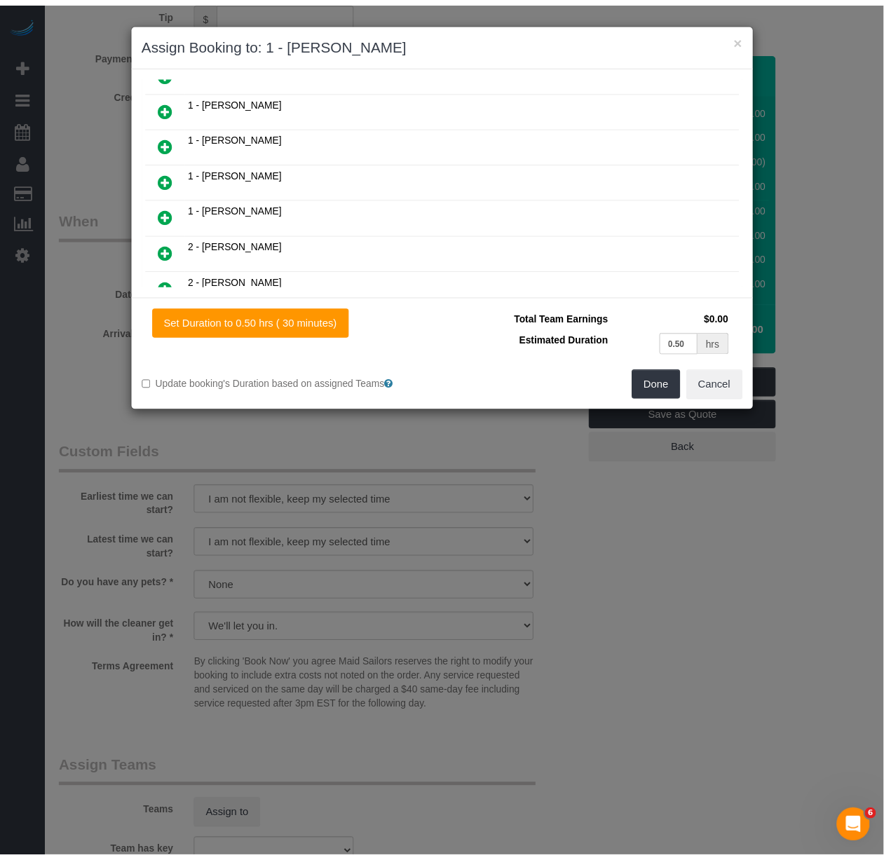
scroll to position [345, 0]
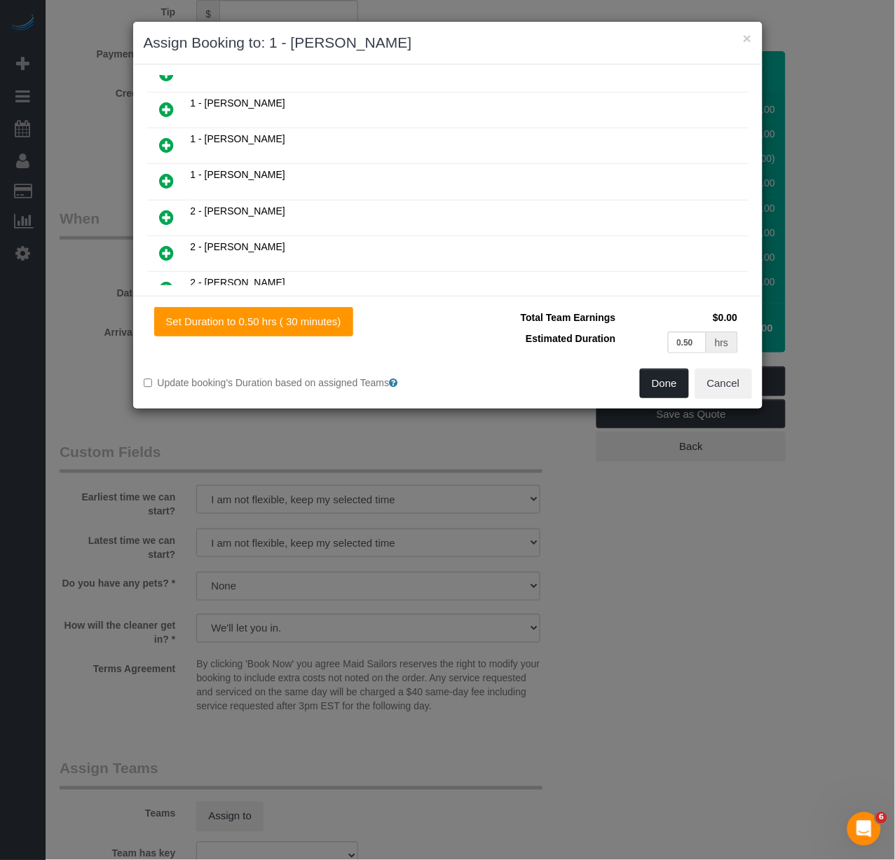
click at [666, 384] on button "Done" at bounding box center [664, 383] width 49 height 29
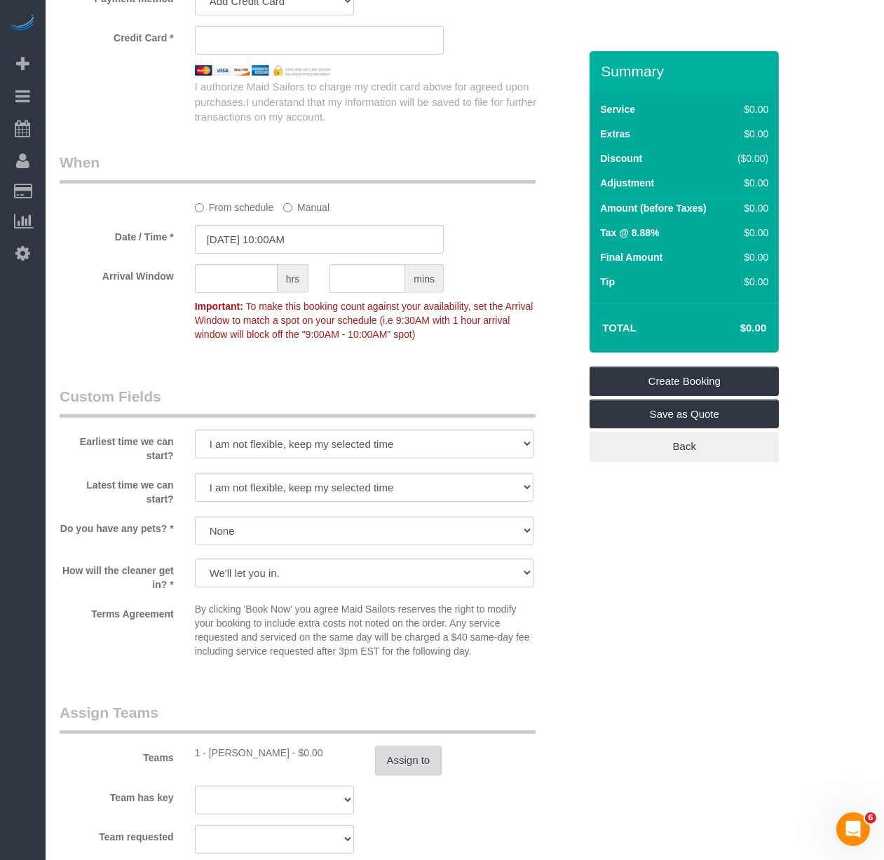
scroll to position [1323, 0]
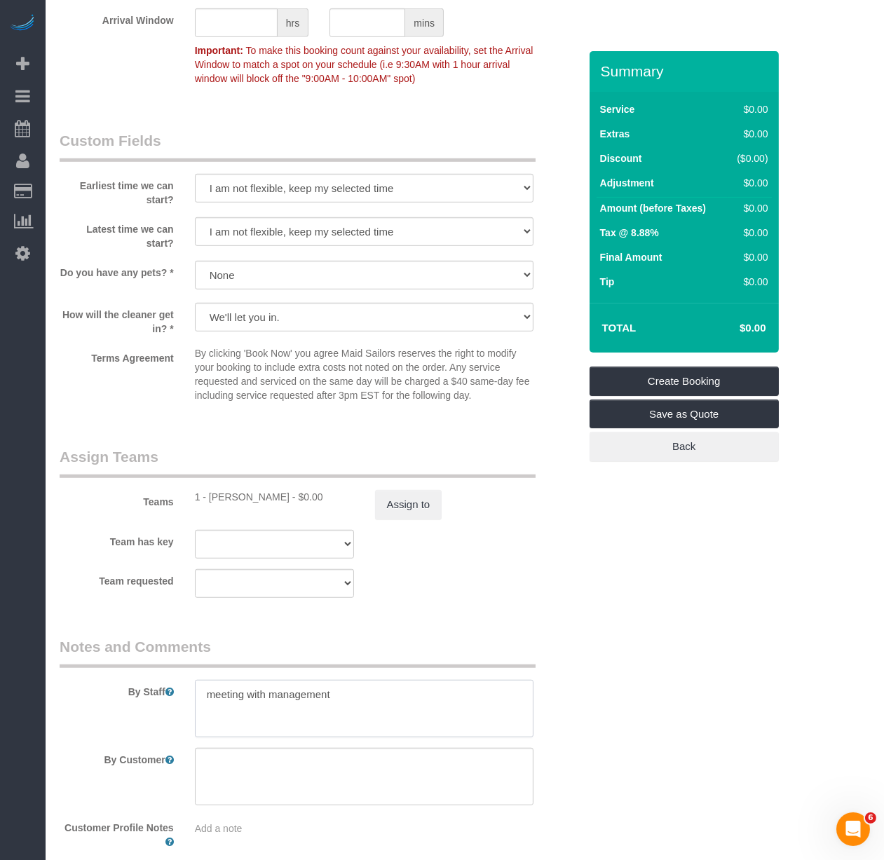
drag, startPoint x: 368, startPoint y: 698, endPoint x: -31, endPoint y: 676, distance: 399.4
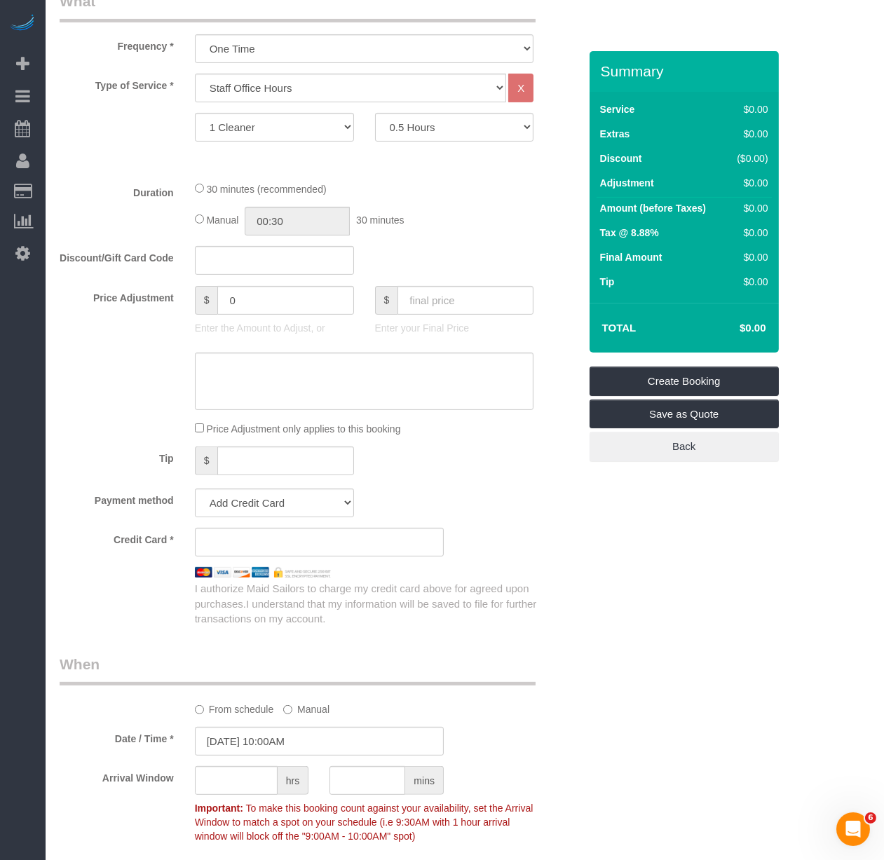
scroll to position [545, 0]
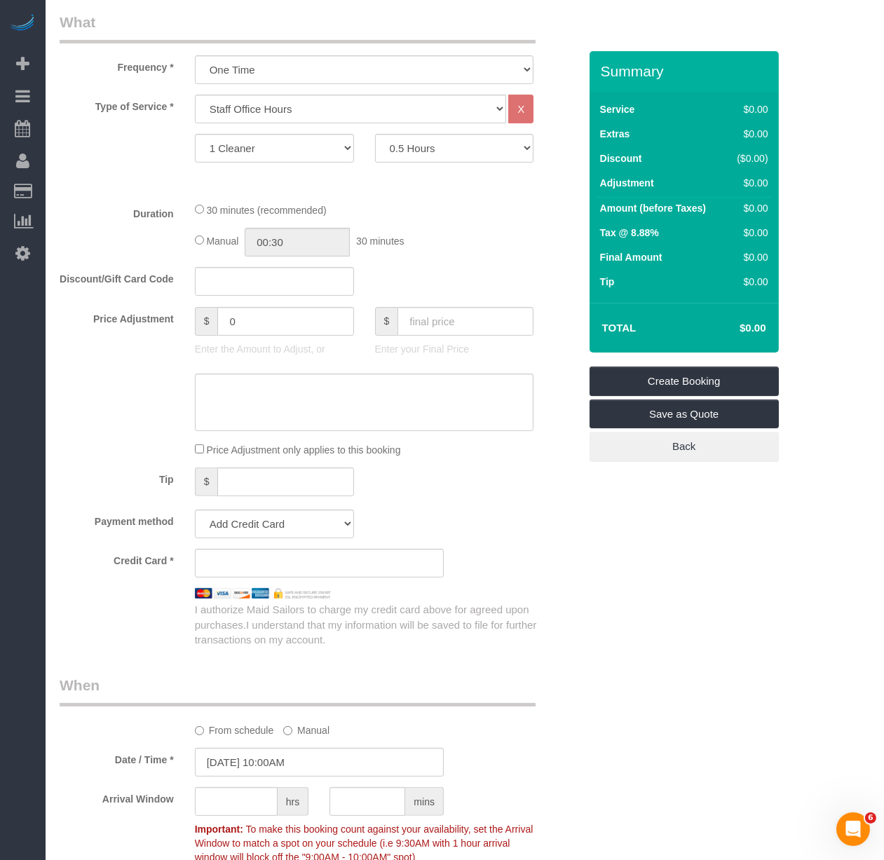
type textarea "Give supplies to Delilah (gloves, magic eraser, shoe covers)"
click at [305, 517] on select "Add Credit Card Cash Check Paypal" at bounding box center [274, 523] width 159 height 29
select select "string:cash"
click at [195, 514] on select "Add Credit Card Cash Check Paypal" at bounding box center [274, 523] width 159 height 29
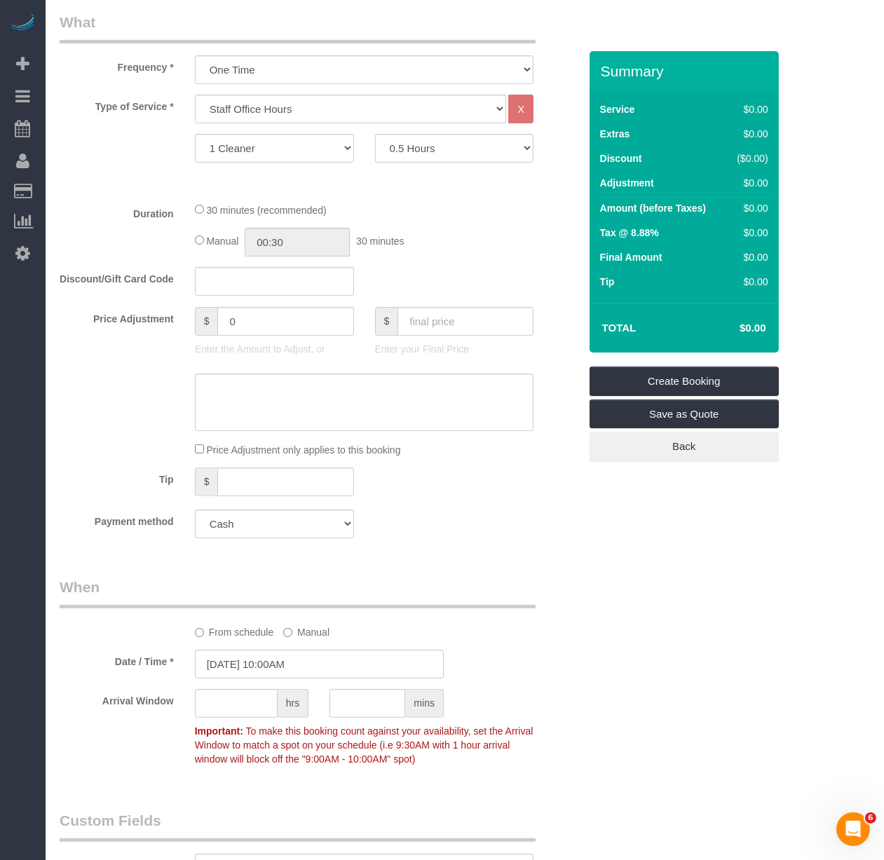
click at [762, 537] on div "Who Email brendan+officecleaning@maidsailors.com Name * Maid Sailors Office Whe…" at bounding box center [465, 537] width 810 height 2061
click at [641, 372] on link "Create Booking" at bounding box center [683, 381] width 189 height 29
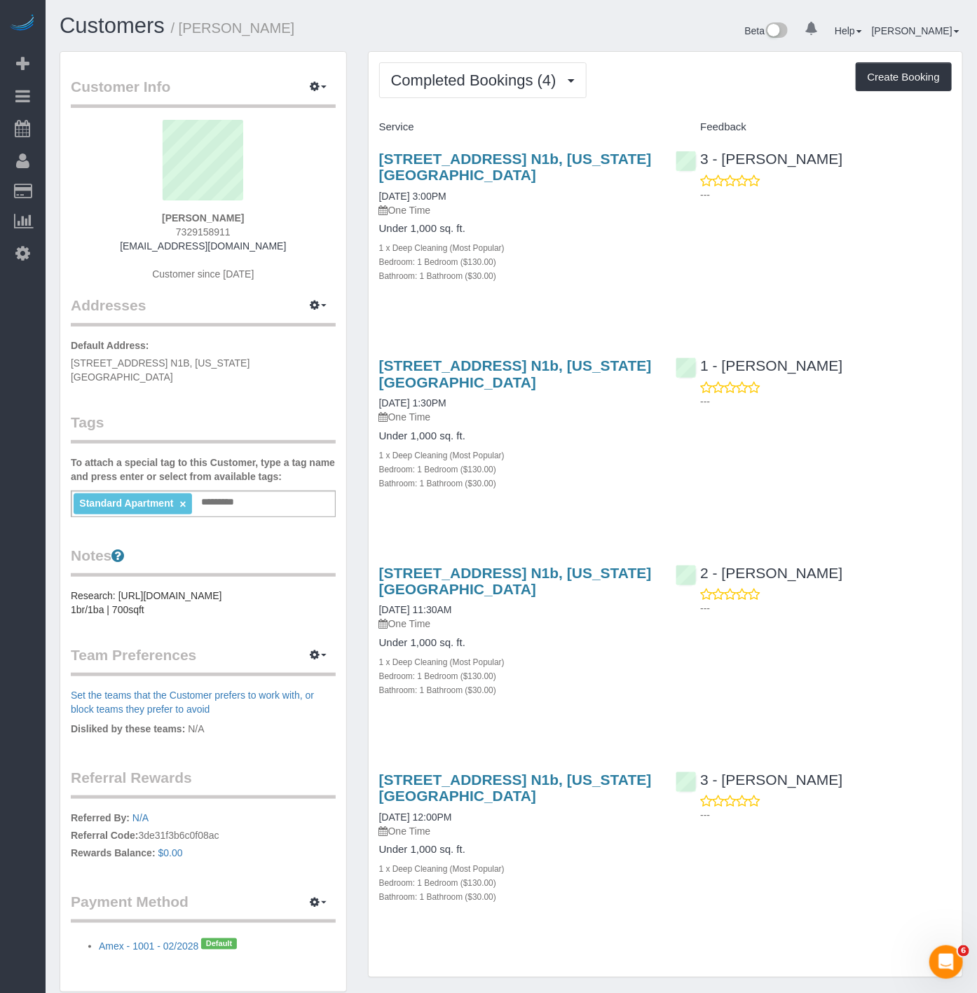
click at [477, 57] on div "Completed Bookings (4) Completed Bookings (4) Upcoming Bookings (6) Cancelled B…" at bounding box center [666, 515] width 594 height 926
click at [473, 79] on span "Completed Bookings (4)" at bounding box center [477, 80] width 172 height 18
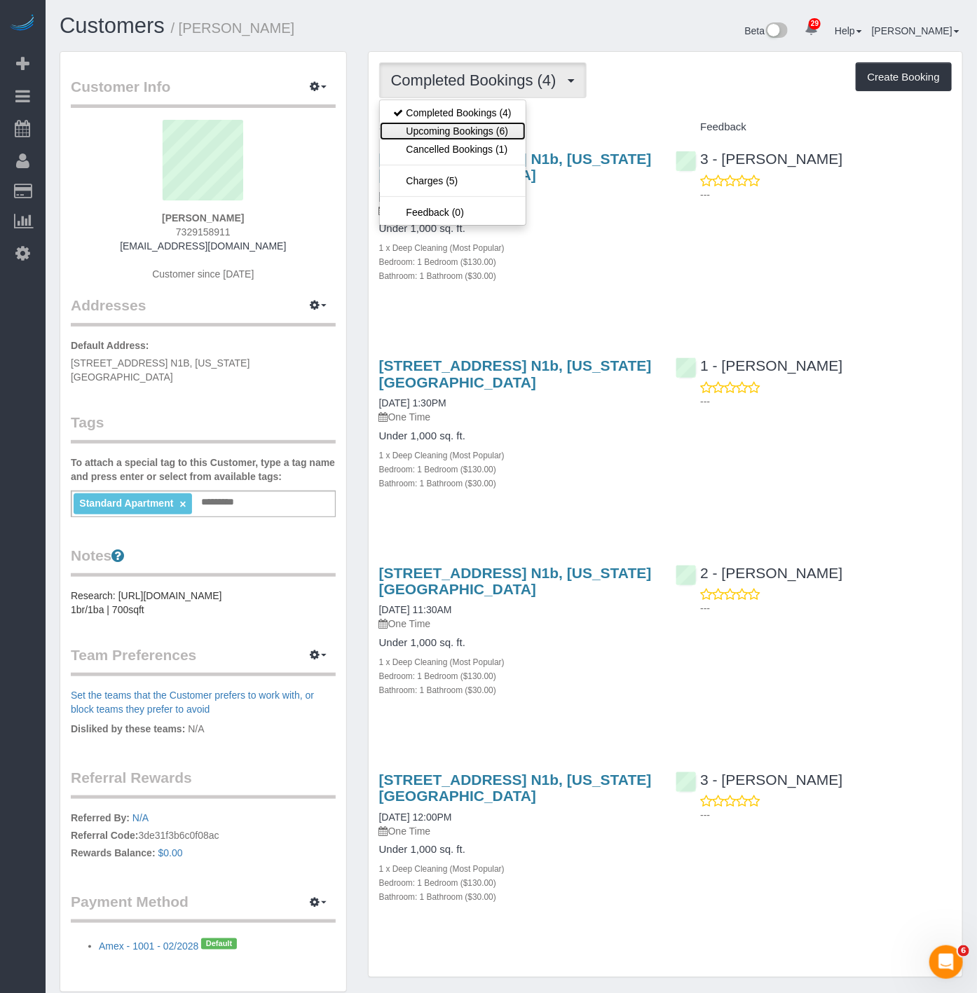
click at [472, 128] on link "Upcoming Bookings (6)" at bounding box center [453, 131] width 146 height 18
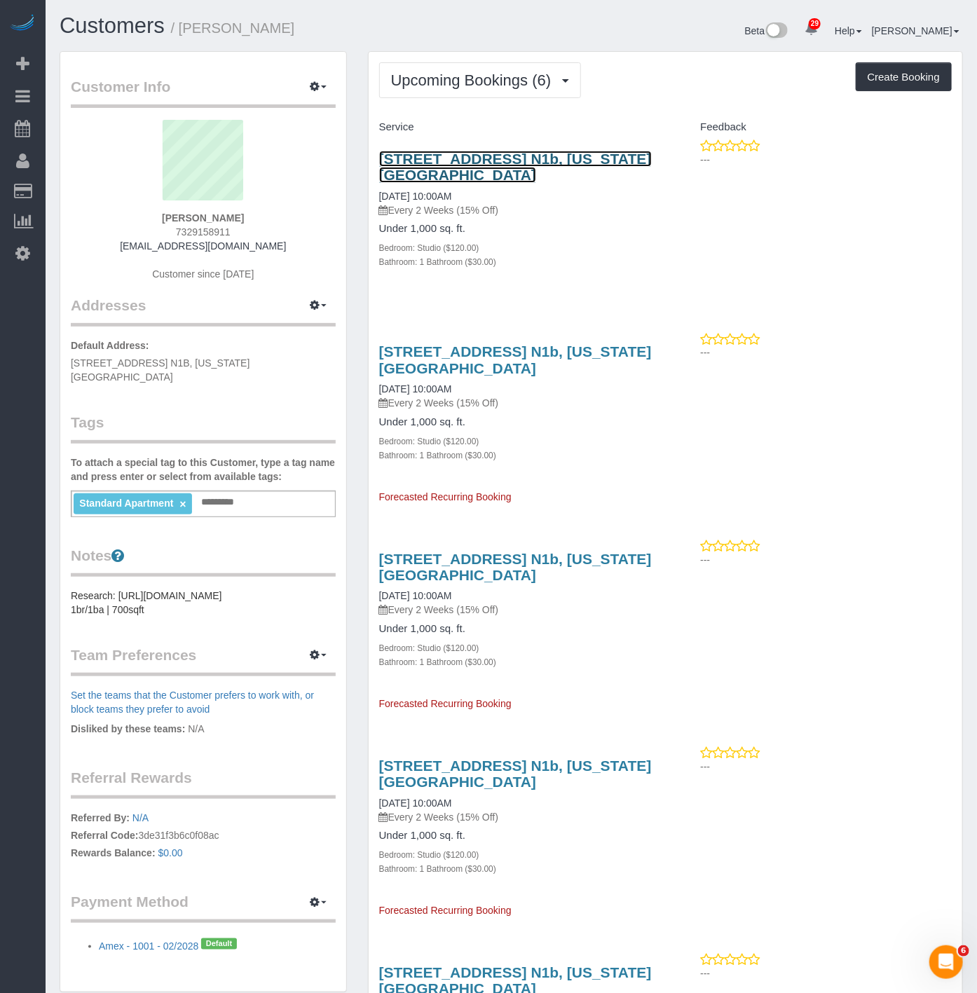
click at [479, 165] on link "516 West 47th Street, Apt. N1b, New York, NY 10036" at bounding box center [515, 167] width 273 height 32
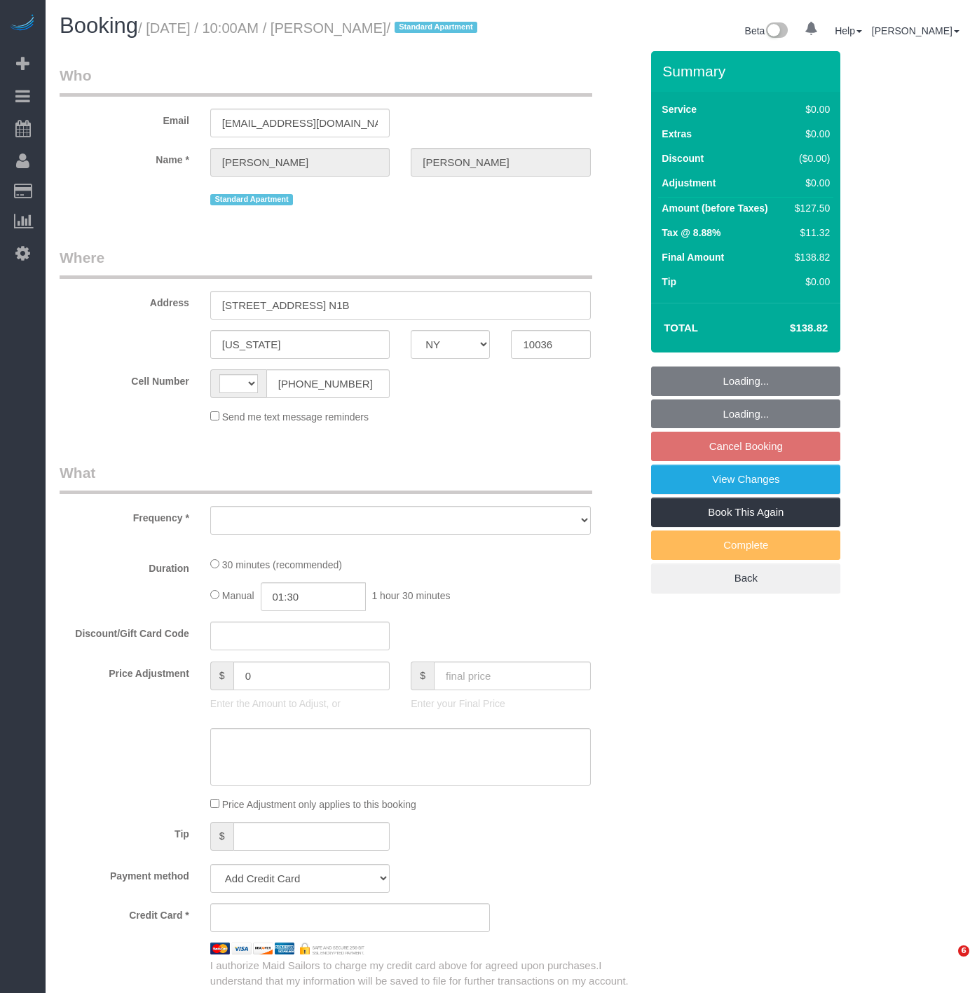
select select "NY"
select select "string:[GEOGRAPHIC_DATA]"
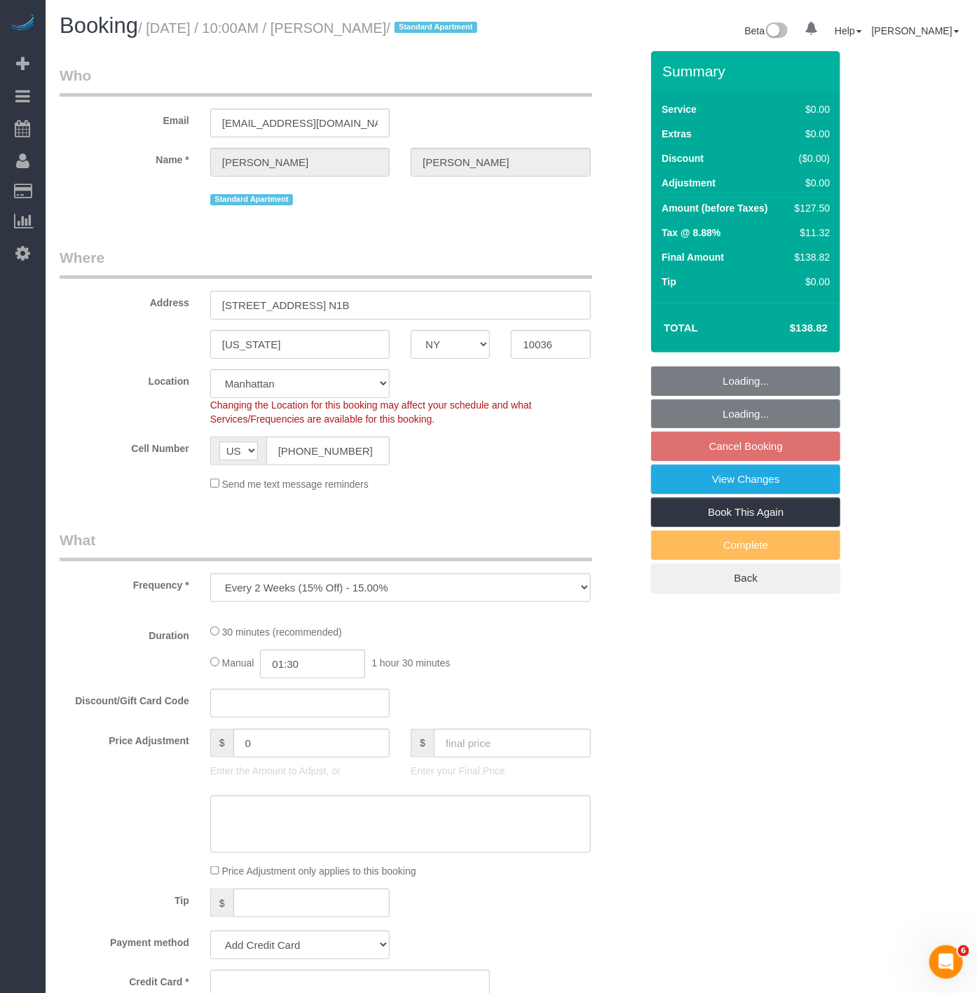
select select "object:1063"
select select "number:58"
select select "number:77"
select select "number:15"
select select "number:6"
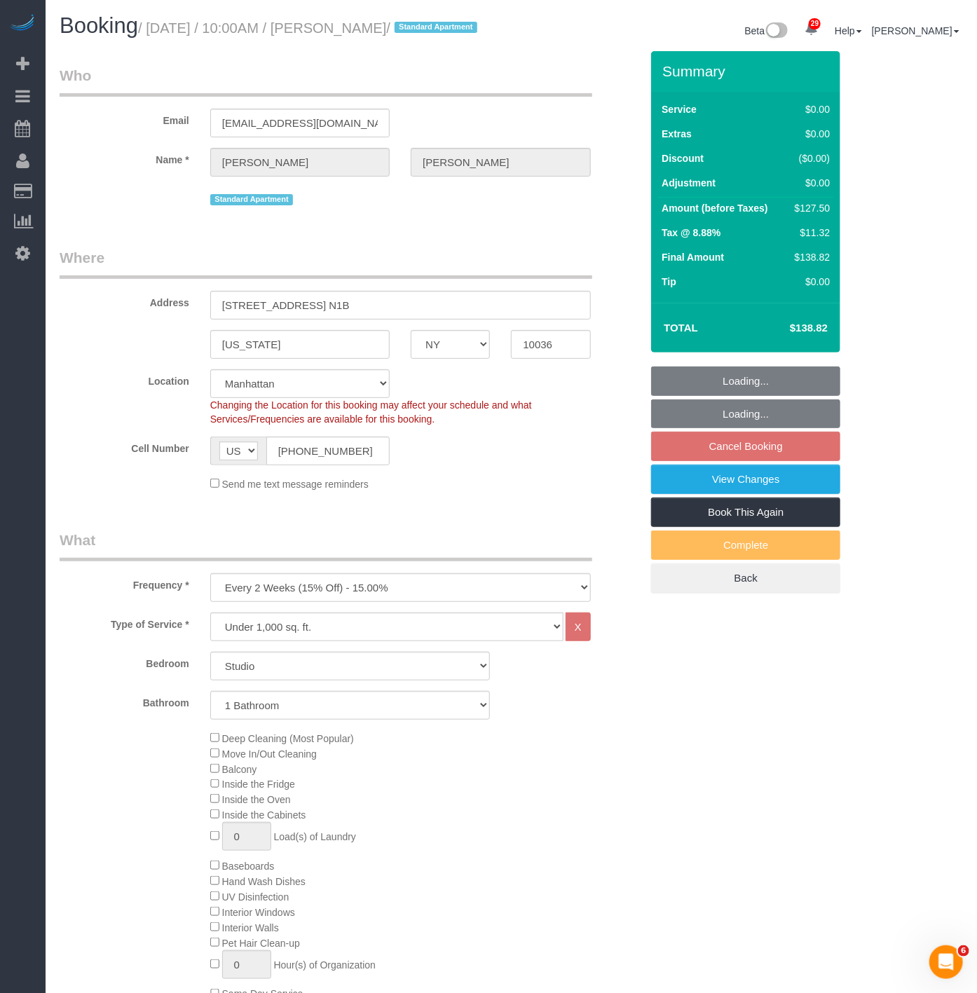
select select "spot3"
select select "string:stripe-pm_1PUBUs4VGloSiKo7nc75Xg8n"
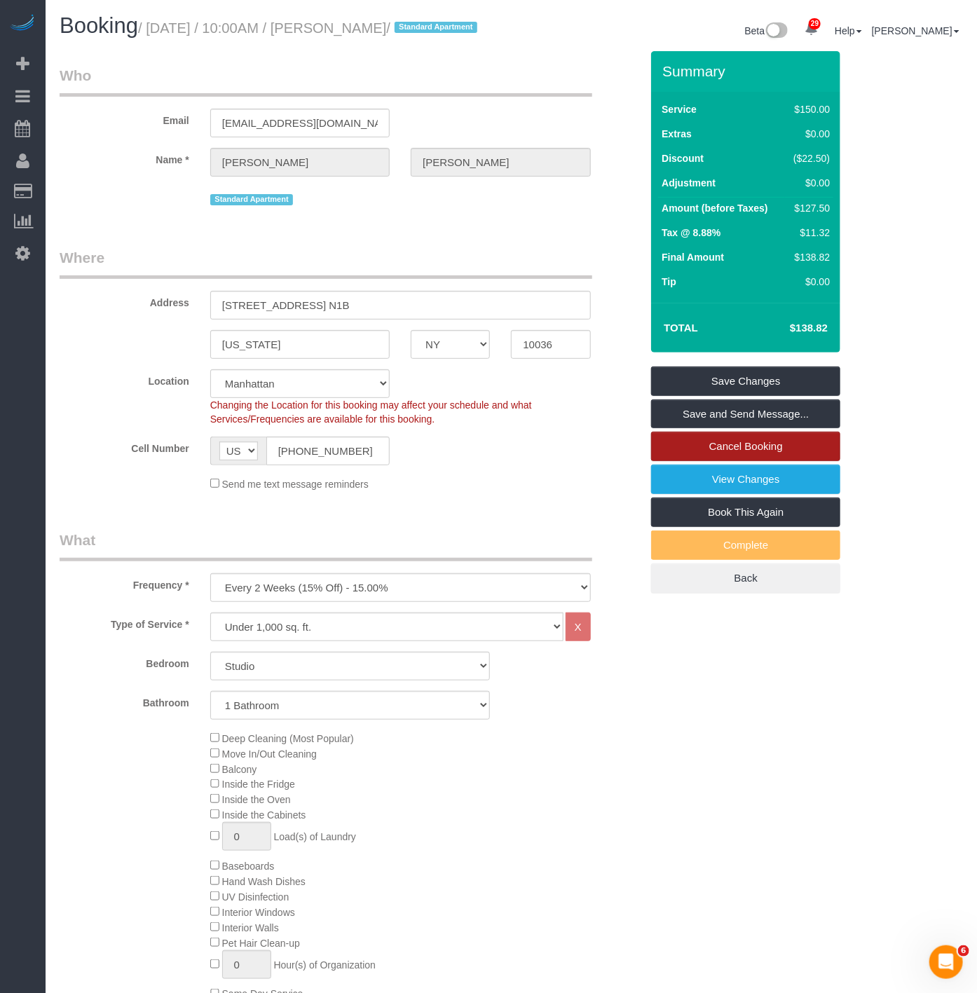
click at [772, 461] on link "Cancel Booking" at bounding box center [745, 446] width 189 height 29
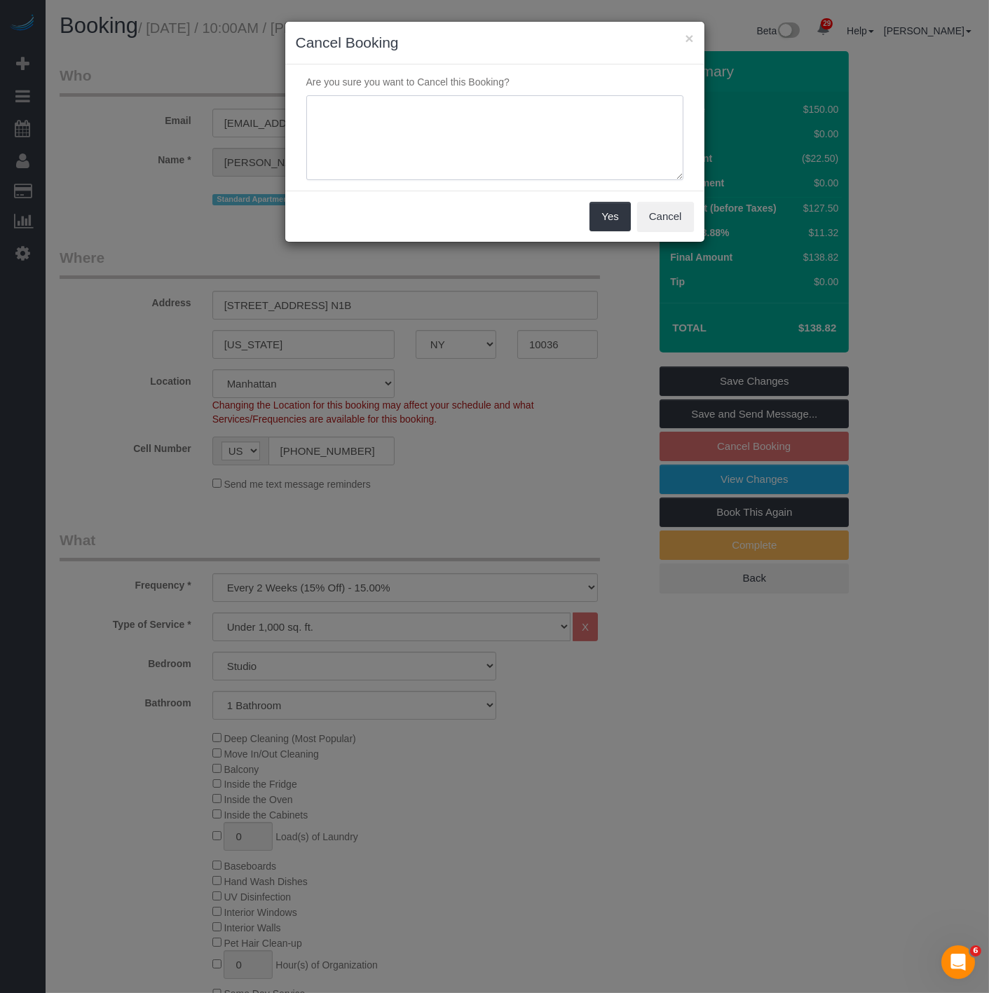
click at [348, 144] on textarea at bounding box center [494, 138] width 377 height 86
type textarea "Customer Requested"
click at [610, 230] on button "Yes" at bounding box center [609, 216] width 41 height 29
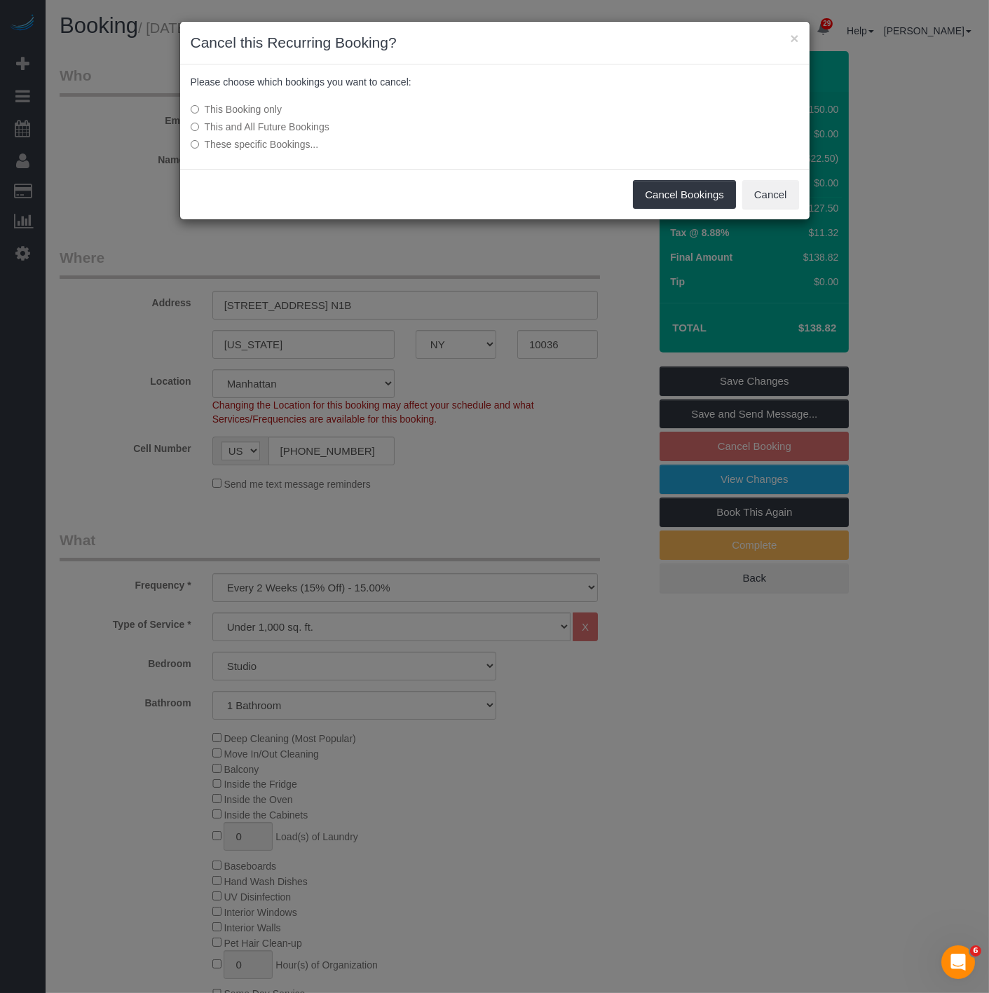
click at [273, 126] on label "This and All Future Bookings" at bounding box center [390, 127] width 399 height 14
drag, startPoint x: 648, startPoint y: 191, endPoint x: 654, endPoint y: 187, distance: 7.2
click at [649, 191] on button "Cancel Bookings" at bounding box center [684, 194] width 103 height 29
